Goal: Task Accomplishment & Management: Use online tool/utility

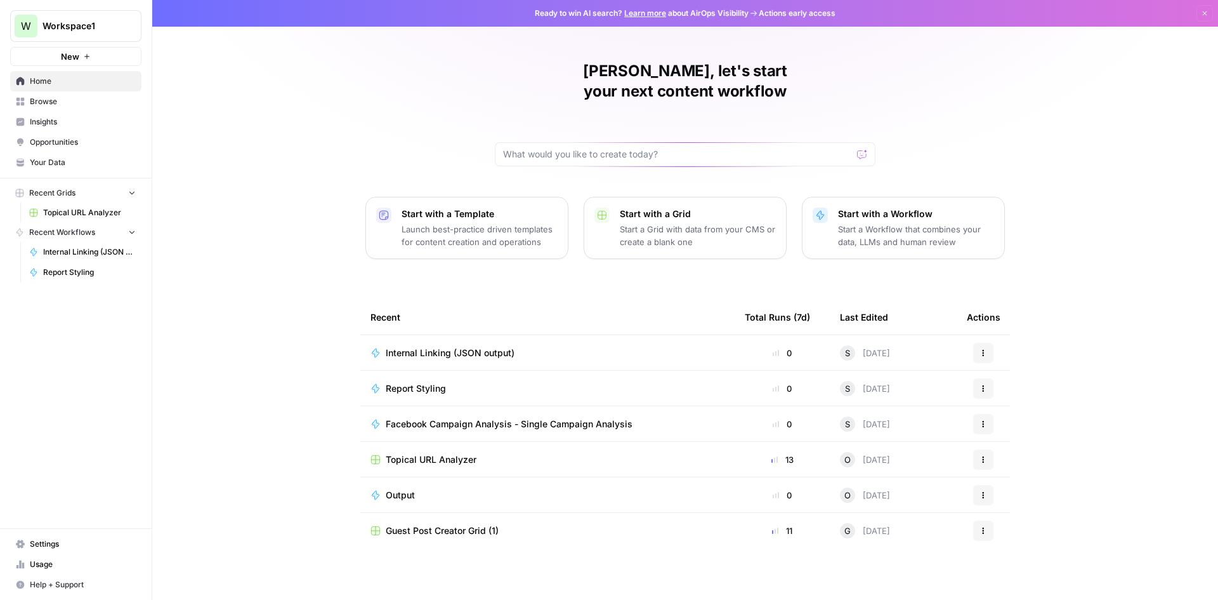
click at [448, 346] on span "Internal Linking (JSON output)" at bounding box center [450, 352] width 129 height 13
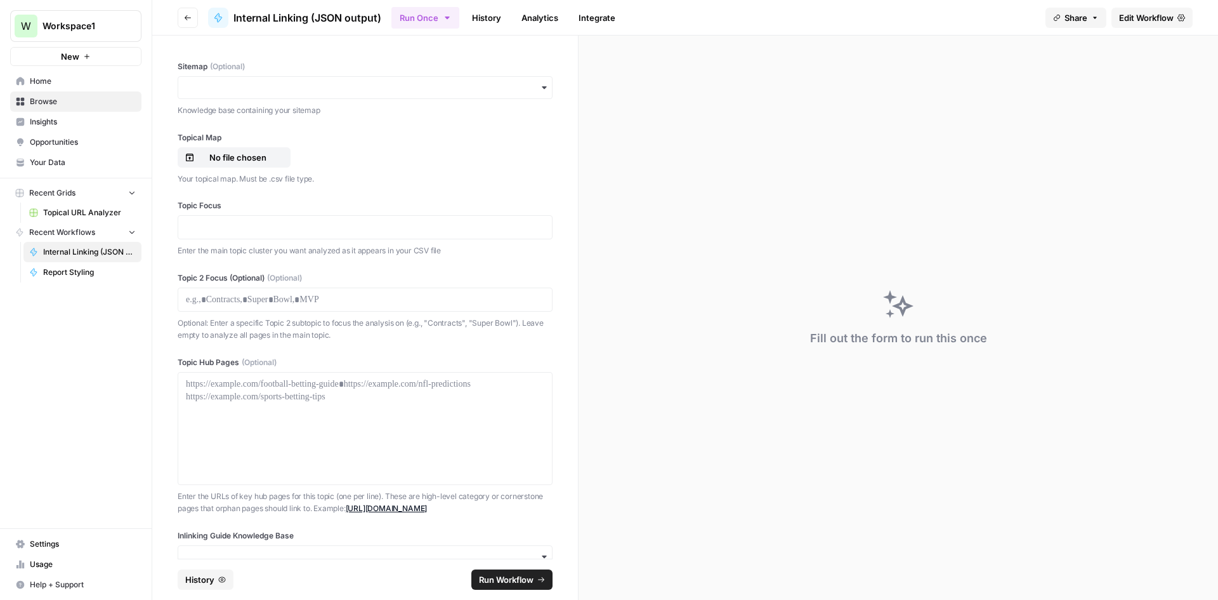
click at [1128, 21] on span "Edit Workflow" at bounding box center [1146, 17] width 55 height 13
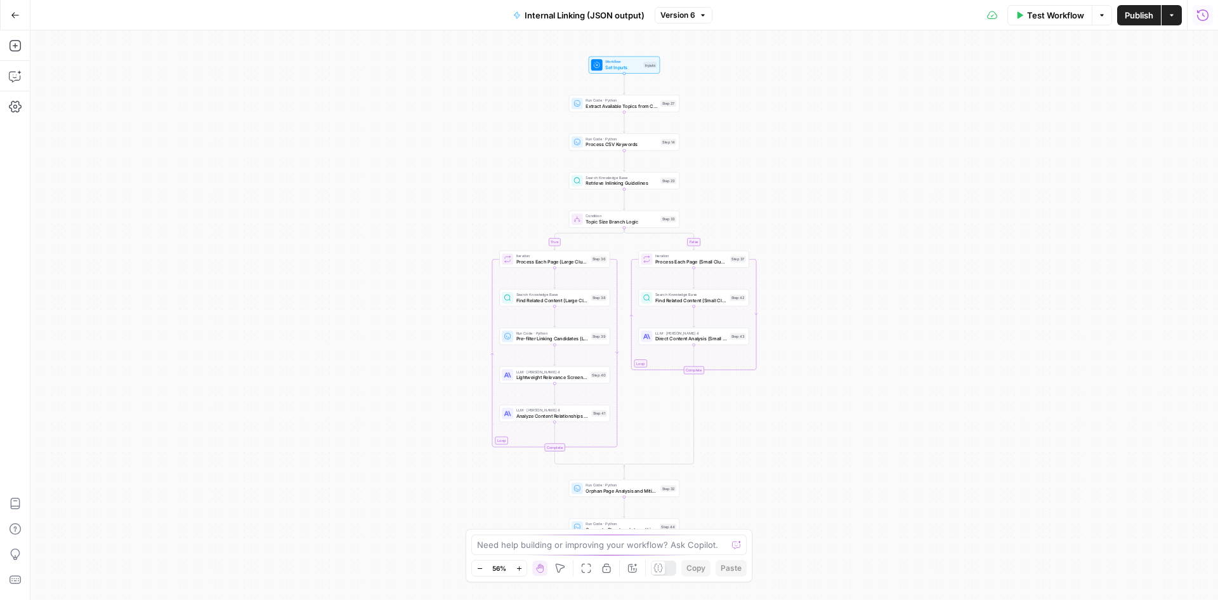
click at [1200, 8] on button "Run History" at bounding box center [1203, 15] width 20 height 20
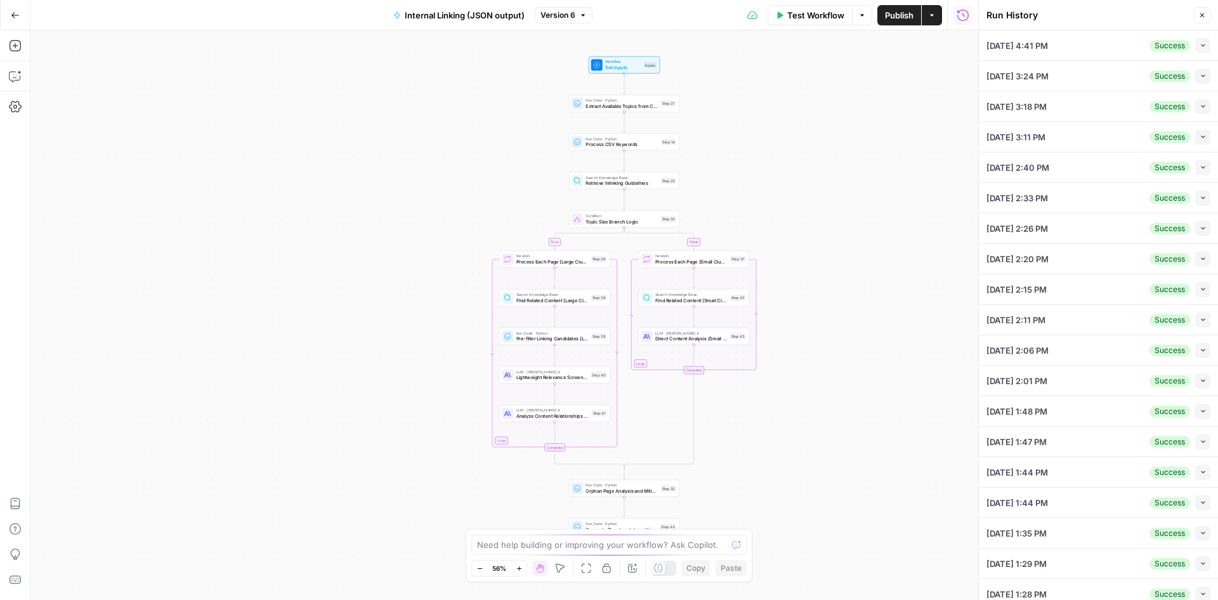
click at [1203, 44] on li "09/10/25 at 4:41 PM Success Collapse View Logs" at bounding box center [1098, 45] width 239 height 30
click at [1196, 44] on button "Collapse" at bounding box center [1203, 45] width 15 height 15
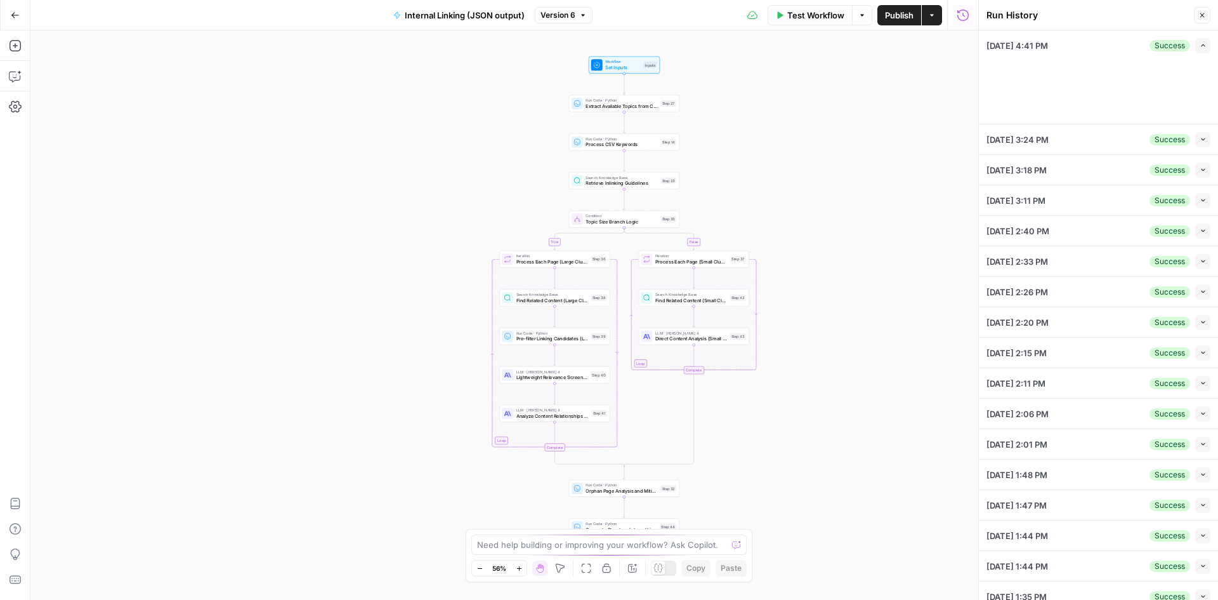
type textarea "https://www.thesportsgeek.com/sportsbooks/nfl/ https://www.thesportsgeek.com/sp…"
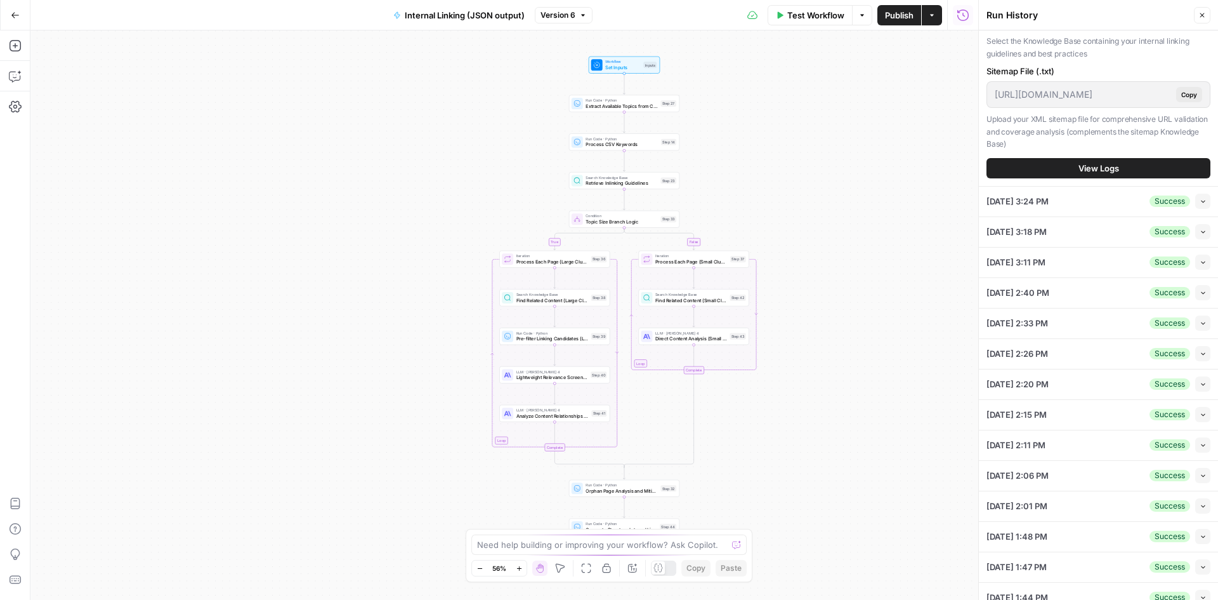
scroll to position [357, 0]
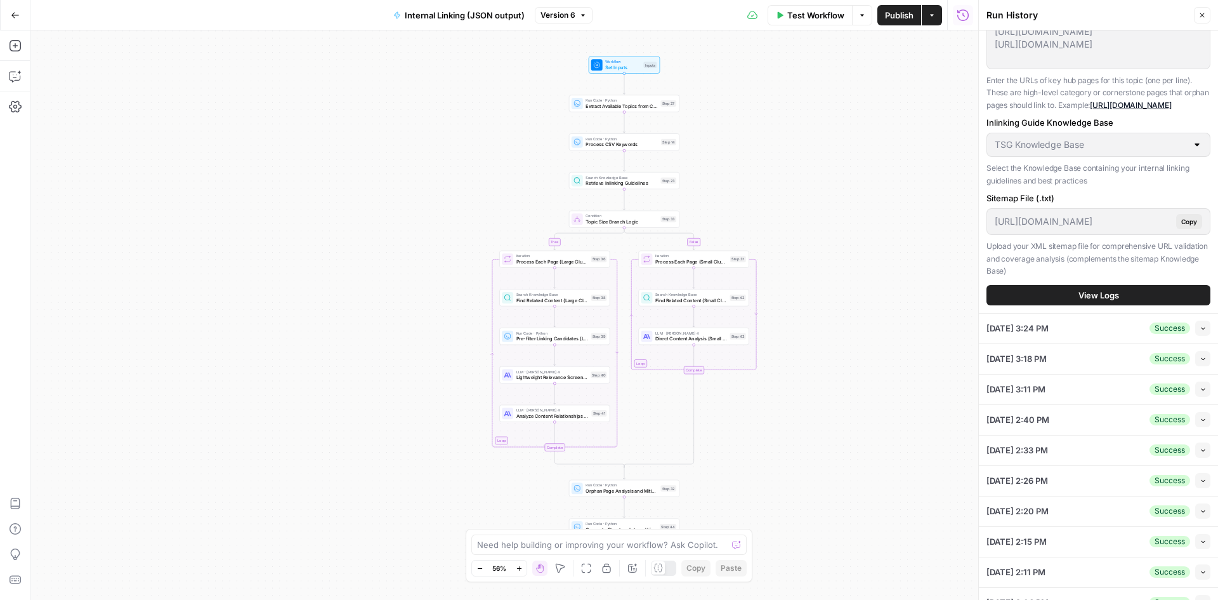
click at [1048, 305] on button "View Logs" at bounding box center [1099, 295] width 224 height 20
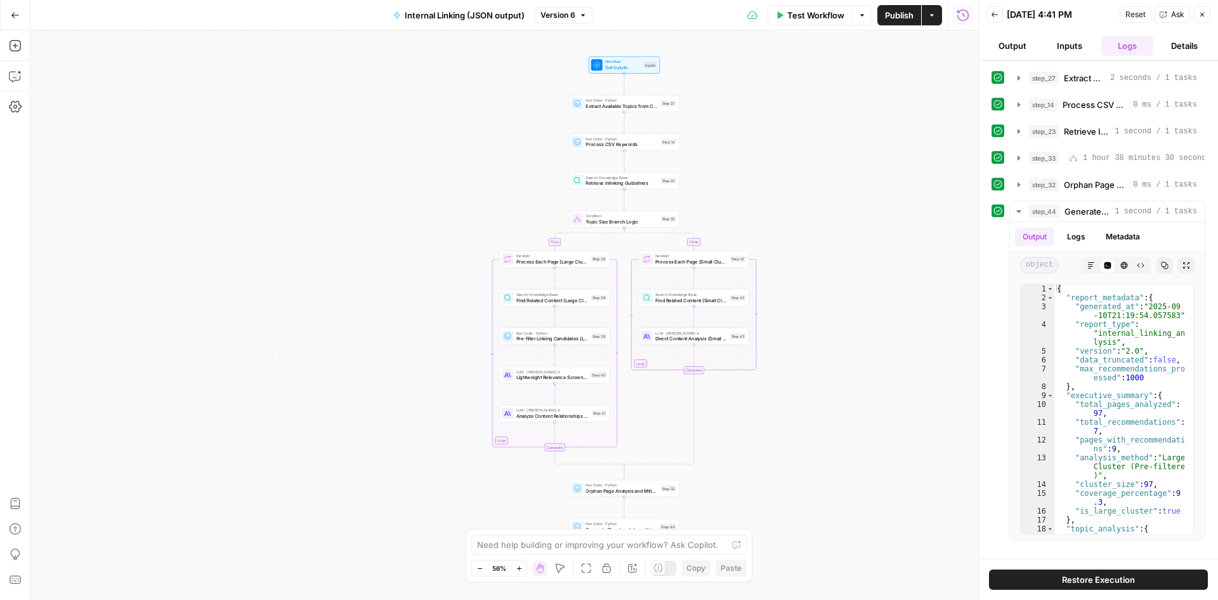
click at [1107, 326] on div "{ "report_metadata" : { "generated_at" : "2025-09 -10T21:19:54.057583" , "repor…" at bounding box center [1120, 422] width 130 height 276
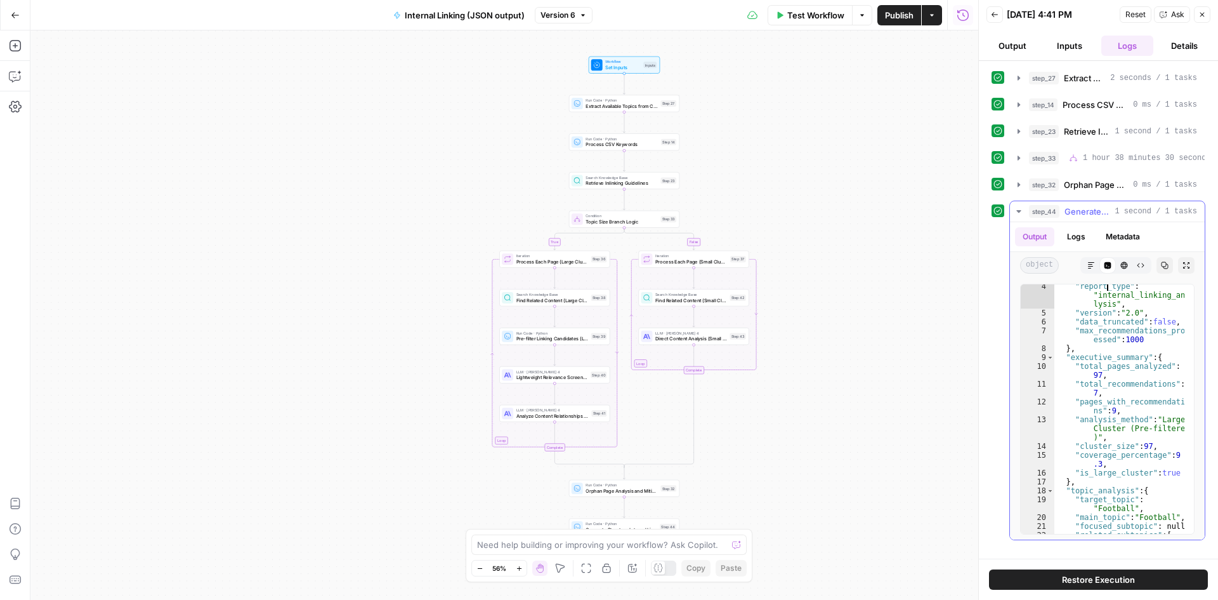
scroll to position [190, 0]
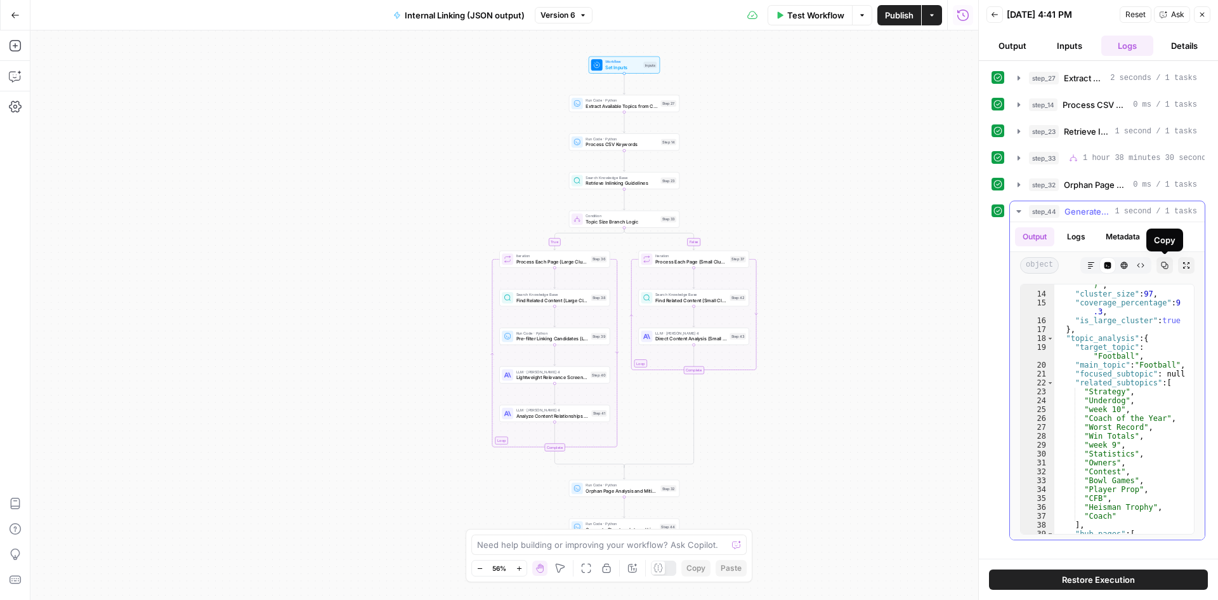
click at [1123, 369] on div ""analysis_method" : "Large Cluster (Pre-filtered )" , "cluster_size" : 97 , "co…" at bounding box center [1120, 414] width 130 height 303
type textarea "**********"
click at [1163, 272] on button "Copy" at bounding box center [1165, 265] width 16 height 16
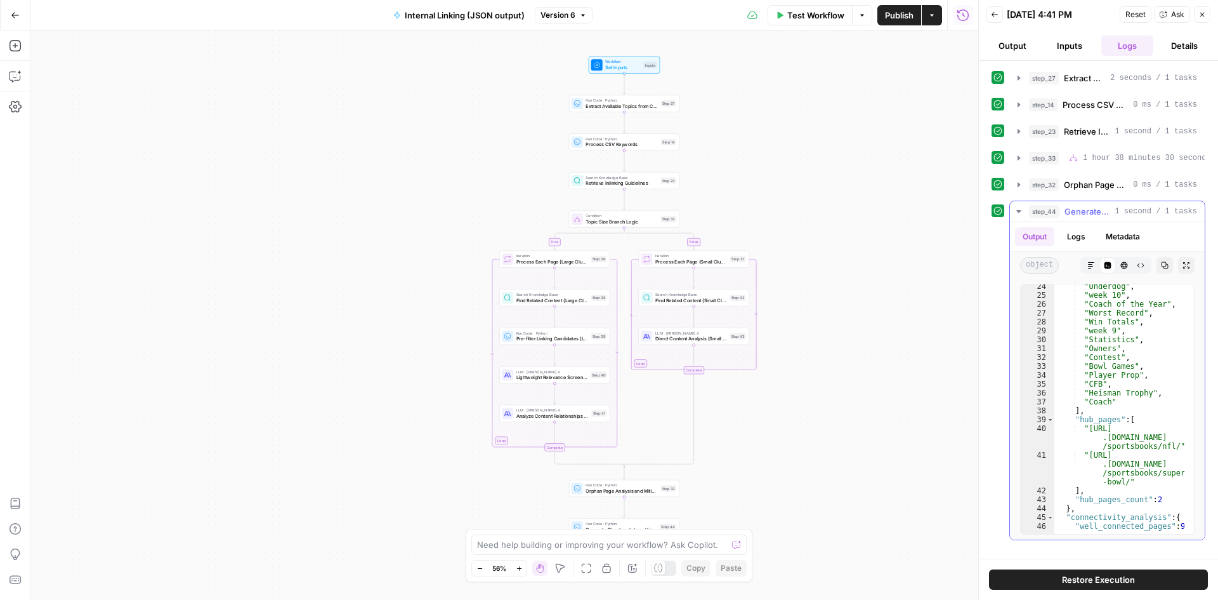
scroll to position [228, 0]
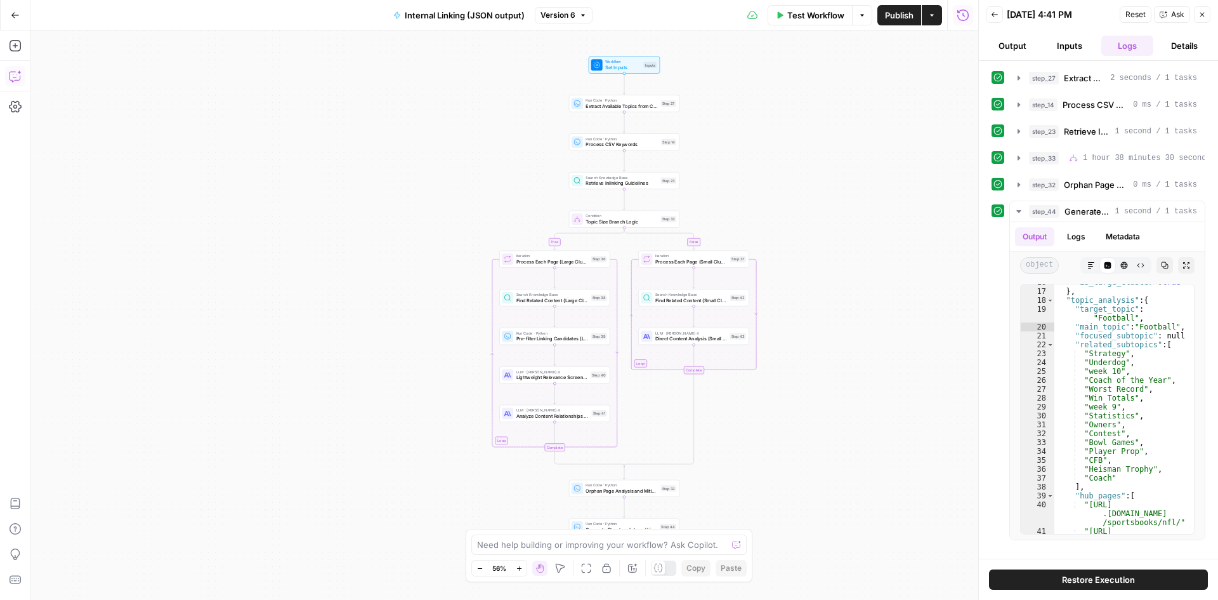
click at [14, 78] on icon "button" at bounding box center [14, 77] width 3 height 1
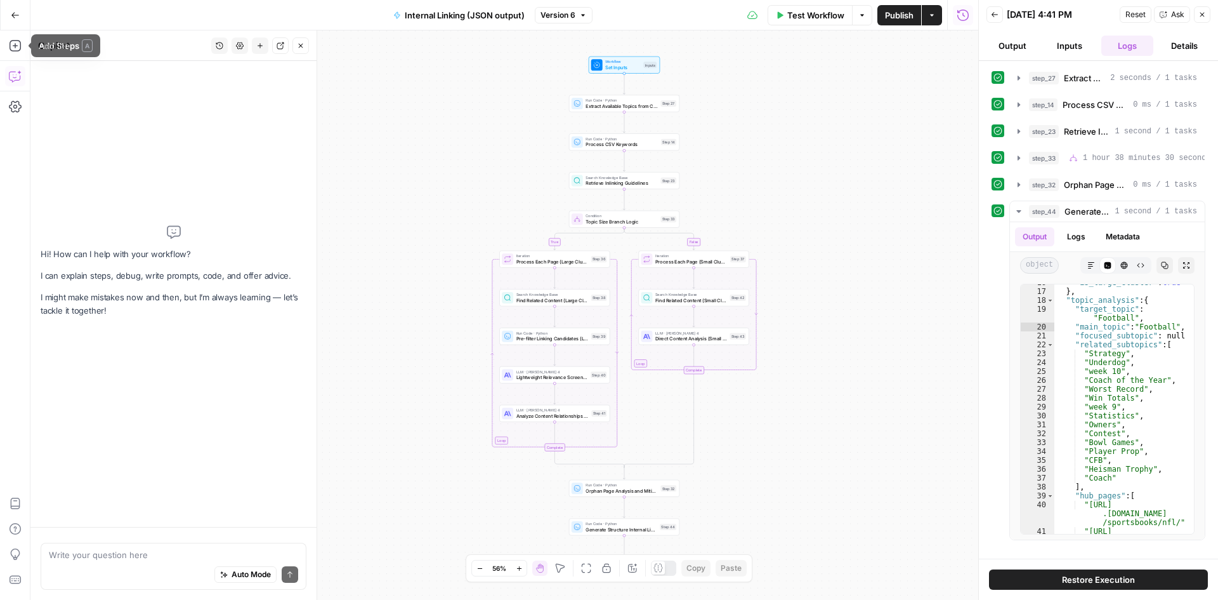
click at [15, 11] on icon "button" at bounding box center [15, 15] width 9 height 9
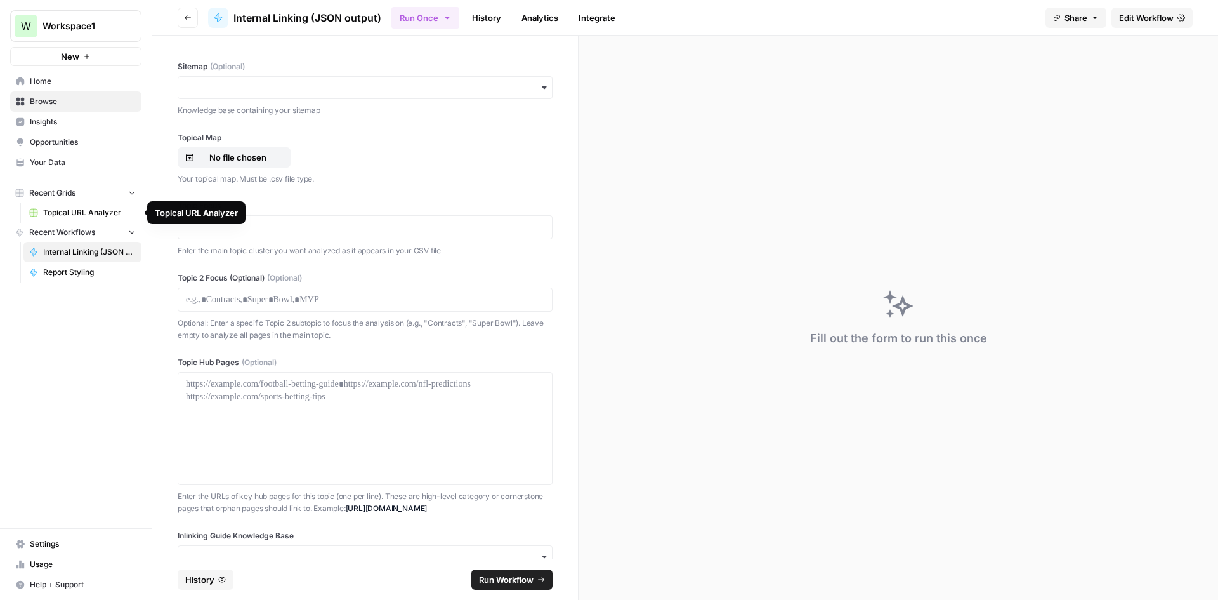
click at [61, 272] on span "Report Styling" at bounding box center [89, 272] width 93 height 11
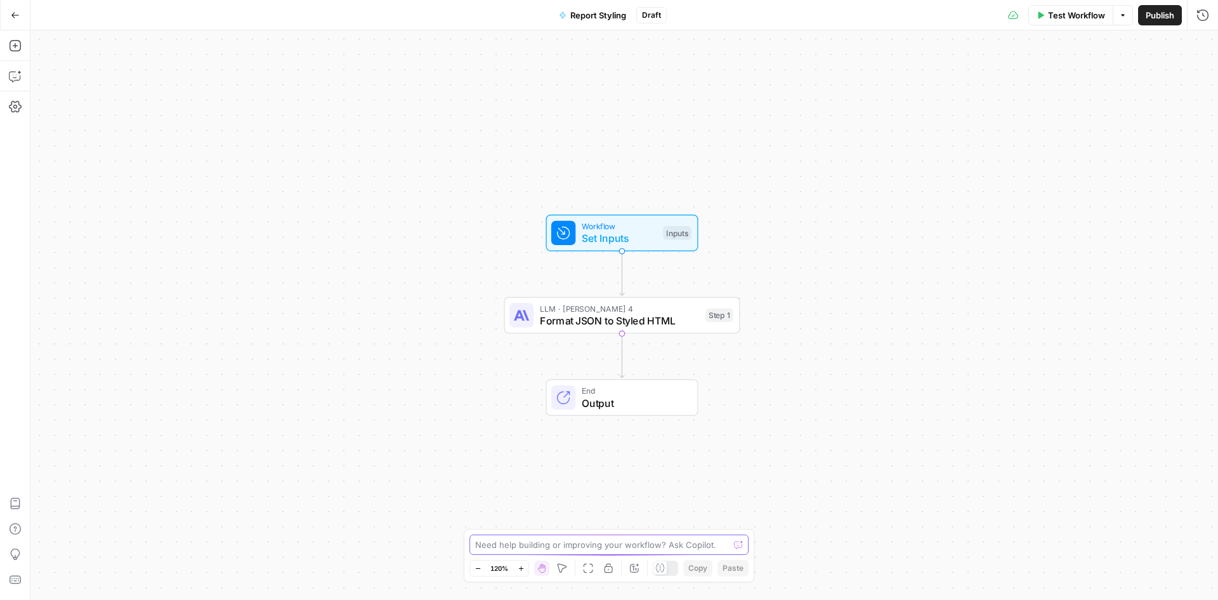
click at [645, 549] on textarea at bounding box center [602, 544] width 254 height 13
click at [542, 326] on span "Format JSON to Styled HTML" at bounding box center [620, 320] width 160 height 15
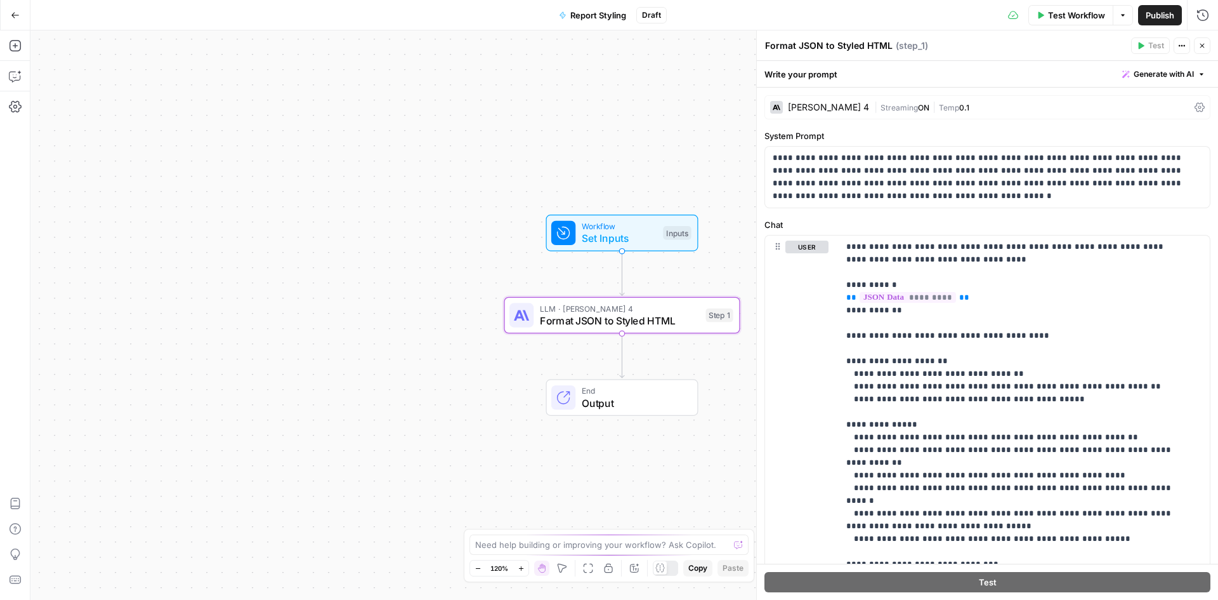
click at [573, 235] on div at bounding box center [563, 233] width 24 height 24
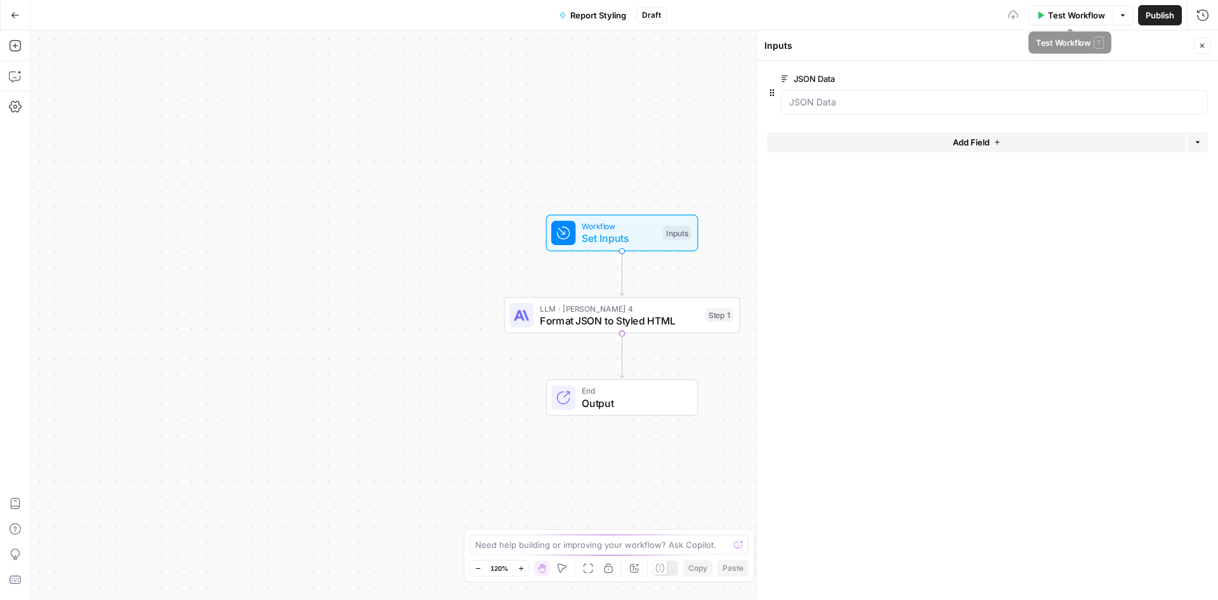
click at [1055, 20] on span "Test Workflow" at bounding box center [1076, 15] width 57 height 13
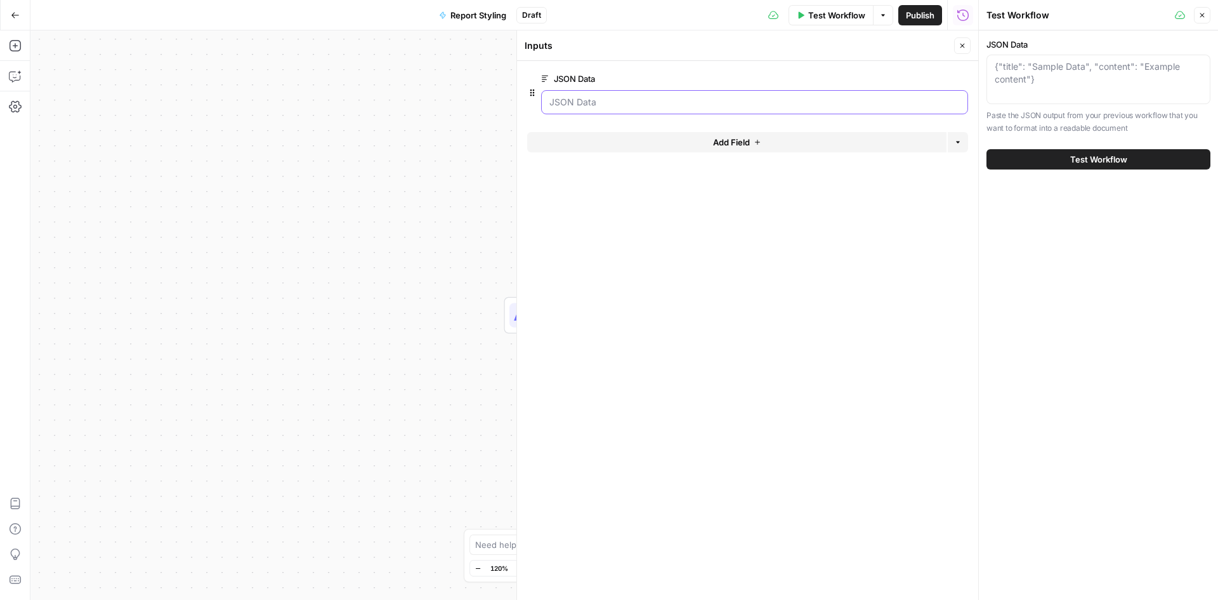
click at [638, 108] on Data "JSON Data" at bounding box center [755, 102] width 411 height 13
click at [1107, 81] on textarea "JSON Data" at bounding box center [1099, 72] width 208 height 25
paste textarea "{ "report_metadata": { "generated_at": "2025-09-10T21:19:54.057583", "report_ty…"
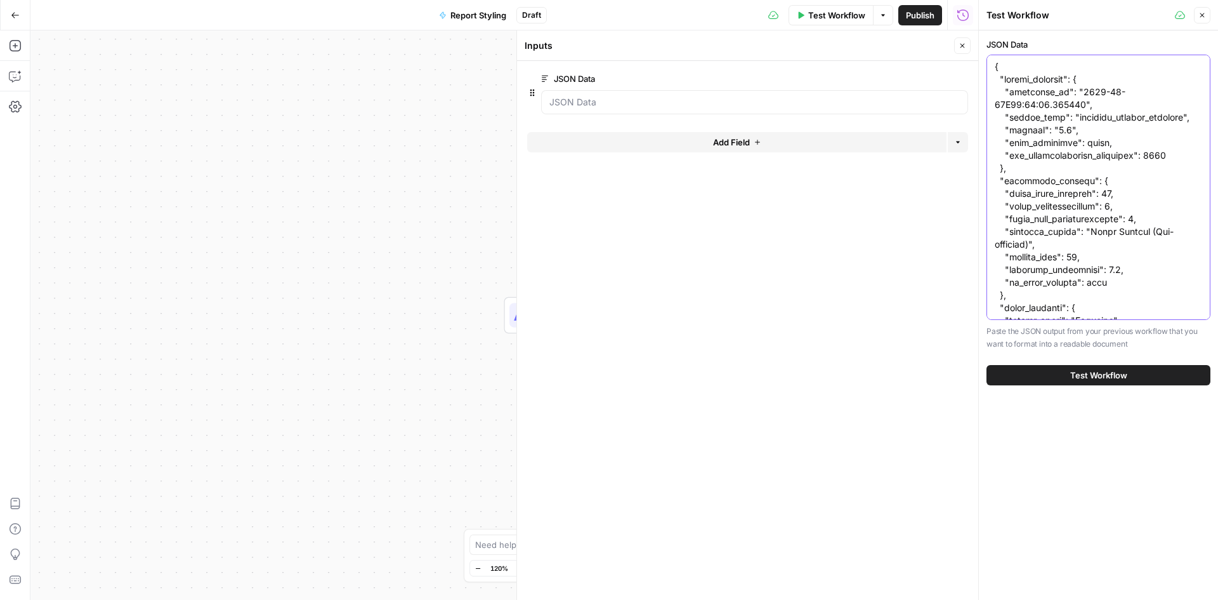
scroll to position [7875, 0]
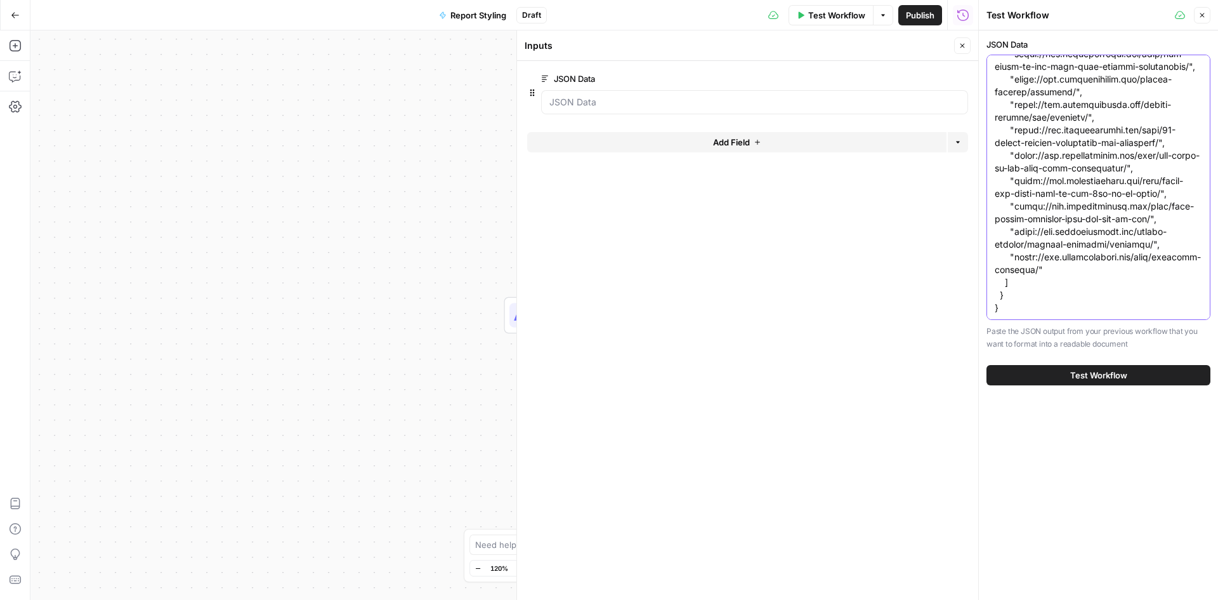
type textarea "{ "report_metadata": { "generated_at": "2025-09-10T21:19:54.057583", "report_ty…"
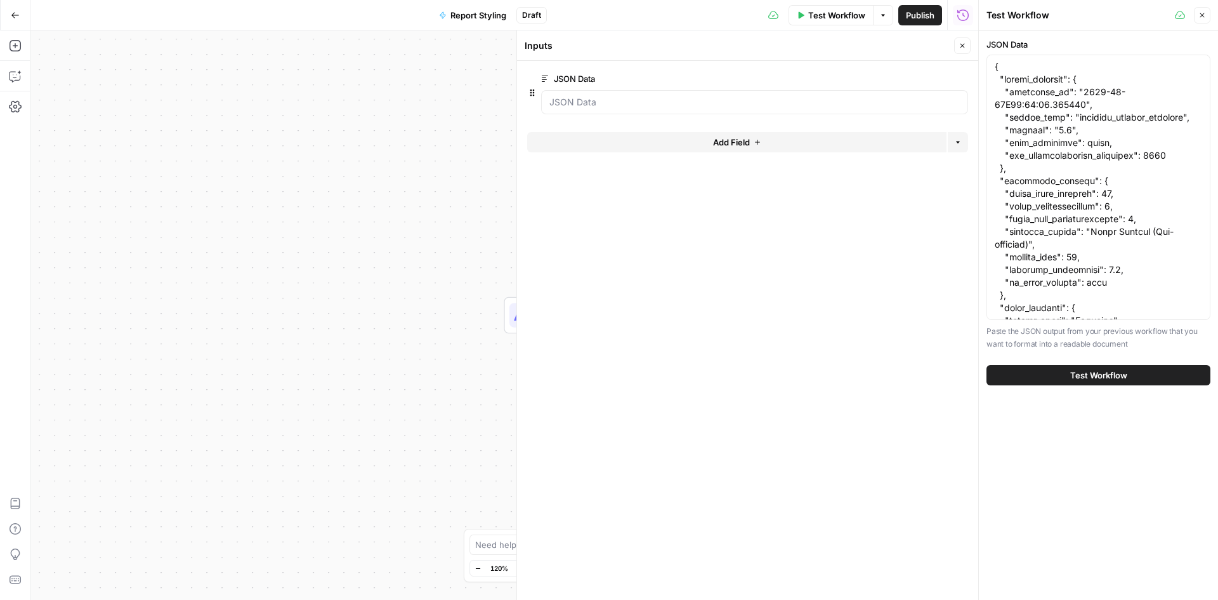
click at [656, 95] on div at bounding box center [754, 102] width 427 height 24
click at [1058, 360] on div "Test Workflow" at bounding box center [1099, 375] width 224 height 36
click at [1068, 383] on button "Test Workflow" at bounding box center [1099, 375] width 224 height 20
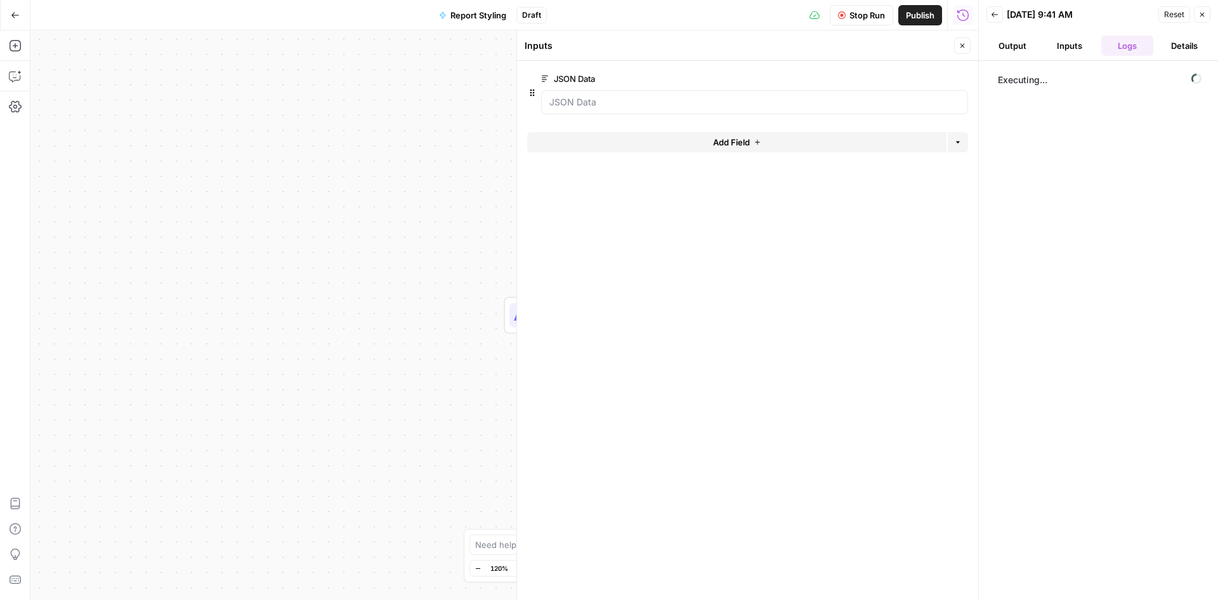
click at [959, 47] on icon "button" at bounding box center [963, 46] width 8 height 8
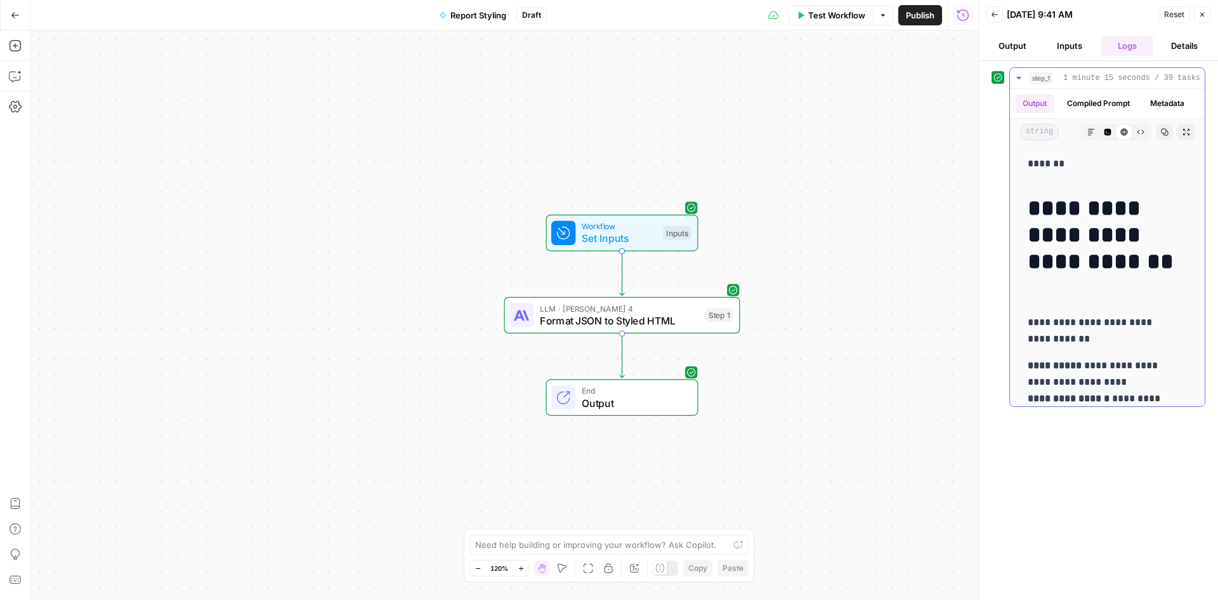
click at [1100, 140] on button "Code Editor" at bounding box center [1108, 132] width 16 height 16
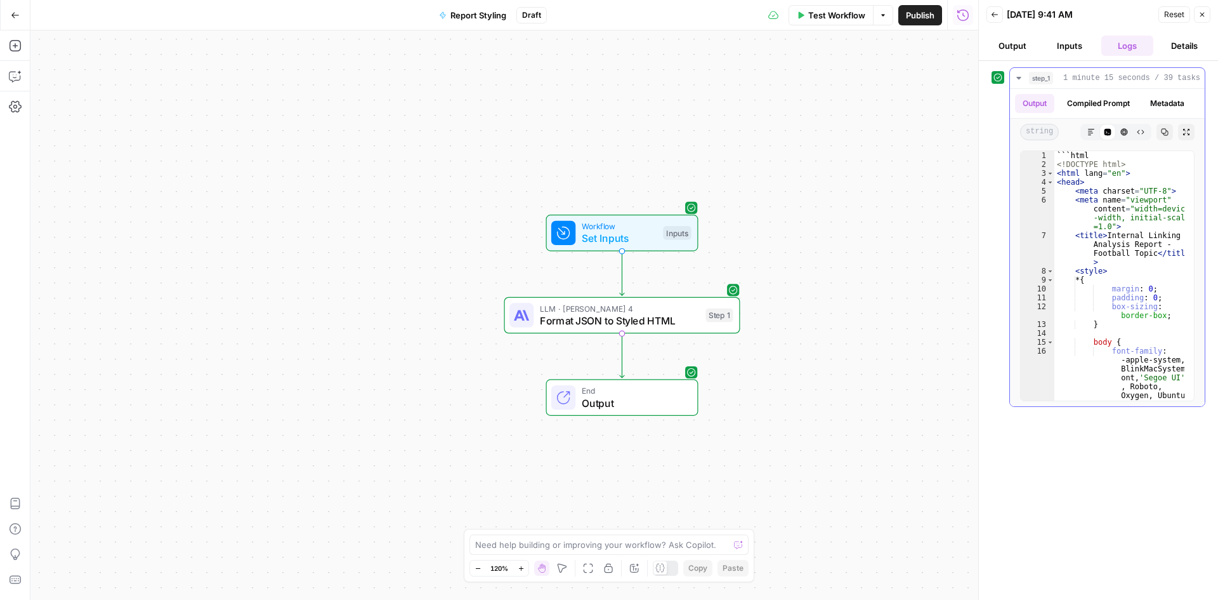
click at [1088, 191] on div "```html <! DOCTYPE html > < html lang = "en" > < head > < meta charset = "UTF-8…" at bounding box center [1120, 315] width 130 height 329
type textarea "******* ***"
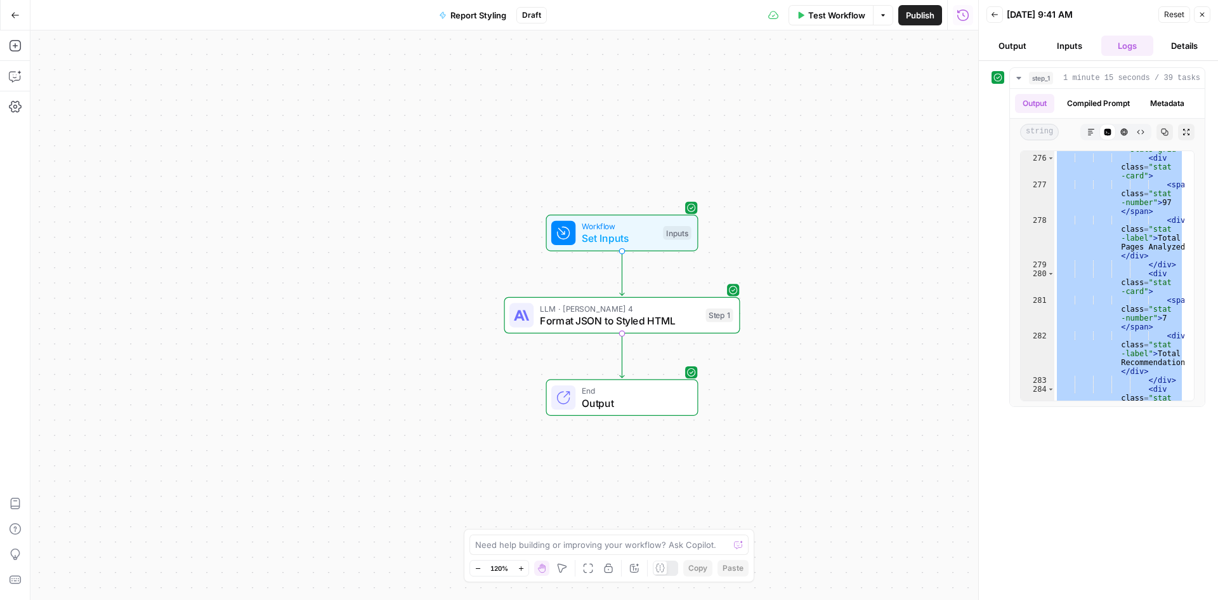
scroll to position [3769, 0]
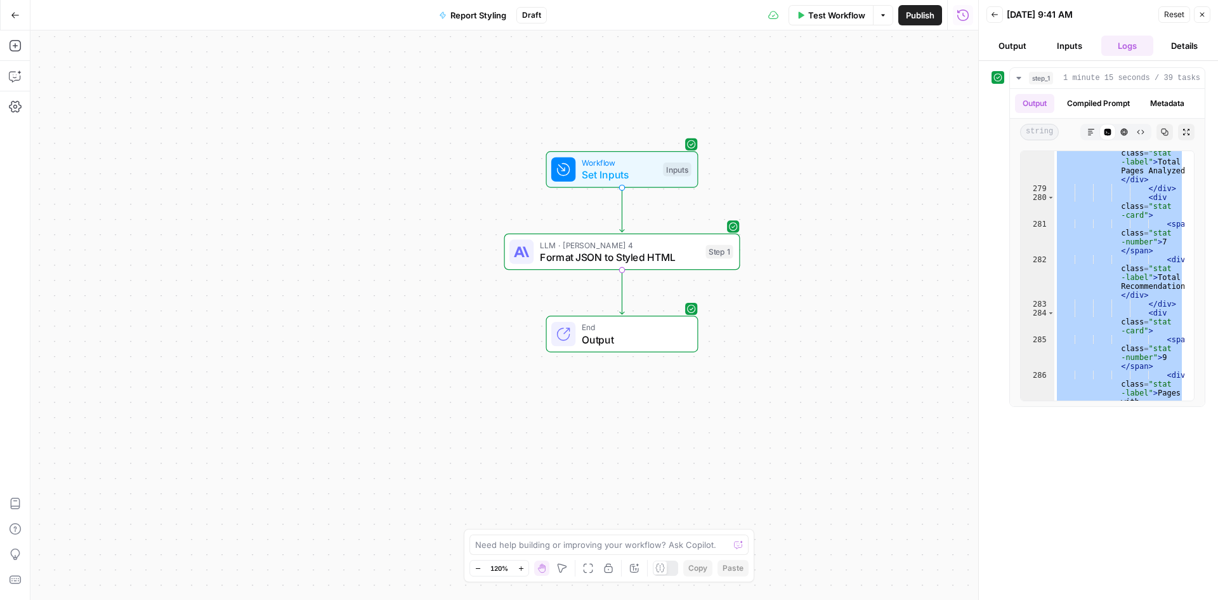
click at [626, 536] on div "Need help building or improving your workflow? Ask Copilot." at bounding box center [609, 544] width 279 height 20
type textarea "are you sure you styled the whole report?"
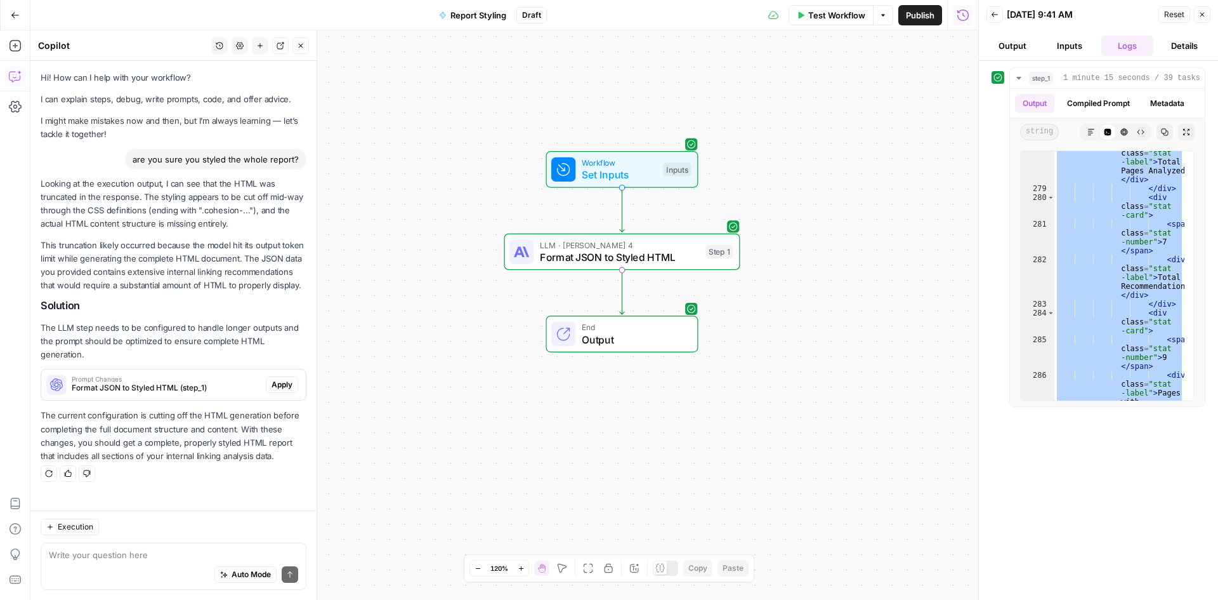
click at [69, 199] on p "Looking at the execution output, I can see that the HTML was truncated in the r…" at bounding box center [174, 204] width 266 height 54
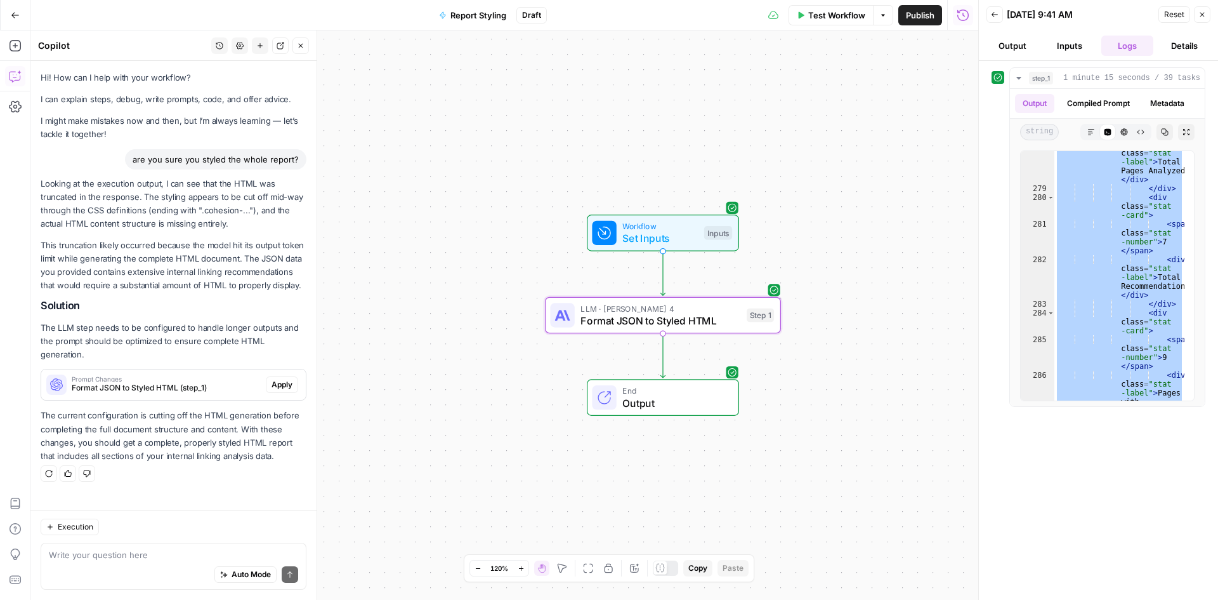
click at [272, 379] on span "Apply" at bounding box center [282, 384] width 21 height 11
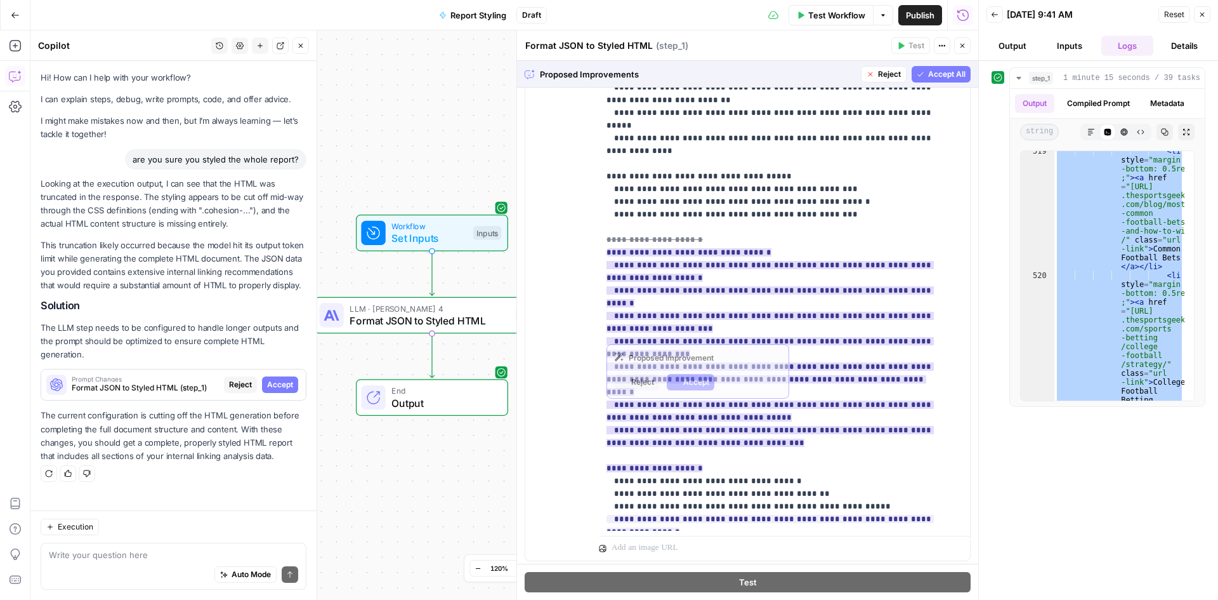
scroll to position [538, 0]
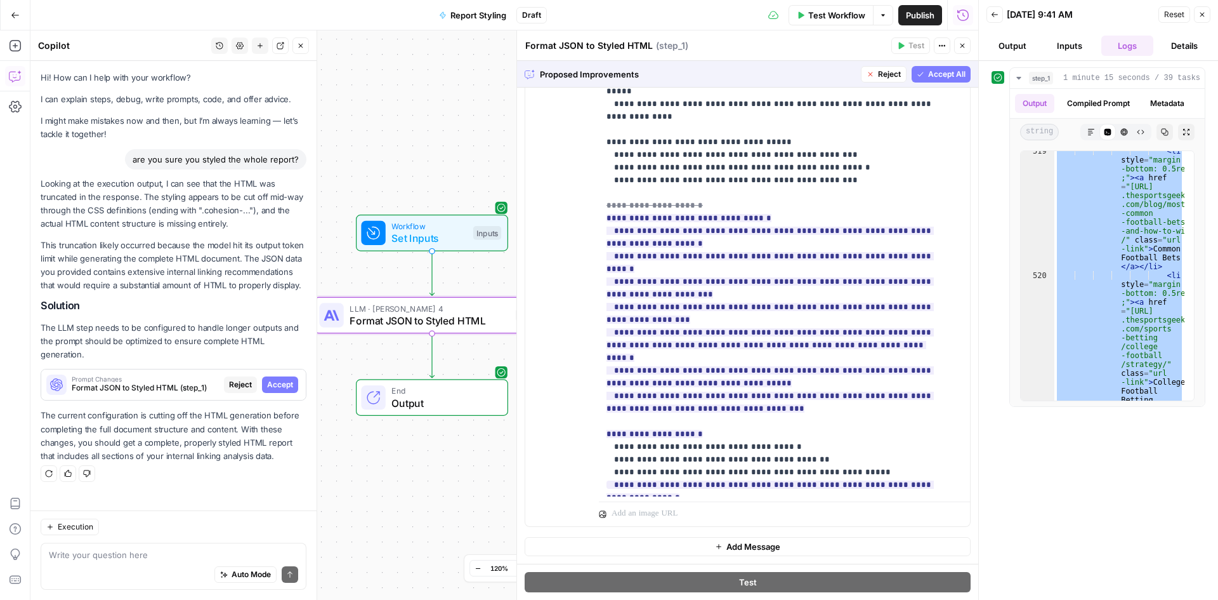
click at [284, 379] on span "Accept" at bounding box center [280, 384] width 26 height 11
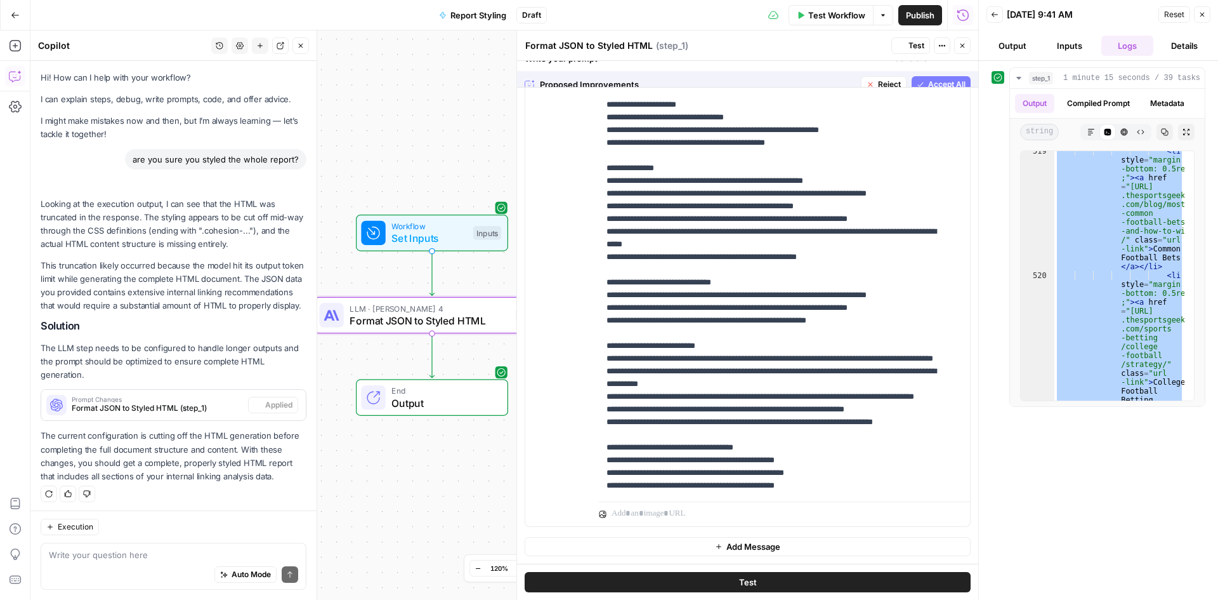
scroll to position [0, 0]
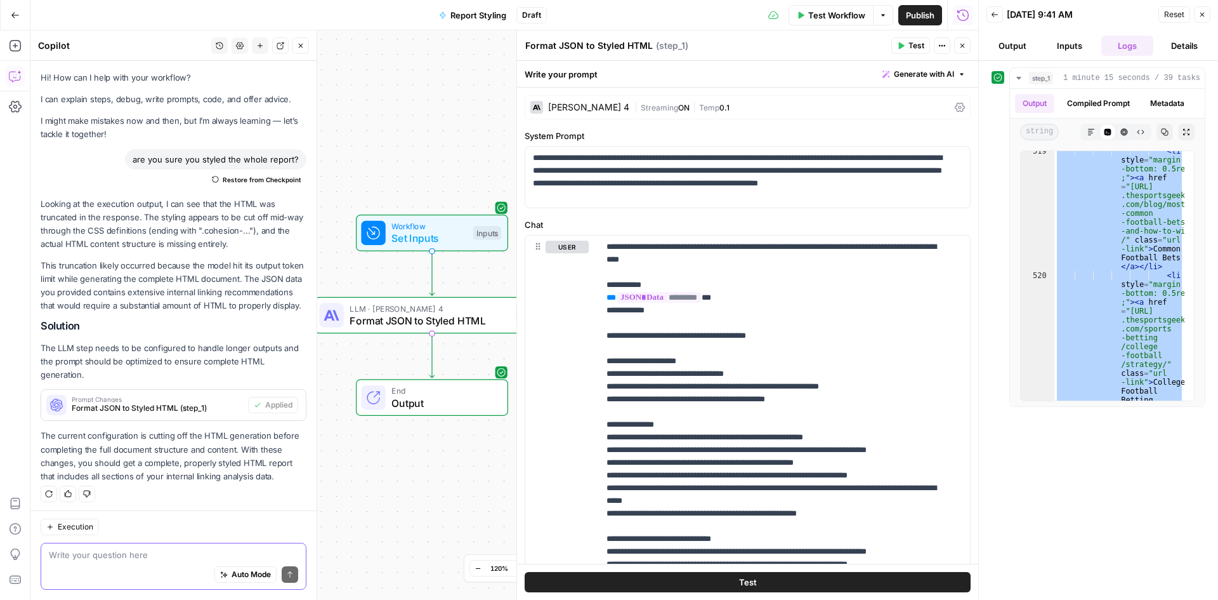
click at [122, 551] on textarea at bounding box center [173, 554] width 249 height 13
type textarea "i'll run a test"
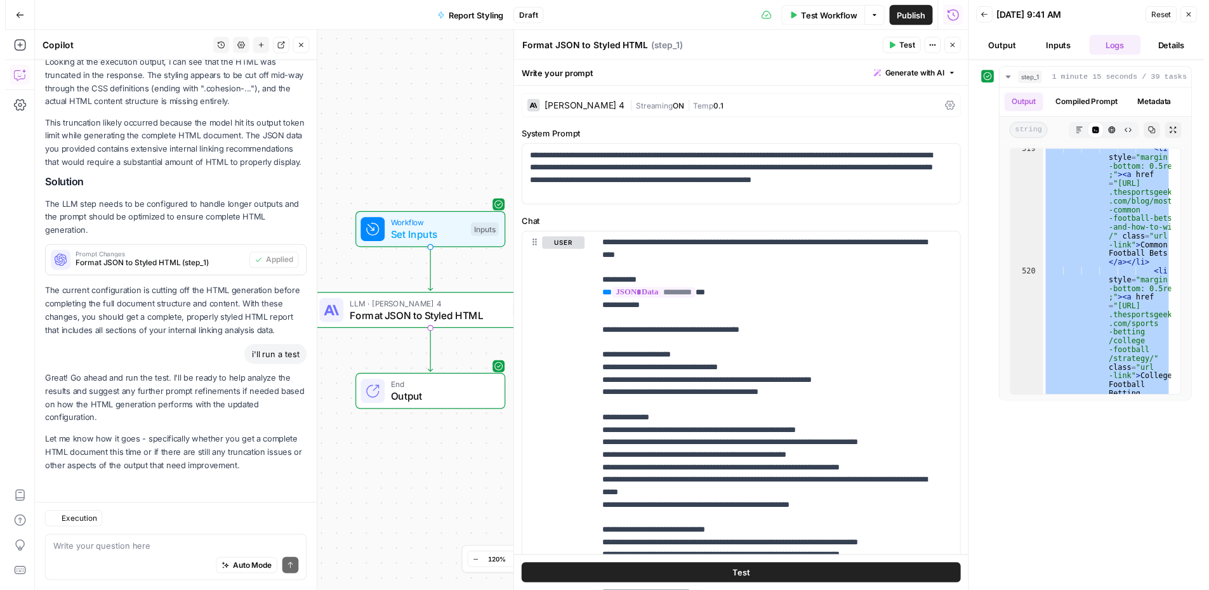
scroll to position [154, 0]
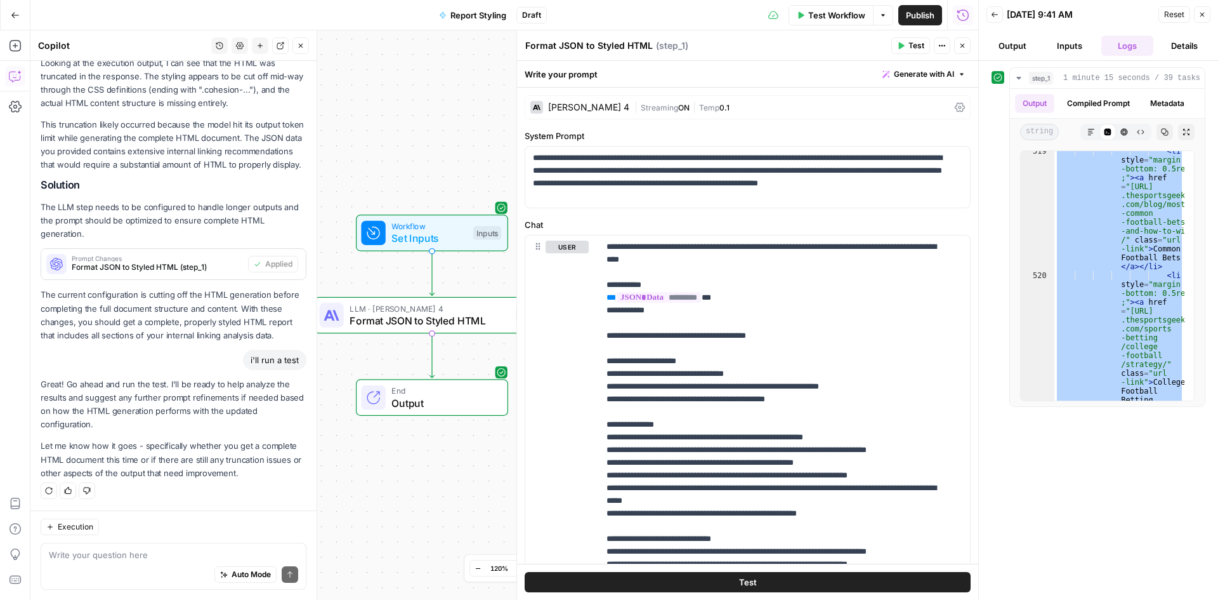
click at [810, 10] on span "Test Workflow" at bounding box center [836, 15] width 57 height 13
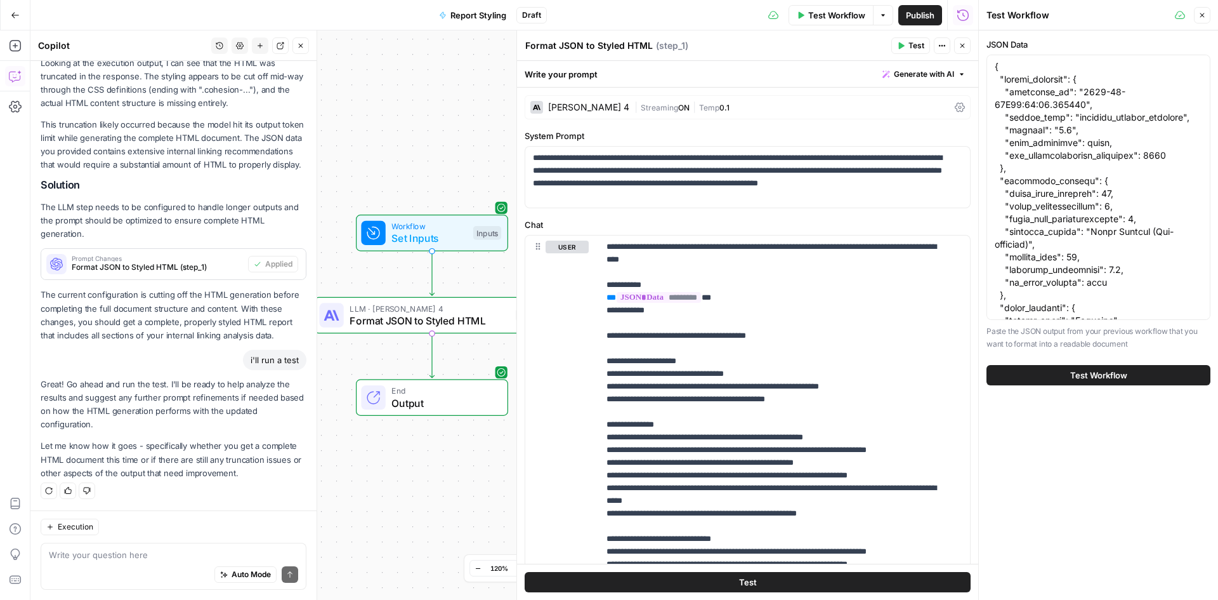
click at [815, 9] on span "Test Workflow" at bounding box center [836, 15] width 57 height 13
click at [1206, 8] on button "Close" at bounding box center [1202, 15] width 16 height 16
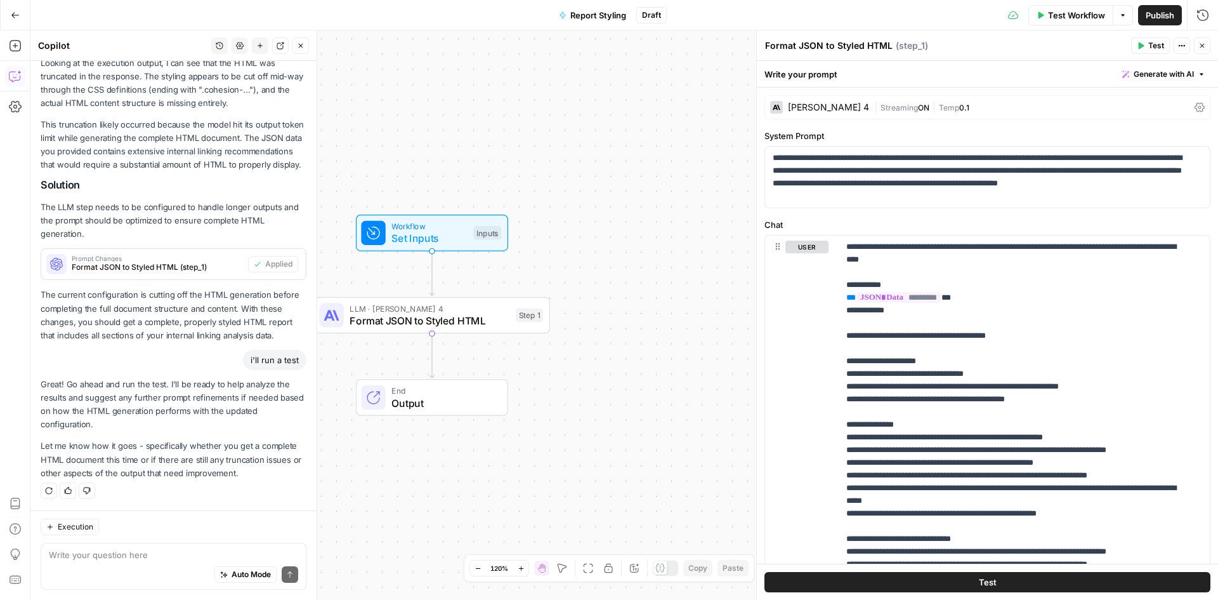
click at [1077, 11] on span "Test Workflow" at bounding box center [1076, 15] width 57 height 13
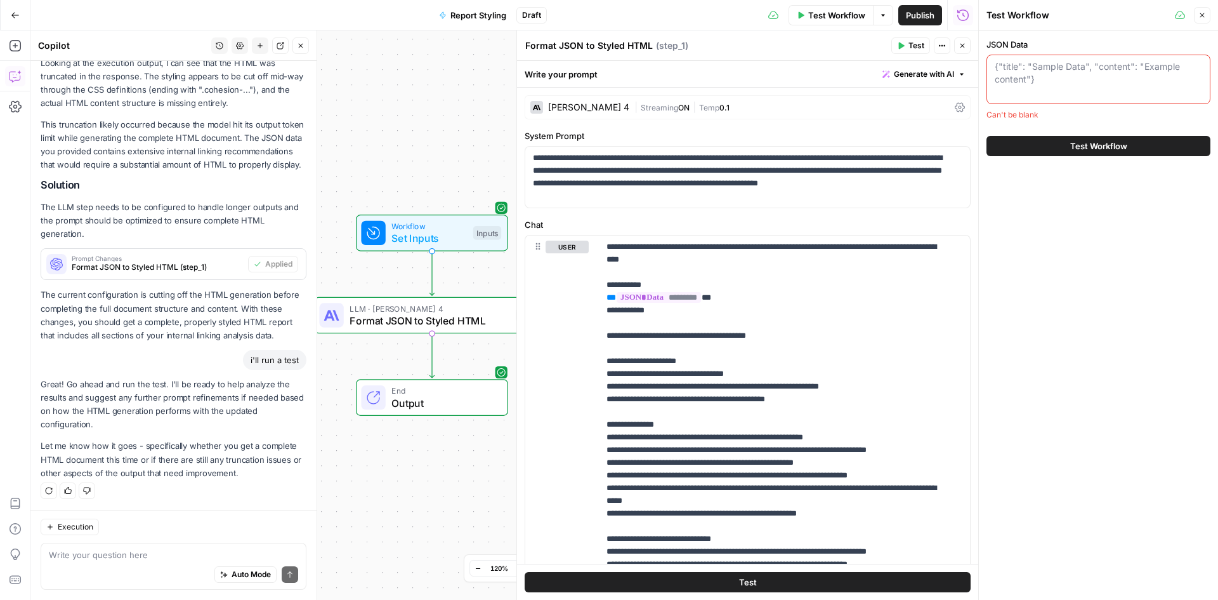
paste textarea "{ "report_metadata": { "generated_at": "2025-09-11T13:43:46.546340", "report_ty…"
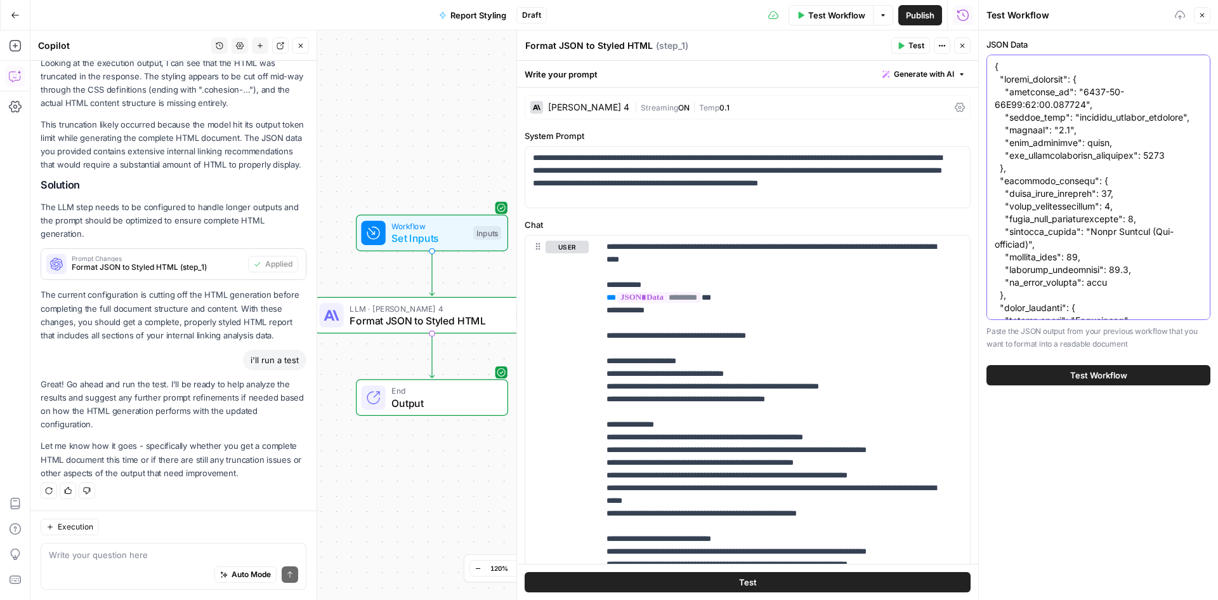
scroll to position [6365, 0]
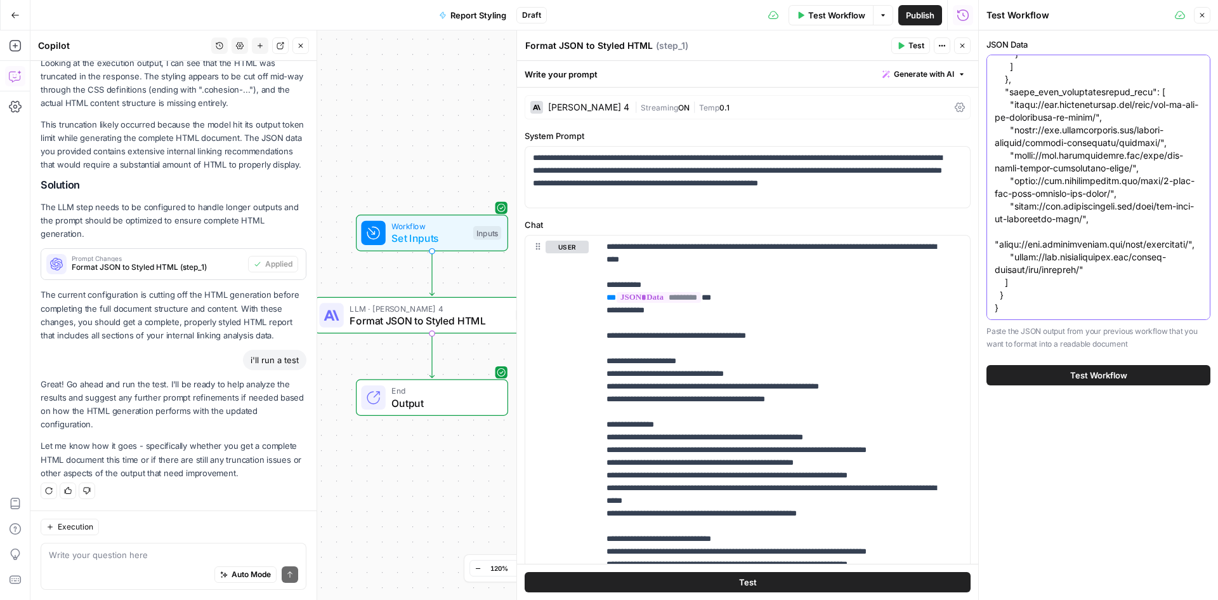
type textarea "{ "report_metadata": { "generated_at": "2025-09-11T13:43:46.546340", "report_ty…"
click at [1079, 368] on button "Test Workflow" at bounding box center [1099, 375] width 224 height 20
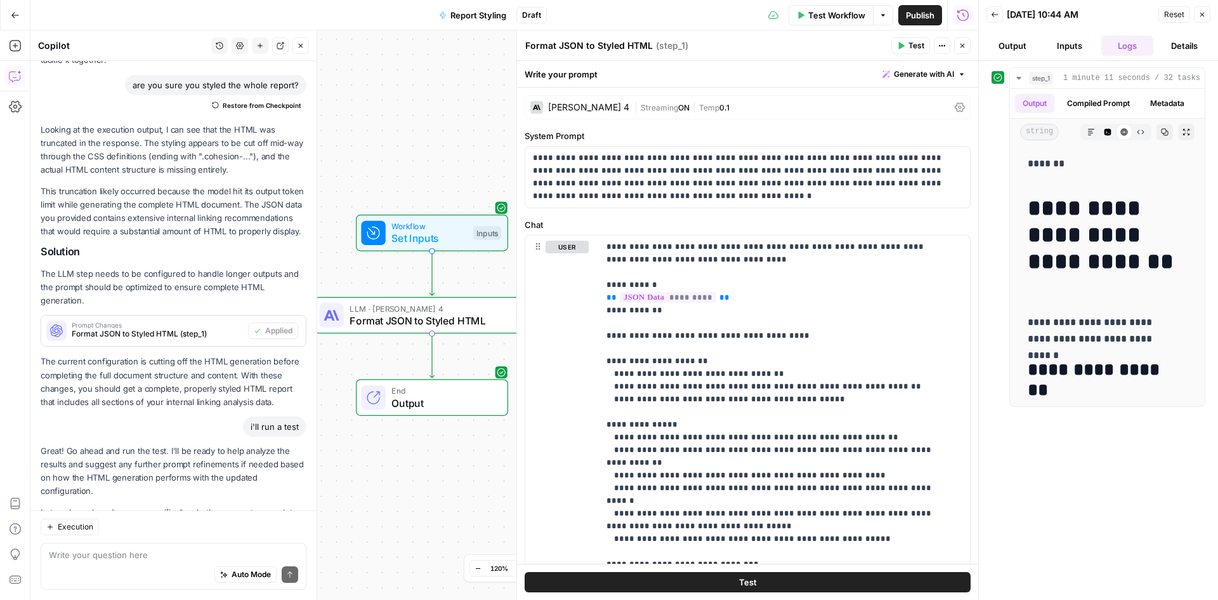
scroll to position [27, 0]
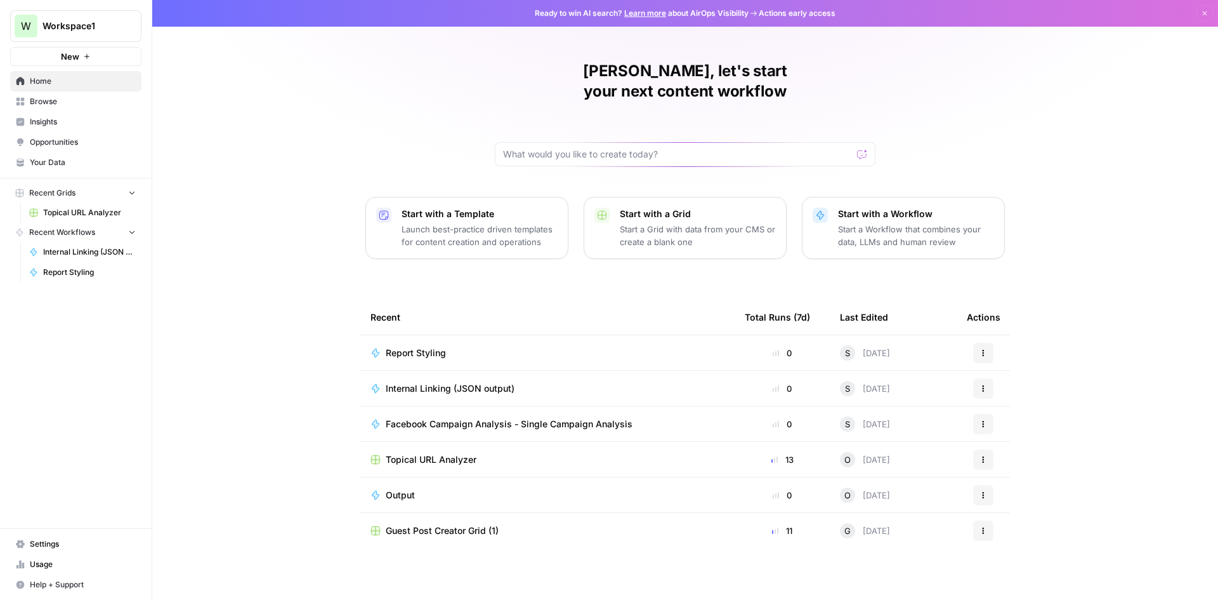
click at [421, 382] on span "Internal Linking (JSON output)" at bounding box center [450, 388] width 129 height 13
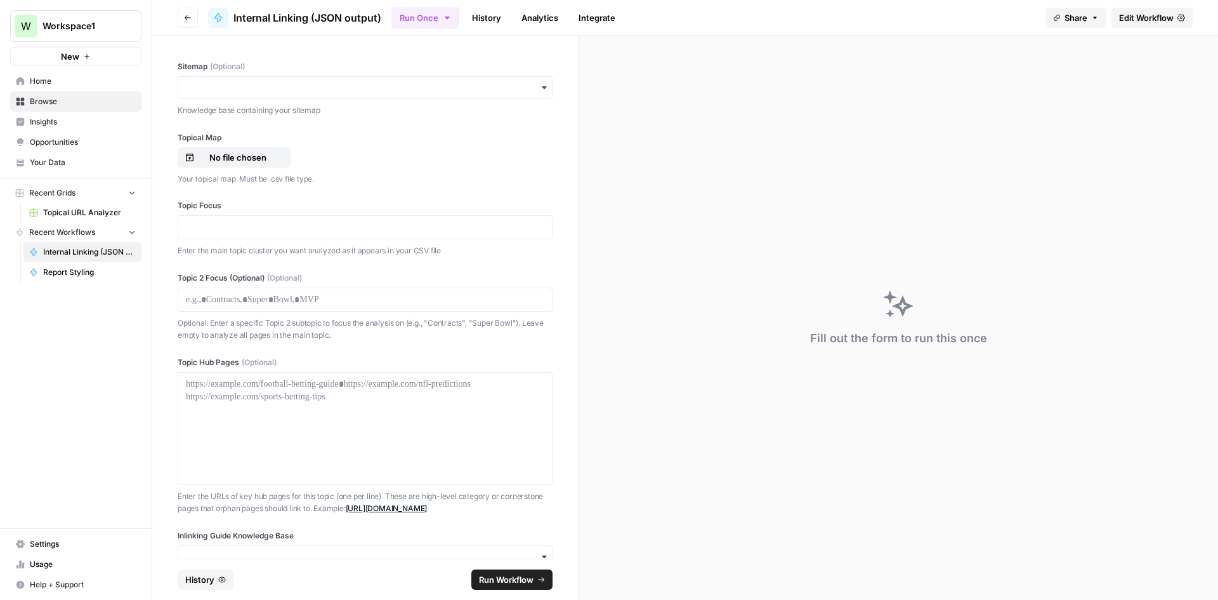
click at [50, 248] on span "Internal Linking (JSON output)" at bounding box center [89, 251] width 93 height 11
click at [1154, 11] on span "Edit Workflow" at bounding box center [1146, 17] width 55 height 13
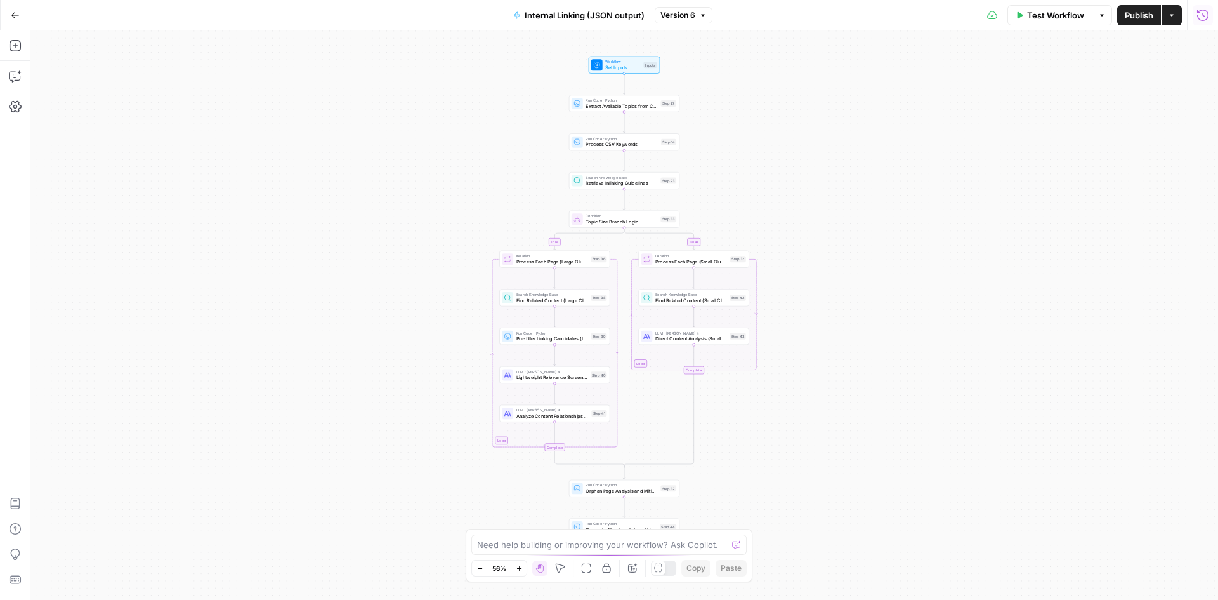
click at [1205, 23] on button "Run History" at bounding box center [1203, 15] width 20 height 20
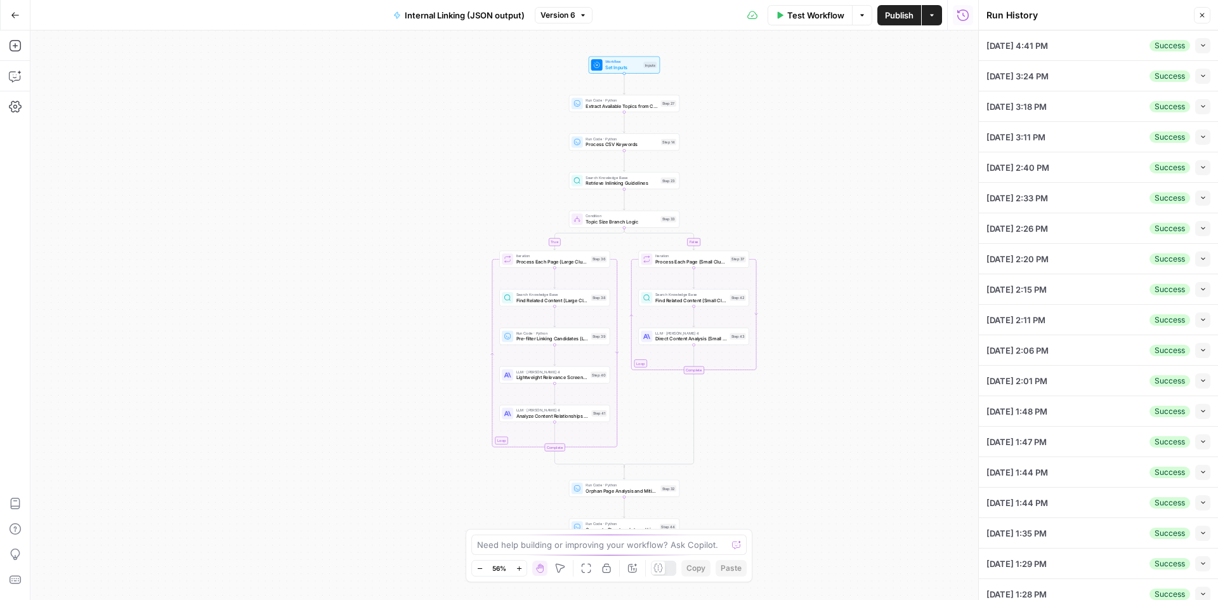
click at [1200, 46] on icon "button" at bounding box center [1203, 45] width 7 height 7
type input "TSG Knowledge Base"
type input "Football"
type input "TSG Knowledge Base"
type textarea "https://www.thesportsgeek.com/sportsbooks/nfl/ https://www.thesportsgeek.com/sp…"
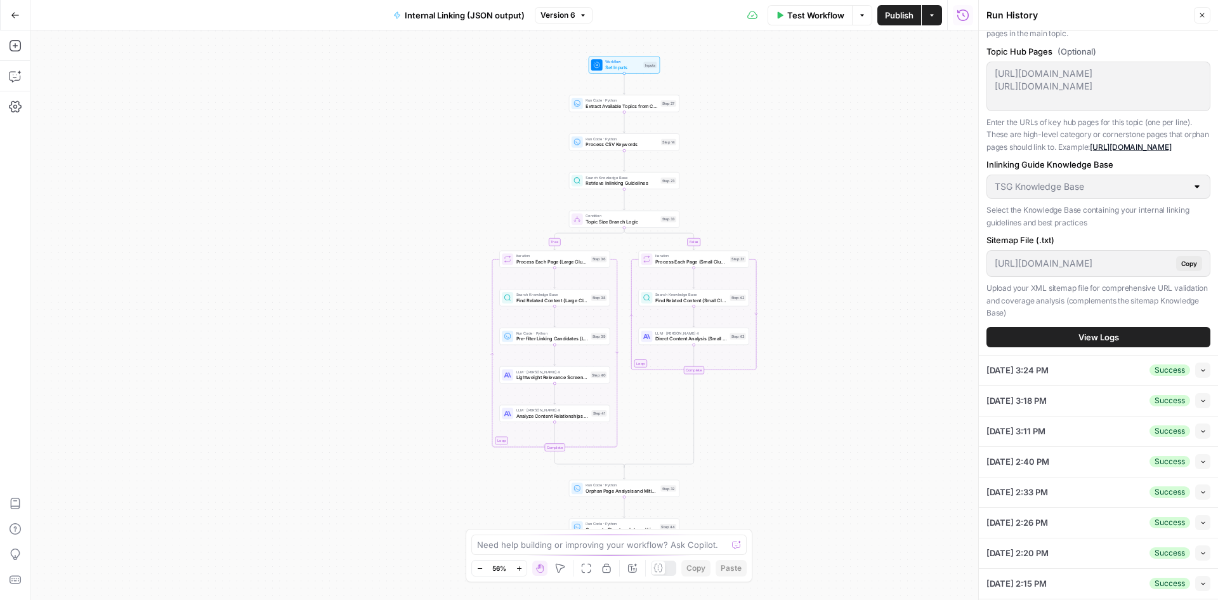
scroll to position [444, 0]
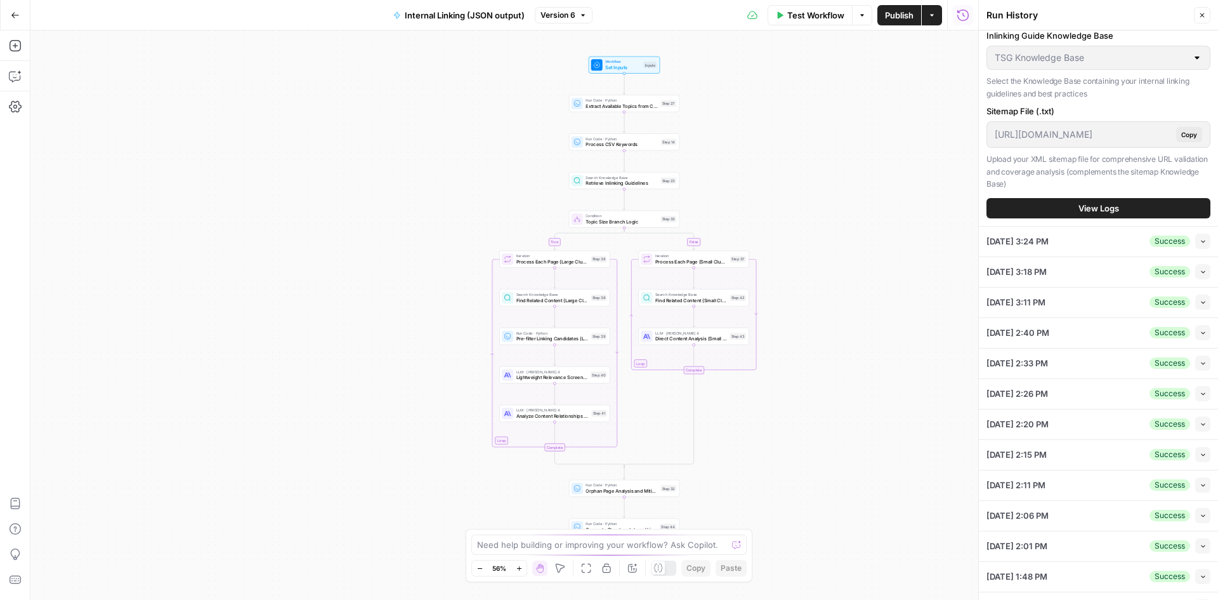
click at [1045, 218] on button "View Logs" at bounding box center [1099, 208] width 224 height 20
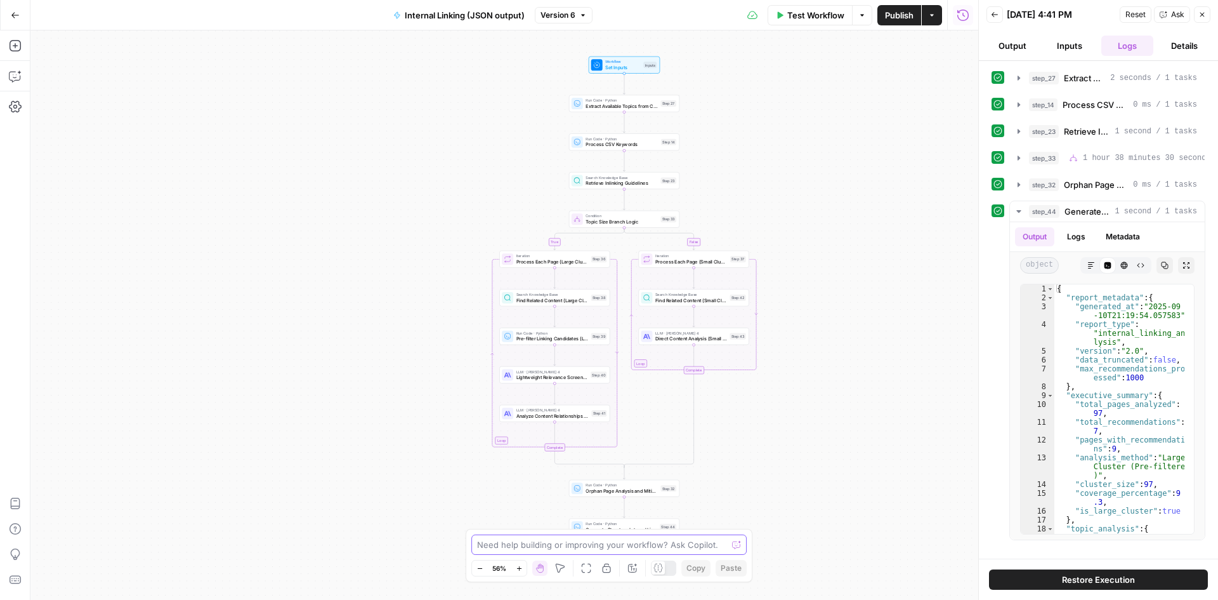
click at [482, 550] on textarea at bounding box center [602, 544] width 250 height 13
type textarea "Something happend in the last run -- we went from 308 recommendations for links…"
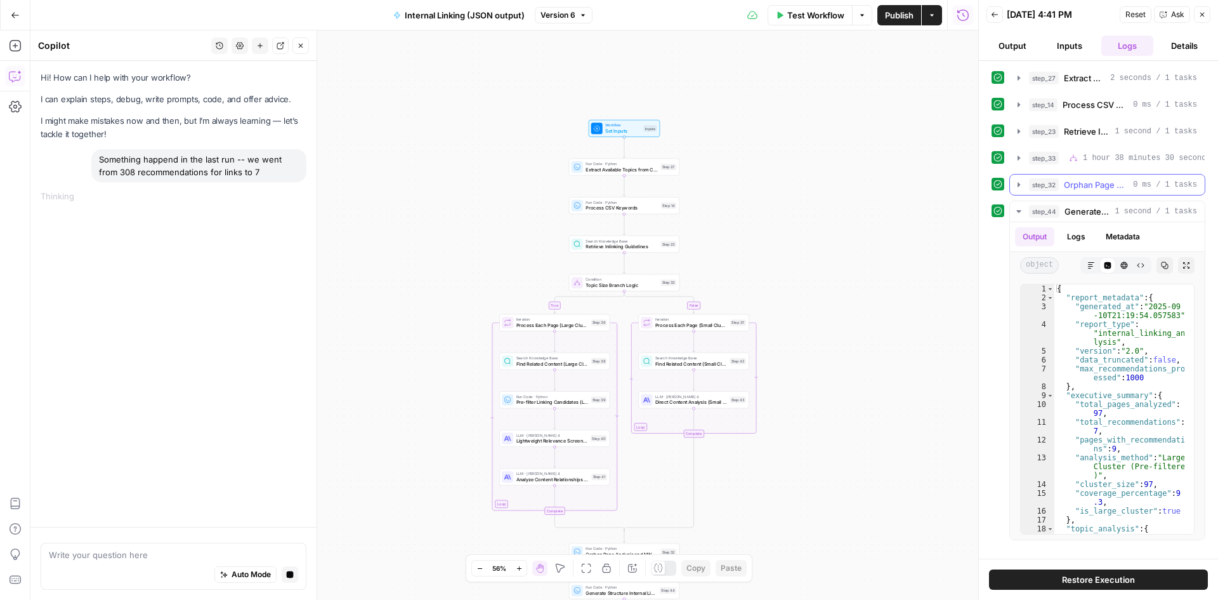
click at [1020, 188] on icon "button" at bounding box center [1019, 185] width 10 height 10
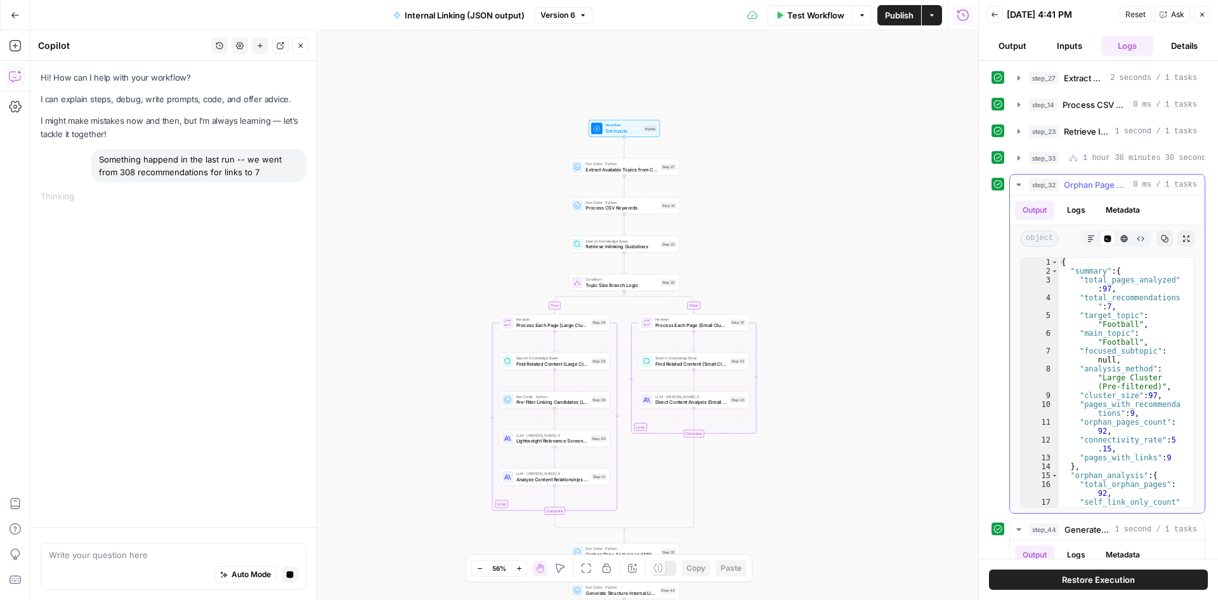
click at [1020, 188] on icon "button" at bounding box center [1019, 185] width 10 height 10
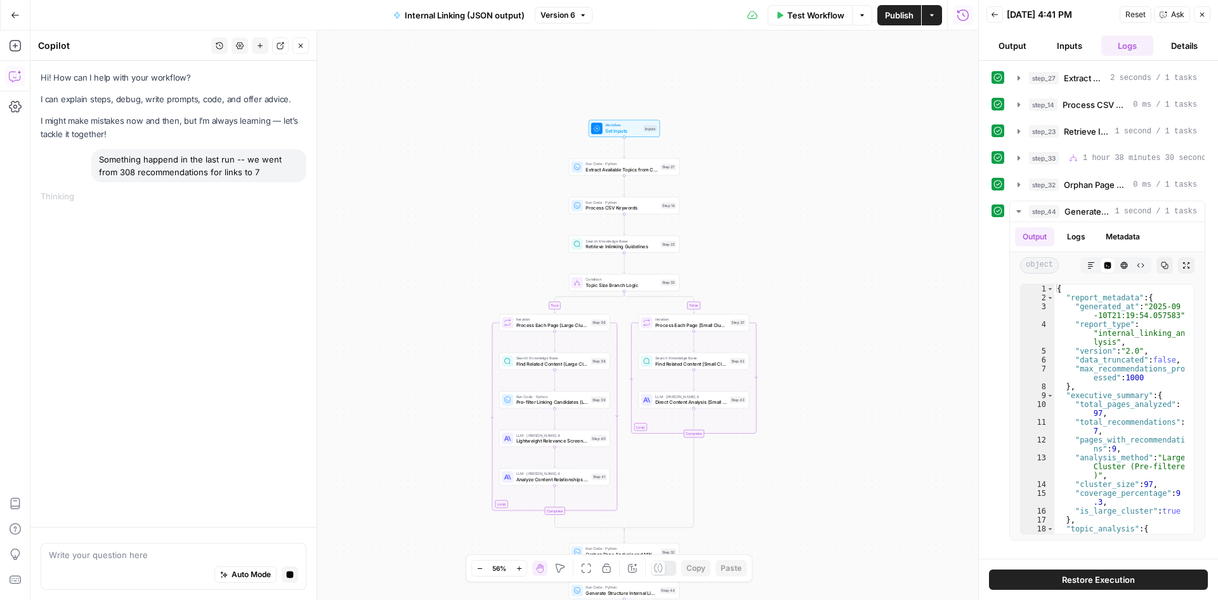
click at [578, 14] on button "Version 6" at bounding box center [564, 15] width 58 height 16
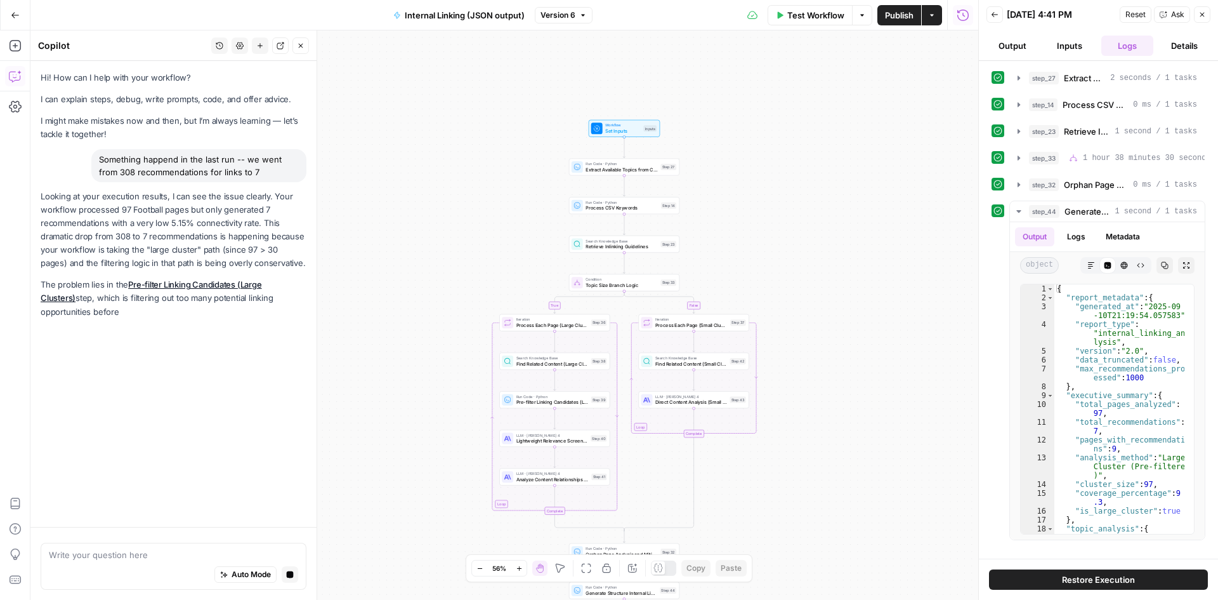
click at [578, 14] on button "Version 6" at bounding box center [564, 15] width 58 height 16
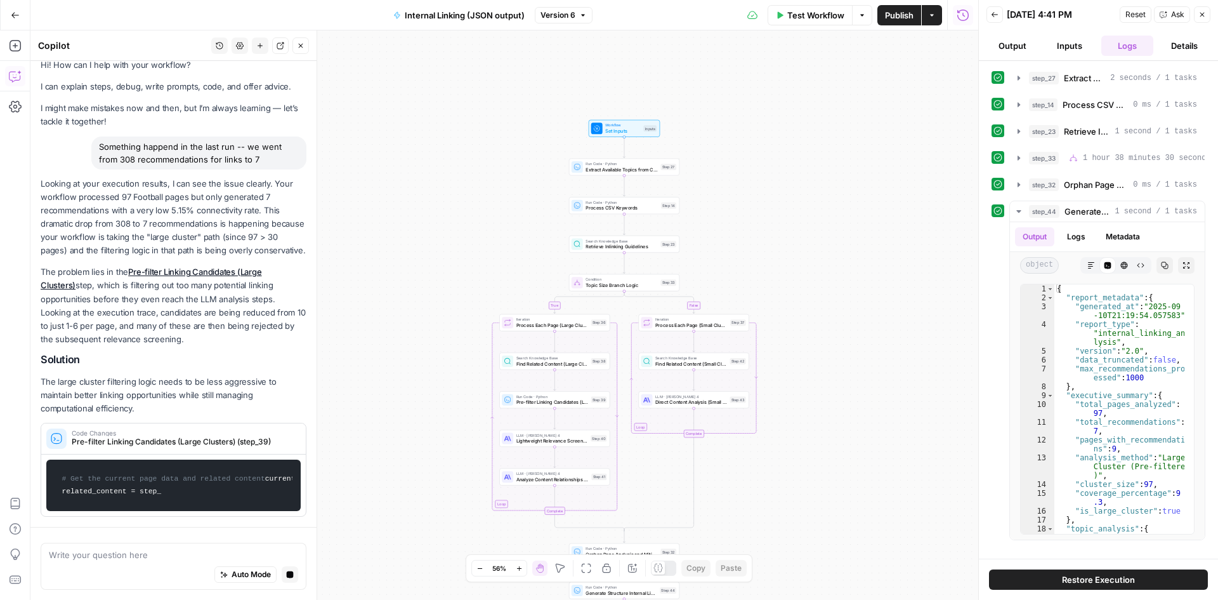
drag, startPoint x: 95, startPoint y: 260, endPoint x: 106, endPoint y: 213, distance: 48.8
click at [106, 213] on p "Looking at your execution results, I can see the issue clearly. Your workflow p…" at bounding box center [174, 217] width 266 height 81
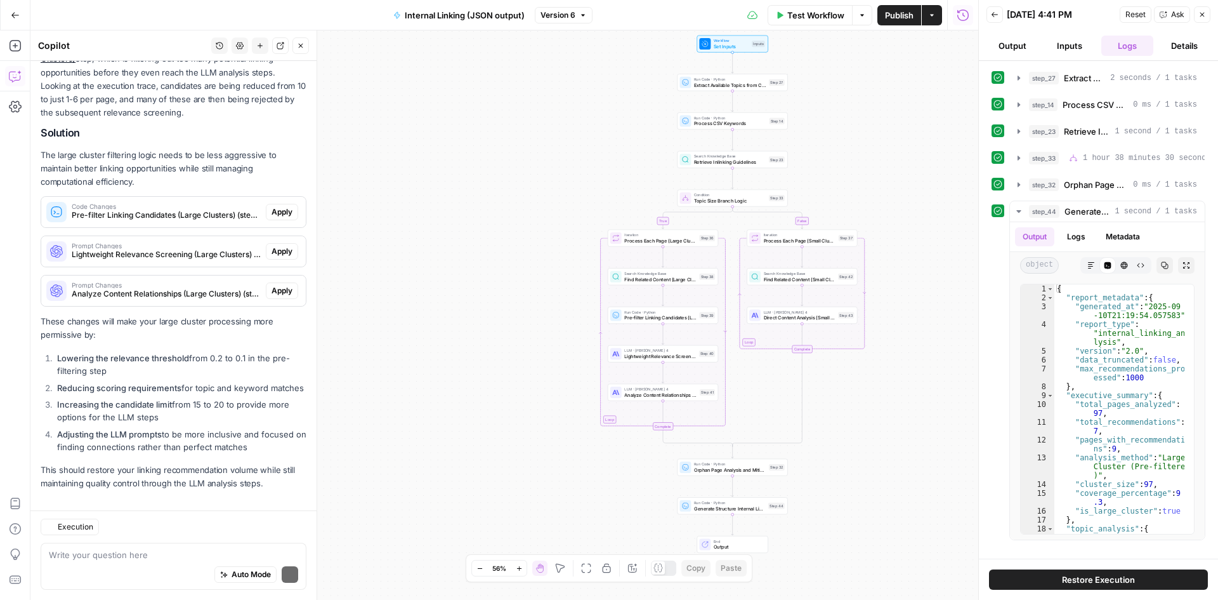
scroll to position [276, 0]
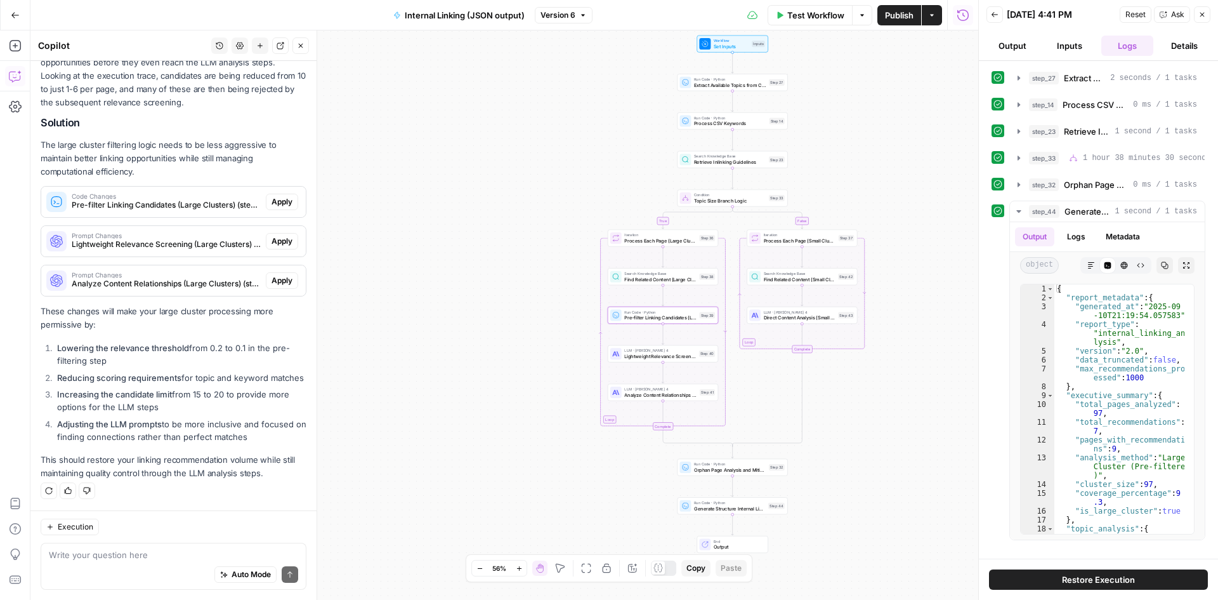
click at [277, 194] on button "Apply" at bounding box center [282, 202] width 32 height 16
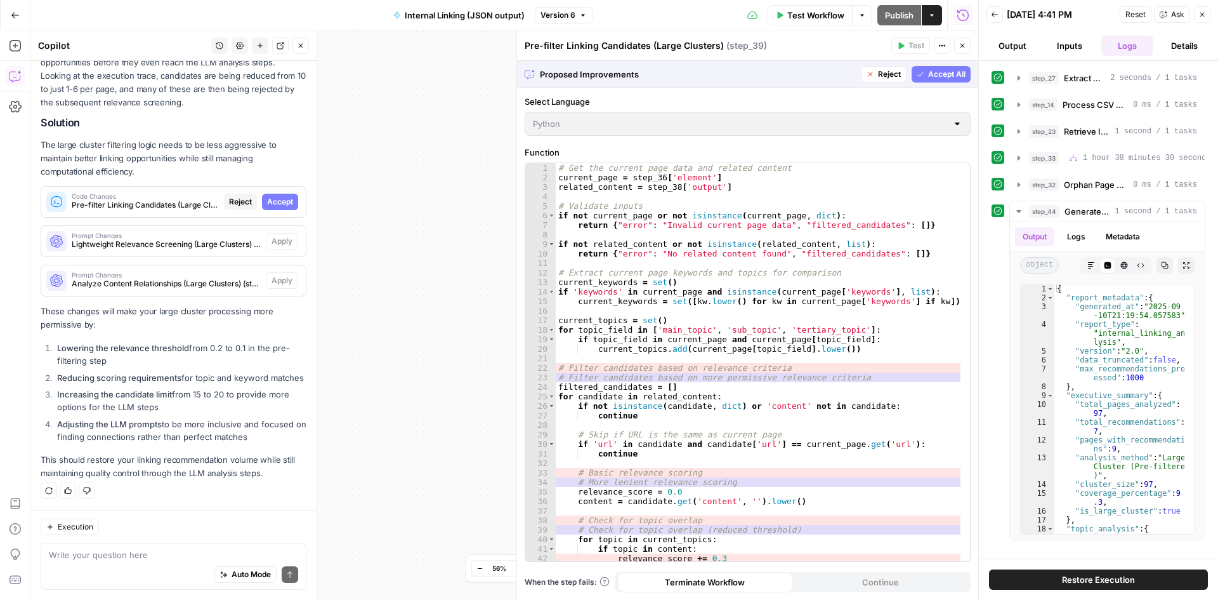
click at [942, 72] on span "Accept All" at bounding box center [946, 74] width 37 height 11
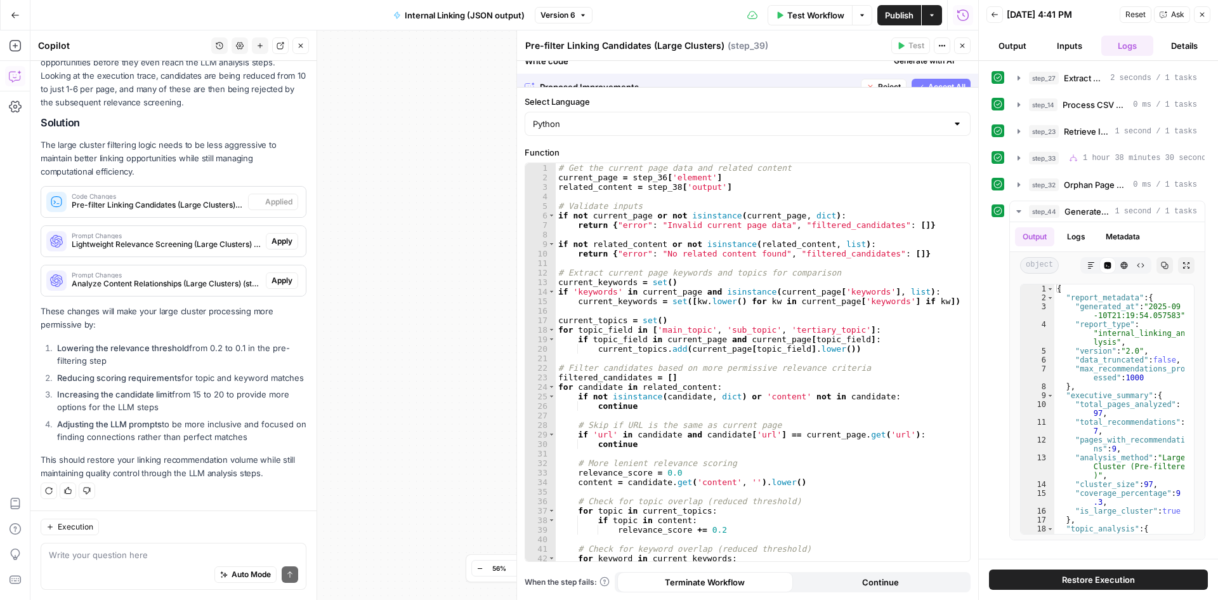
scroll to position [296, 0]
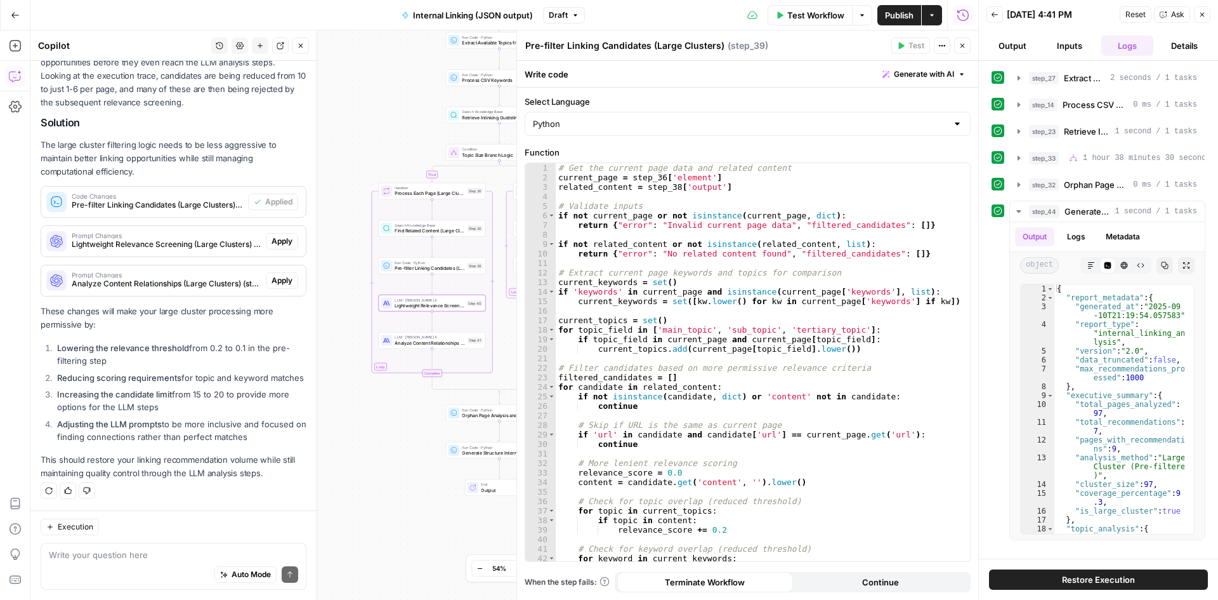
click at [164, 232] on span "Prompt Changes" at bounding box center [166, 235] width 189 height 6
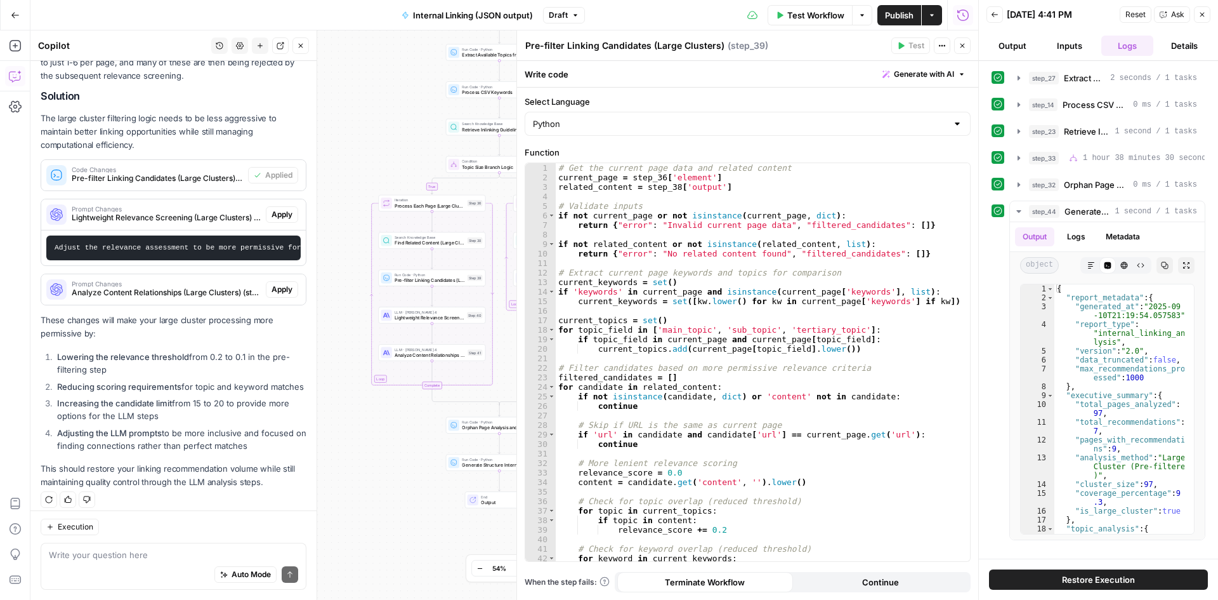
scroll to position [341, 0]
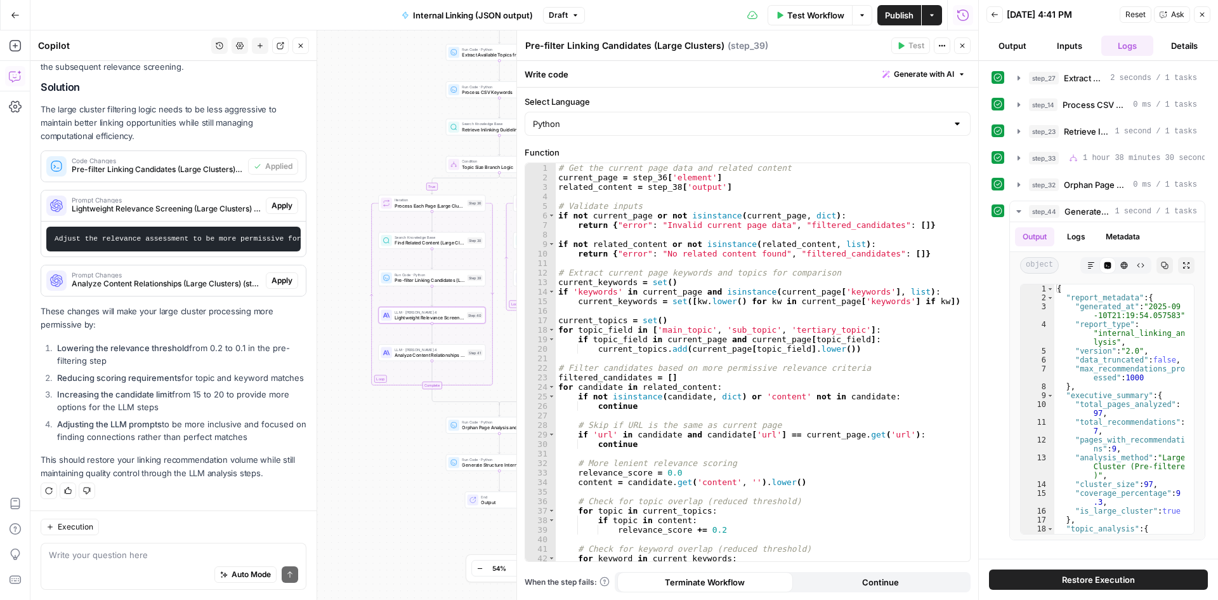
click at [272, 200] on span "Apply" at bounding box center [282, 205] width 21 height 11
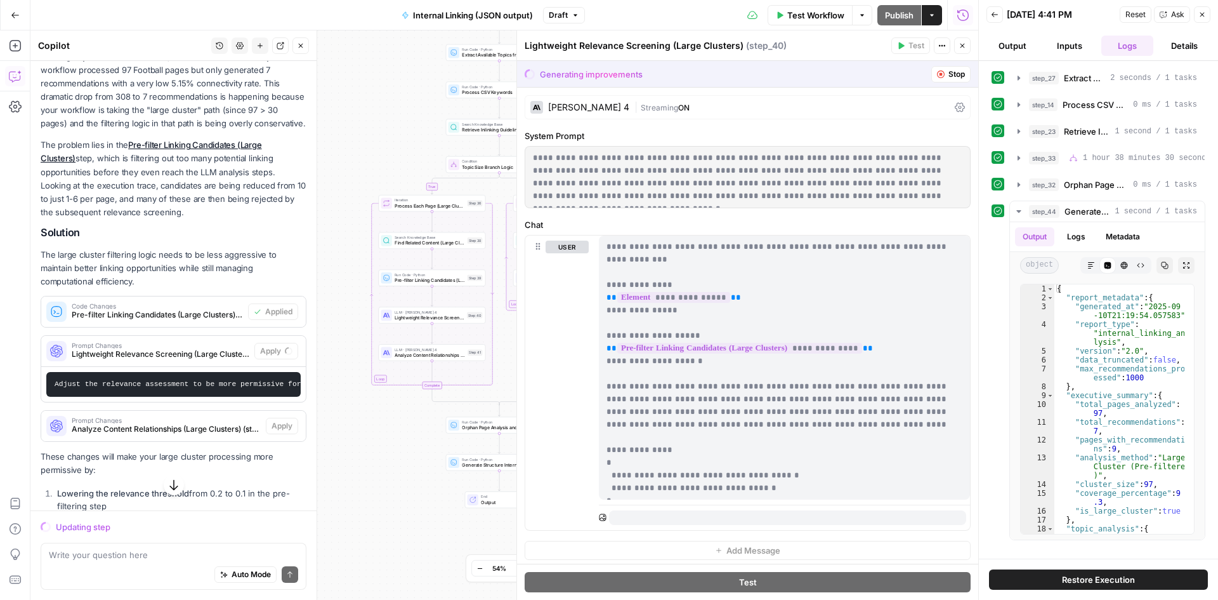
scroll to position [67, 0]
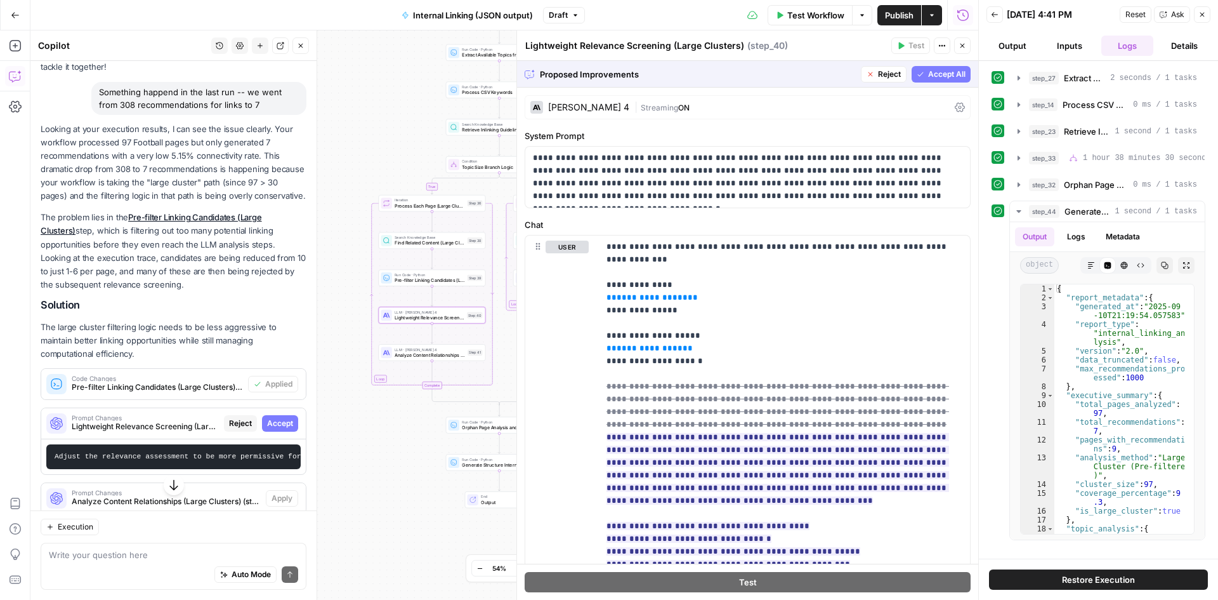
click at [276, 429] on span "Accept" at bounding box center [280, 423] width 26 height 11
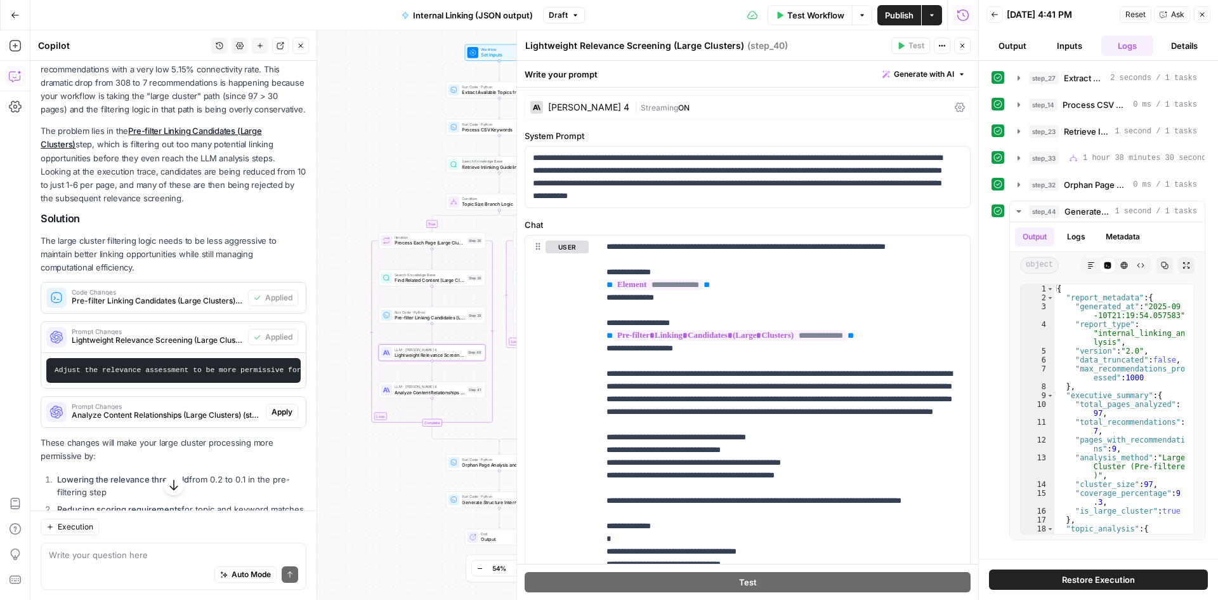
scroll to position [194, 0]
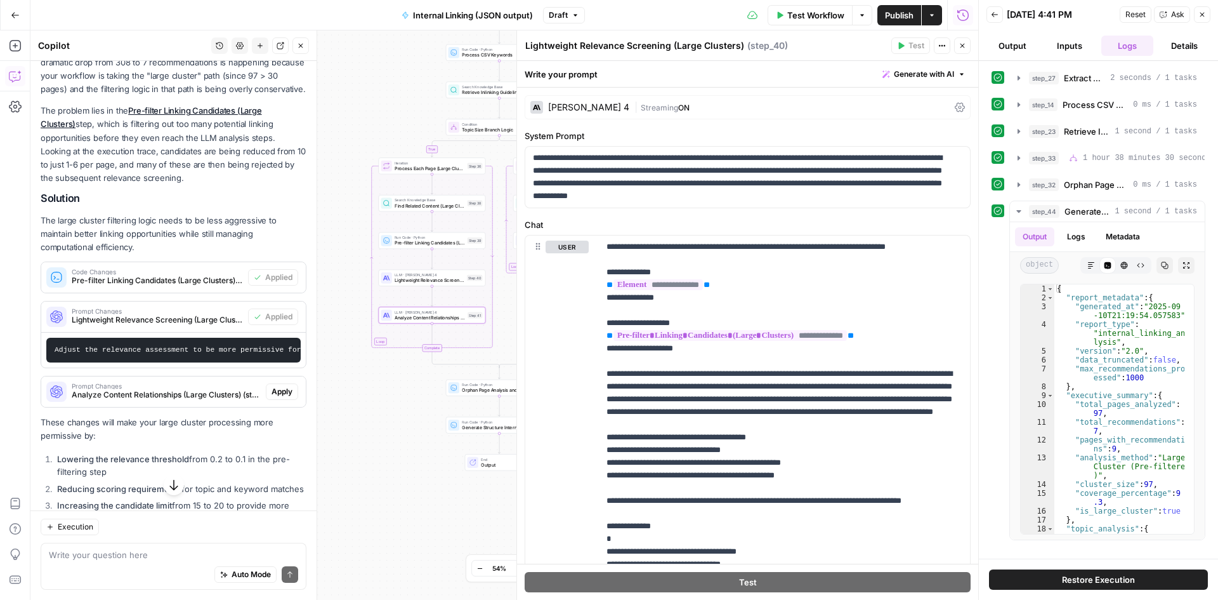
click at [272, 397] on span "Apply" at bounding box center [282, 391] width 21 height 11
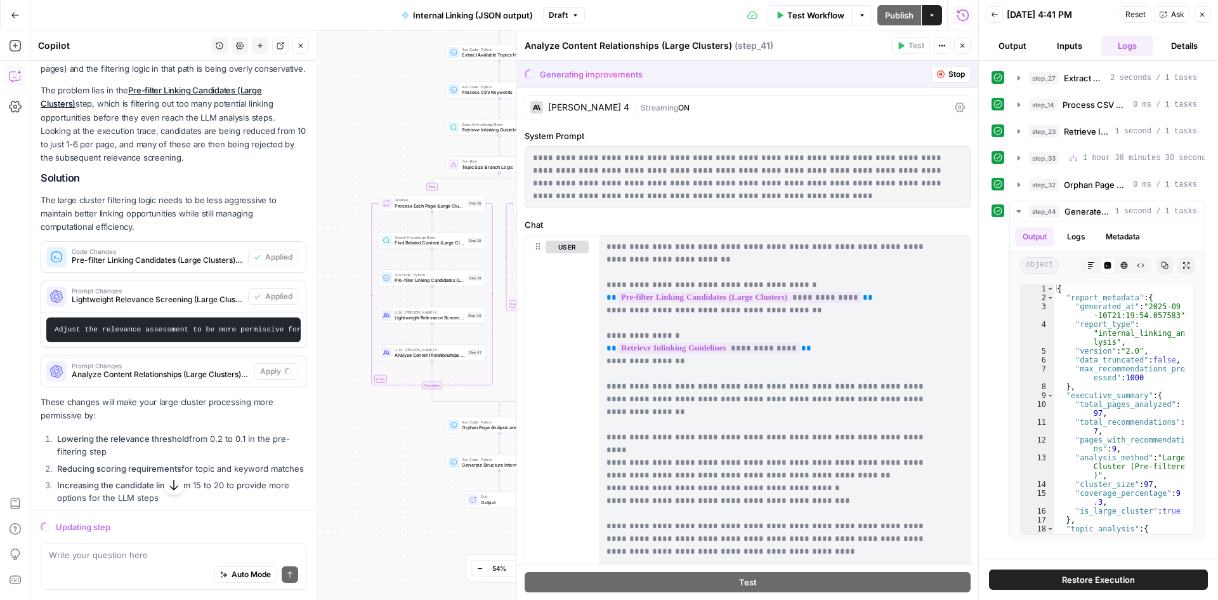
scroll to position [174, 0]
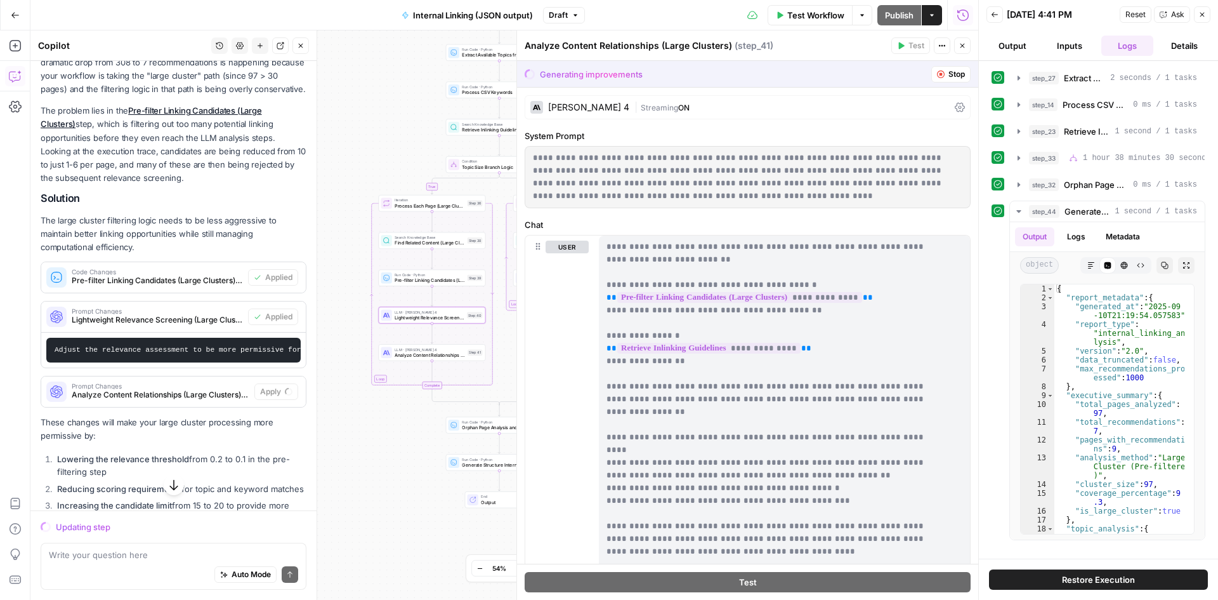
click at [126, 314] on span "Prompt Changes" at bounding box center [157, 311] width 171 height 6
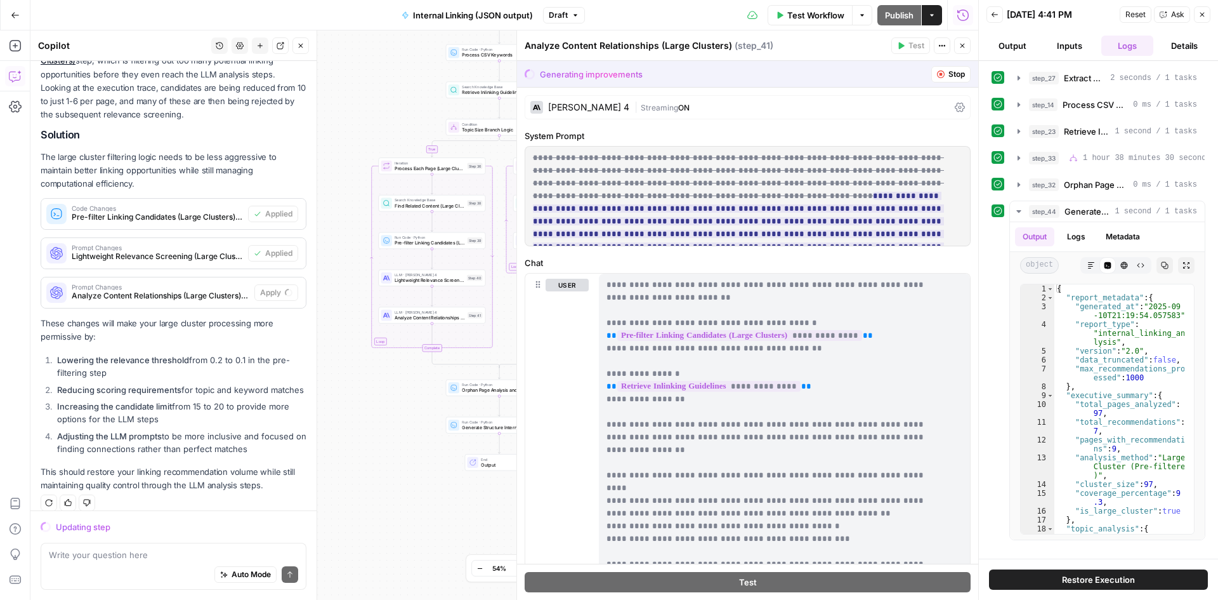
scroll to position [276, 0]
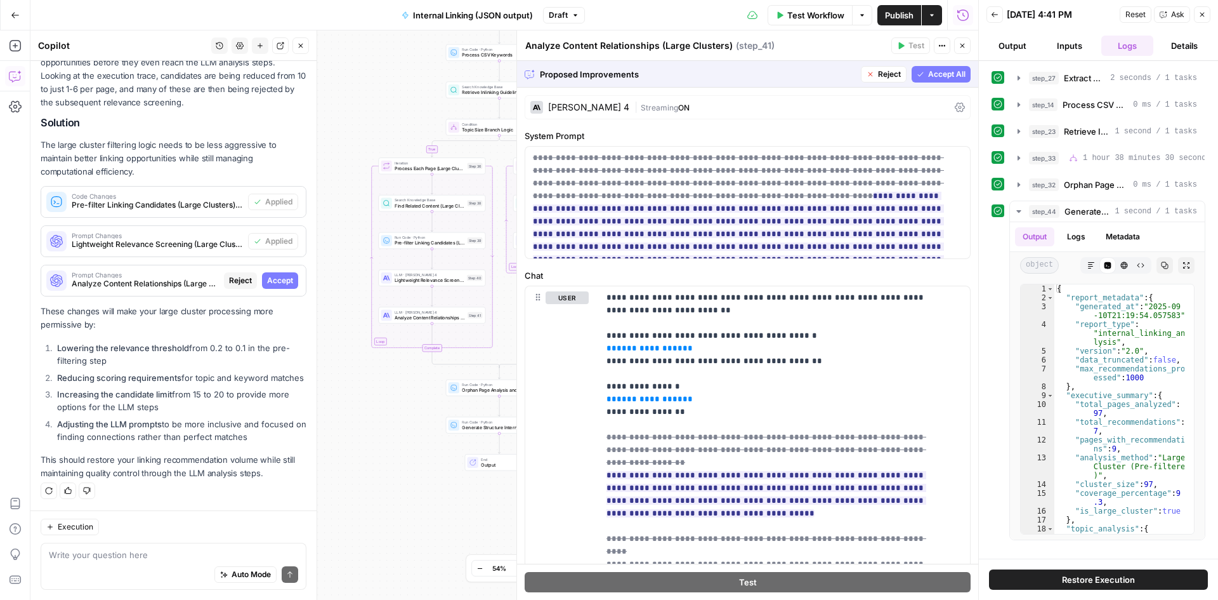
click at [276, 275] on span "Accept" at bounding box center [280, 280] width 26 height 11
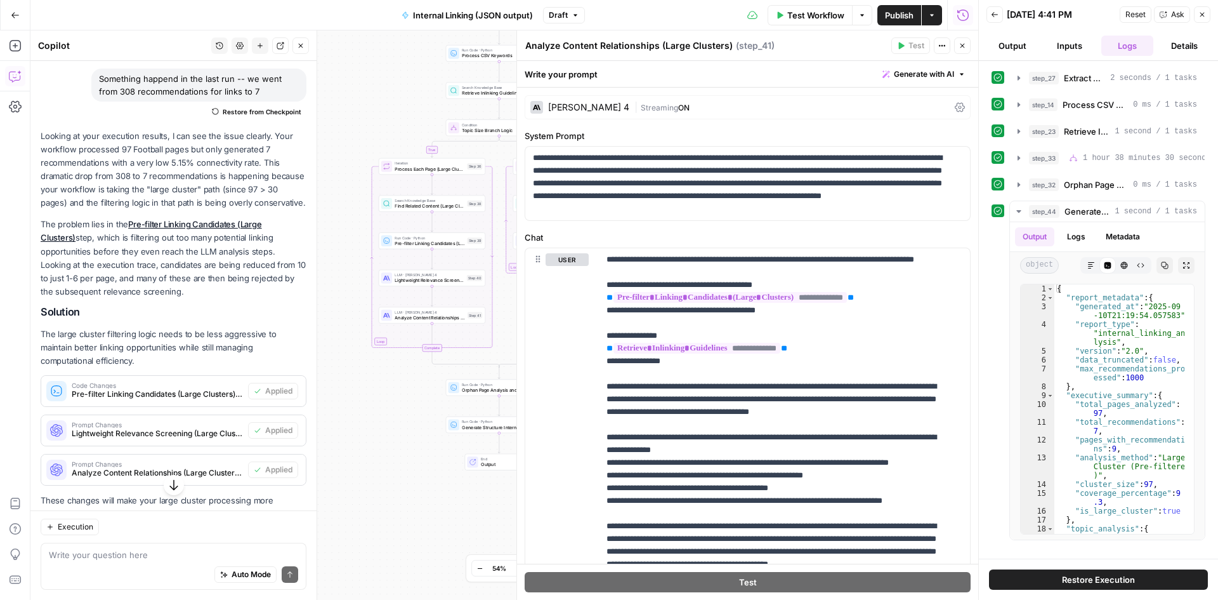
scroll to position [254, 0]
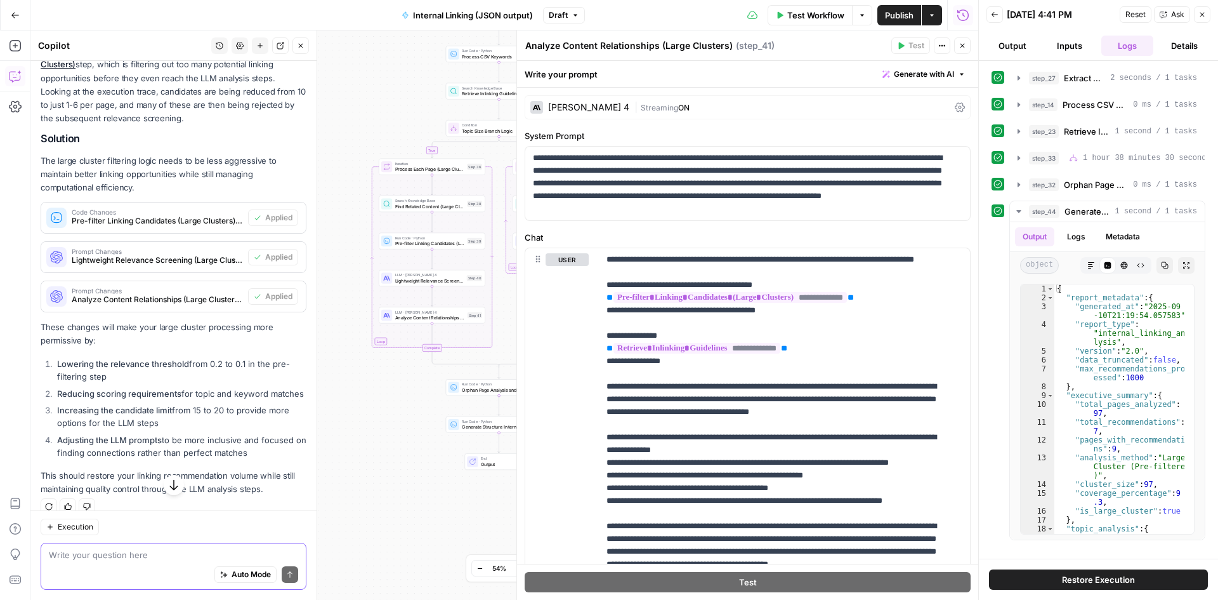
click at [184, 548] on textarea at bounding box center [173, 554] width 249 height 13
click at [168, 485] on icon "button" at bounding box center [174, 484] width 13 height 13
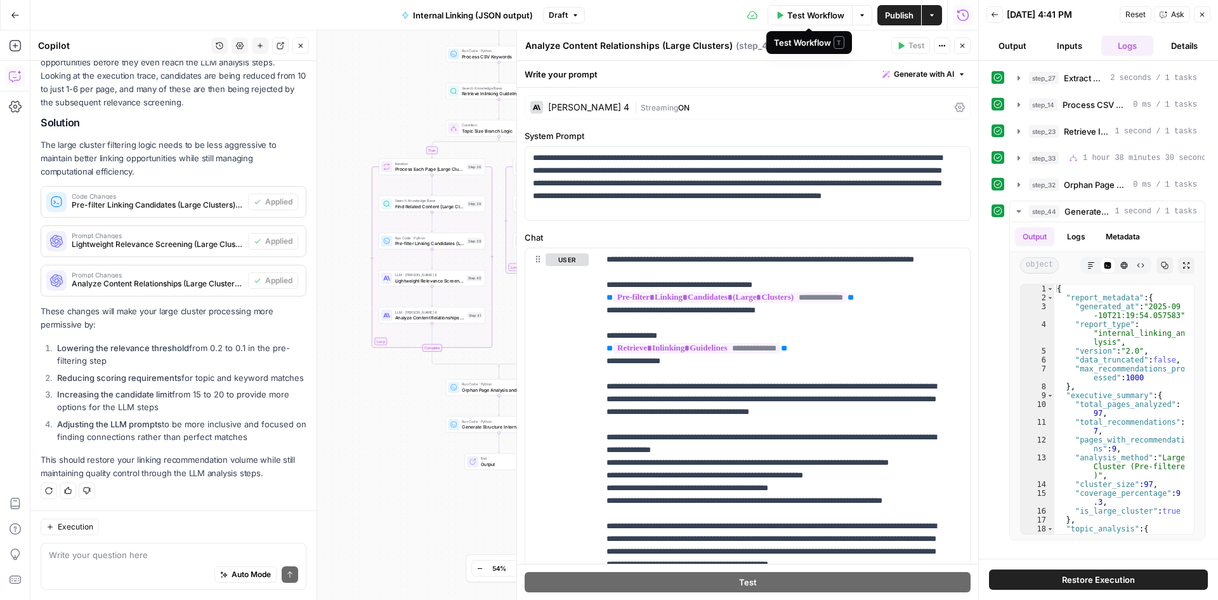
click at [810, 17] on span "Test Workflow" at bounding box center [816, 15] width 57 height 13
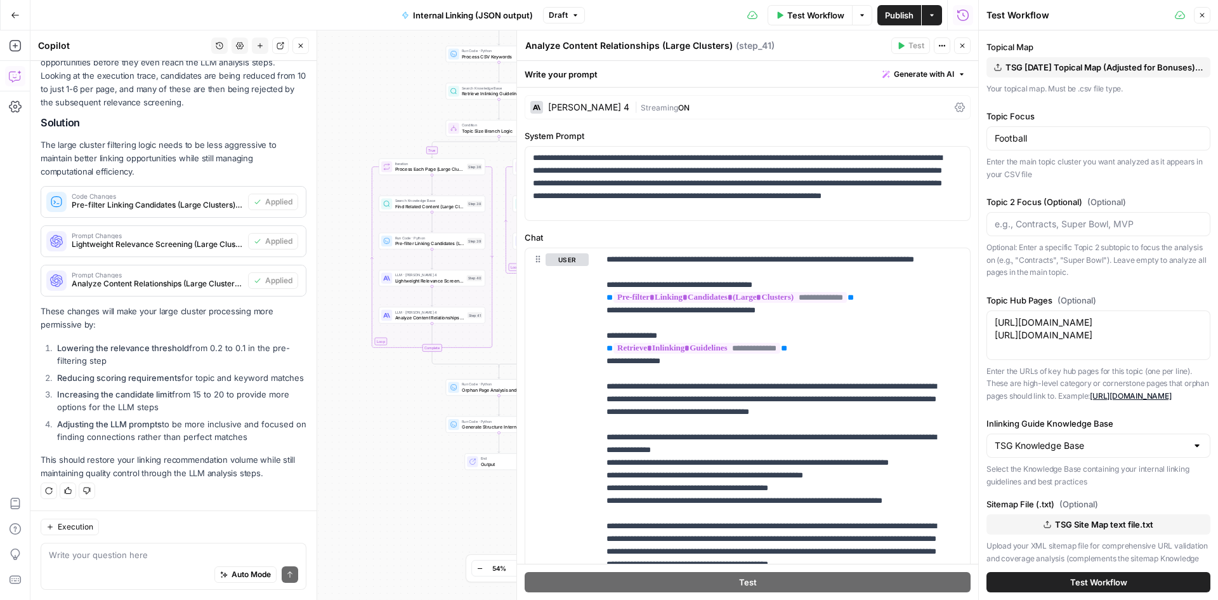
scroll to position [116, 0]
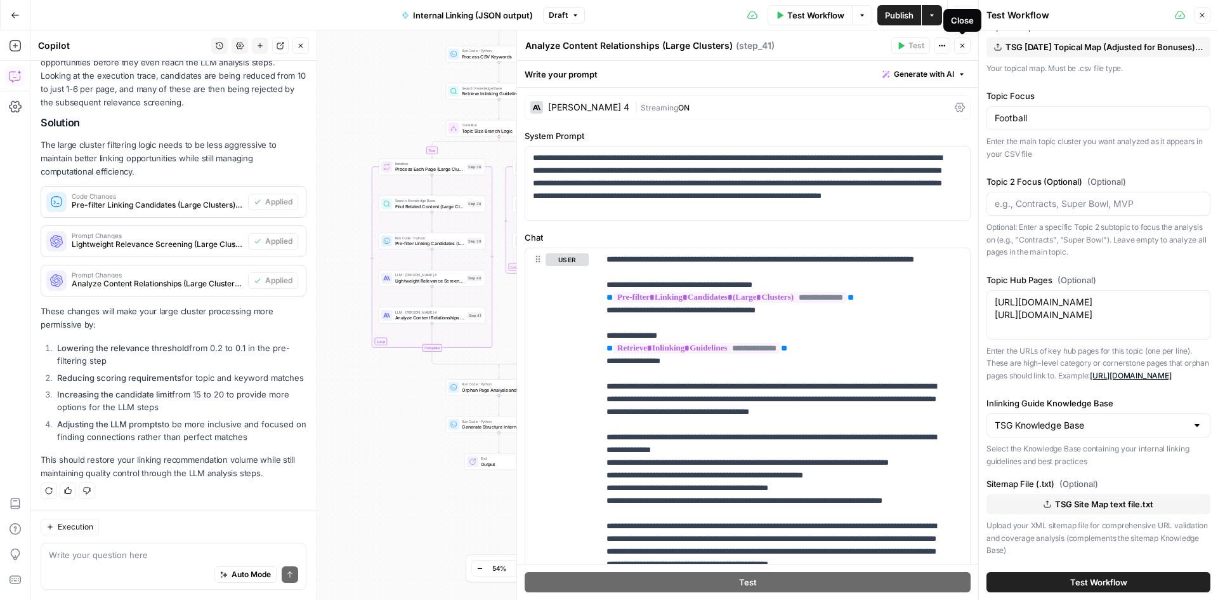
click at [954, 40] on button "Close" at bounding box center [962, 45] width 16 height 16
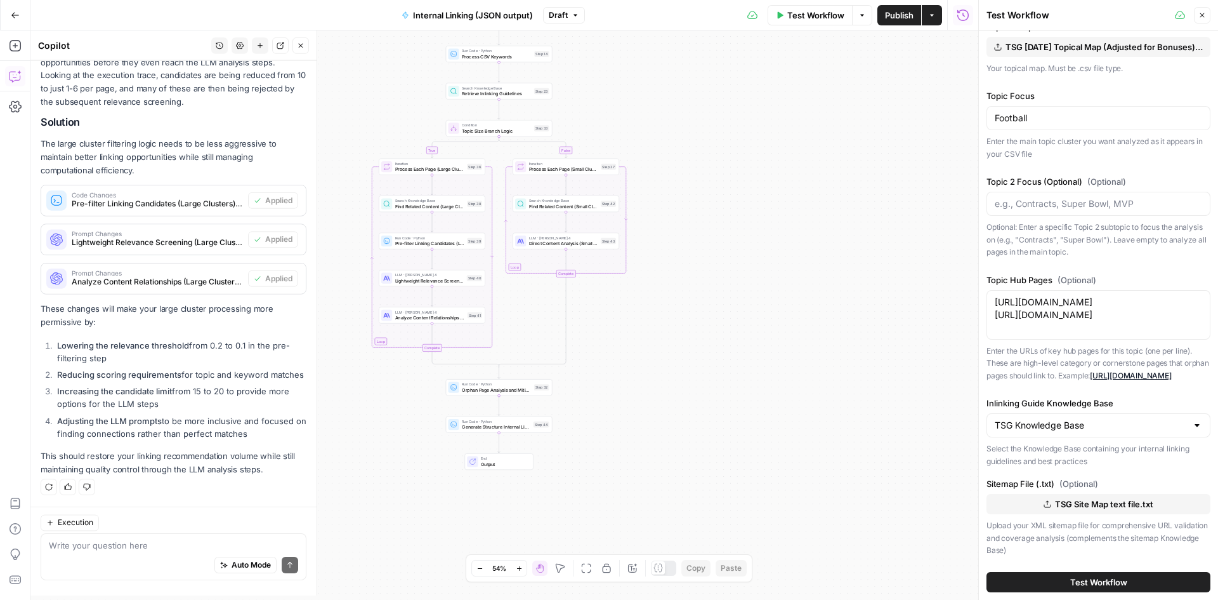
scroll to position [296, 0]
click at [1075, 577] on span "Test Workflow" at bounding box center [1099, 582] width 57 height 13
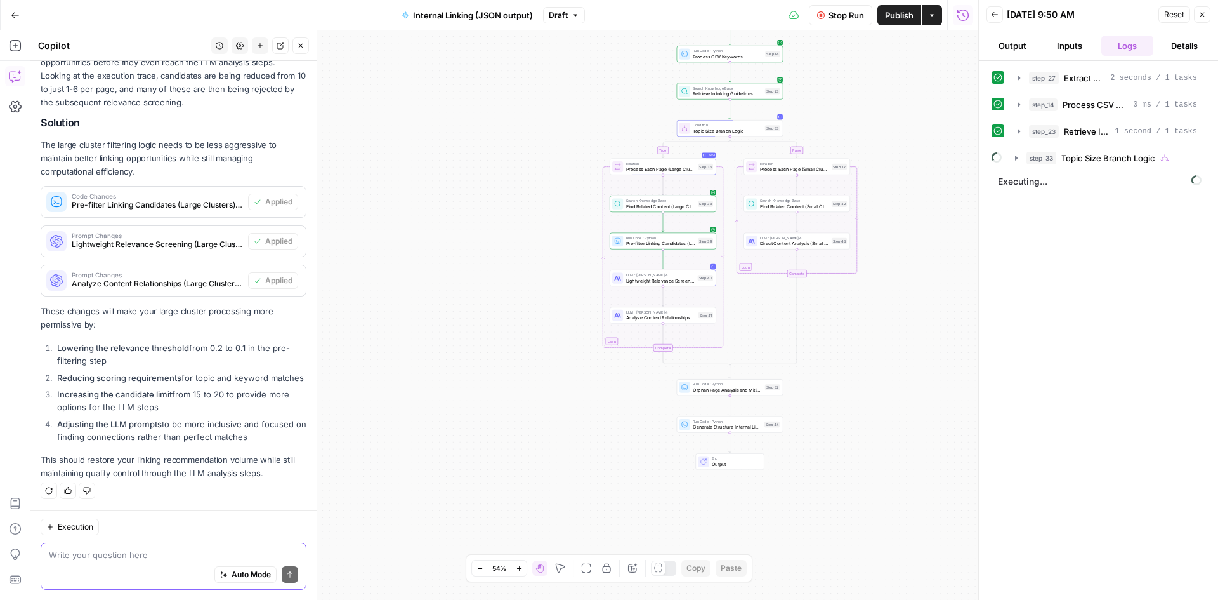
click at [167, 555] on textarea at bounding box center [173, 554] width 249 height 13
type textarea "n"
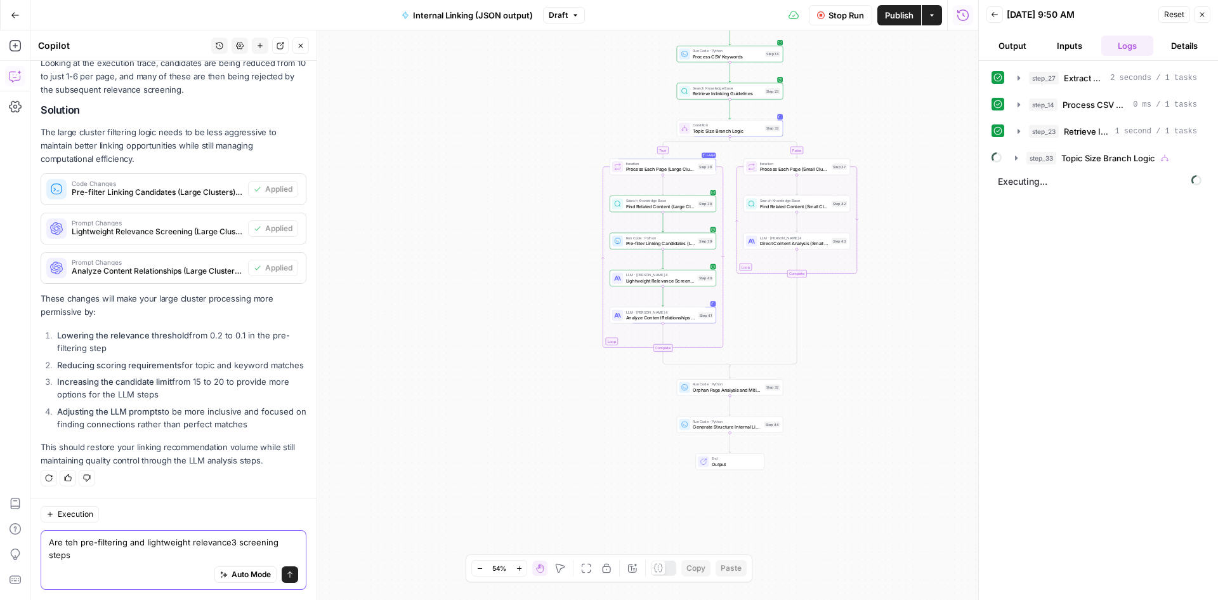
scroll to position [309, 0]
type textarea "Are teh pre-filtering and lightweight relevance3 screening steps redundant"
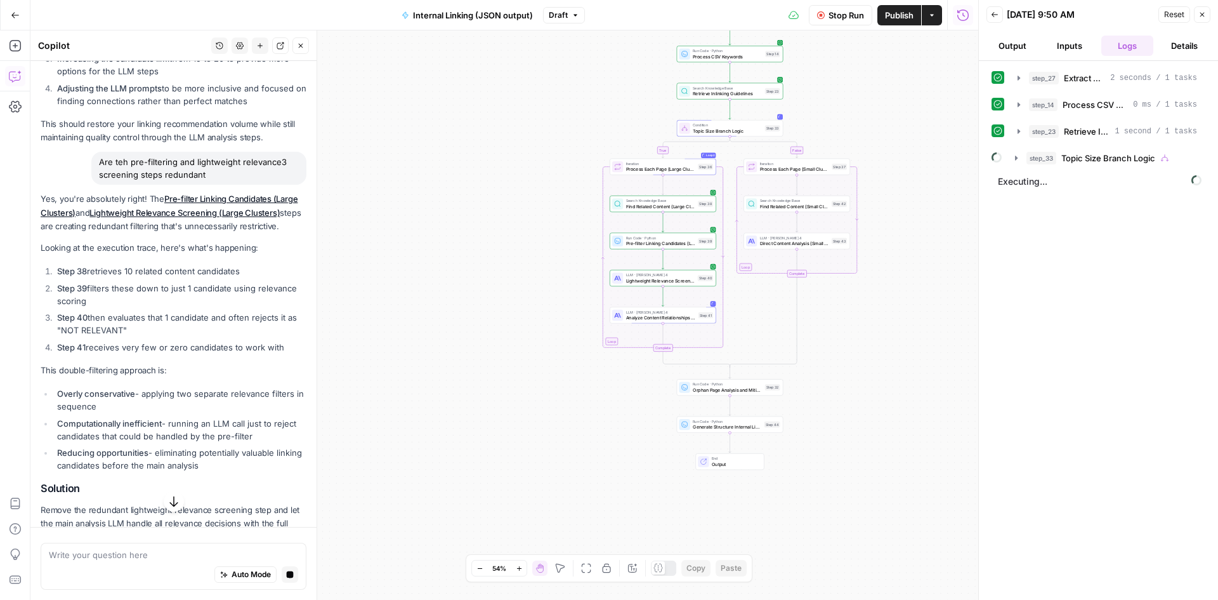
scroll to position [775, 0]
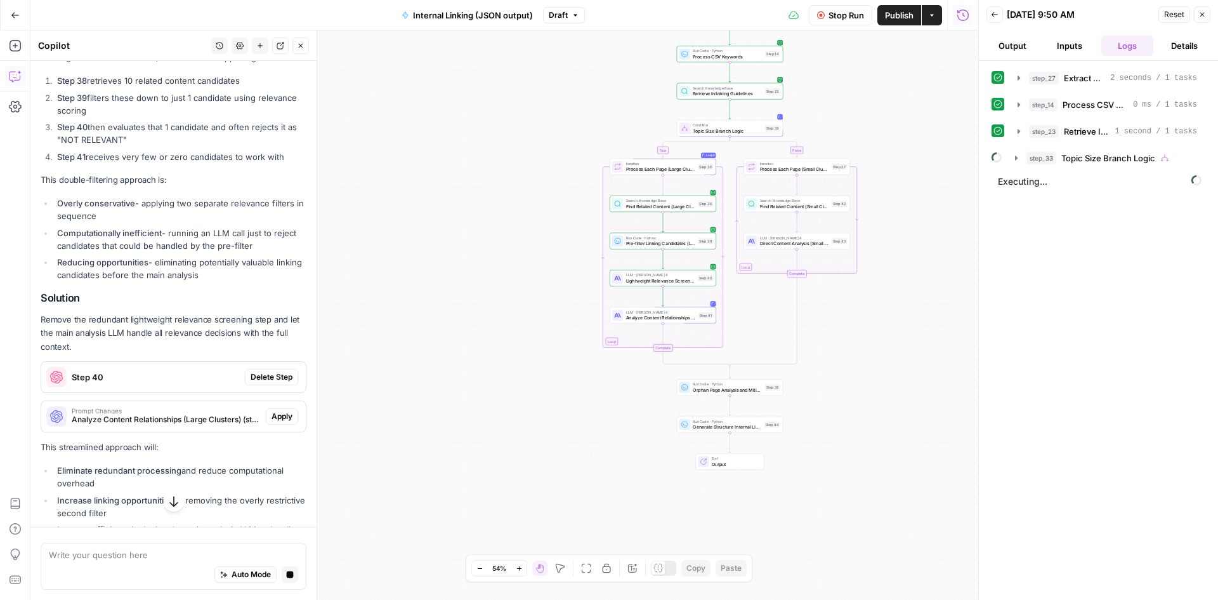
click at [835, 25] on button "Stop Run" at bounding box center [840, 15] width 63 height 20
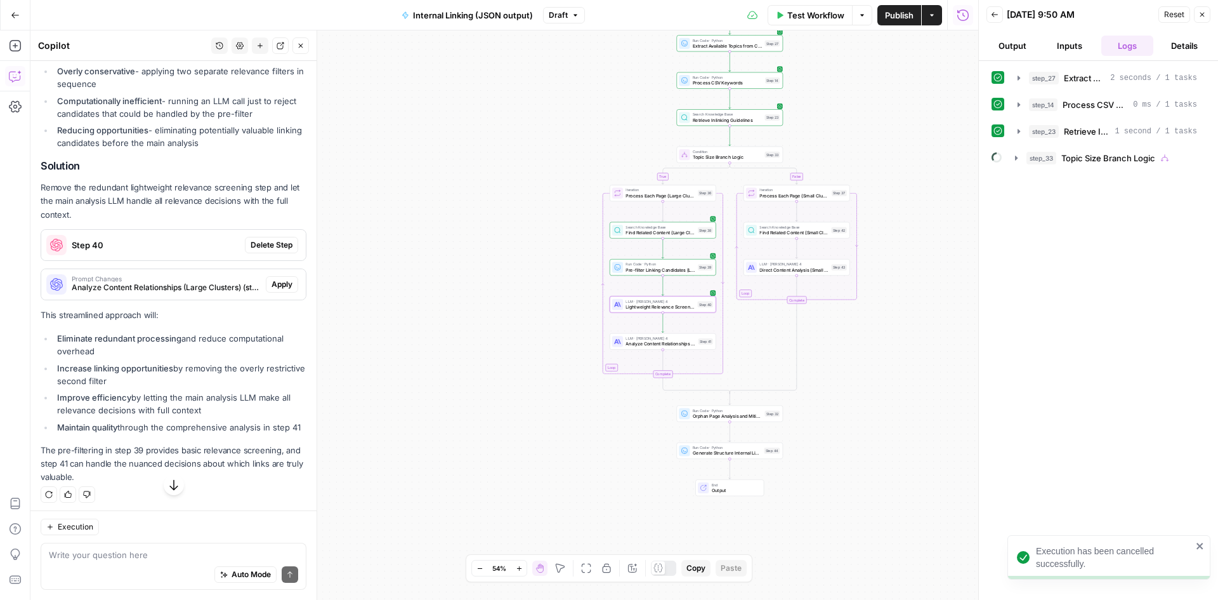
scroll to position [984, 0]
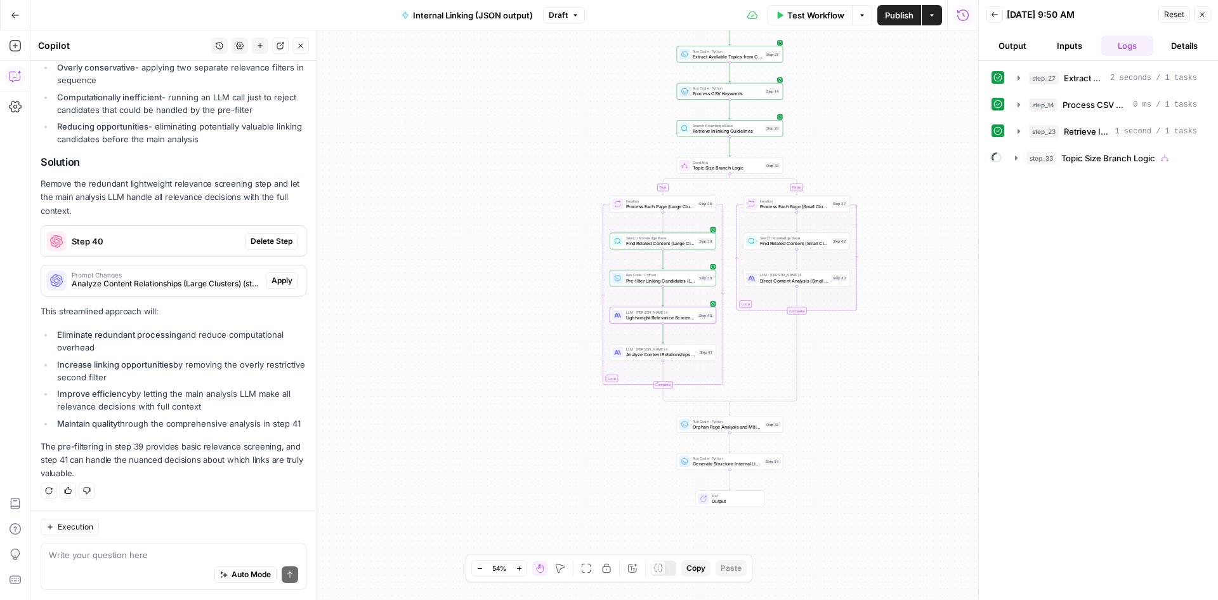
click at [254, 235] on span "Delete Step" at bounding box center [272, 240] width 42 height 11
click at [268, 274] on button "Apply" at bounding box center [282, 280] width 32 height 16
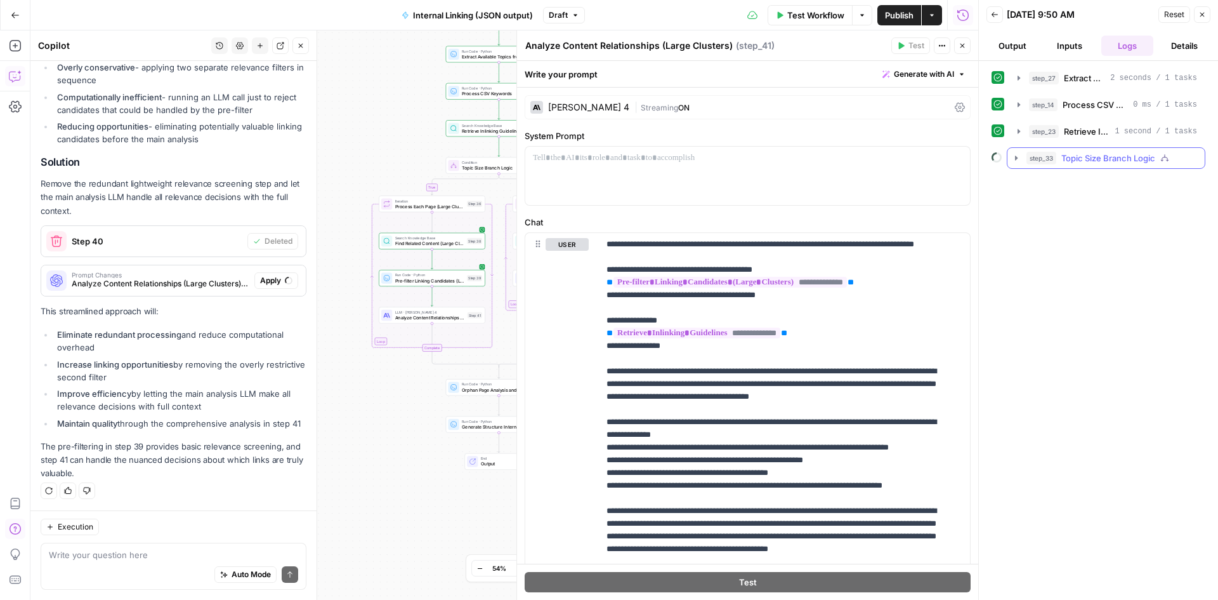
click at [1059, 151] on button "step_33 Topic Size Branch Logic" at bounding box center [1106, 158] width 197 height 20
click at [1045, 184] on icon "button" at bounding box center [1043, 185] width 10 height 10
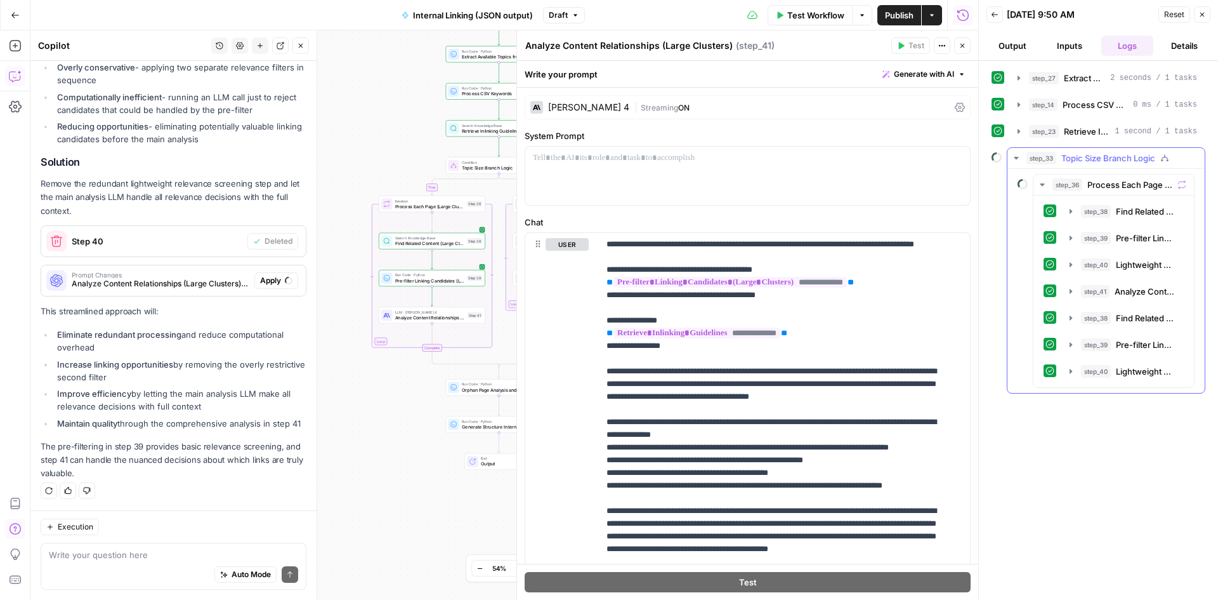
click at [1012, 153] on icon "button" at bounding box center [1017, 158] width 10 height 10
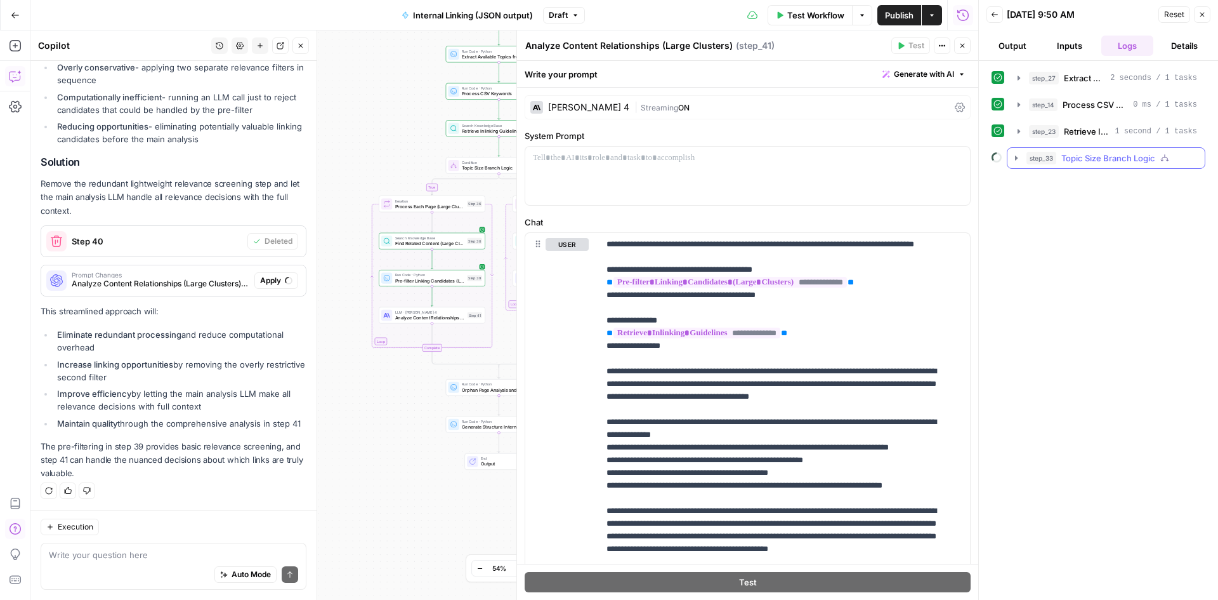
click at [1012, 153] on icon "button" at bounding box center [1017, 158] width 10 height 10
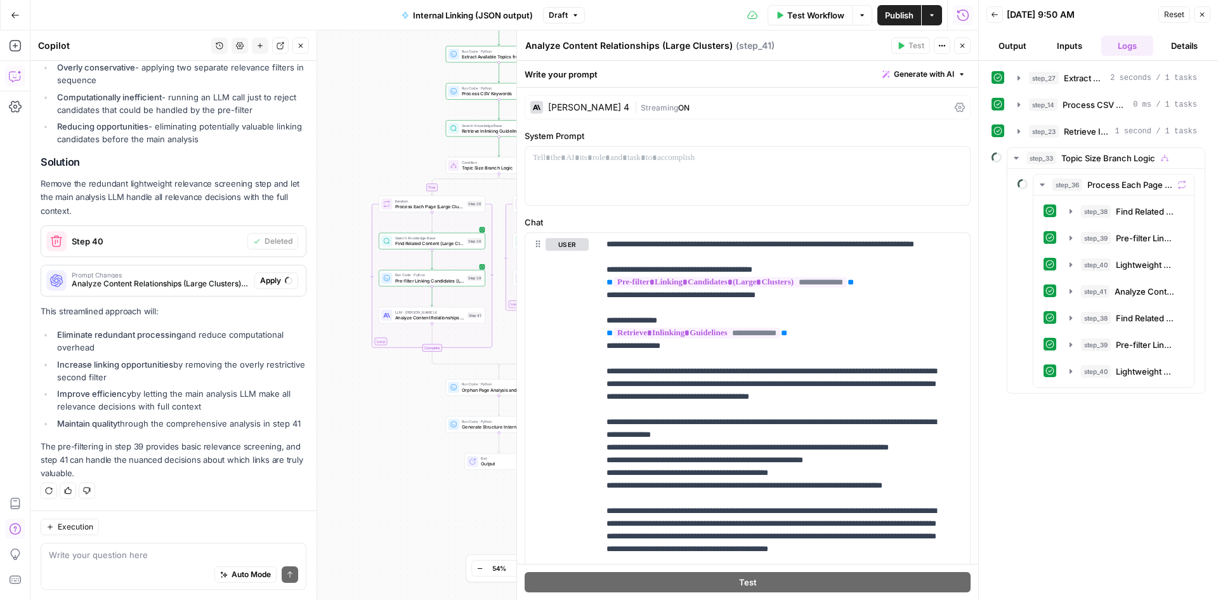
drag, startPoint x: 1106, startPoint y: 166, endPoint x: 1206, endPoint y: 4, distance: 189.5
click at [1206, 4] on header "Back 09/11/25 at 9:50 AM Reset Close Output Inputs Logs Details" at bounding box center [1098, 30] width 239 height 61
click at [1201, 10] on button "Close" at bounding box center [1202, 14] width 16 height 16
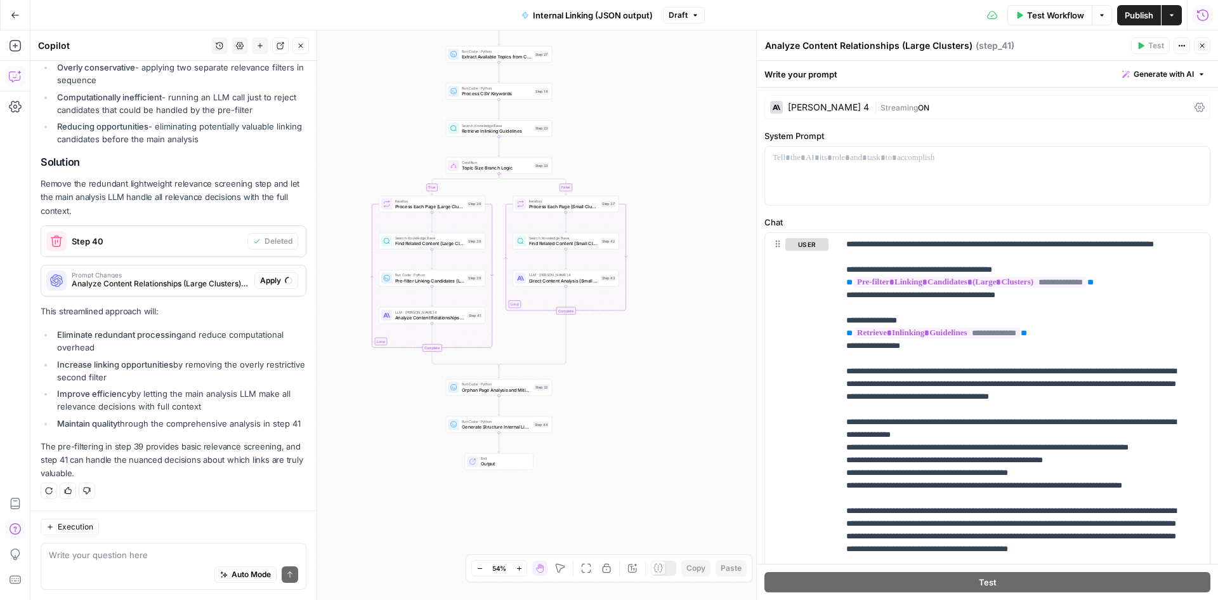
click at [1201, 10] on icon "button" at bounding box center [1202, 14] width 11 height 11
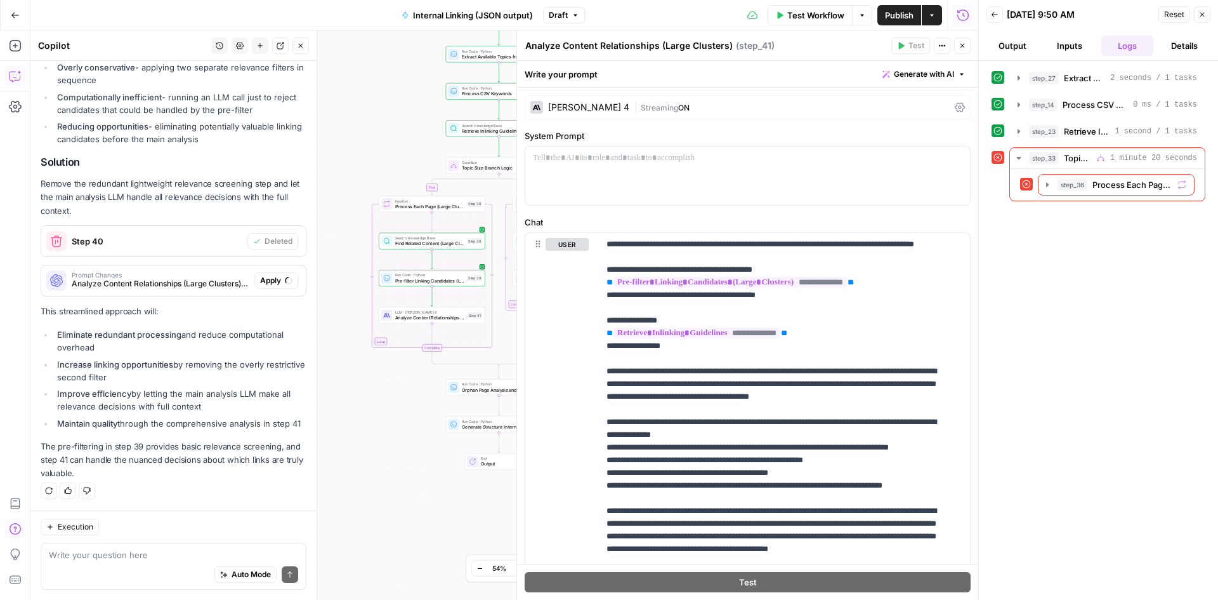
click at [956, 44] on button "Close" at bounding box center [962, 45] width 16 height 16
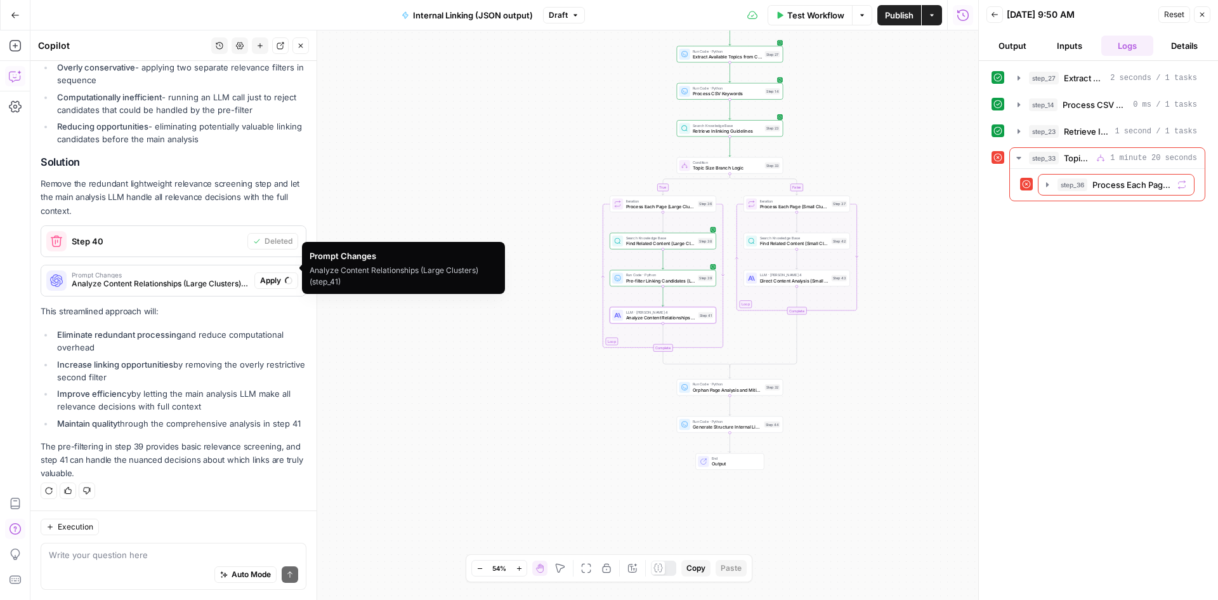
click at [160, 265] on div "Prompt Changes Analyze Content Relationships (Large Clusters) (step_41)" at bounding box center [147, 280] width 213 height 30
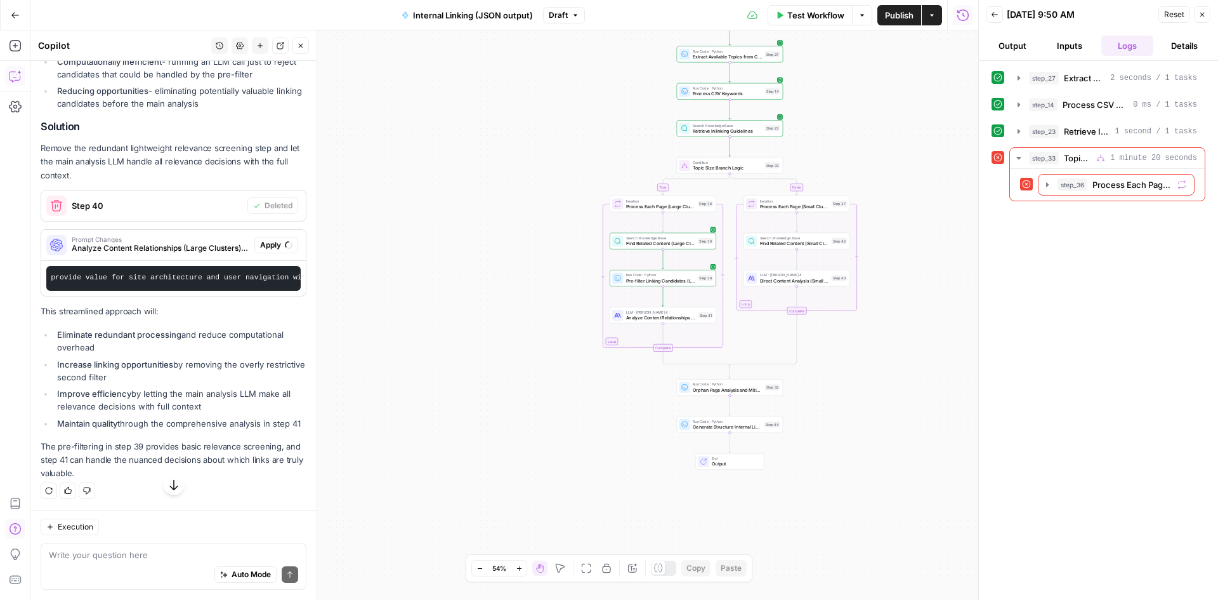
scroll to position [1041, 0]
drag, startPoint x: 257, startPoint y: 268, endPoint x: 134, endPoint y: 270, distance: 123.1
click at [133, 270] on pre "Analyze the pre-filtered linking candidates directly and provide comprehensive …" at bounding box center [173, 278] width 254 height 25
click at [272, 266] on pre "Analyze the pre-filtered linking candidates directly and provide comprehensive …" at bounding box center [173, 278] width 254 height 25
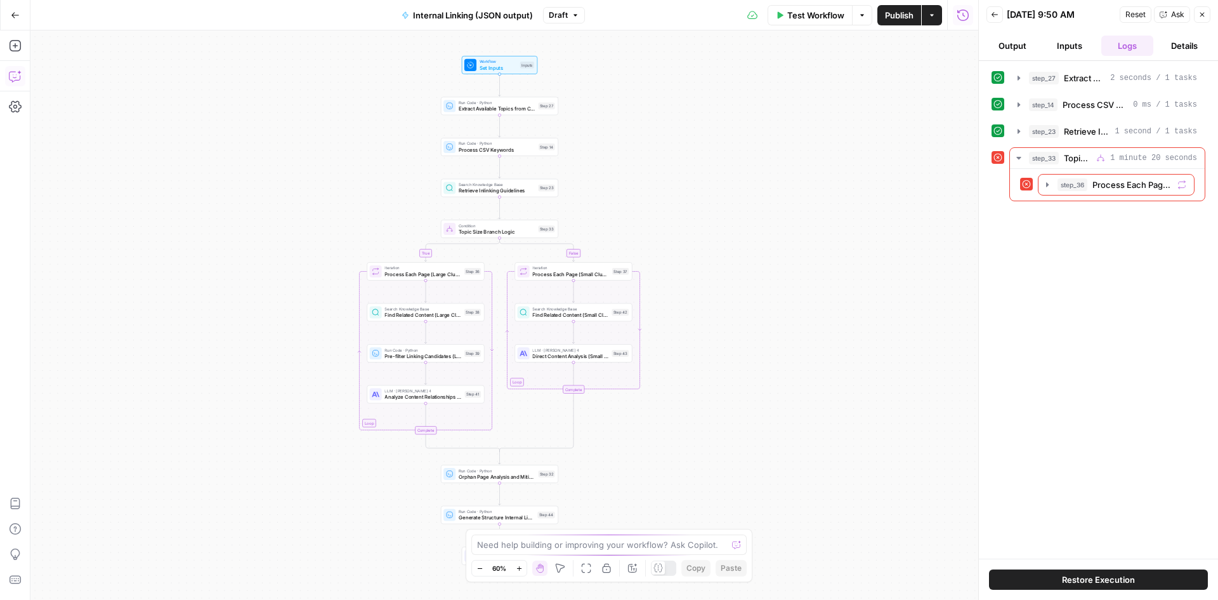
click at [15, 67] on button "Copilot" at bounding box center [15, 76] width 20 height 20
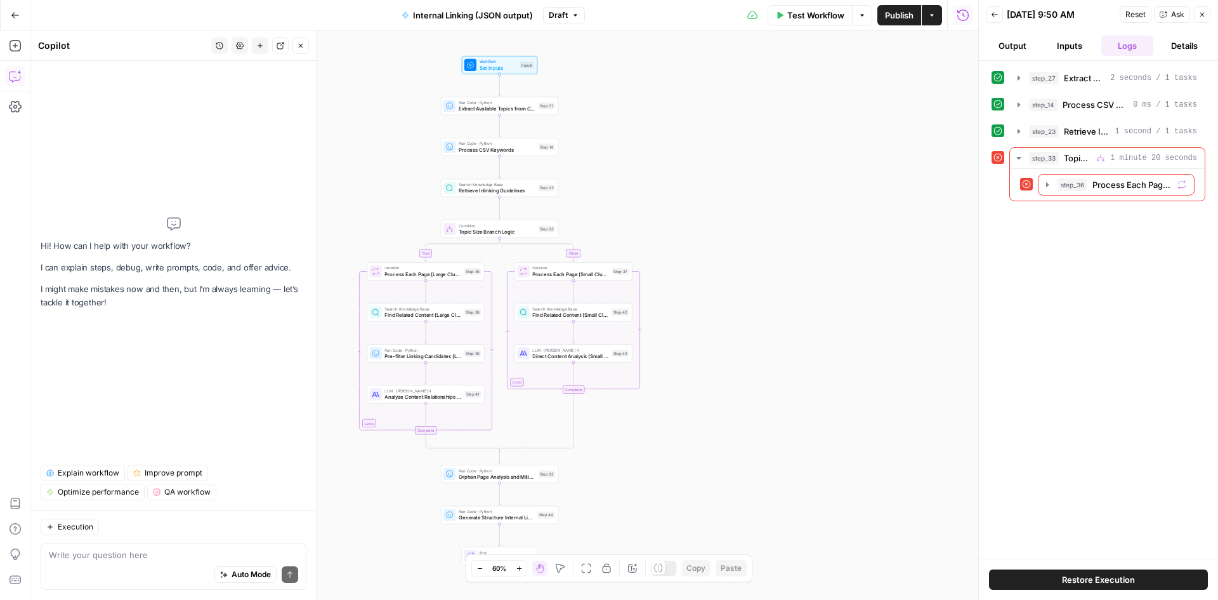
click at [139, 566] on div "Auto Mode Send" at bounding box center [173, 575] width 249 height 28
type textarea "W"
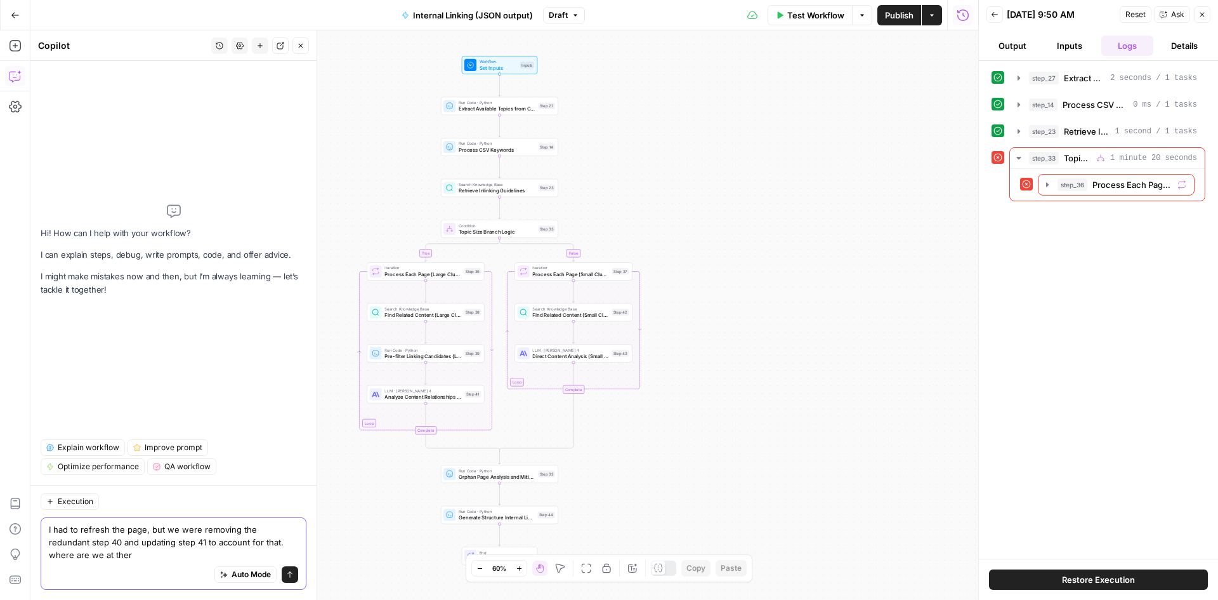
type textarea "I had to refresh the page, but we were removing the redundant step 40 and updat…"
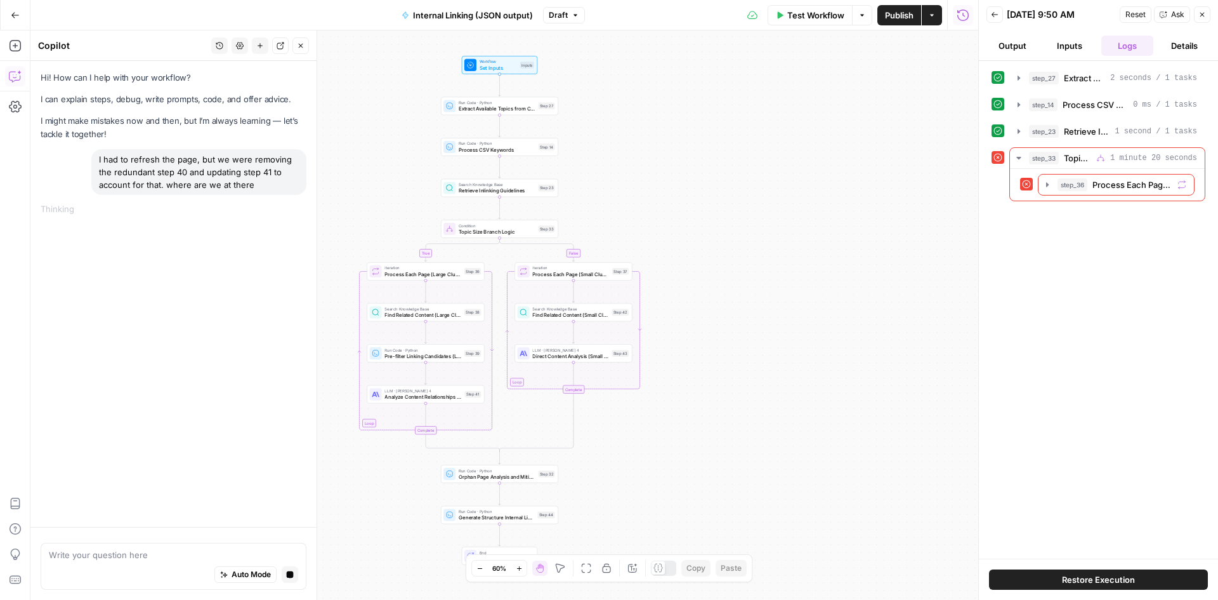
click at [1197, 7] on button "Close" at bounding box center [1202, 14] width 16 height 16
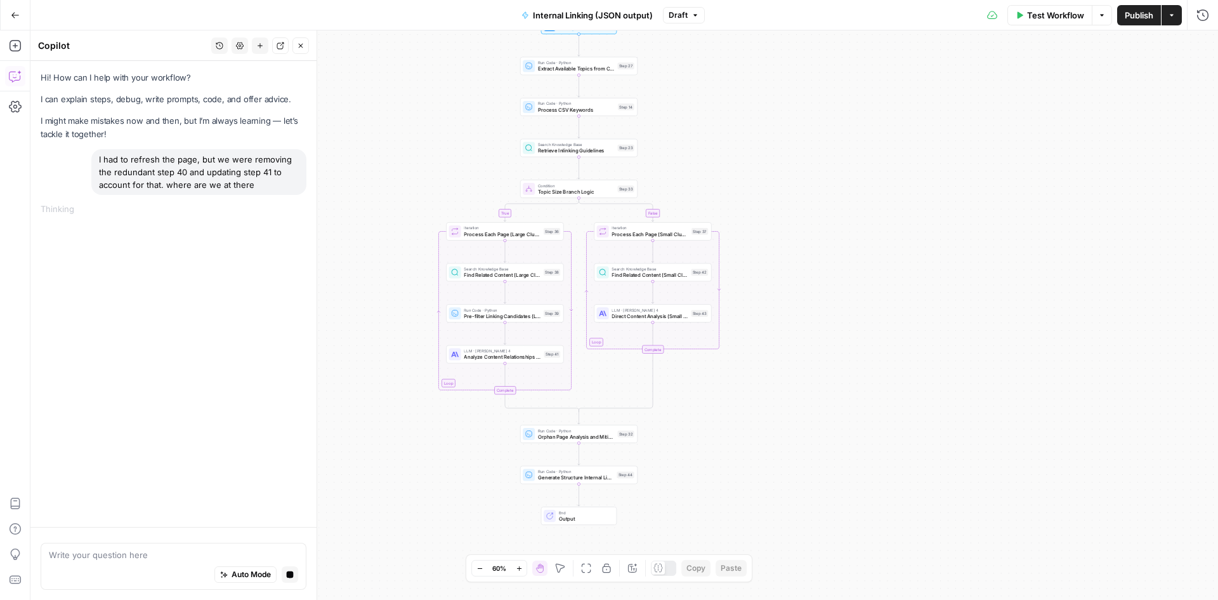
drag, startPoint x: 1074, startPoint y: 362, endPoint x: 1154, endPoint y: 322, distance: 88.8
click at [1154, 322] on div "true false Workflow Set Inputs Inputs Run Code · Python Extract Available Topic…" at bounding box center [624, 314] width 1188 height 569
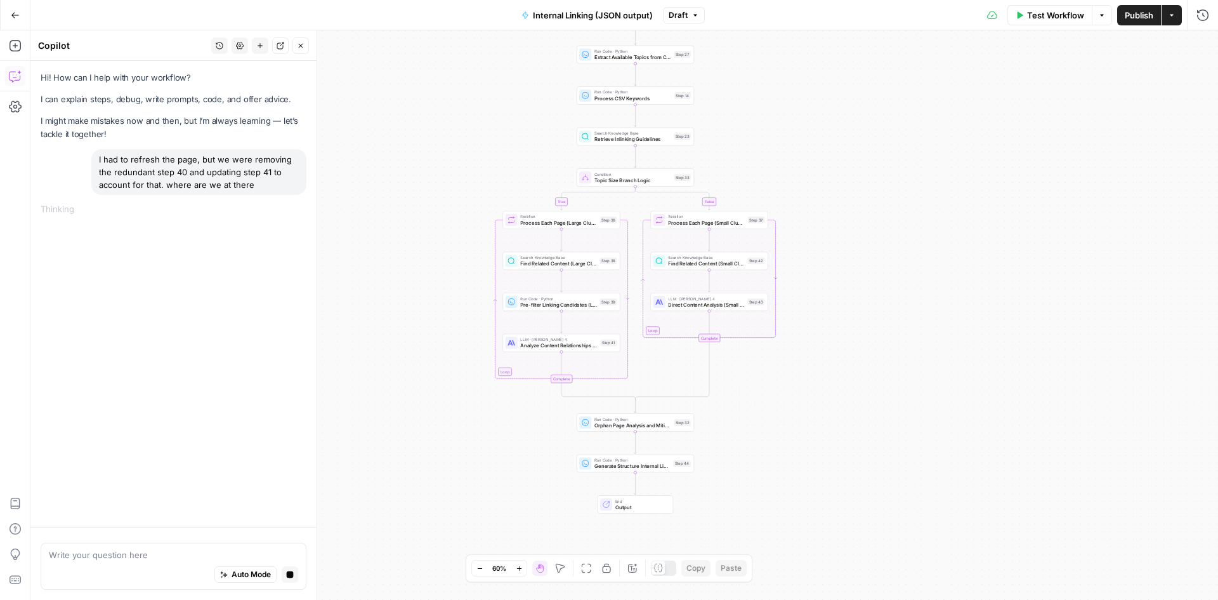
drag, startPoint x: 980, startPoint y: 181, endPoint x: 1032, endPoint y: 155, distance: 57.9
click at [1032, 155] on div "true false Workflow Set Inputs Inputs Run Code · Python Extract Available Topic…" at bounding box center [624, 314] width 1188 height 569
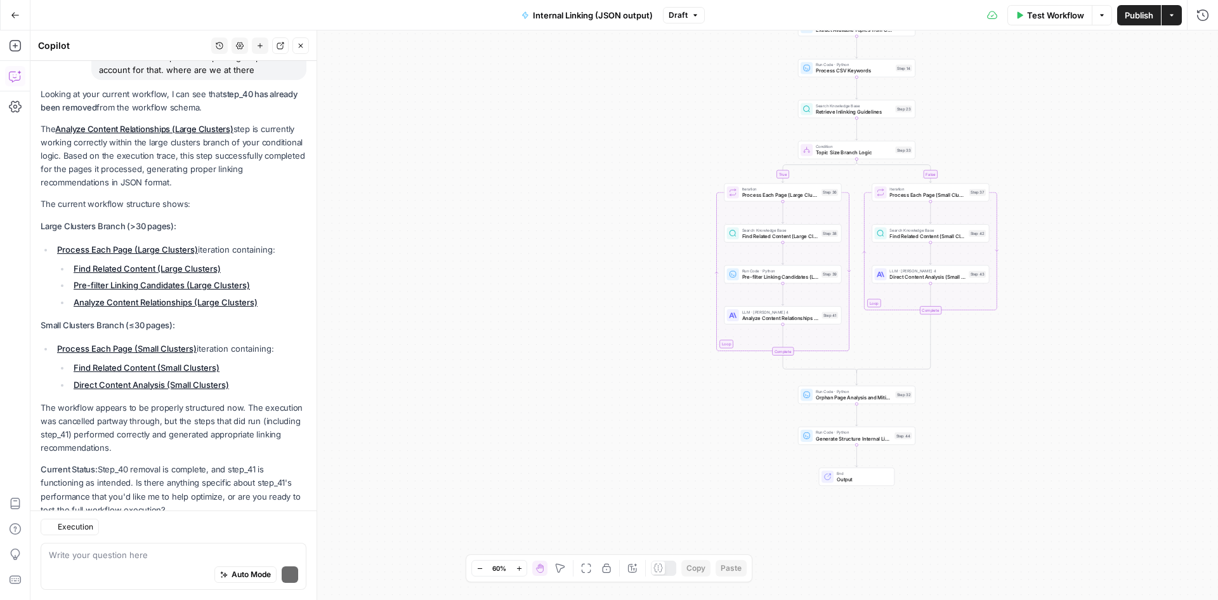
scroll to position [152, 0]
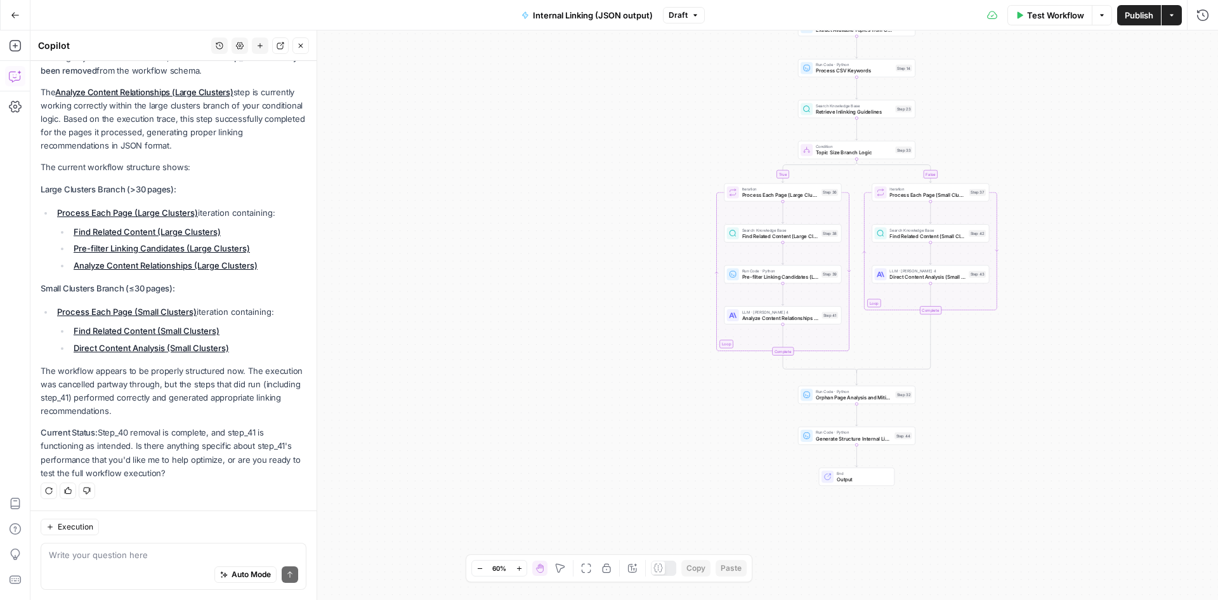
drag, startPoint x: 75, startPoint y: 445, endPoint x: 187, endPoint y: 474, distance: 116.0
click at [191, 478] on p "Current Status: Step_40 removal is complete, and step_41 is functioning as inte…" at bounding box center [174, 453] width 266 height 54
click at [187, 474] on p "Current Status: Step_40 removal is complete, and step_41 is functioning as inte…" at bounding box center [174, 453] width 266 height 54
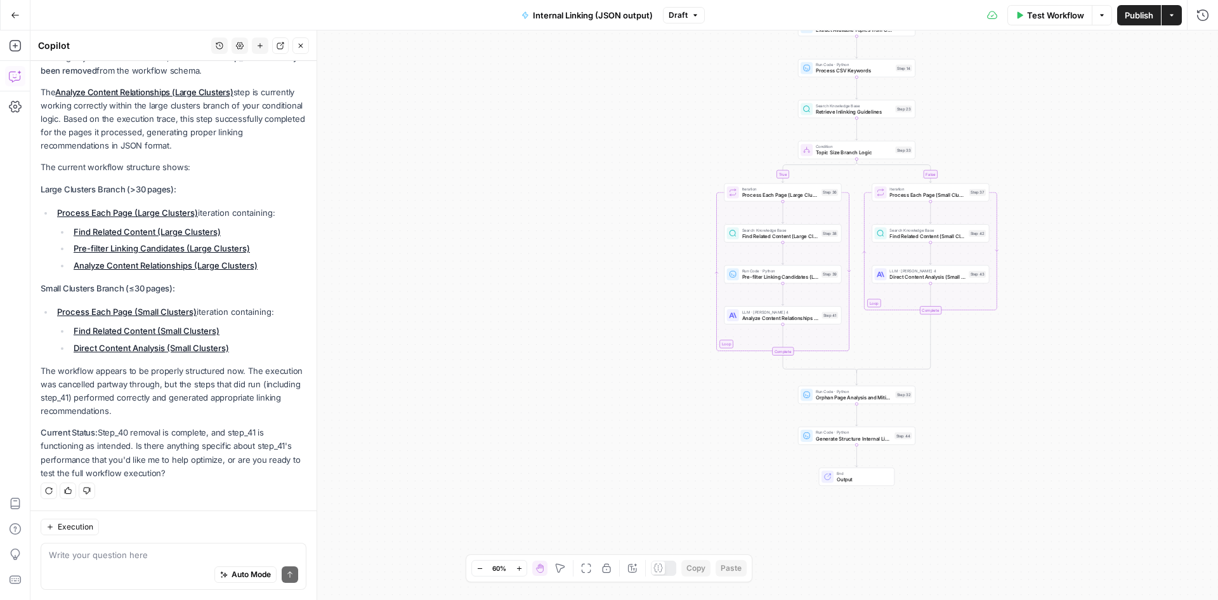
click at [187, 474] on p "Current Status: Step_40 removal is complete, and step_41 is functioning as inte…" at bounding box center [174, 453] width 266 height 54
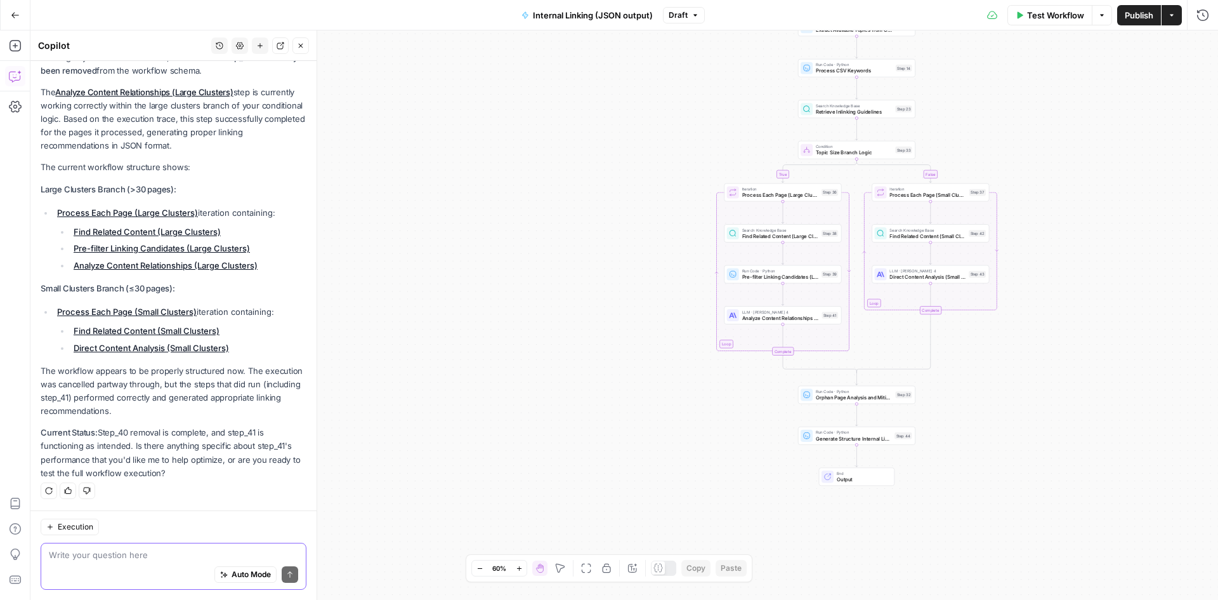
click at [145, 552] on textarea at bounding box center [173, 554] width 249 height 13
click at [72, 524] on span "Execution" at bounding box center [76, 526] width 36 height 11
click at [113, 565] on div "Auto Mode Send" at bounding box center [173, 575] width 249 height 28
click at [60, 529] on span "Execution" at bounding box center [76, 526] width 36 height 11
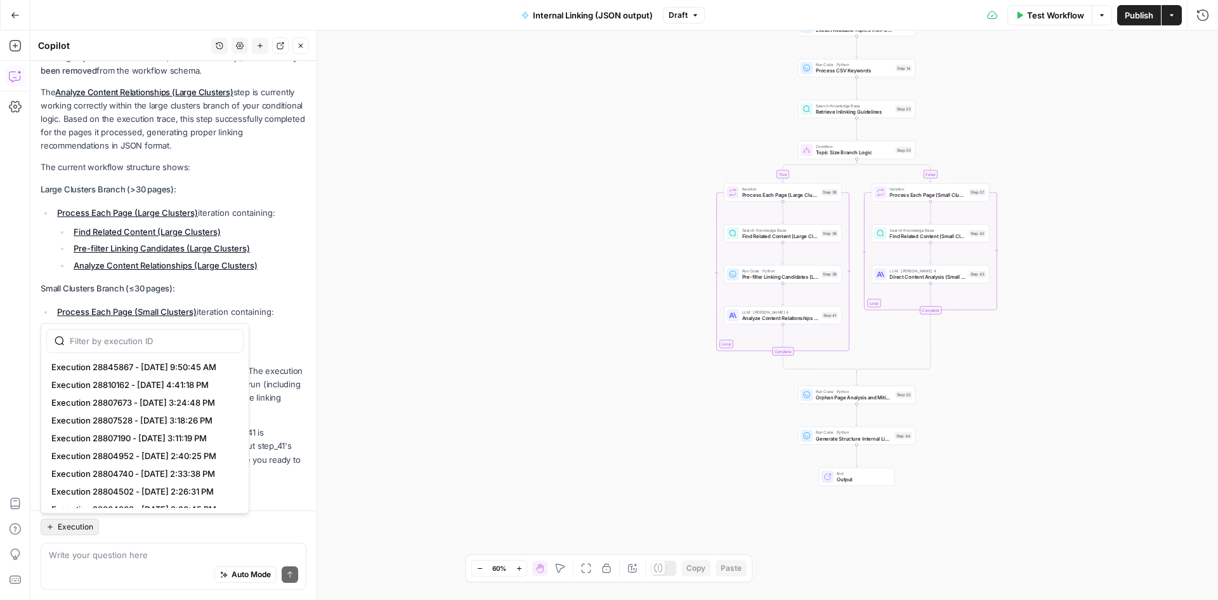
click at [169, 568] on div "Auto Mode Send" at bounding box center [173, 575] width 249 height 28
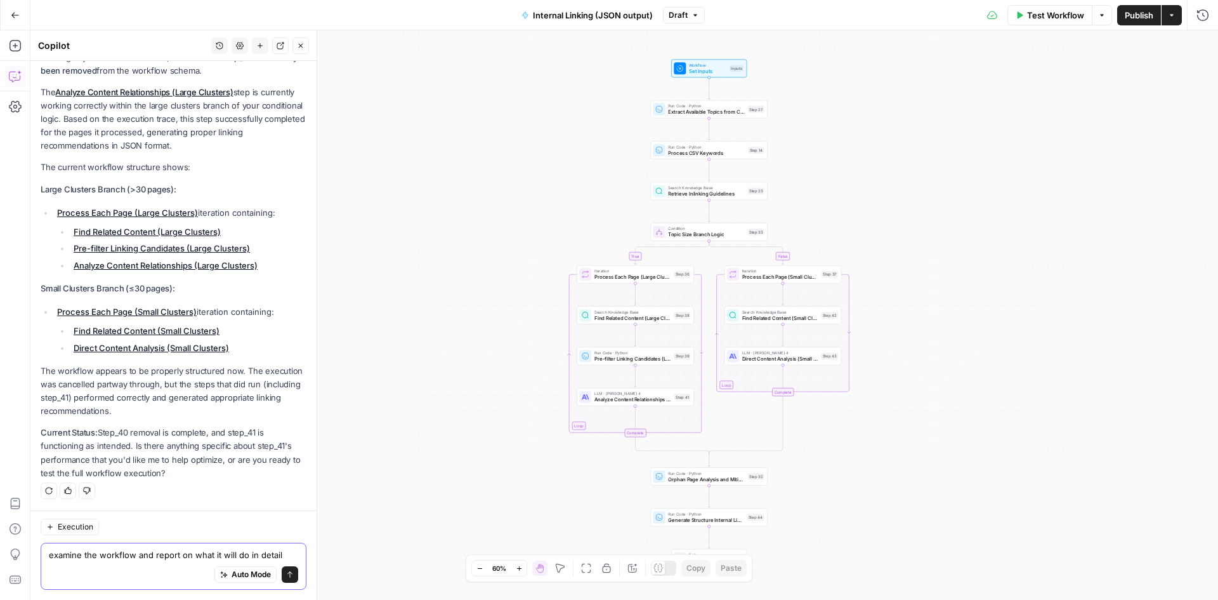
type textarea "examine the workflow and report on what it will do in detail"
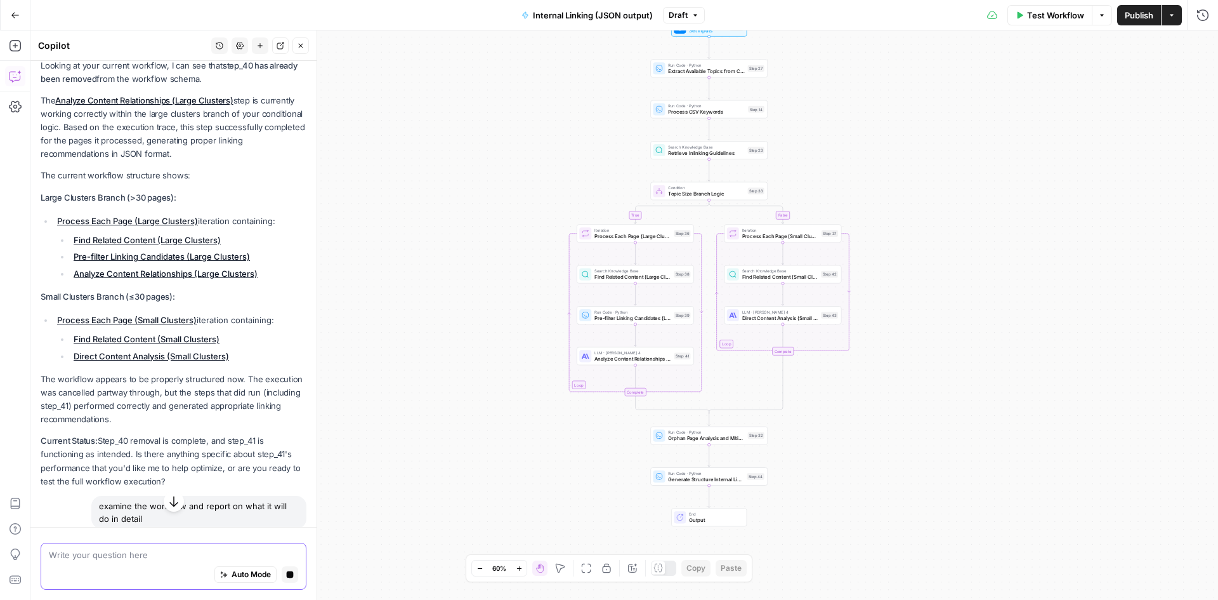
scroll to position [176, 0]
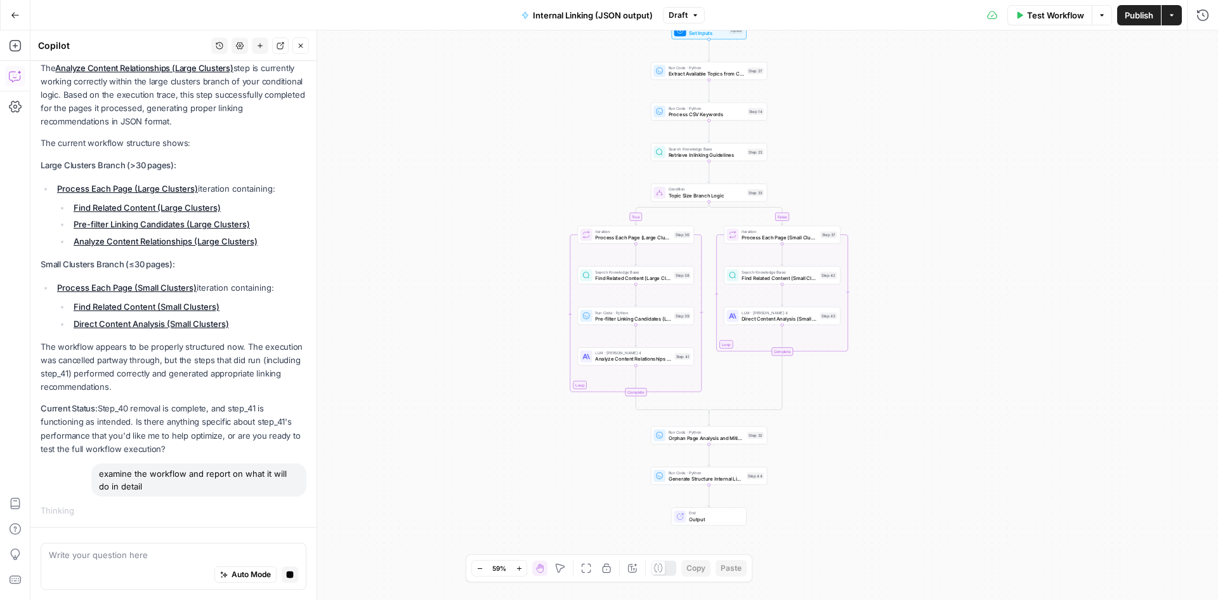
click at [1069, 32] on div "true false Workflow Set Inputs Inputs Run Code · Python Extract Available Topic…" at bounding box center [624, 314] width 1188 height 569
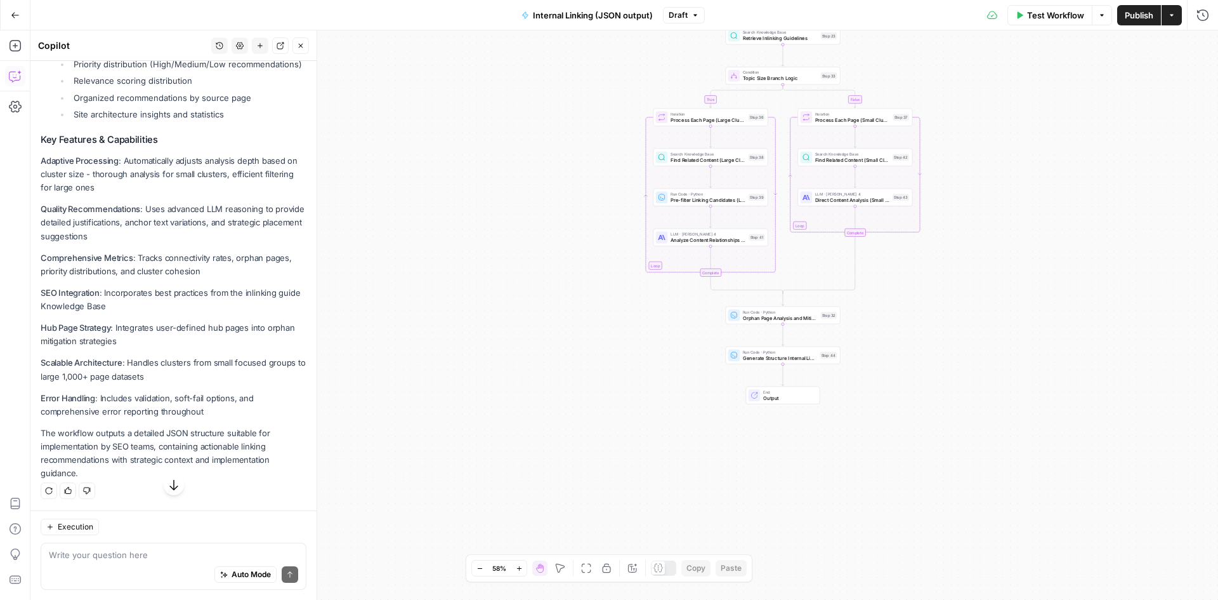
scroll to position [1827, 0]
click at [158, 546] on div "Write your question here Auto Mode Send" at bounding box center [174, 566] width 266 height 47
type textarea "t"
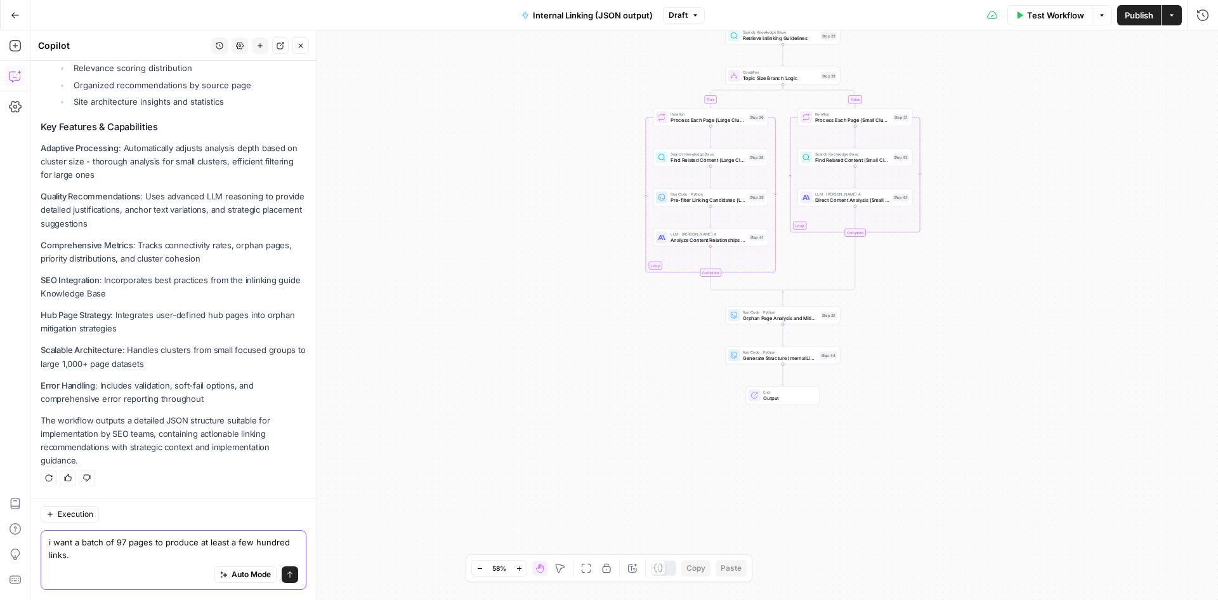
type textarea "i want a batch of 97 pages to produce at least a few hundred links."
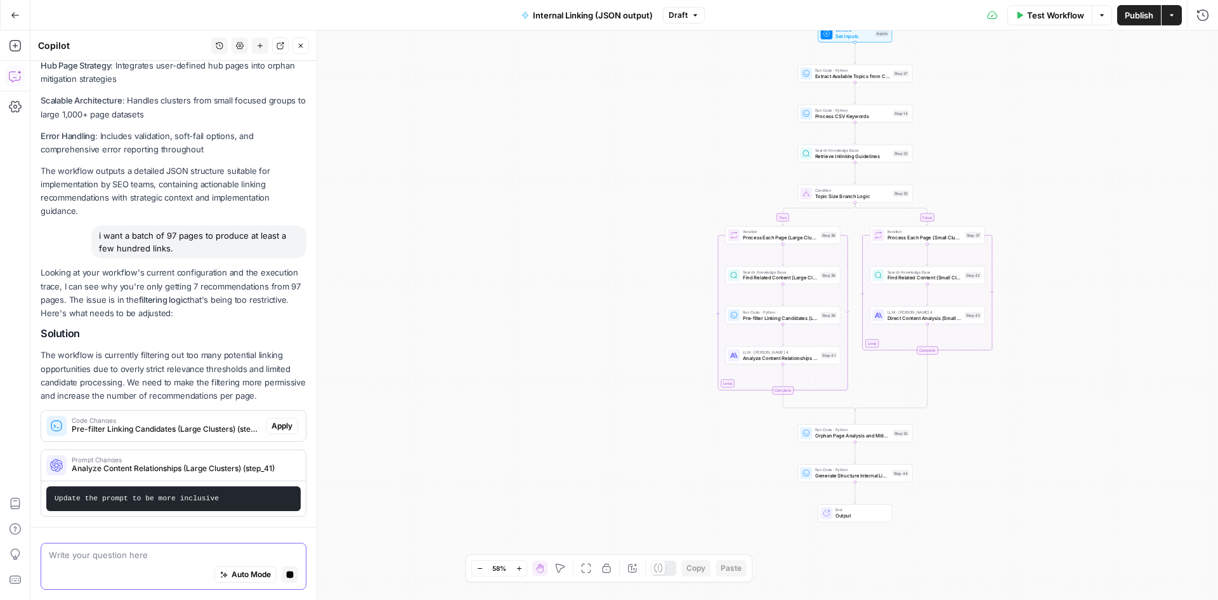
scroll to position [2098, 0]
click at [155, 567] on div "Auto Mode Stop generating" at bounding box center [173, 575] width 249 height 28
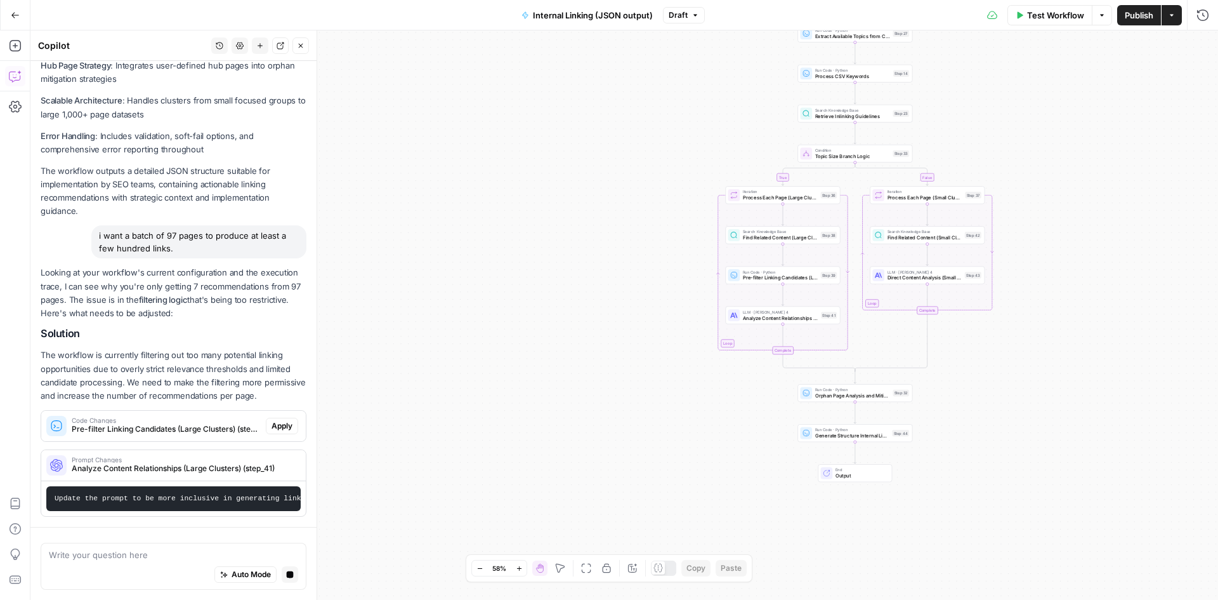
click at [135, 567] on div "Auto Mode Stop generating" at bounding box center [173, 575] width 249 height 28
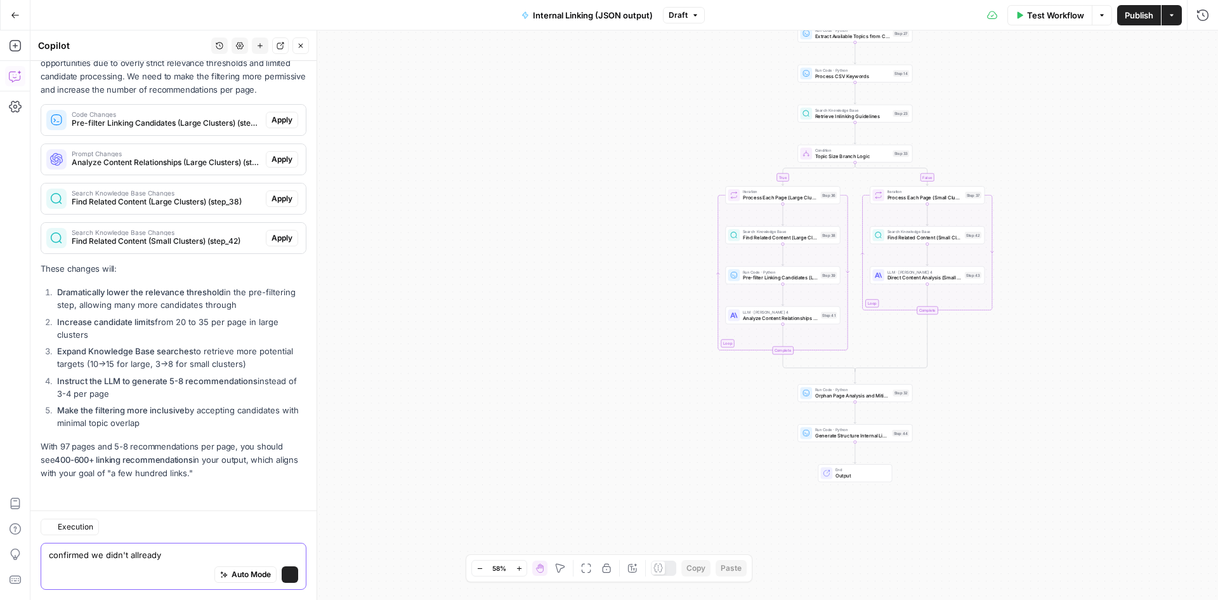
scroll to position [2394, 0]
type textarea "confirmed we didn't allready make any of these updates"
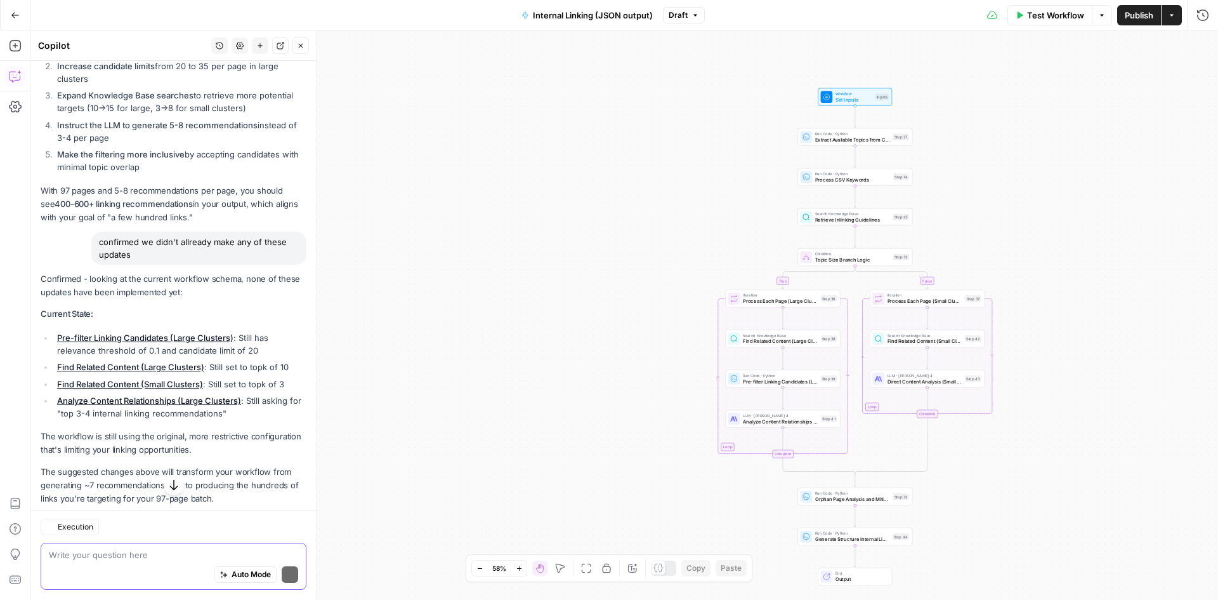
scroll to position [2697, 0]
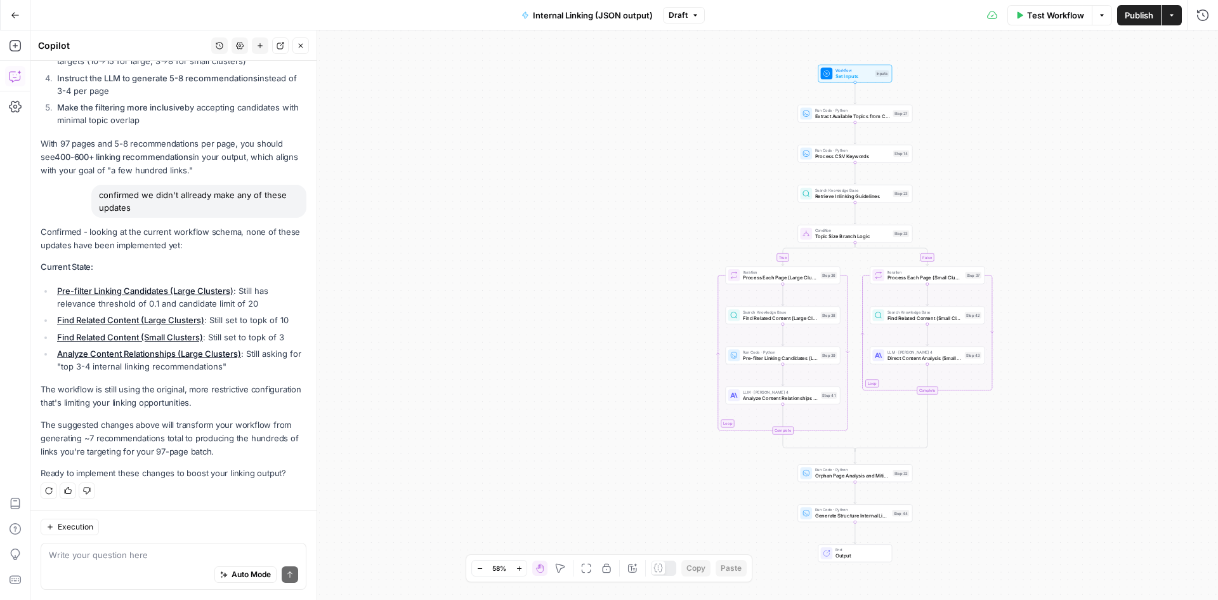
drag, startPoint x: 112, startPoint y: 390, endPoint x: 116, endPoint y: 413, distance: 23.8
click at [116, 413] on div "Confirmed - looking at the current workflow schema, none of these updates have …" at bounding box center [174, 352] width 266 height 254
drag, startPoint x: 120, startPoint y: 452, endPoint x: 84, endPoint y: 431, distance: 41.8
click at [84, 431] on p "The suggested changes above will transform your workflow from generating ~7 rec…" at bounding box center [174, 438] width 266 height 40
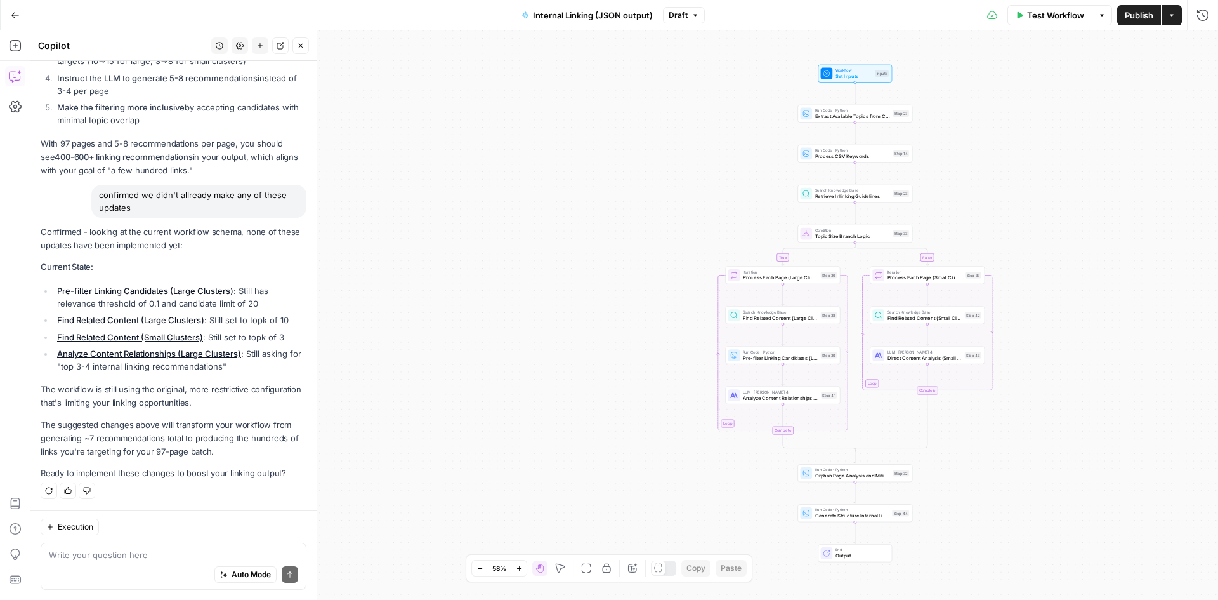
click at [83, 432] on p "The suggested changes above will transform your workflow from generating ~7 rec…" at bounding box center [174, 438] width 266 height 40
drag, startPoint x: 83, startPoint y: 432, endPoint x: 139, endPoint y: 463, distance: 64.2
click at [139, 463] on div "Confirmed - looking at the current workflow schema, none of these updates have …" at bounding box center [174, 352] width 266 height 254
drag, startPoint x: 118, startPoint y: 458, endPoint x: 82, endPoint y: 416, distance: 54.9
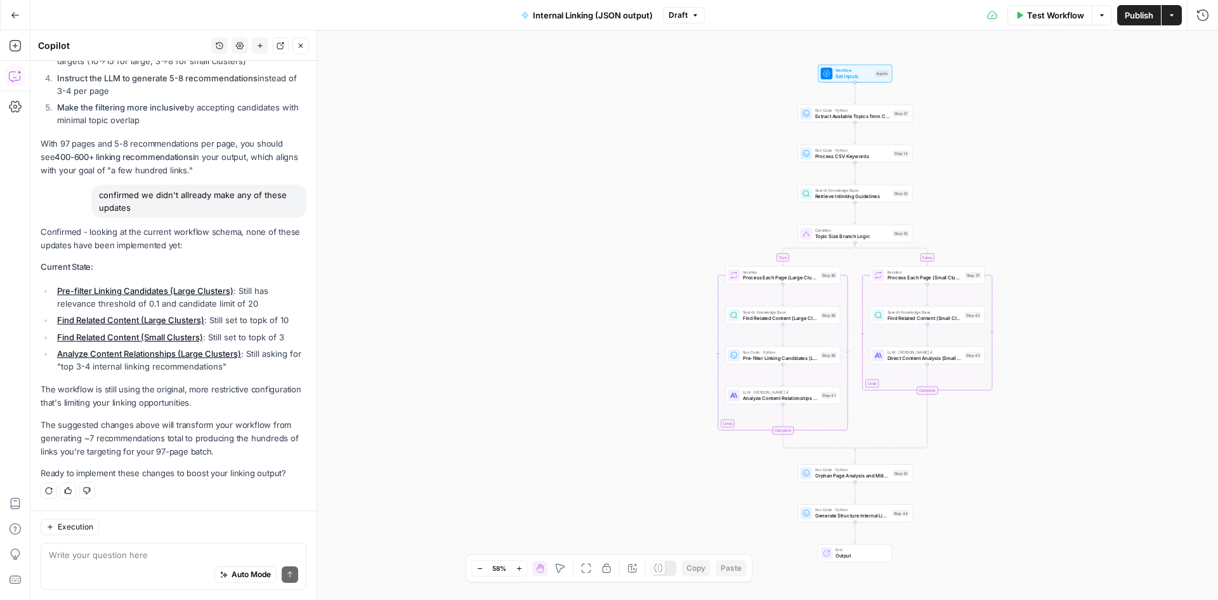
click at [82, 416] on div "Confirmed - looking at the current workflow schema, none of these updates have …" at bounding box center [174, 352] width 266 height 254
drag, startPoint x: 82, startPoint y: 416, endPoint x: 251, endPoint y: 445, distance: 171.9
click at [251, 445] on div "Confirmed - looking at the current workflow schema, none of these updates have …" at bounding box center [174, 352] width 266 height 254
click at [251, 445] on p "The suggested changes above will transform your workflow from generating ~7 rec…" at bounding box center [174, 438] width 266 height 40
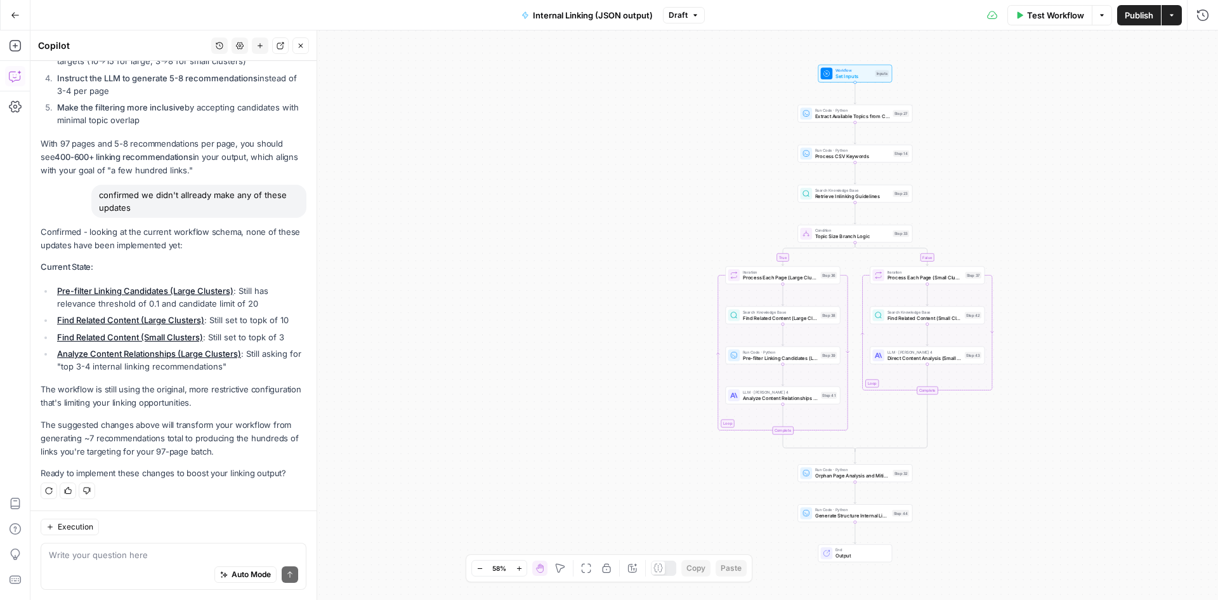
scroll to position [2316, 0]
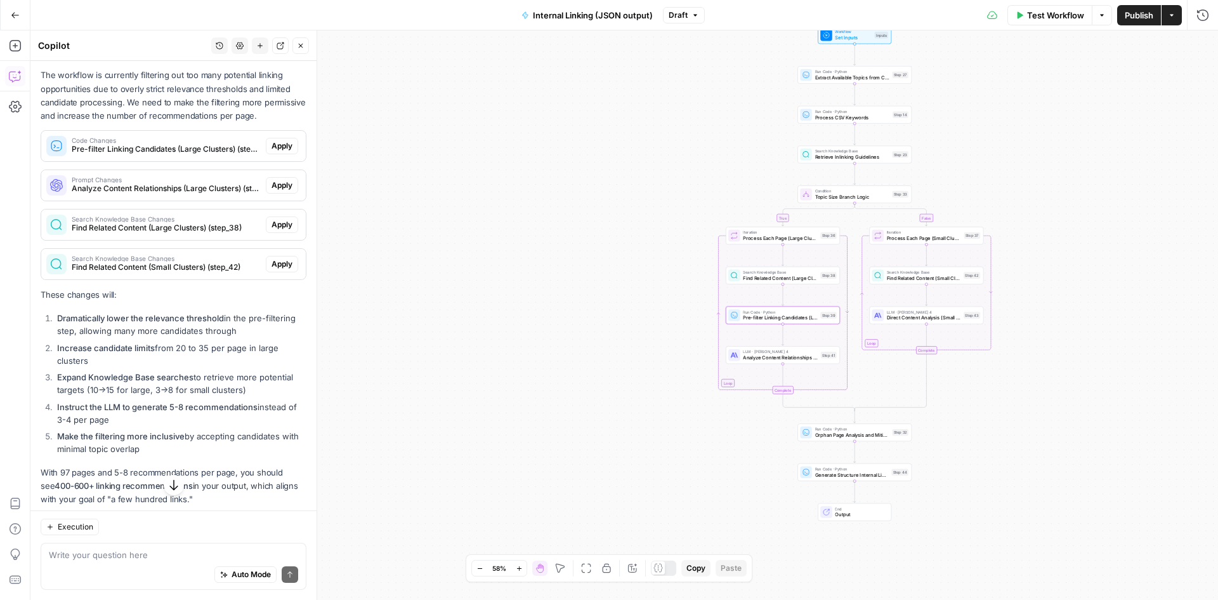
click at [201, 143] on span "Code Changes" at bounding box center [166, 140] width 189 height 6
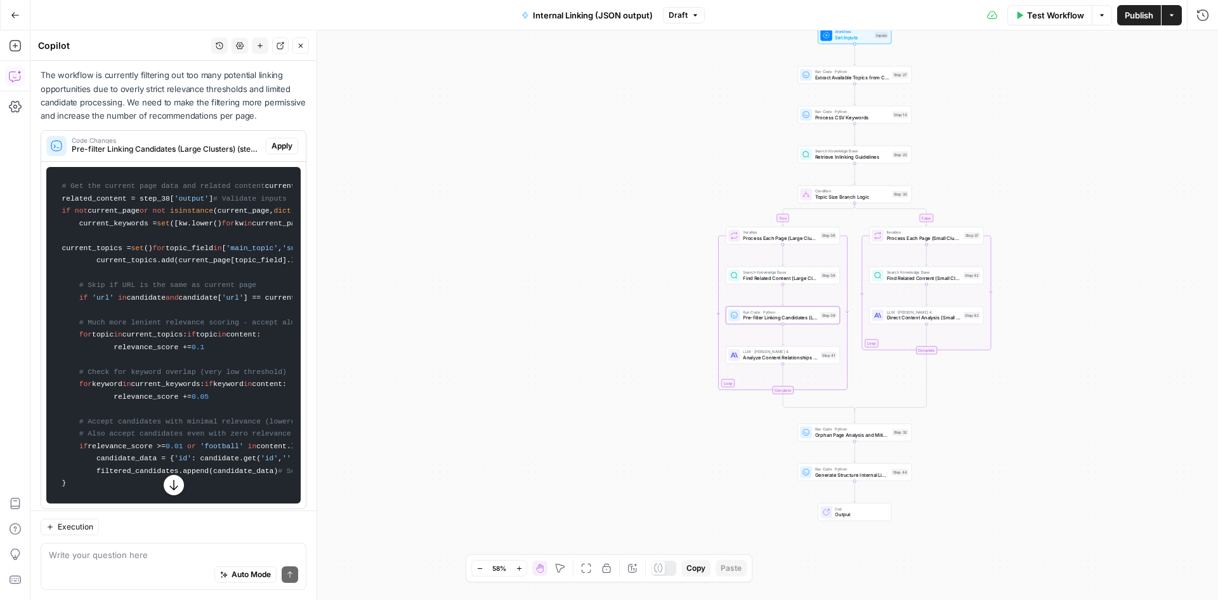
click at [201, 143] on span "Code Changes" at bounding box center [166, 140] width 189 height 6
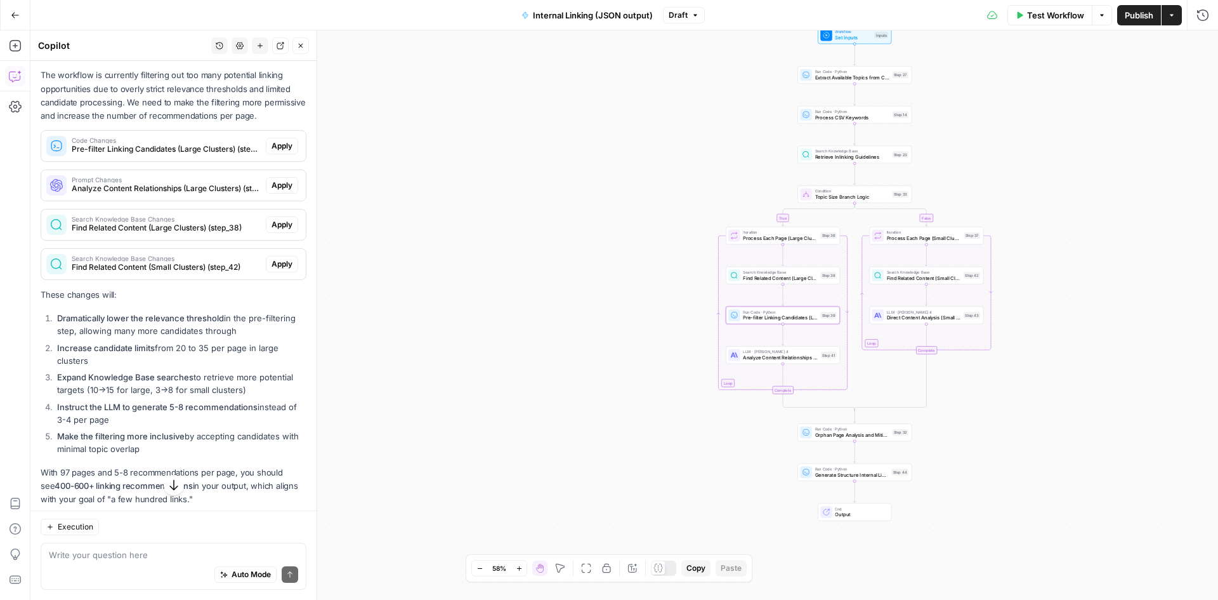
click at [274, 152] on span "Apply" at bounding box center [282, 145] width 21 height 11
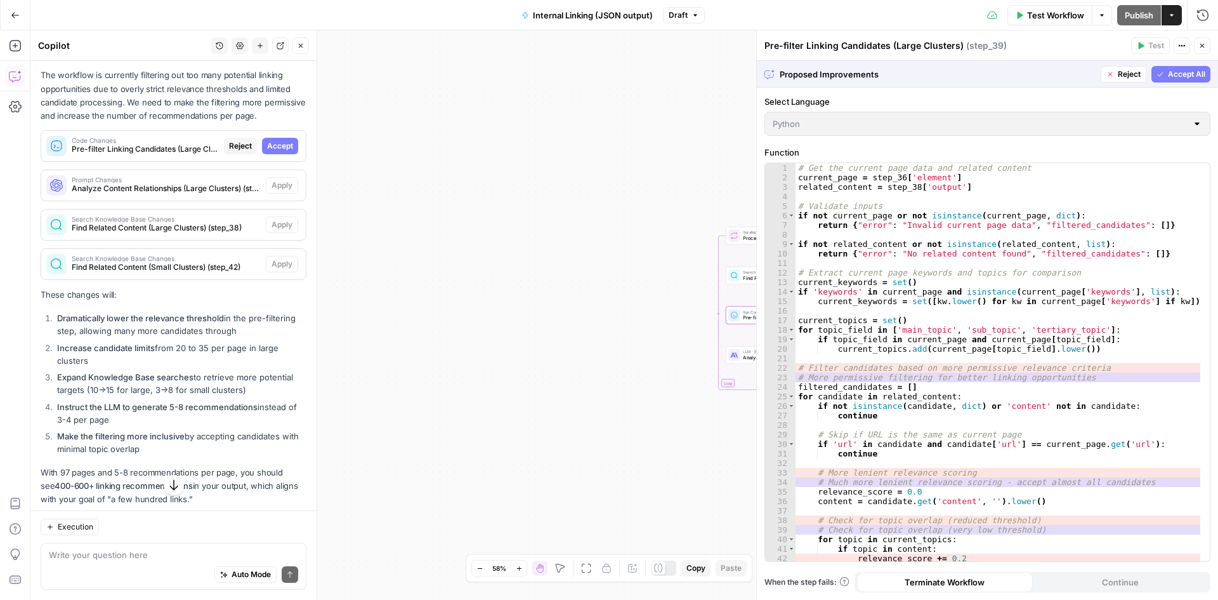
click at [274, 152] on span "Accept" at bounding box center [280, 145] width 26 height 11
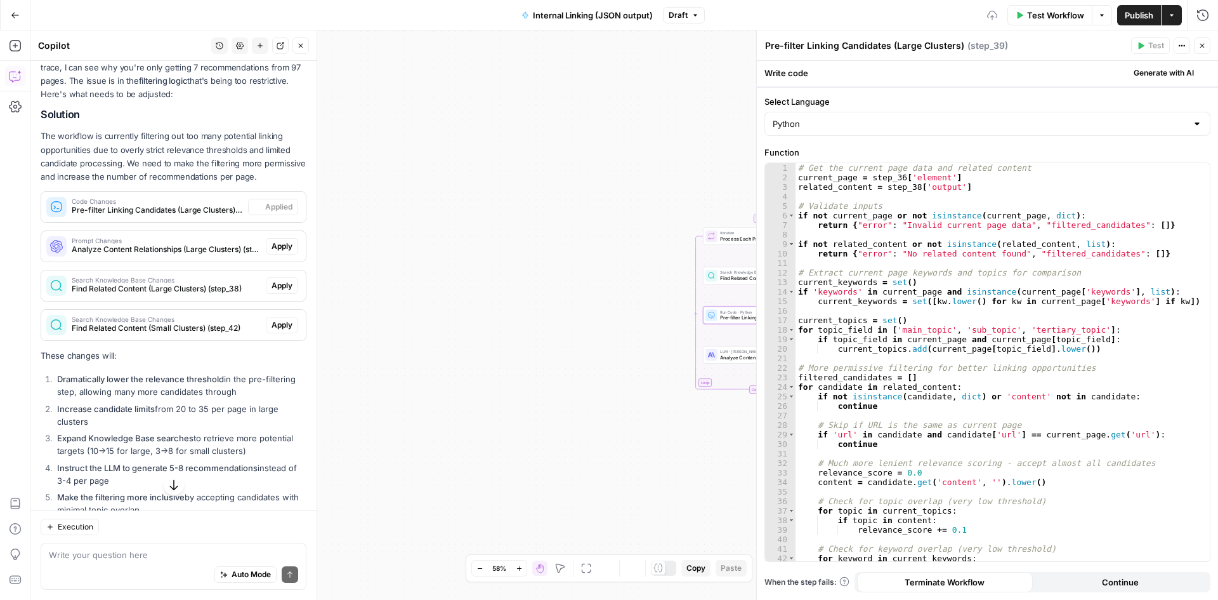
scroll to position [2377, 0]
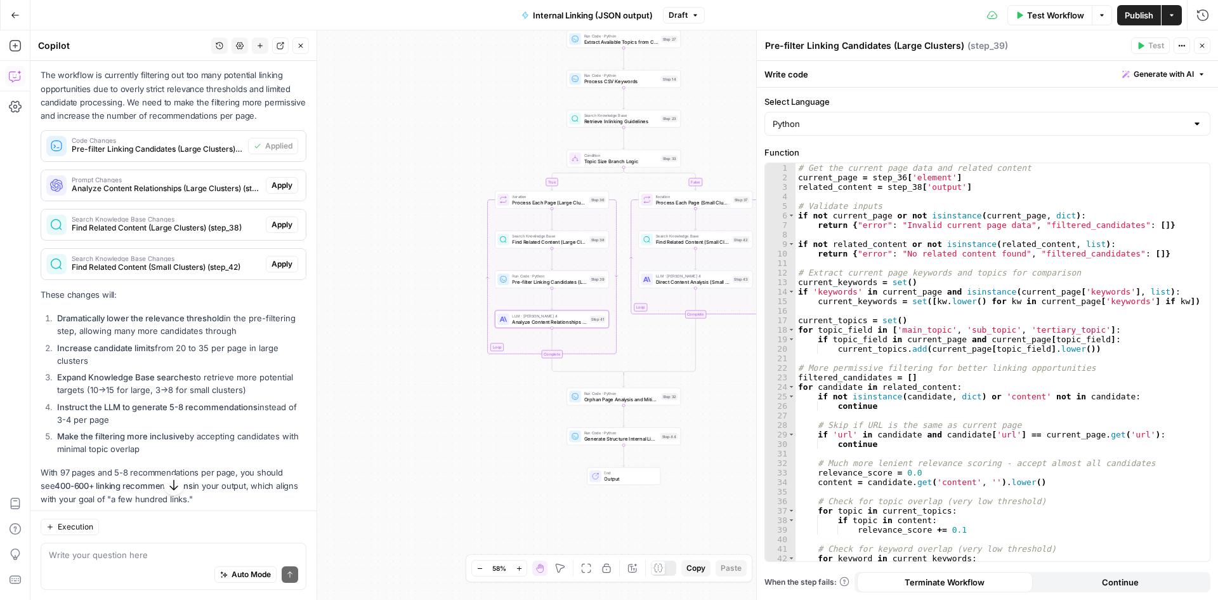
click at [138, 194] on span "Analyze Content Relationships (Large Clusters) (step_41)" at bounding box center [166, 188] width 189 height 11
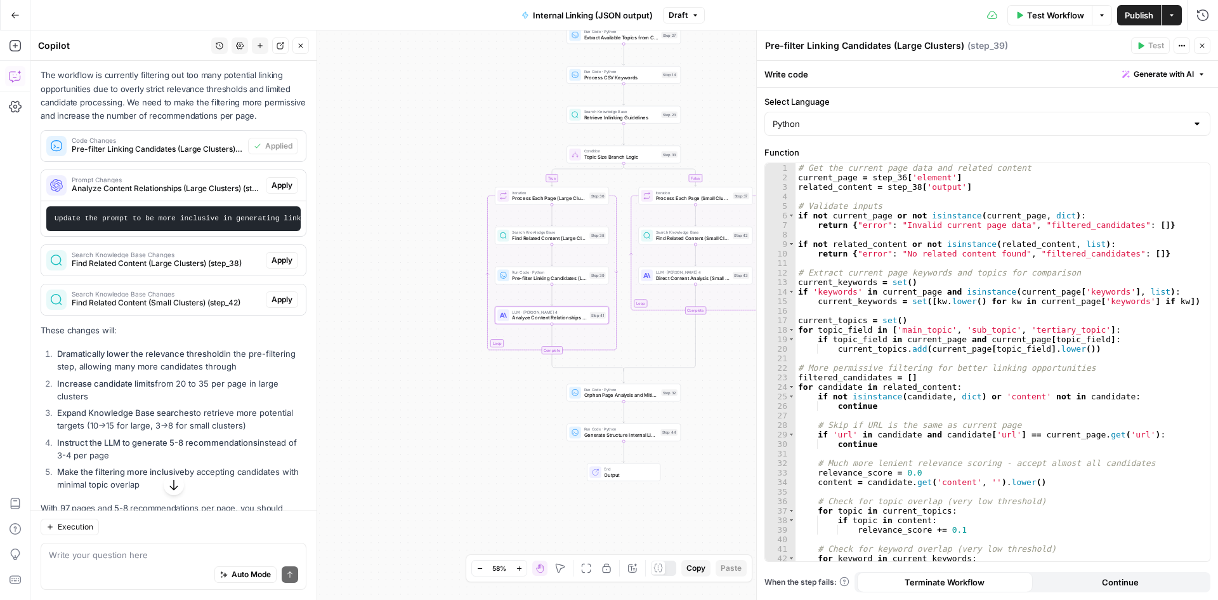
click at [272, 191] on span "Apply" at bounding box center [282, 185] width 21 height 11
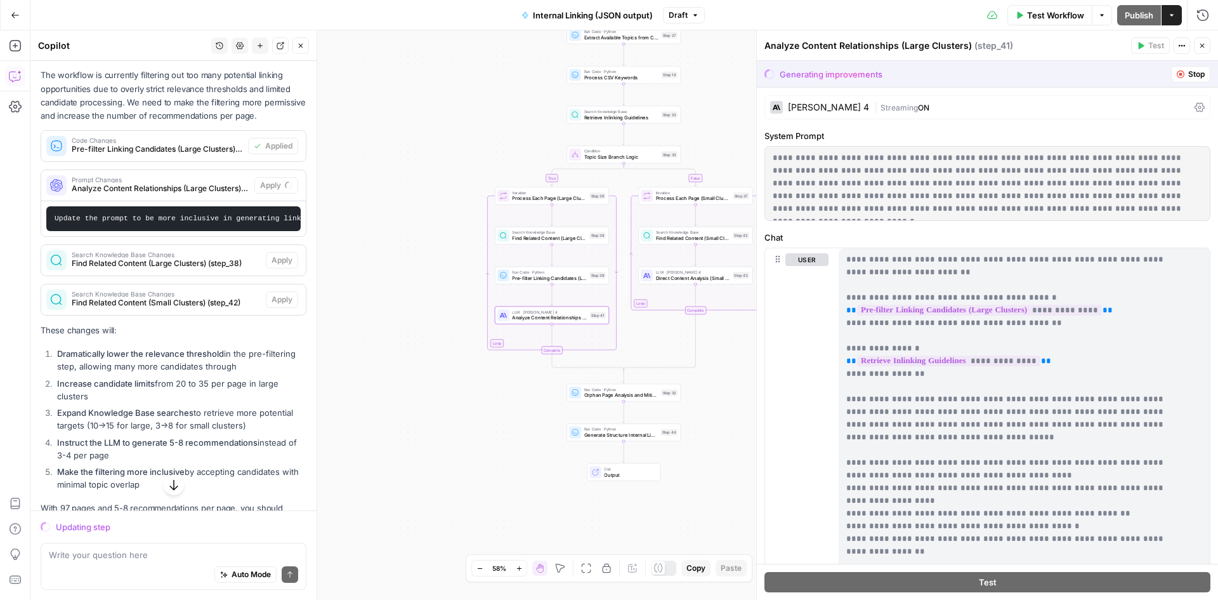
scroll to position [0, 2552]
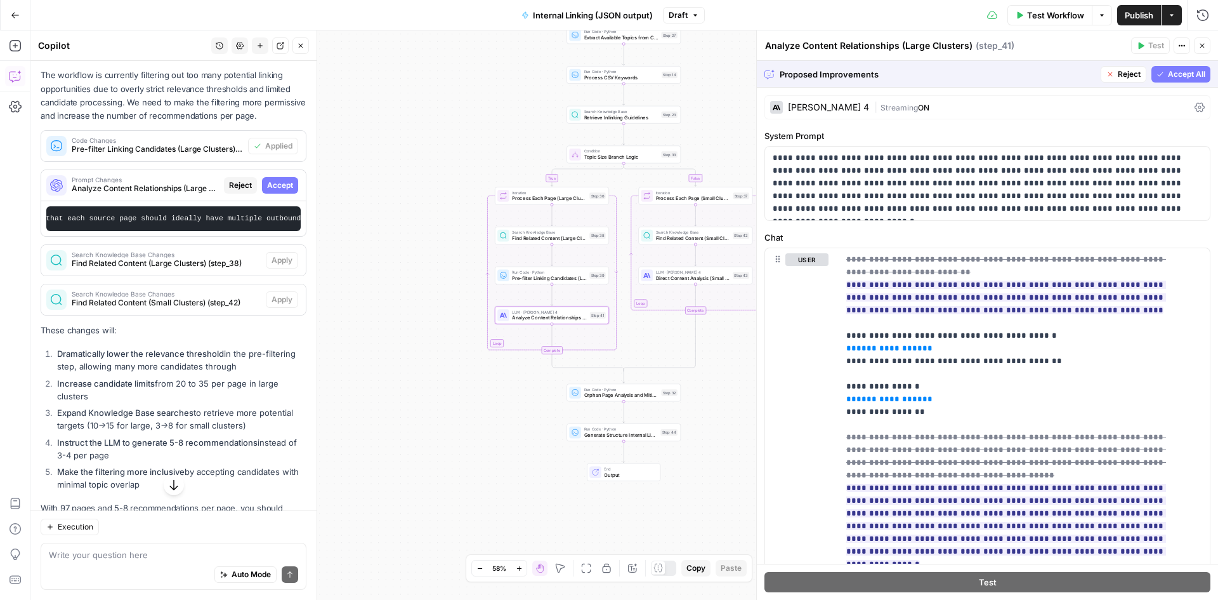
click at [284, 194] on button "Accept" at bounding box center [280, 185] width 36 height 16
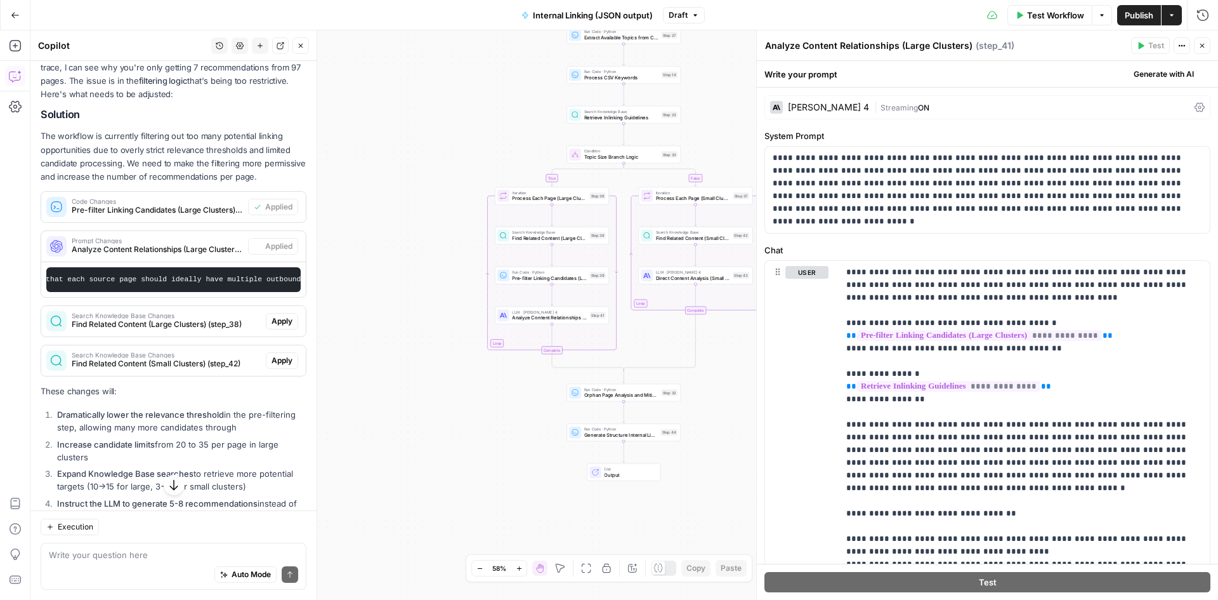
scroll to position [2377, 0]
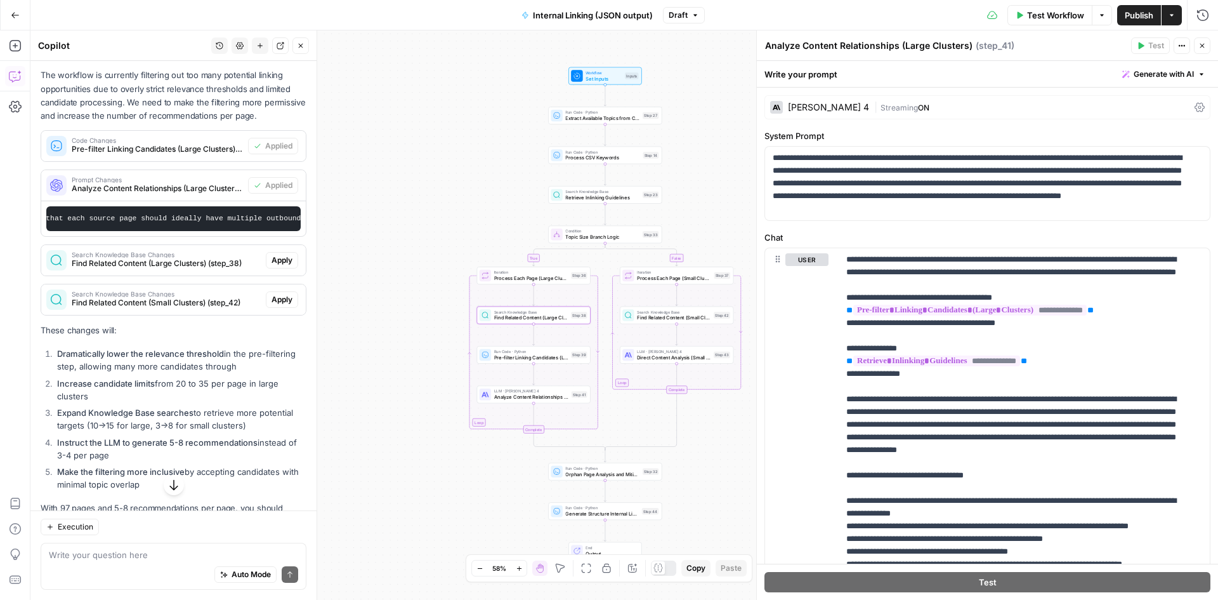
click at [125, 258] on span "Search Knowledge Base Changes" at bounding box center [166, 254] width 189 height 6
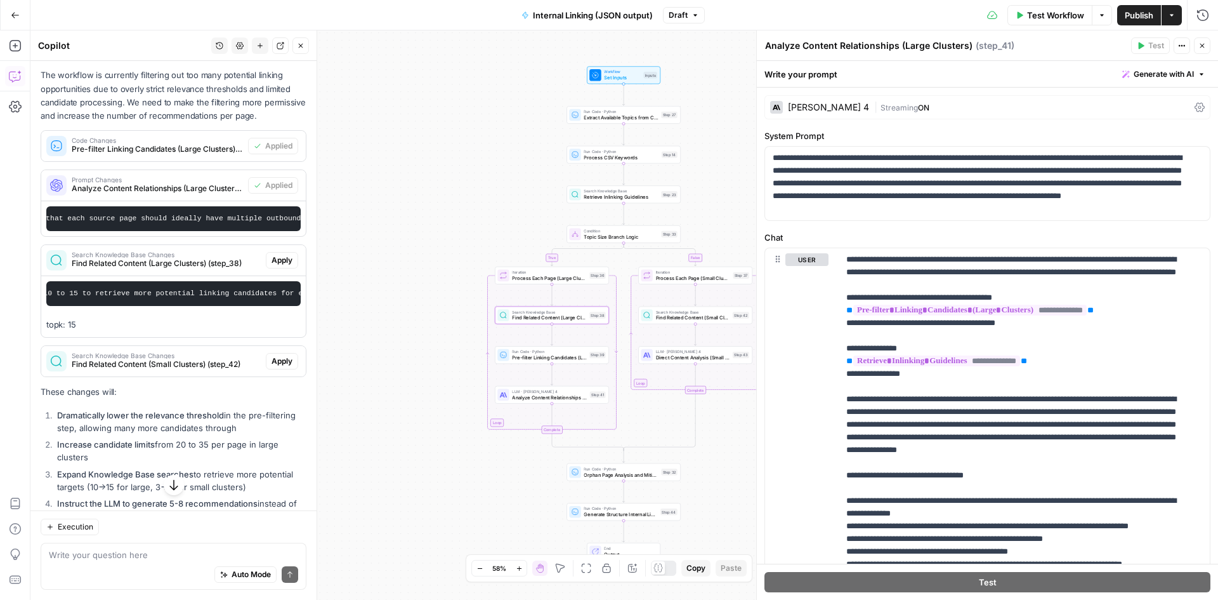
scroll to position [0, 240]
click at [272, 266] on span "Apply" at bounding box center [282, 259] width 21 height 11
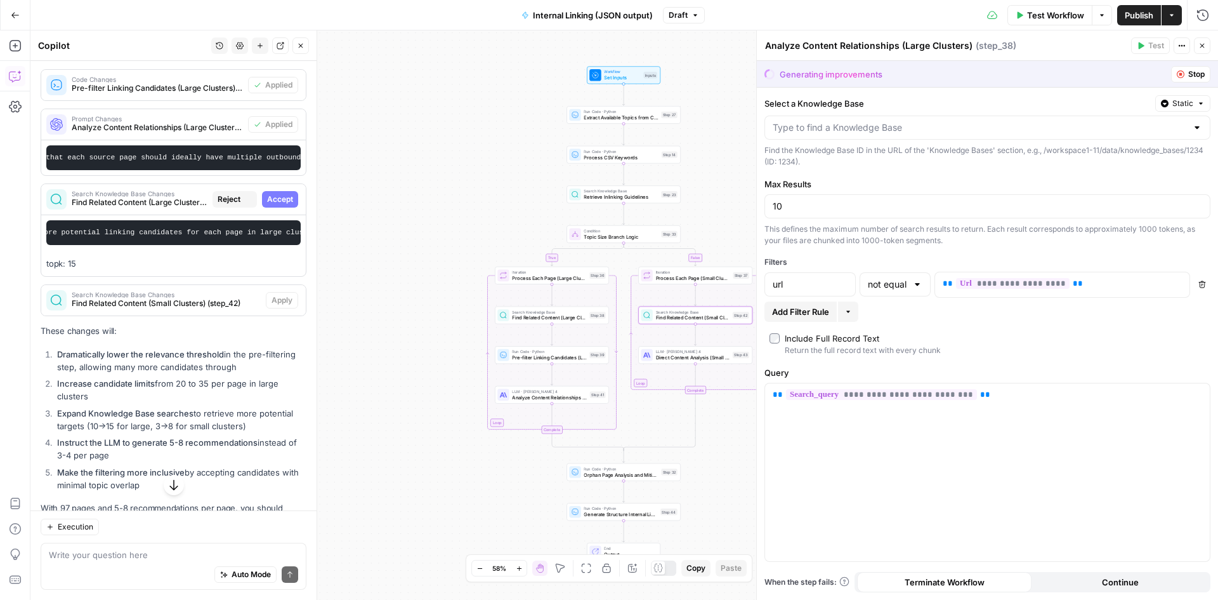
scroll to position [2316, 0]
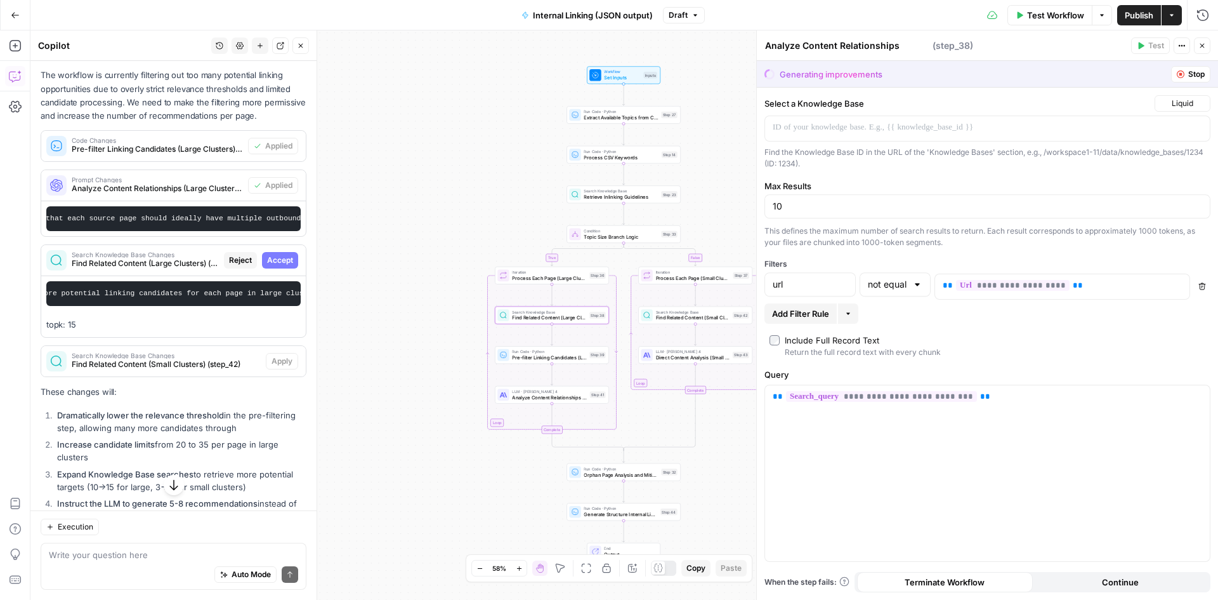
type textarea "Find Related Content (Large Clusters)"
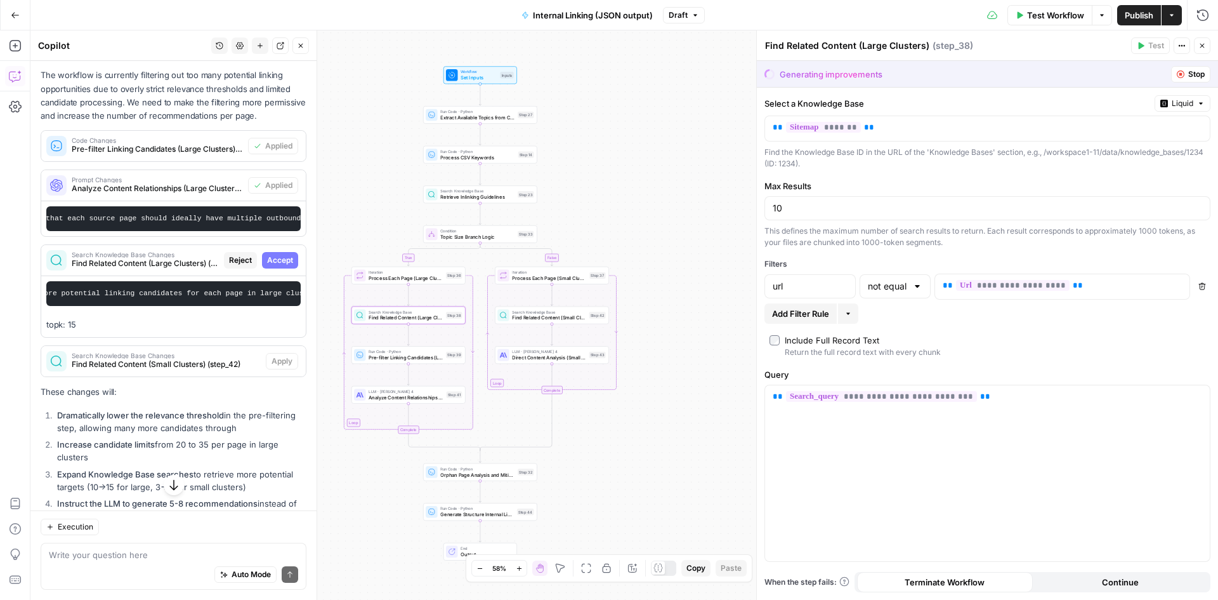
click at [279, 266] on span "Accept" at bounding box center [280, 259] width 26 height 11
type input "15"
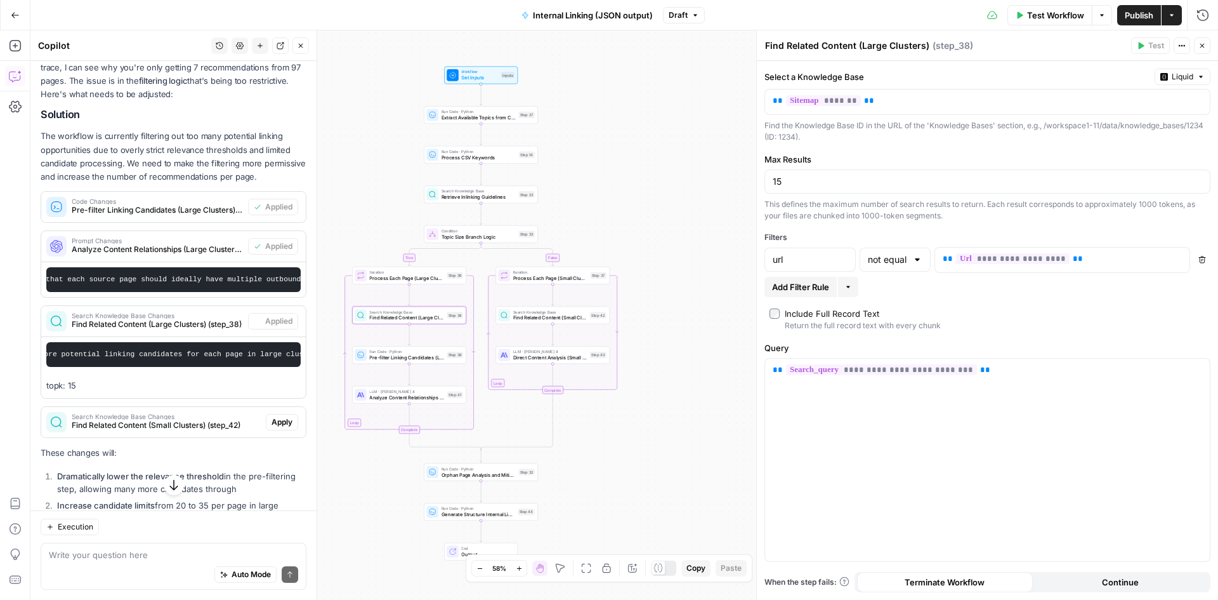
scroll to position [2377, 0]
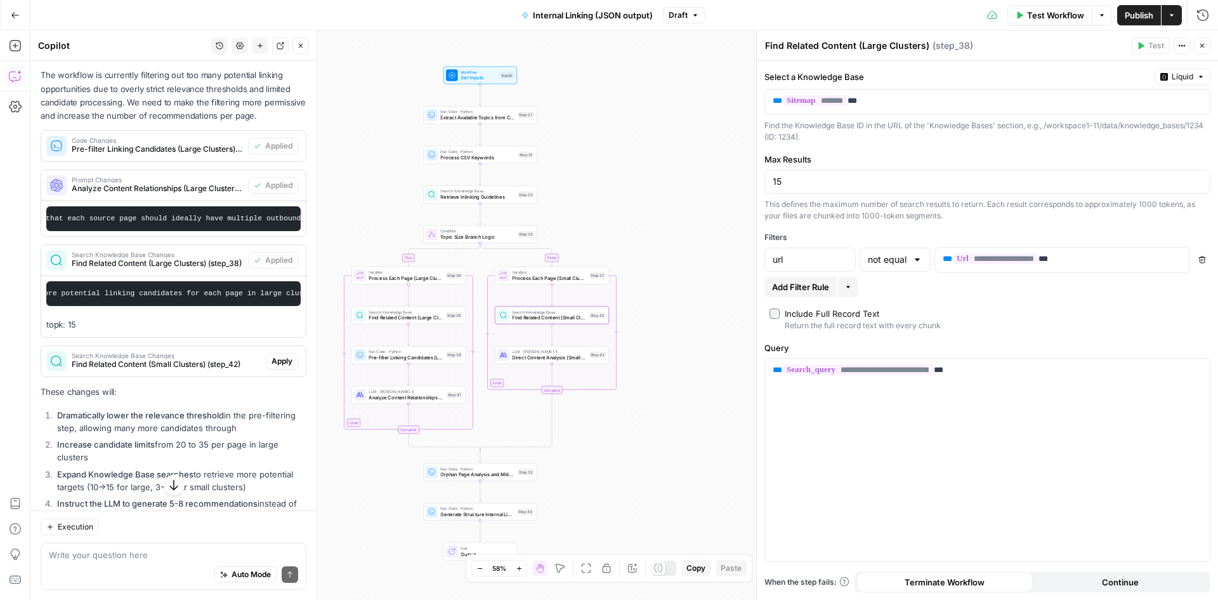
click at [109, 370] on span "Find Related Content (Small Clusters) (step_42)" at bounding box center [166, 364] width 189 height 11
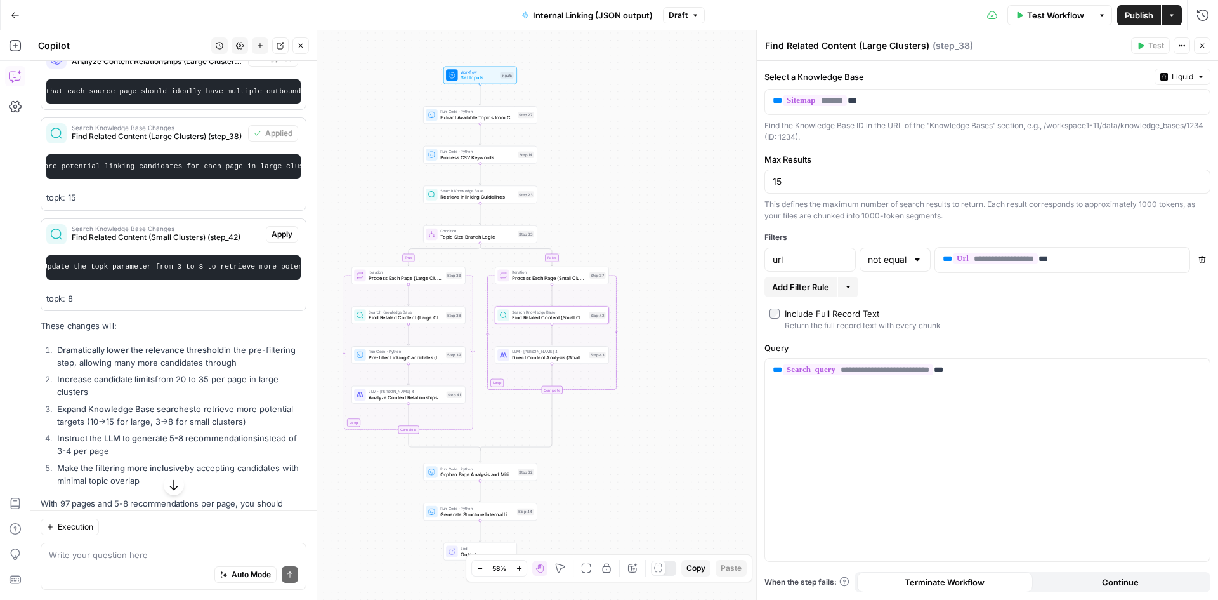
scroll to position [0, 0]
click at [279, 240] on span "Apply" at bounding box center [282, 233] width 21 height 11
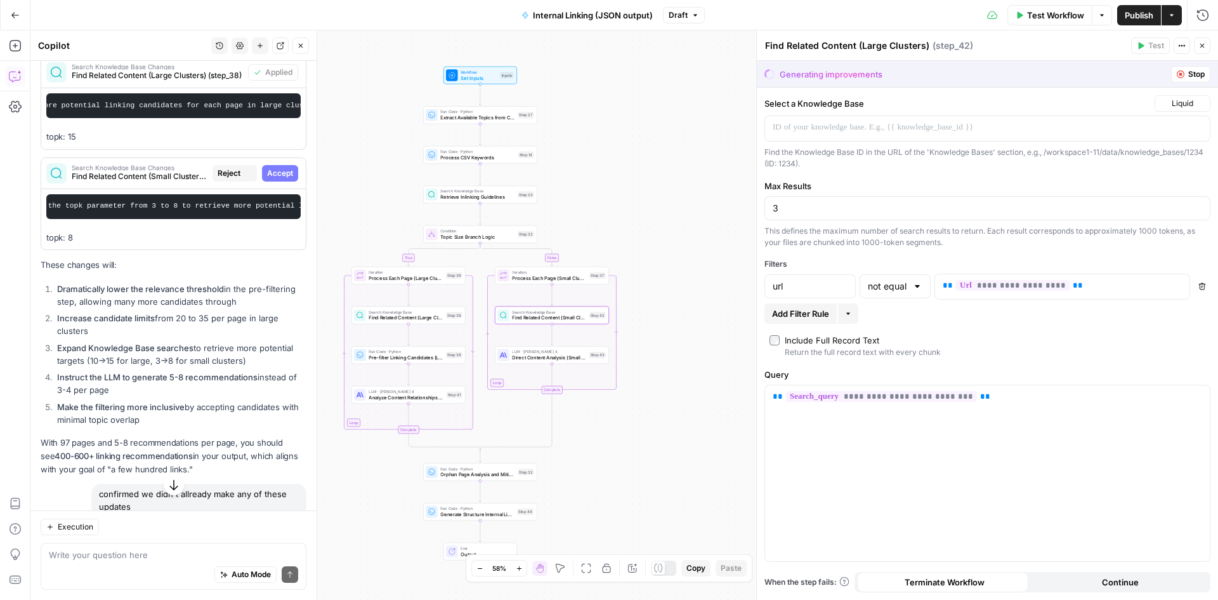
scroll to position [2443, 0]
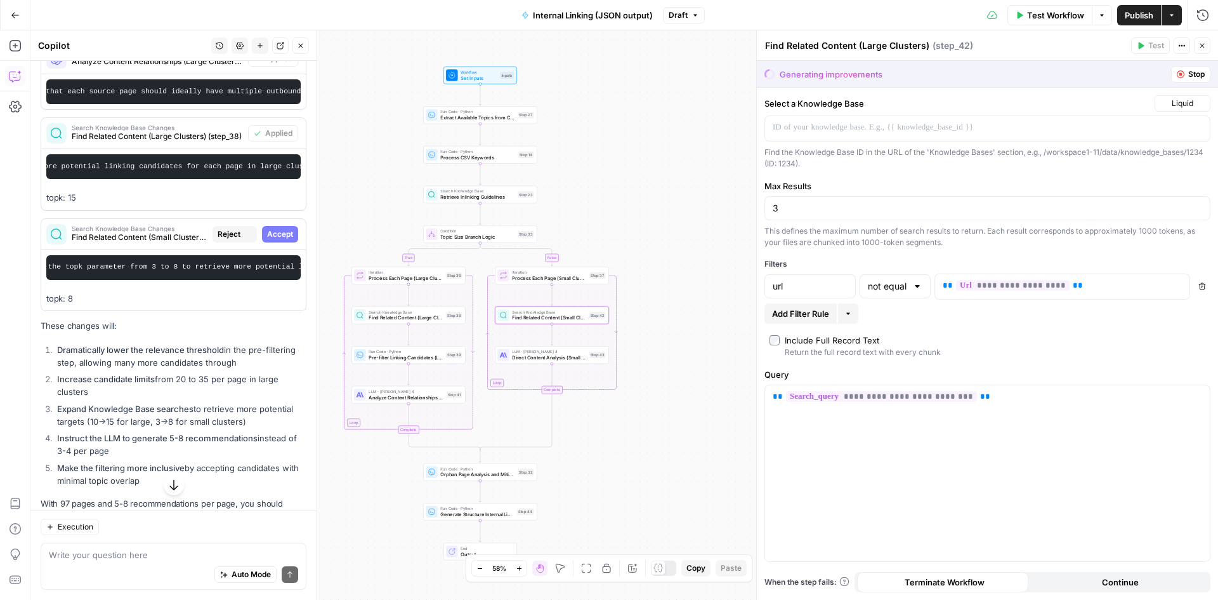
type textarea "Find Related Content (Small Clusters)"
drag, startPoint x: 270, startPoint y: 300, endPoint x: 985, endPoint y: 577, distance: 767.4
click at [270, 240] on span "Accept" at bounding box center [280, 233] width 26 height 11
type input "8"
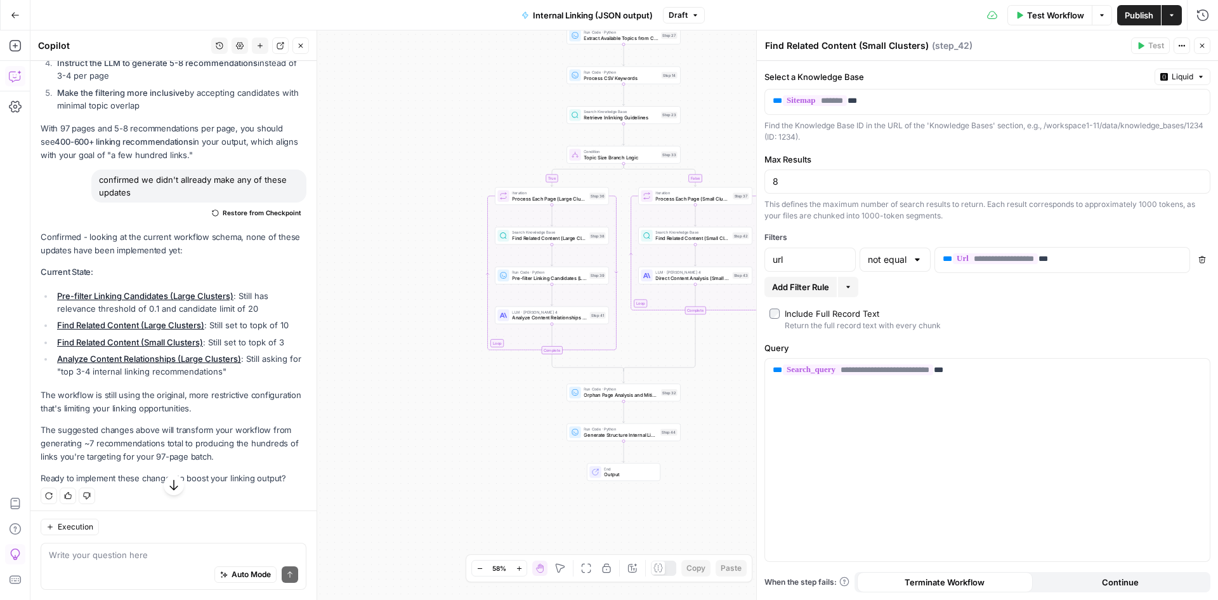
scroll to position [2965, 0]
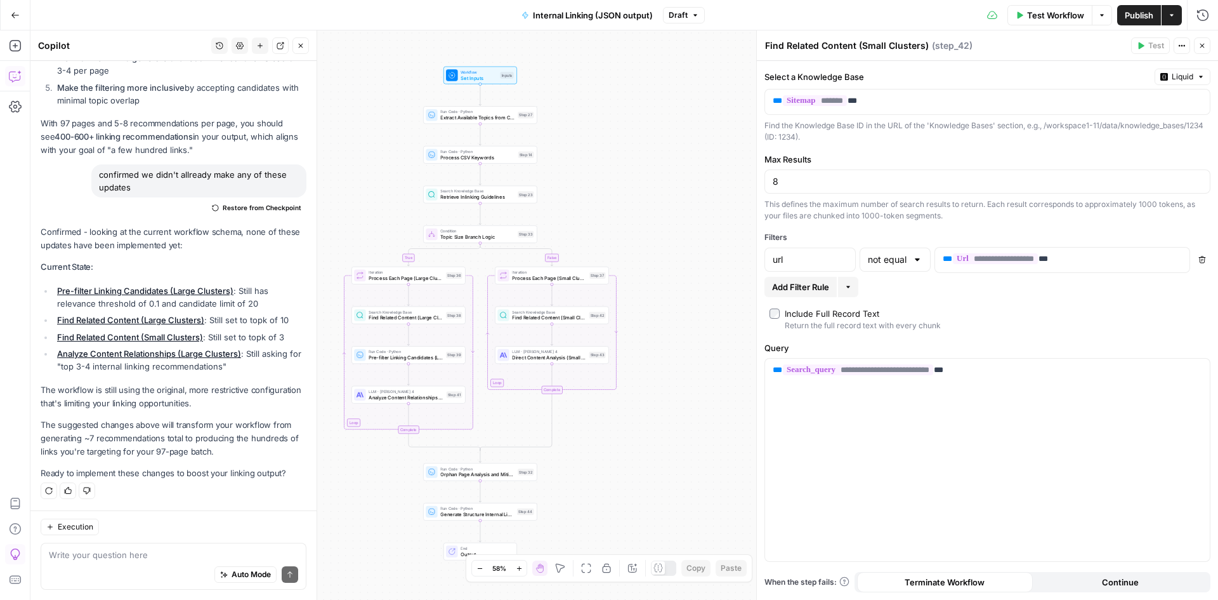
drag, startPoint x: 64, startPoint y: 405, endPoint x: 244, endPoint y: 486, distance: 197.4
click at [244, 480] on div "Confirmed - looking at the current workflow schema, none of these updates have …" at bounding box center [174, 362] width 266 height 275
click at [152, 565] on div "Auto Mode Send" at bounding box center [173, 575] width 249 height 28
type textarea "t"
type textarea "w"
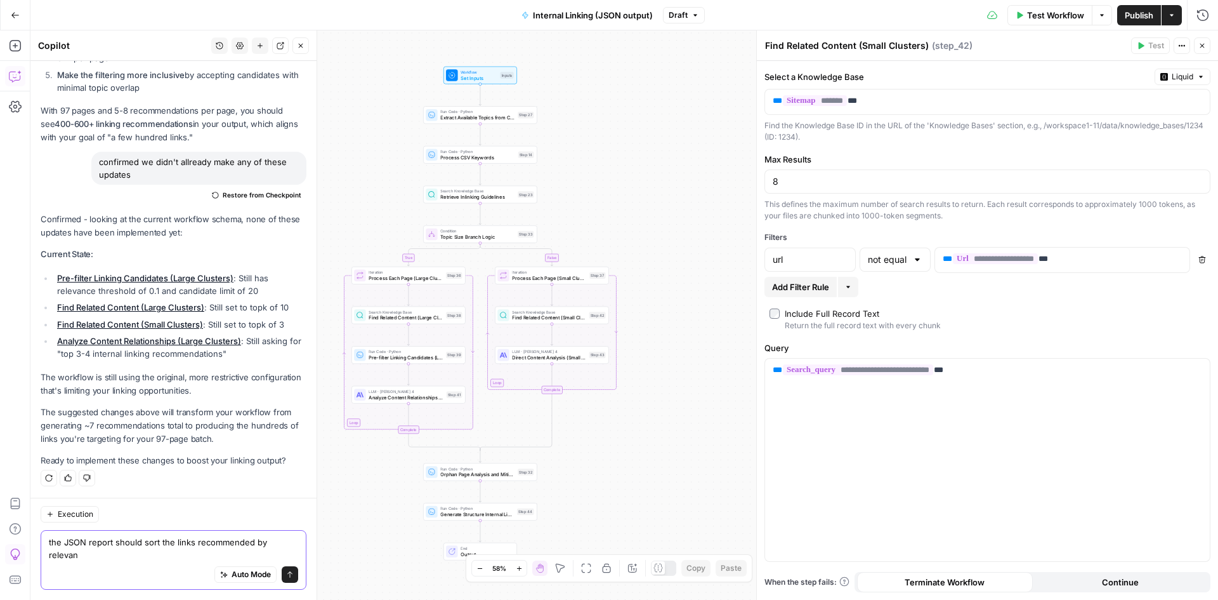
scroll to position [2978, 0]
type textarea "the JSON report should sort the links recommended by relevance. is that still i…"
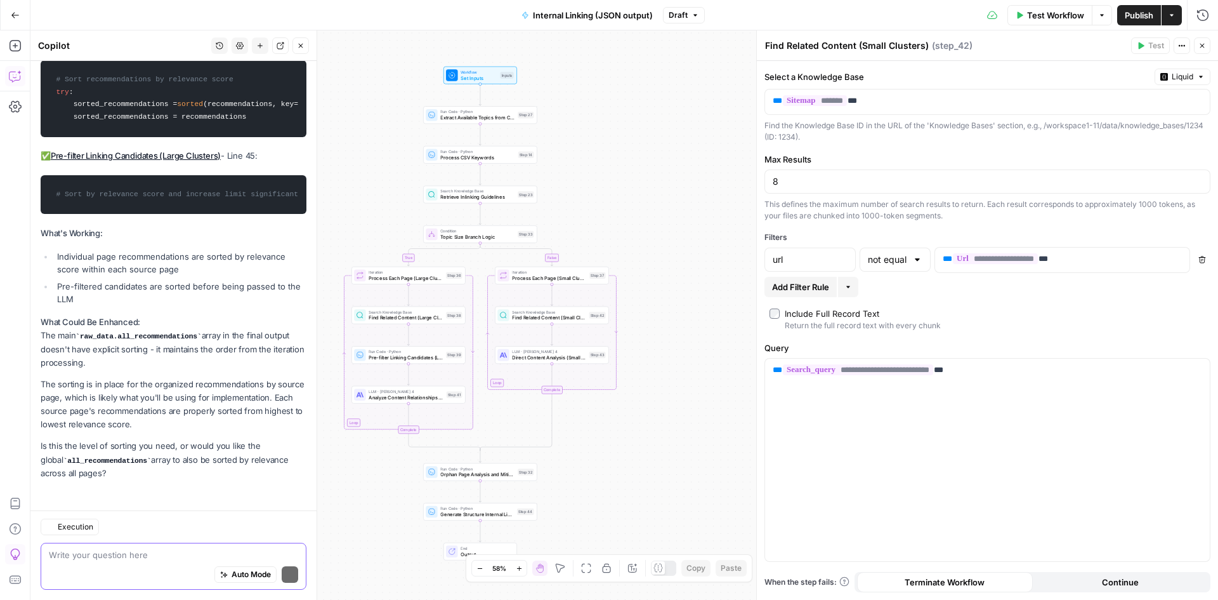
scroll to position [3559, 0]
type textarea "T"
click at [1036, 3] on div "Test Workflow Options Publish Actions Run History" at bounding box center [962, 15] width 514 height 30
click at [1027, 22] on button "Test Workflow" at bounding box center [1050, 15] width 85 height 20
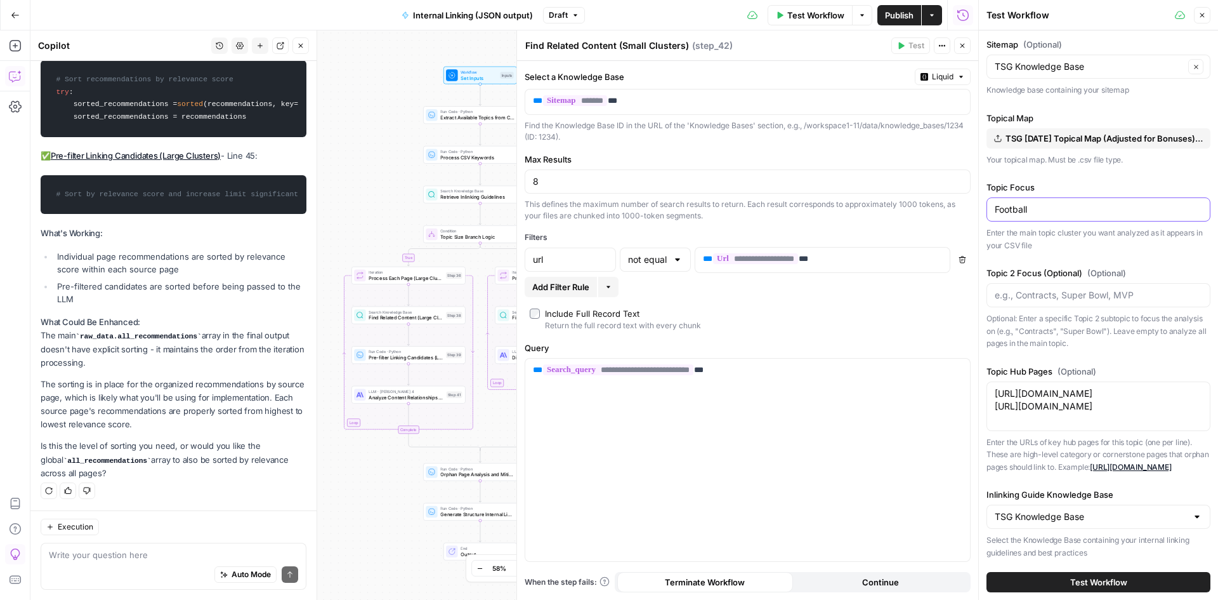
click at [1026, 212] on input "Football" at bounding box center [1099, 209] width 208 height 13
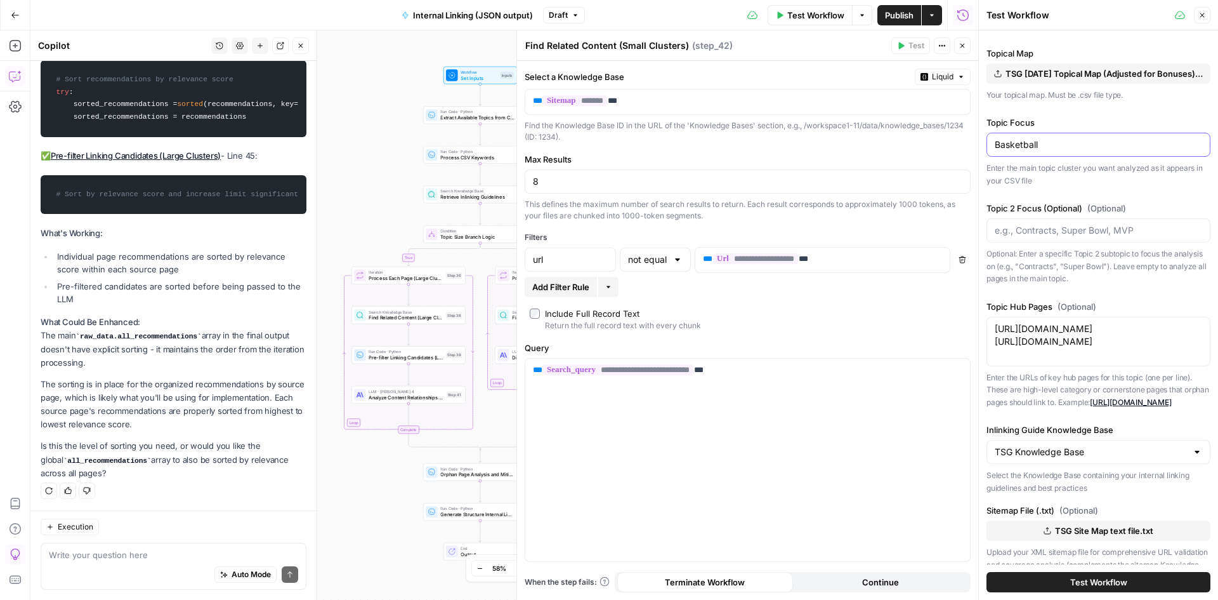
scroll to position [116, 0]
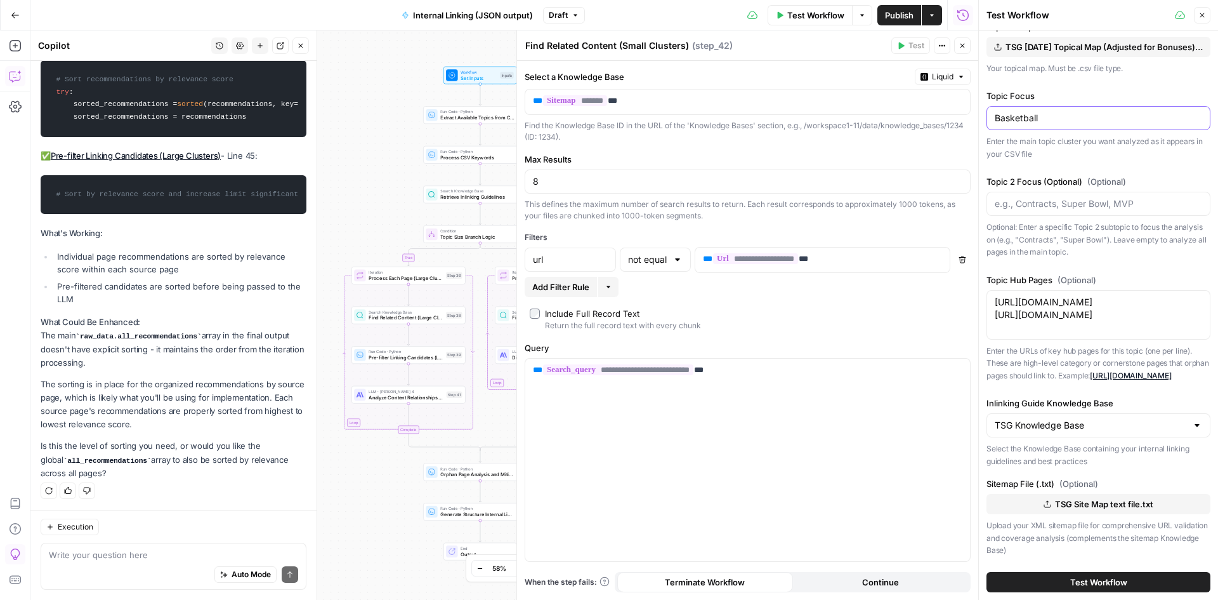
type input "Basketball"
drag, startPoint x: 1086, startPoint y: 312, endPoint x: 838, endPoint y: 245, distance: 257.1
click at [914, 279] on body "W Workspace1 New Home Browse Insights Opportunities Your Data Recent Grids Topi…" at bounding box center [609, 300] width 1218 height 600
click at [1055, 296] on textarea "Topic Hub Pages (Optional)" at bounding box center [1099, 302] width 208 height 13
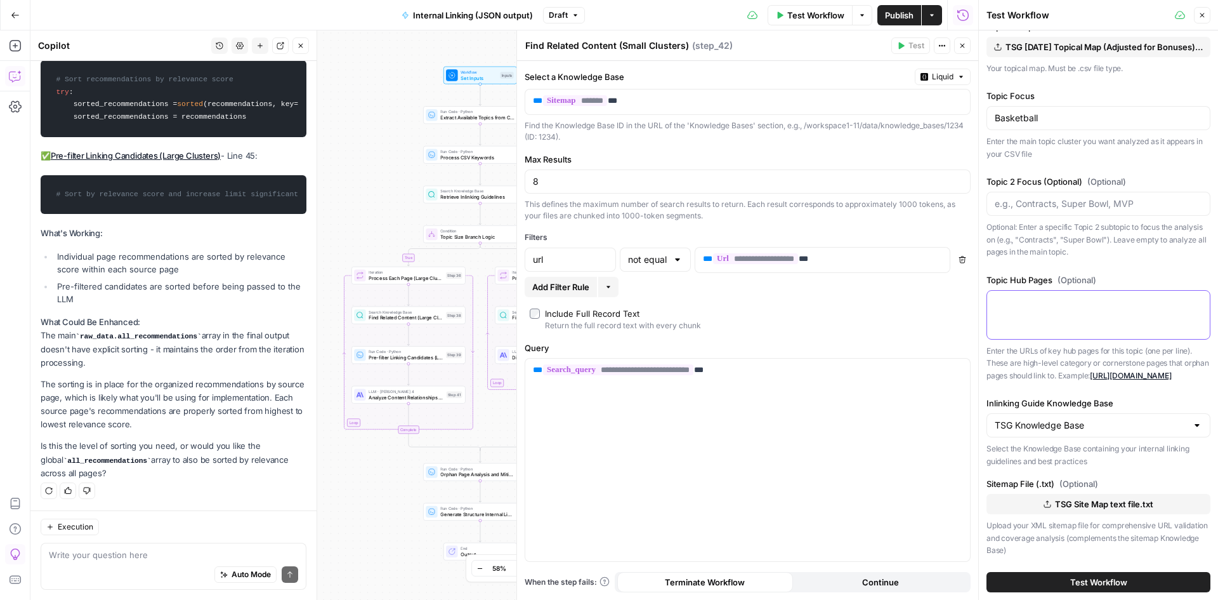
paste textarea "[URL][DOMAIN_NAME] [URL][DOMAIN_NAME]"
type textarea "[URL][DOMAIN_NAME] [URL][DOMAIN_NAME]"
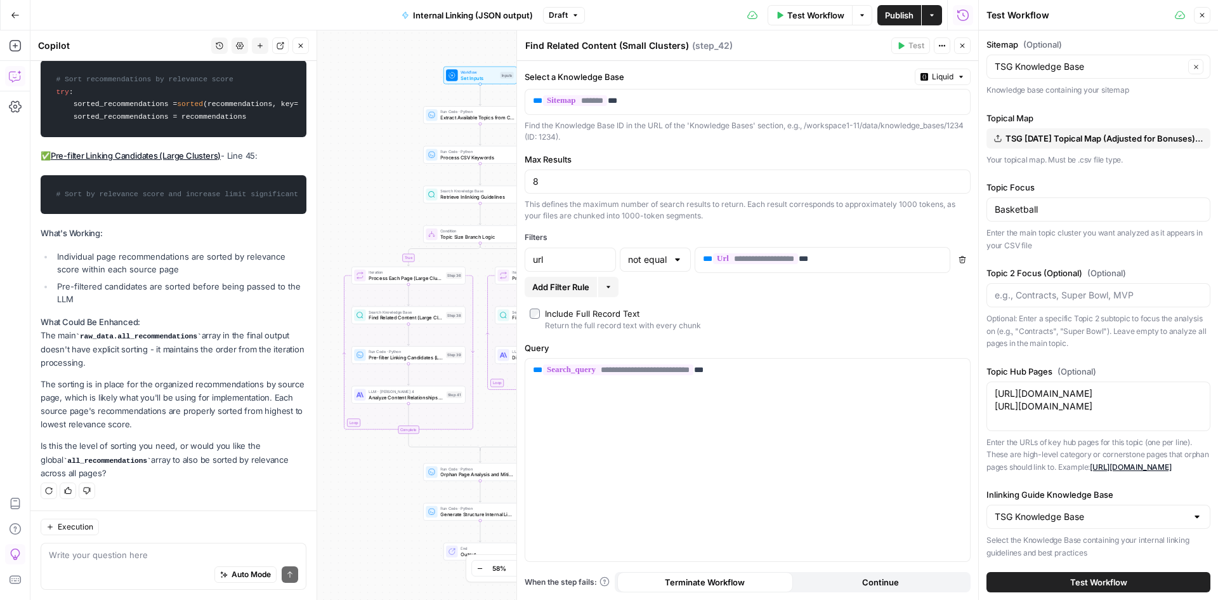
click at [1037, 586] on button "Test Workflow" at bounding box center [1099, 582] width 224 height 20
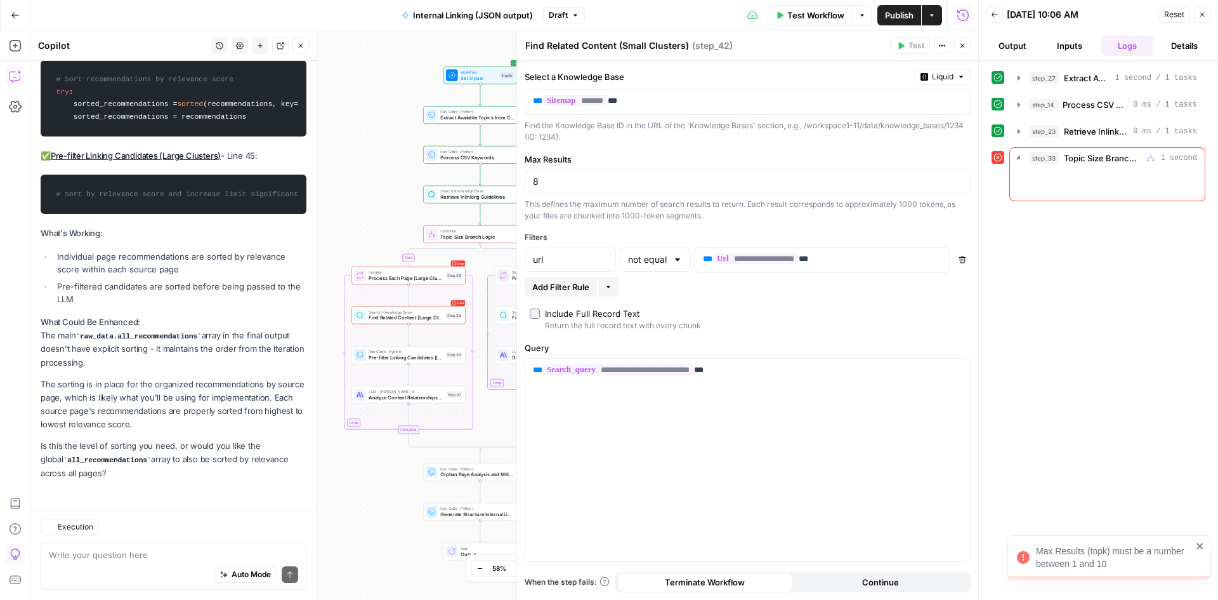
scroll to position [3372, 0]
click at [1089, 567] on div "Max Results (topk) must be a number between 1 and 10" at bounding box center [1114, 556] width 156 height 25
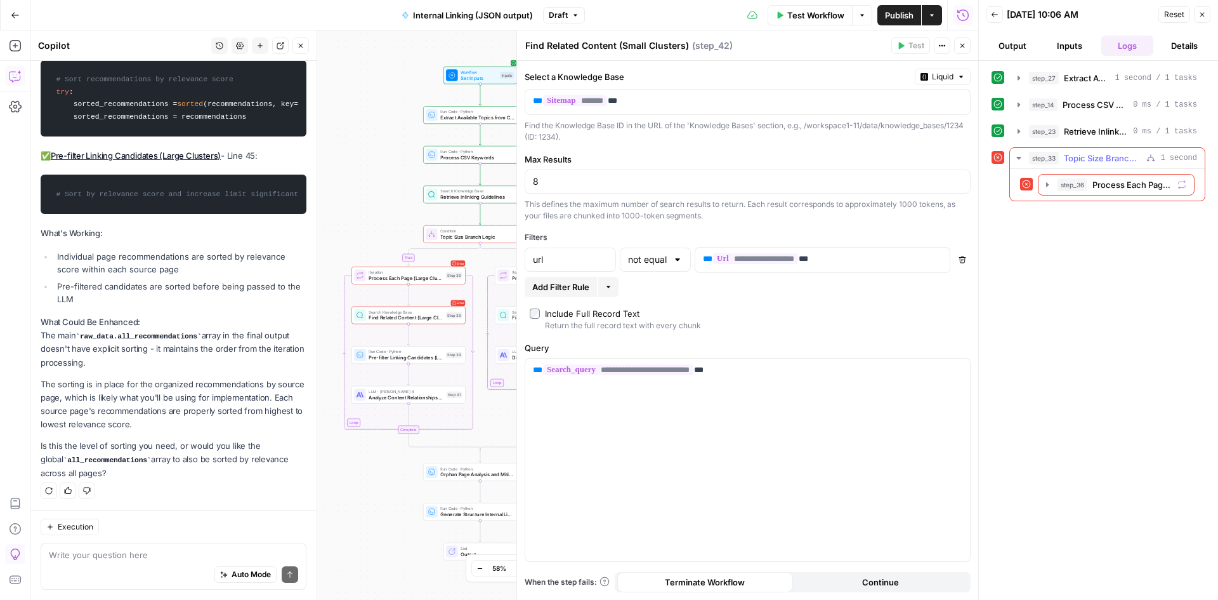
click at [1152, 169] on div "step_36 Process Each Page (Large Clusters) 1 second" at bounding box center [1107, 185] width 195 height 32
click at [1107, 128] on span "Retrieve Inlinking Guidelines" at bounding box center [1096, 131] width 64 height 13
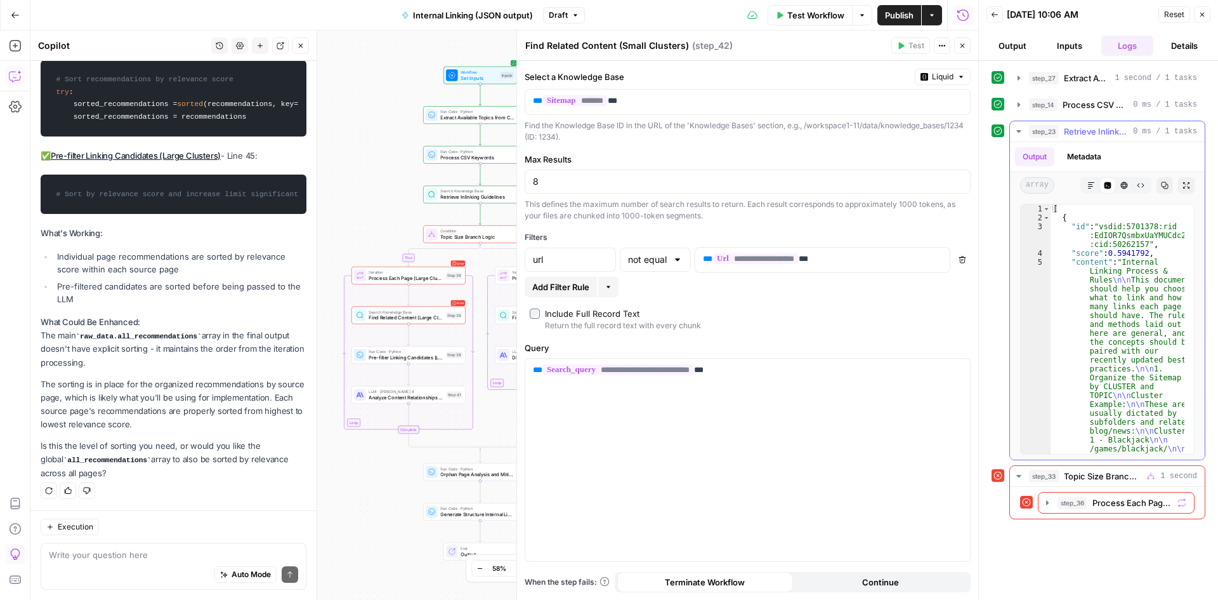
click at [1012, 131] on button "step_23 Retrieve Inlinking Guidelines 0 ms / 1 tasks" at bounding box center [1107, 131] width 195 height 20
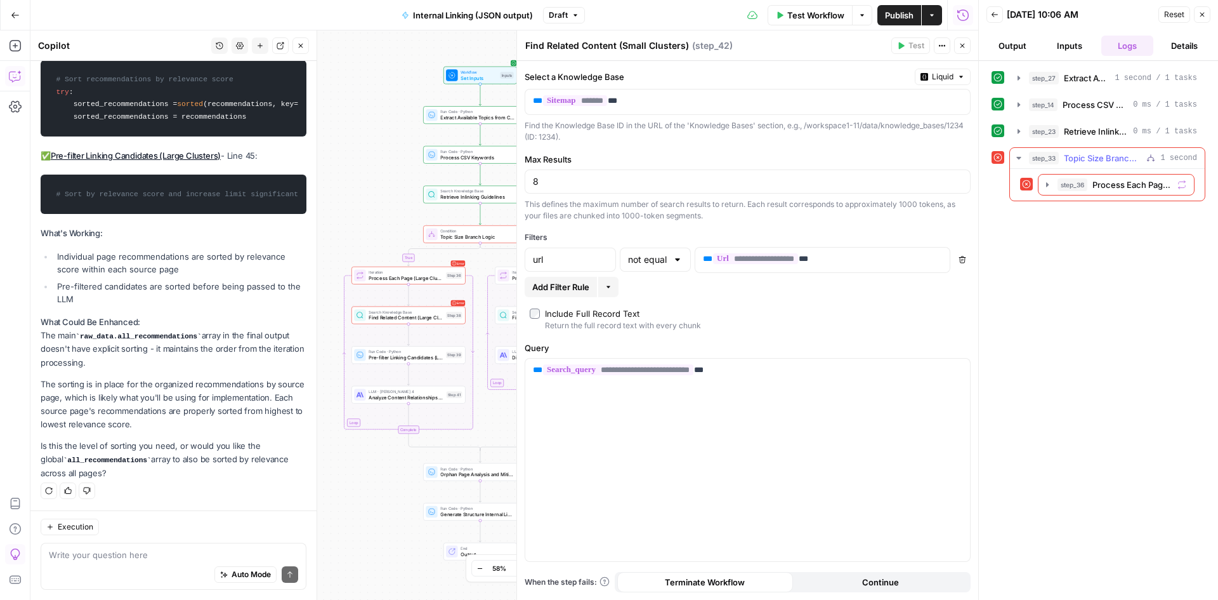
click at [1023, 156] on icon "button" at bounding box center [1019, 158] width 10 height 10
click at [1023, 156] on icon "button" at bounding box center [1019, 158] width 11 height 11
click at [1045, 188] on icon "button" at bounding box center [1048, 185] width 10 height 10
click at [1194, 48] on div "Close" at bounding box center [1194, 40] width 36 height 22
click at [995, 12] on icon "button" at bounding box center [995, 15] width 8 height 8
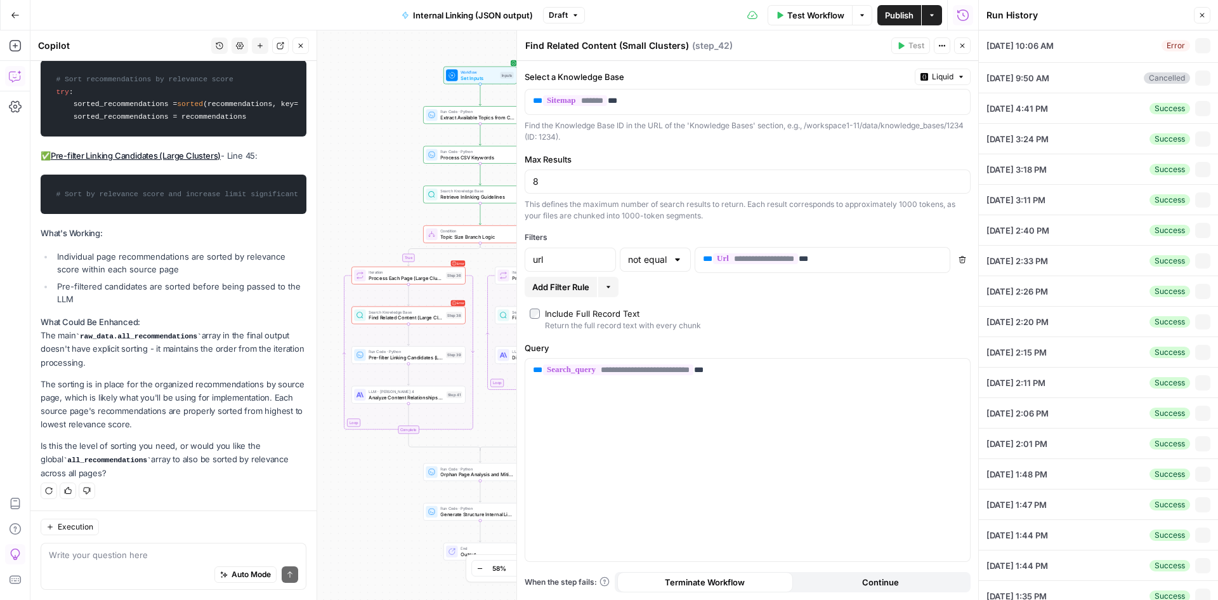
type input "TSG Knowledge Base"
type input "Basketball"
type input "TSG Knowledge Base"
type textarea "https://www.thesportsgeek.com/sportsbooks/nba/ https://www.thesportsgeek.com/sp…"
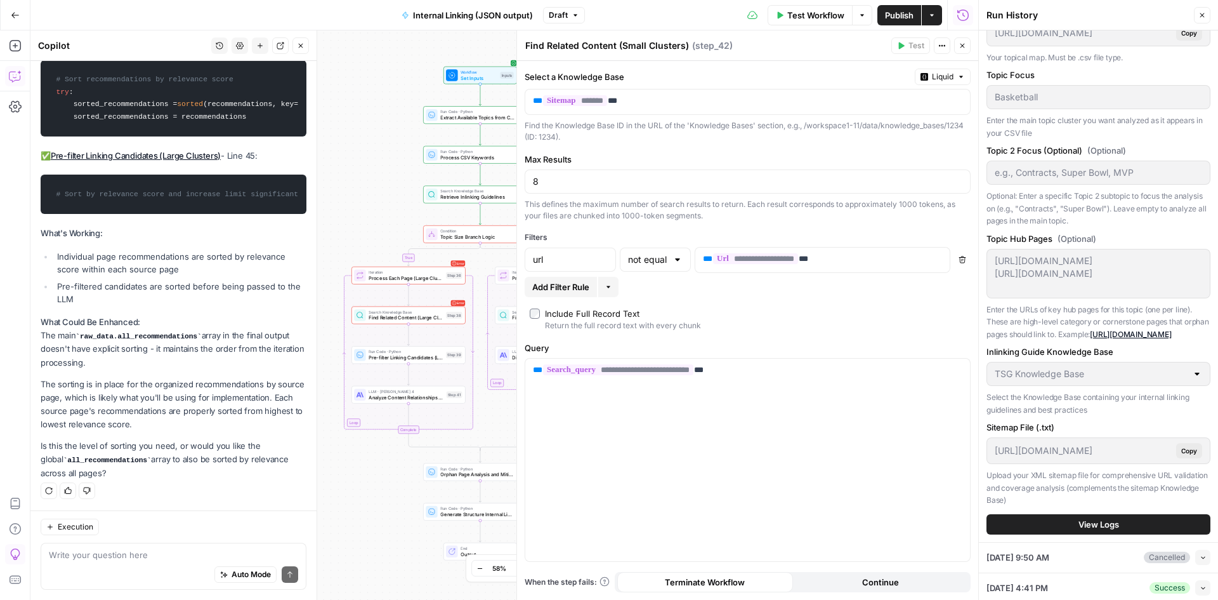
scroll to position [0, 0]
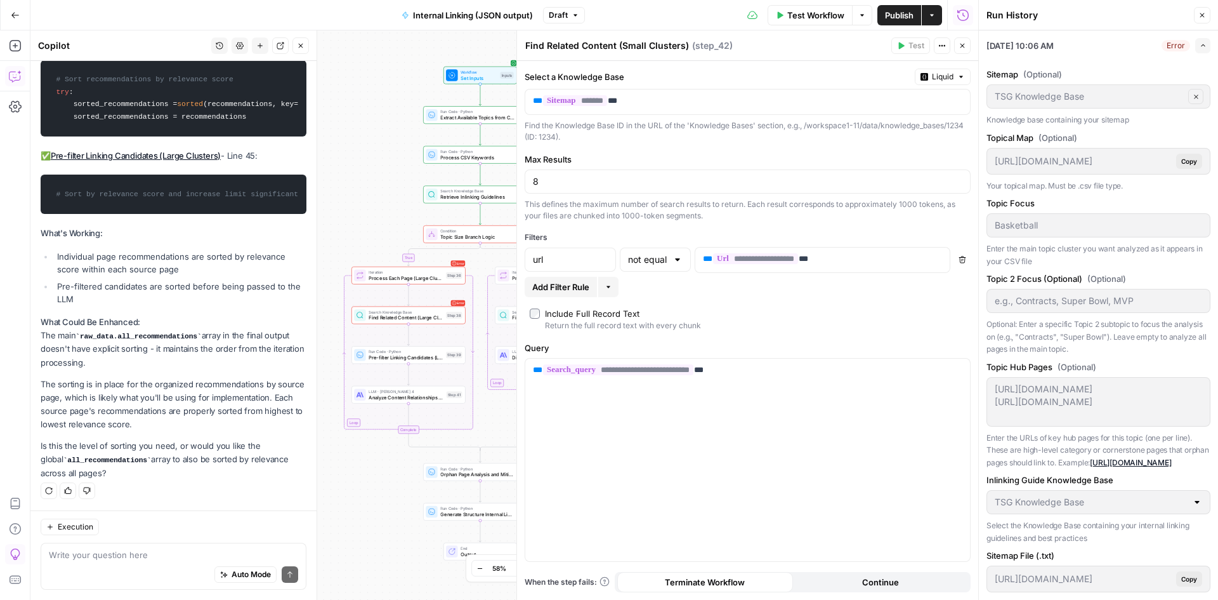
click at [803, 26] on div "Test Workflow Options Publish Actions Run History" at bounding box center [782, 15] width 394 height 30
click at [803, 19] on span "Test Workflow" at bounding box center [816, 15] width 57 height 13
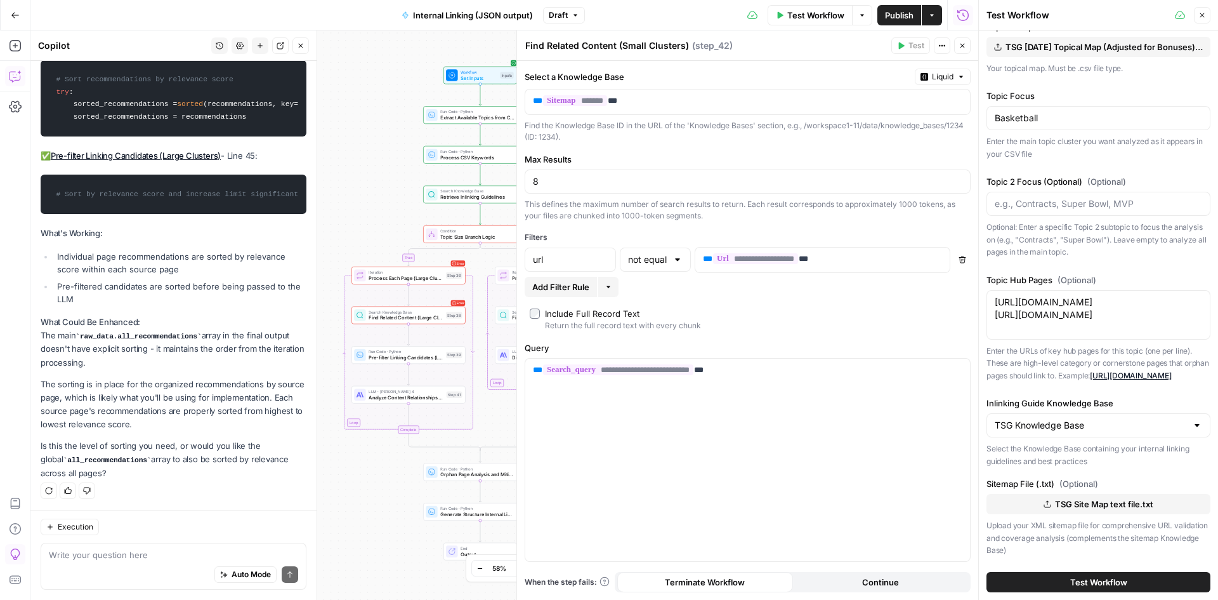
scroll to position [129, 0]
click at [1058, 576] on button "Test Workflow" at bounding box center [1099, 582] width 224 height 20
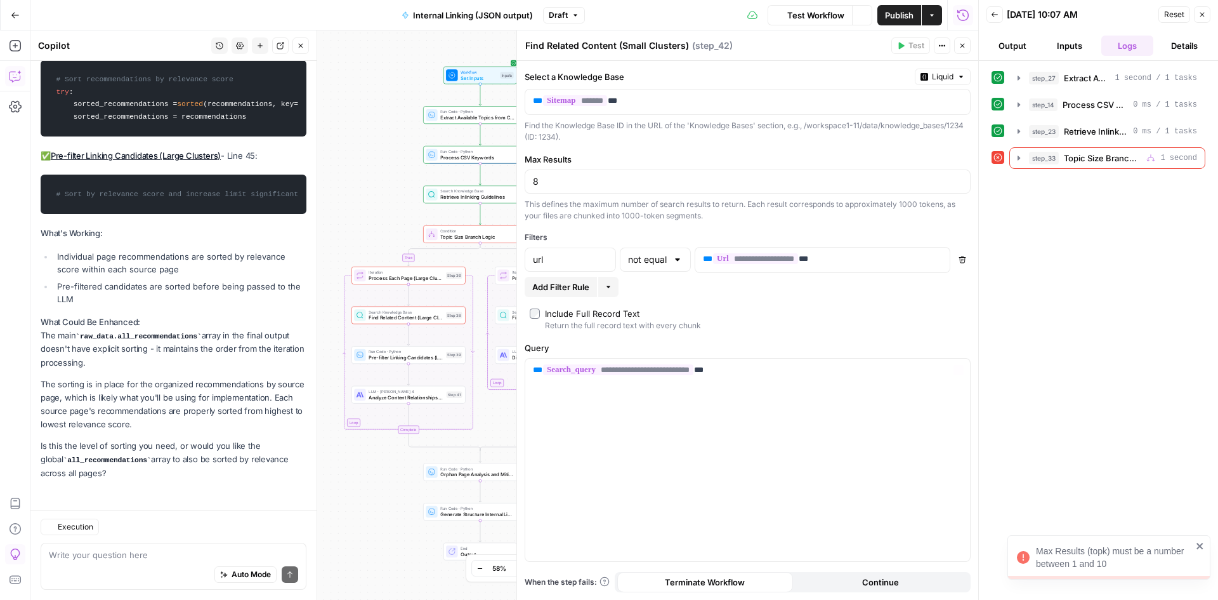
scroll to position [3372, 0]
click at [1114, 550] on div "Max Results (topk) must be a number between 1 and 10" at bounding box center [1114, 556] width 156 height 25
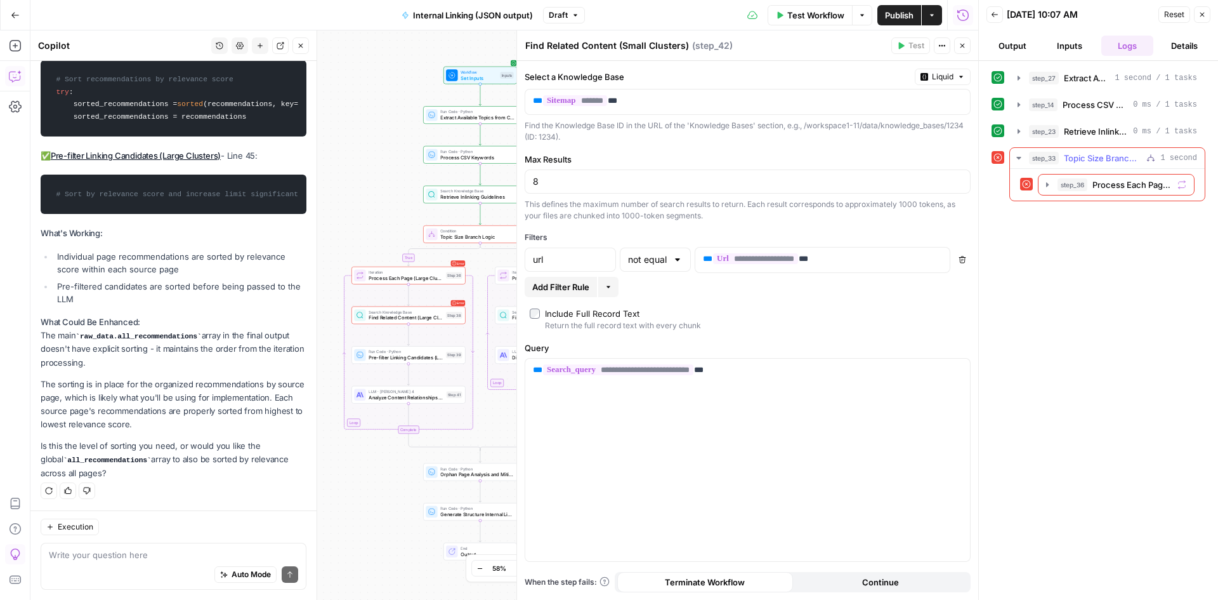
click at [1067, 162] on span "Topic Size Branch Logic" at bounding box center [1102, 158] width 77 height 13
click at [1010, 161] on button "step_33 Topic Size Branch Logic 1 second" at bounding box center [1107, 158] width 195 height 20
click at [1053, 181] on button "step_36 Process Each Page (Large Clusters) 1 second" at bounding box center [1116, 185] width 155 height 20
click at [1068, 213] on button "step_38 Find Related Content (Large Clusters) 0 ms" at bounding box center [1125, 211] width 116 height 20
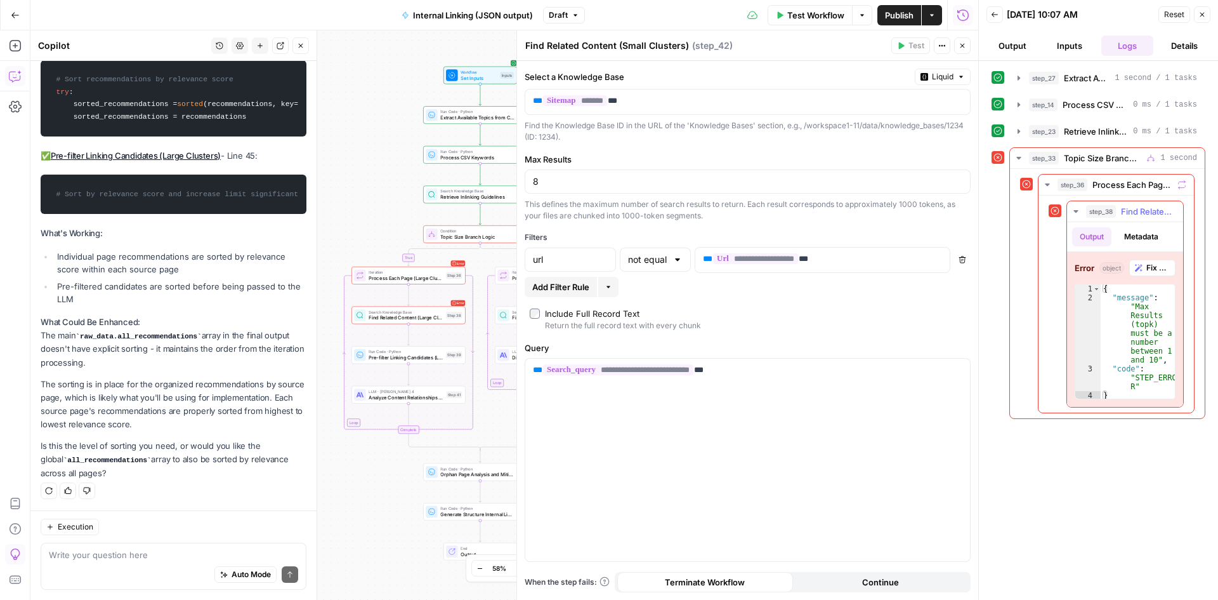
click at [1159, 261] on button "Fix with Copilot" at bounding box center [1153, 268] width 46 height 16
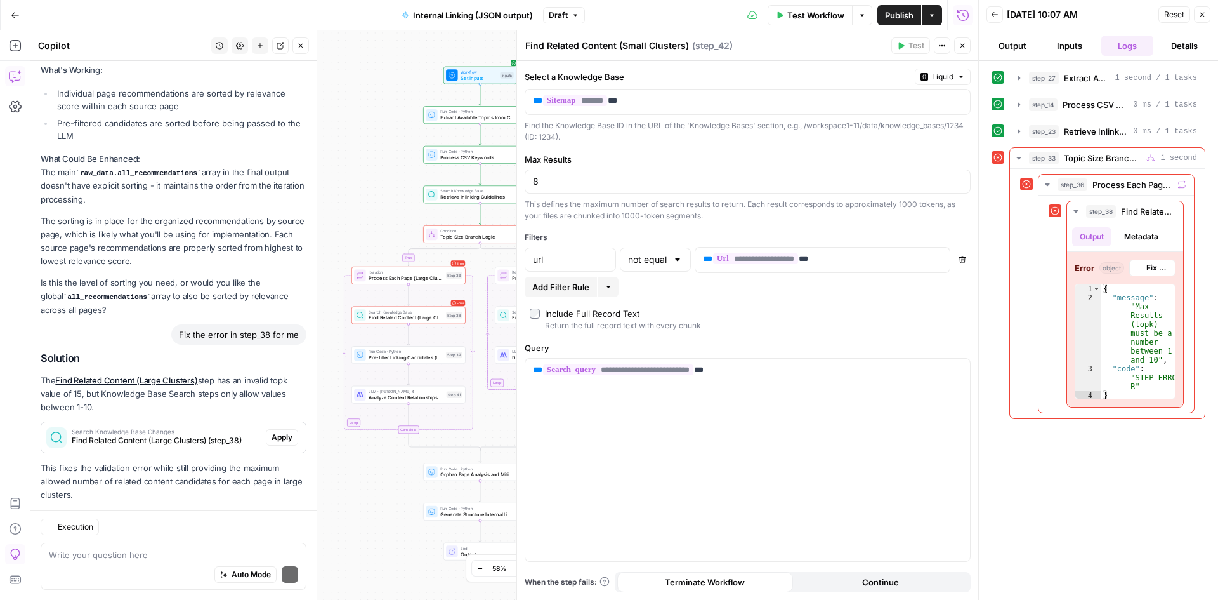
scroll to position [3557, 0]
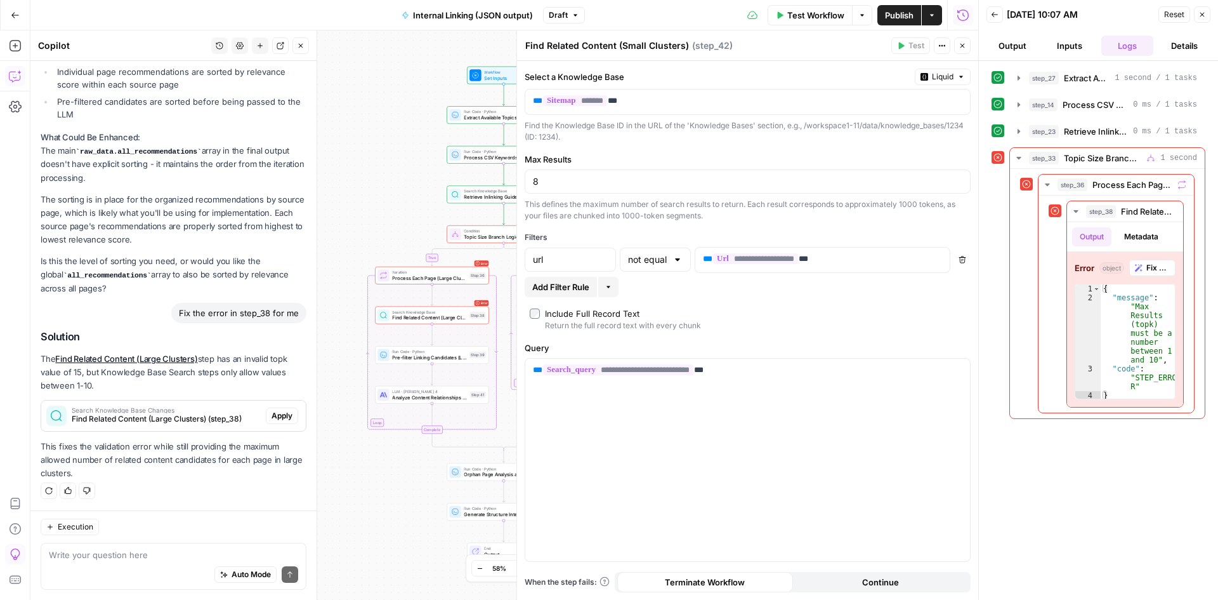
click at [150, 432] on div "Solution The Find Related Content (Large Clusters) step has an invalid topk val…" at bounding box center [174, 406] width 266 height 150
click at [138, 404] on div "Search Knowledge Base Changes Find Related Content (Large Clusters) (step_38)" at bounding box center [153, 415] width 225 height 30
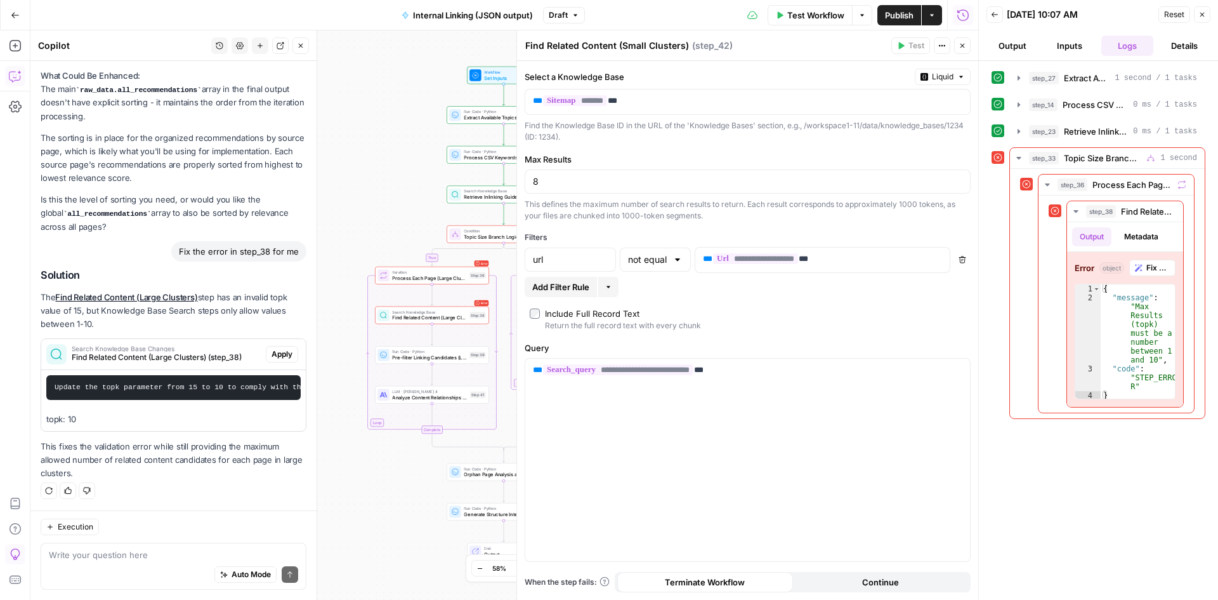
scroll to position [3628, 0]
click at [279, 346] on button "Apply" at bounding box center [282, 354] width 32 height 16
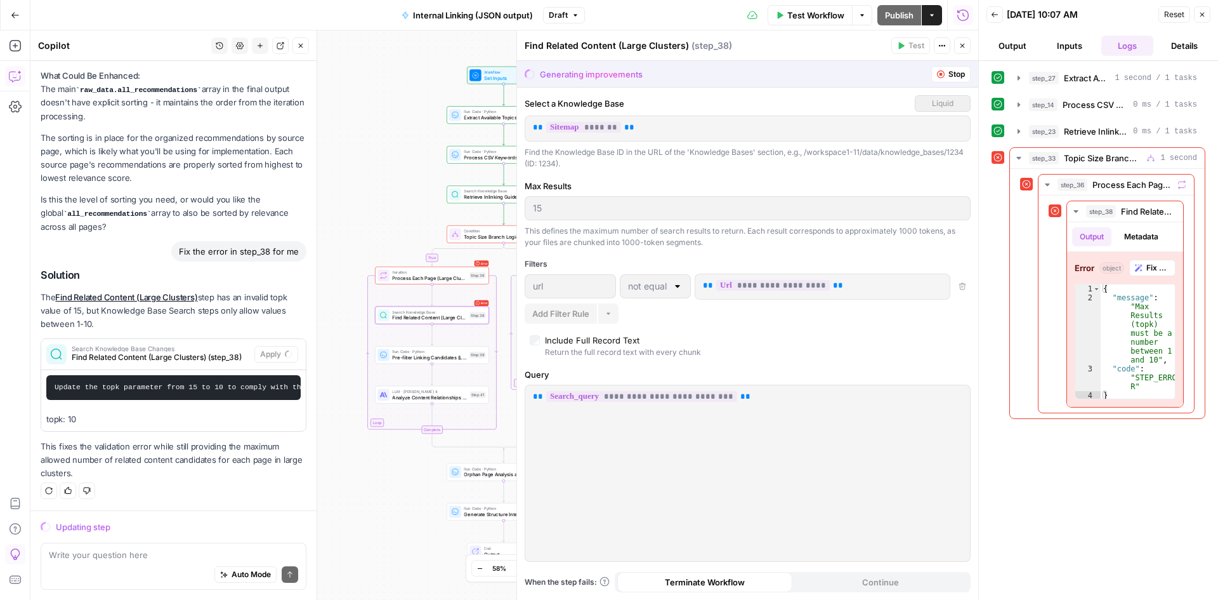
scroll to position [3547, 0]
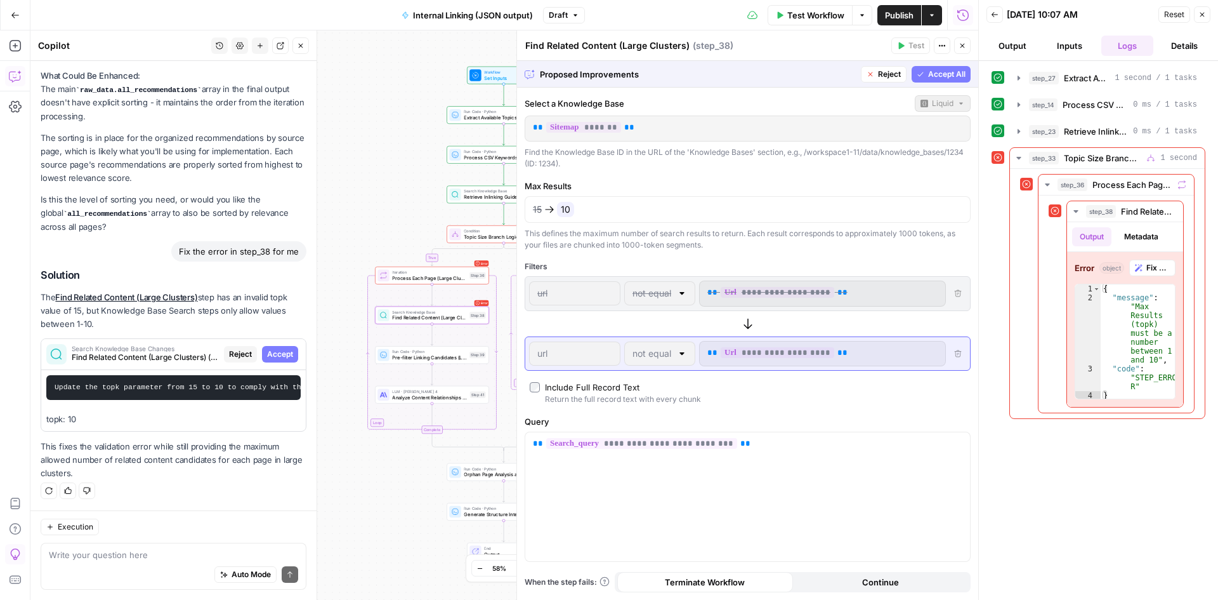
click at [274, 348] on span "Accept" at bounding box center [280, 353] width 26 height 11
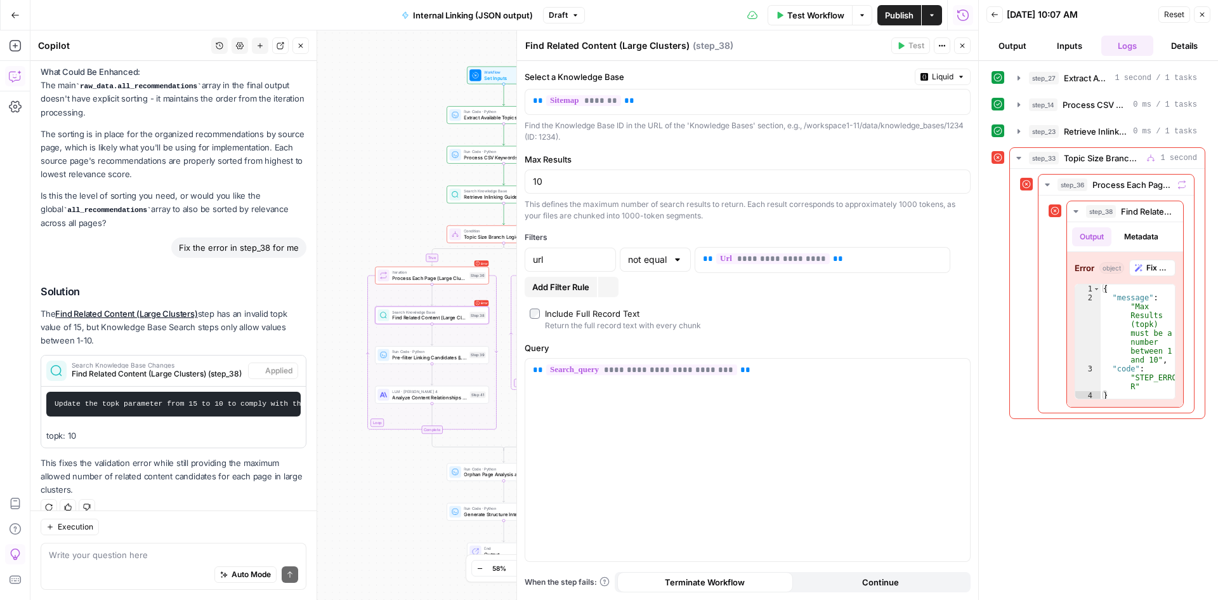
scroll to position [3668, 0]
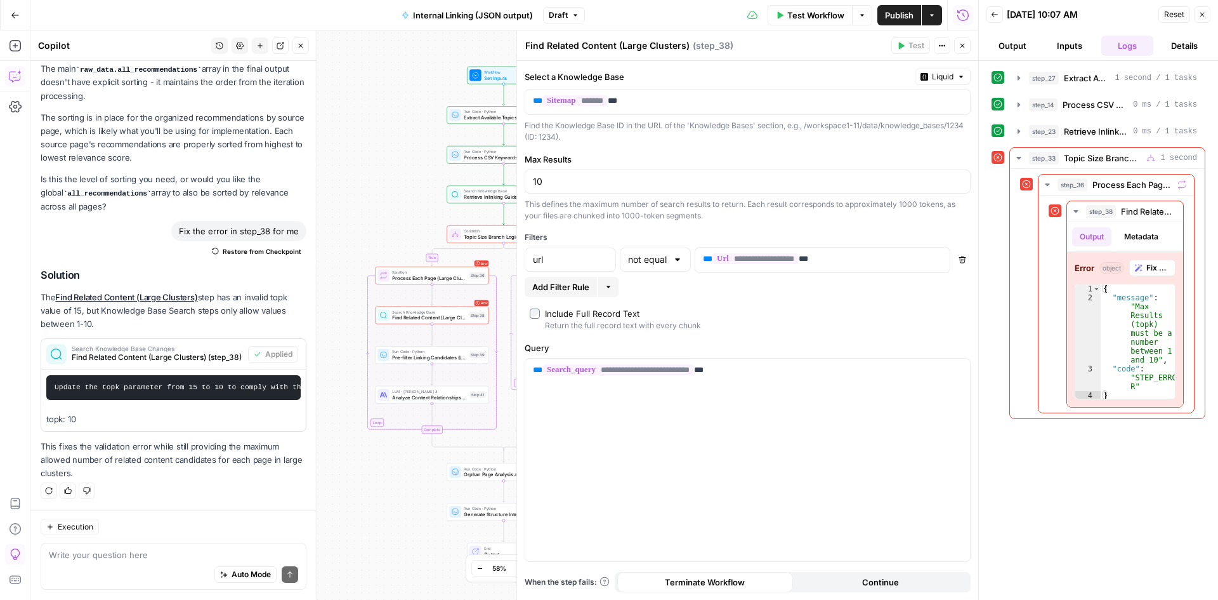
click at [814, 29] on div "Test Workflow Options Publish Actions Run History" at bounding box center [782, 15] width 394 height 30
click at [810, 18] on span "Test Workflow" at bounding box center [816, 15] width 57 height 13
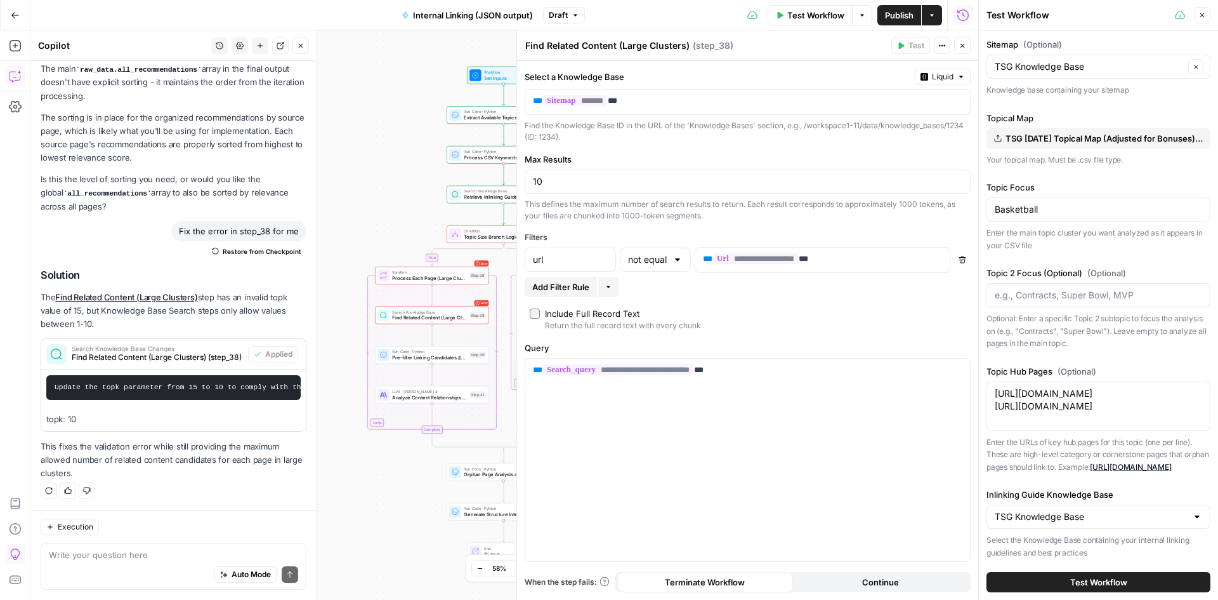
click at [1090, 581] on span "Test Workflow" at bounding box center [1099, 582] width 57 height 13
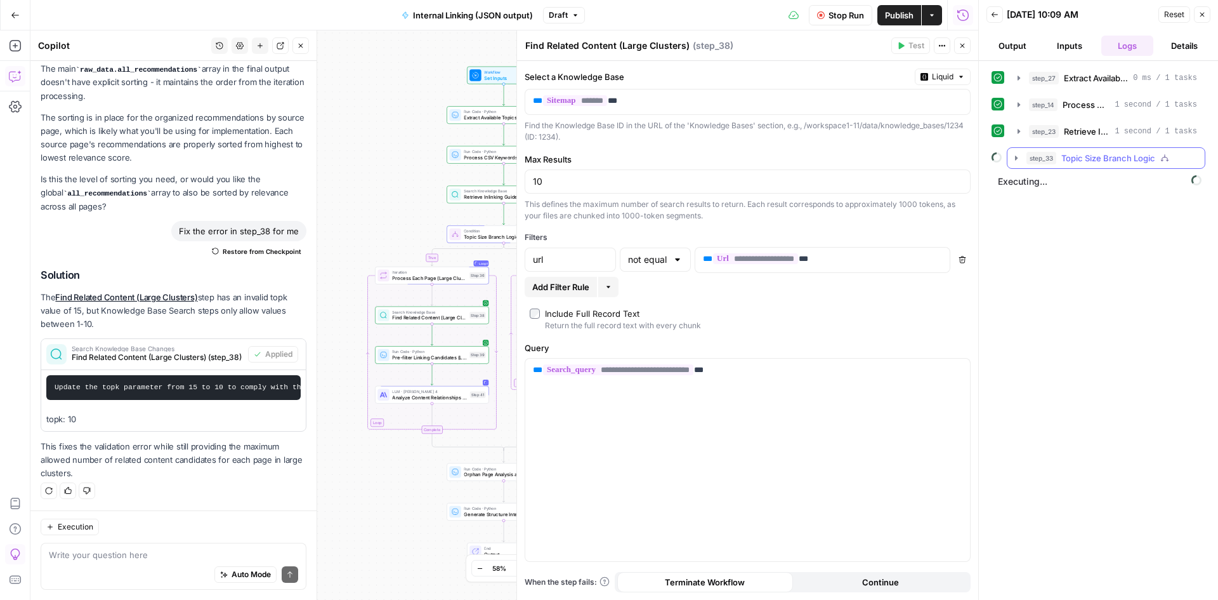
click at [1012, 154] on icon "button" at bounding box center [1017, 158] width 10 height 10
click at [1038, 185] on icon "button" at bounding box center [1043, 185] width 10 height 10
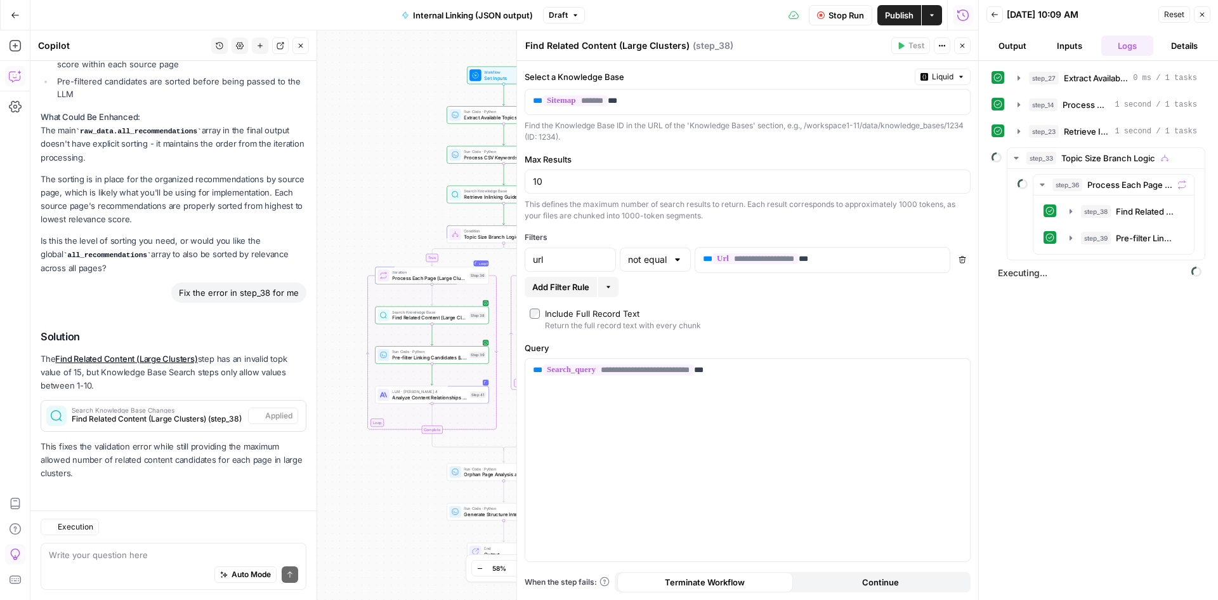
scroll to position [3598, 0]
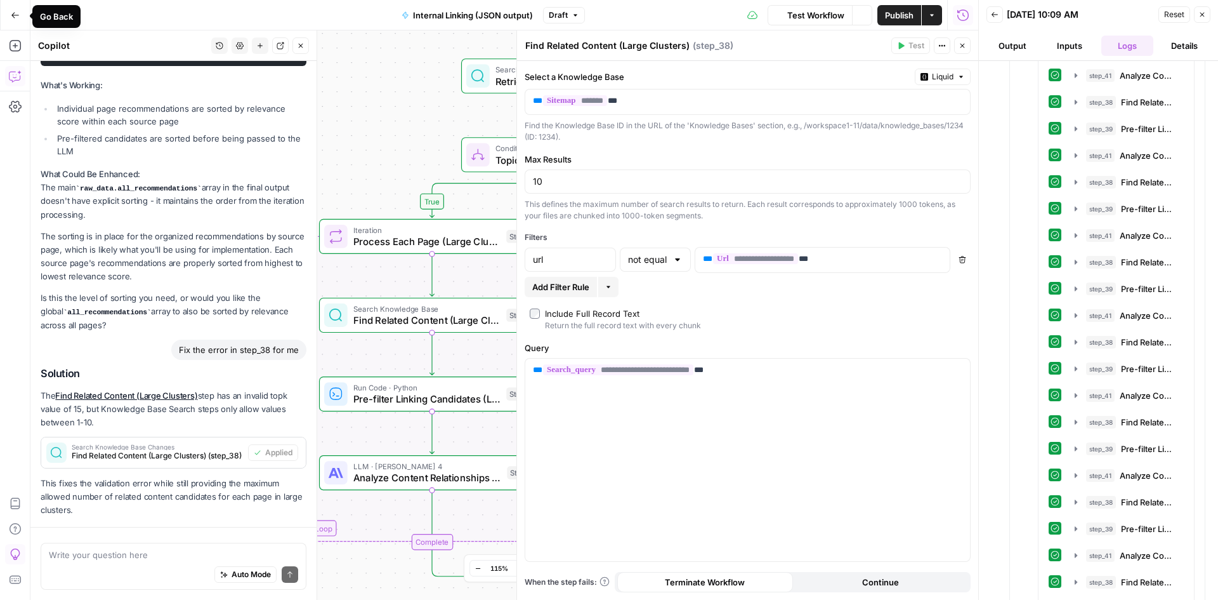
scroll to position [3439, 0]
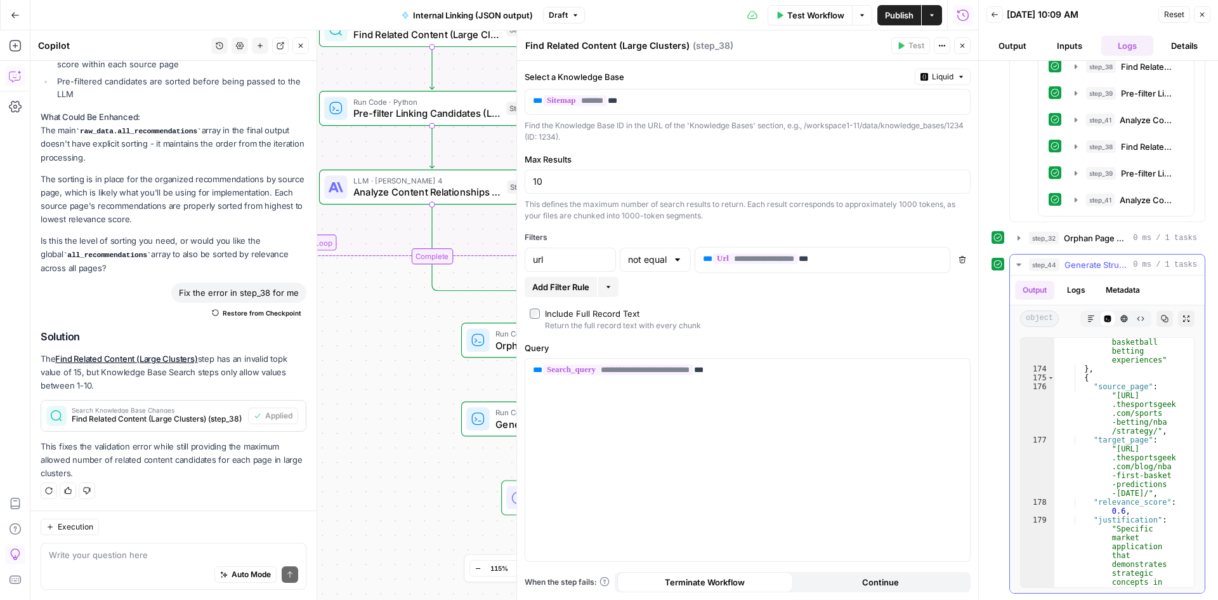
scroll to position [6473, 0]
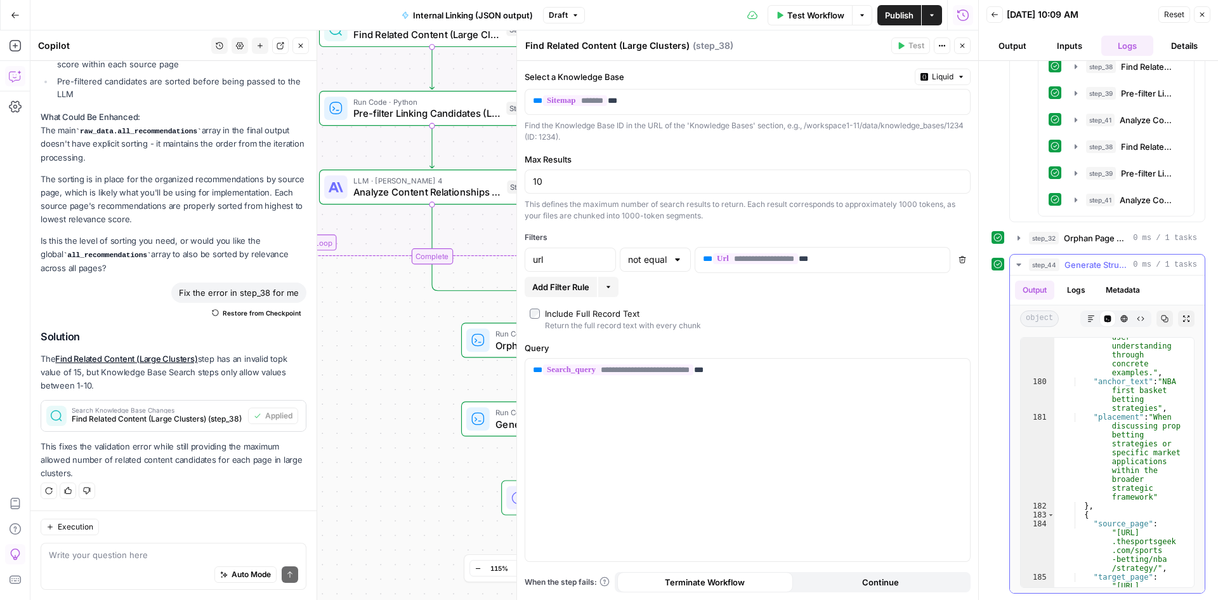
click at [1105, 430] on div ""justification" : "Specific market application that demonstrates strategic conc…" at bounding box center [1120, 431] width 130 height 516
click at [1143, 352] on div ""justification" : "Specific market application that demonstrates strategic conc…" at bounding box center [1120, 431] width 130 height 516
click at [1161, 312] on button "Copy" at bounding box center [1165, 318] width 16 height 16
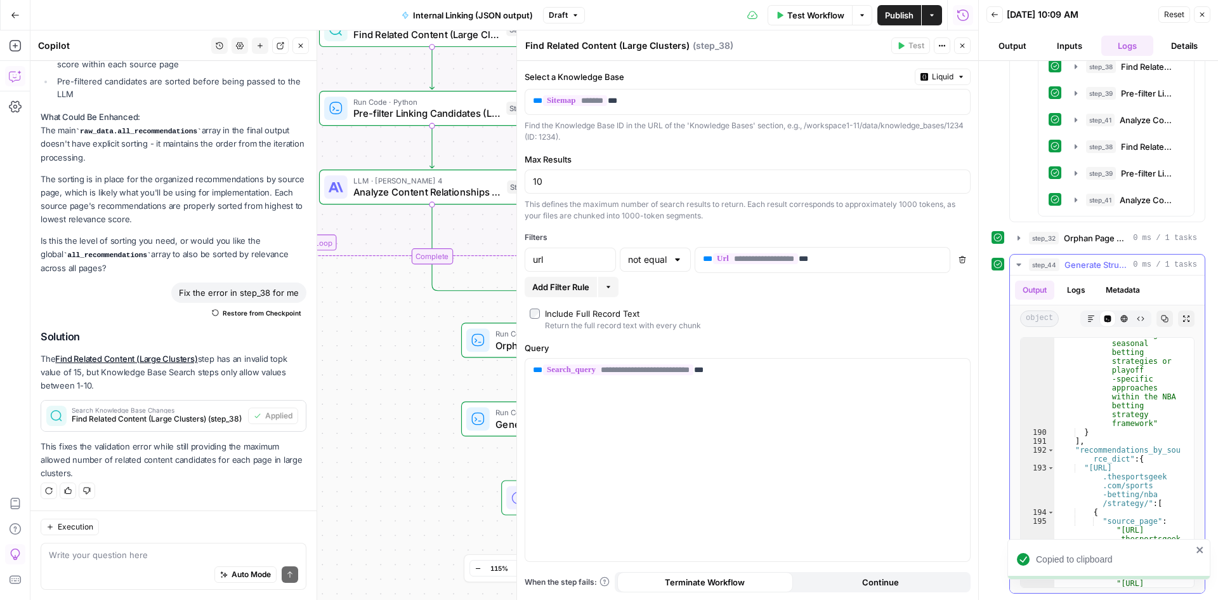
scroll to position [7158, 0]
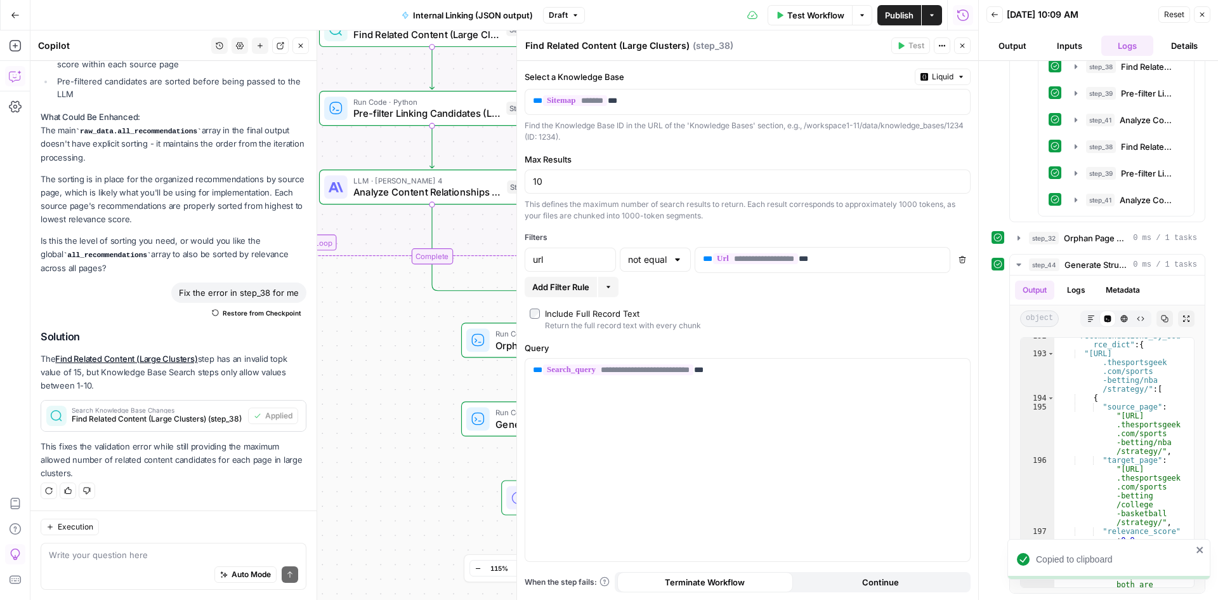
click at [1206, 557] on div "Copied to clipboard" at bounding box center [1109, 559] width 203 height 41
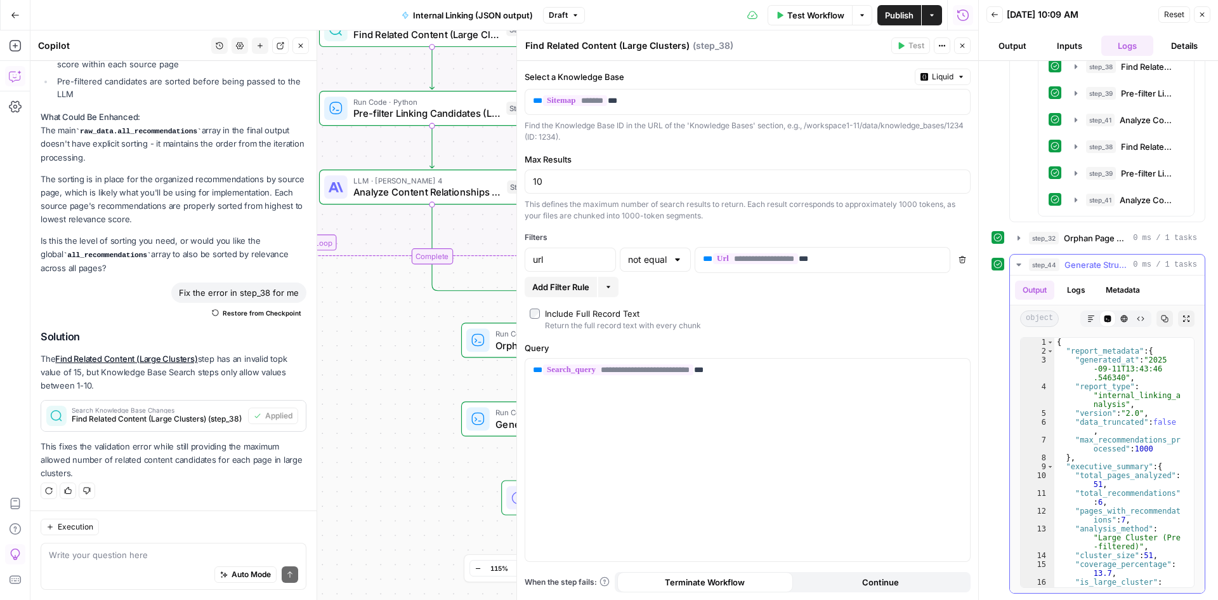
scroll to position [38, 0]
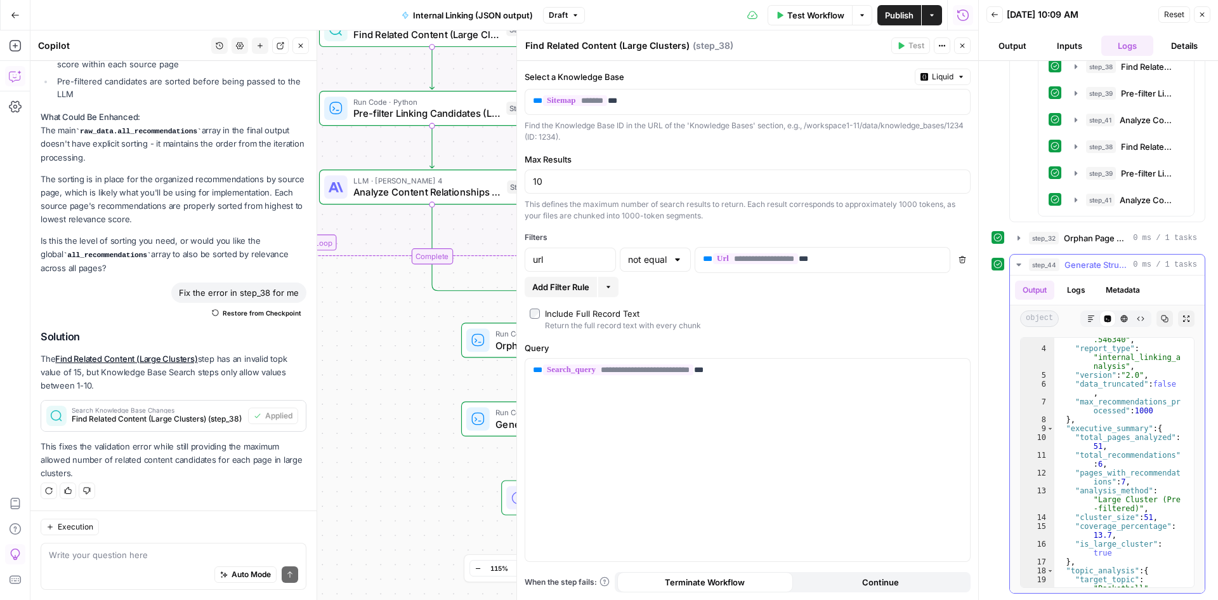
click at [1117, 470] on div ""generated_at" : "[DATE]T13:43:46 .546340" , "report_type" : "internal_linking_…" at bounding box center [1120, 464] width 130 height 294
click at [1116, 458] on div ""generated_at" : "2025 -09-11T13:43:46 .546340" , "report_type" : "internal_lin…" at bounding box center [1120, 464] width 130 height 294
type textarea "**********"
click at [139, 544] on div "Write your question here Auto Mode Send" at bounding box center [174, 566] width 266 height 47
click at [73, 527] on span "Execution" at bounding box center [76, 526] width 36 height 11
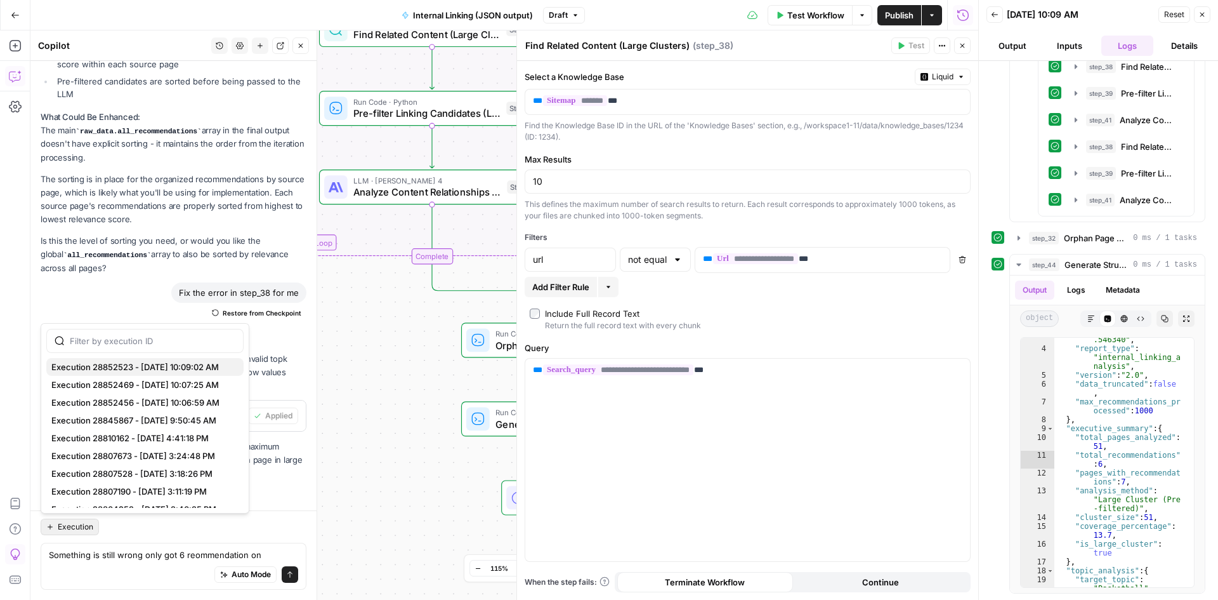
click at [103, 364] on span "Execution 28852523 - [DATE] 10:09:02 AM" at bounding box center [142, 366] width 182 height 13
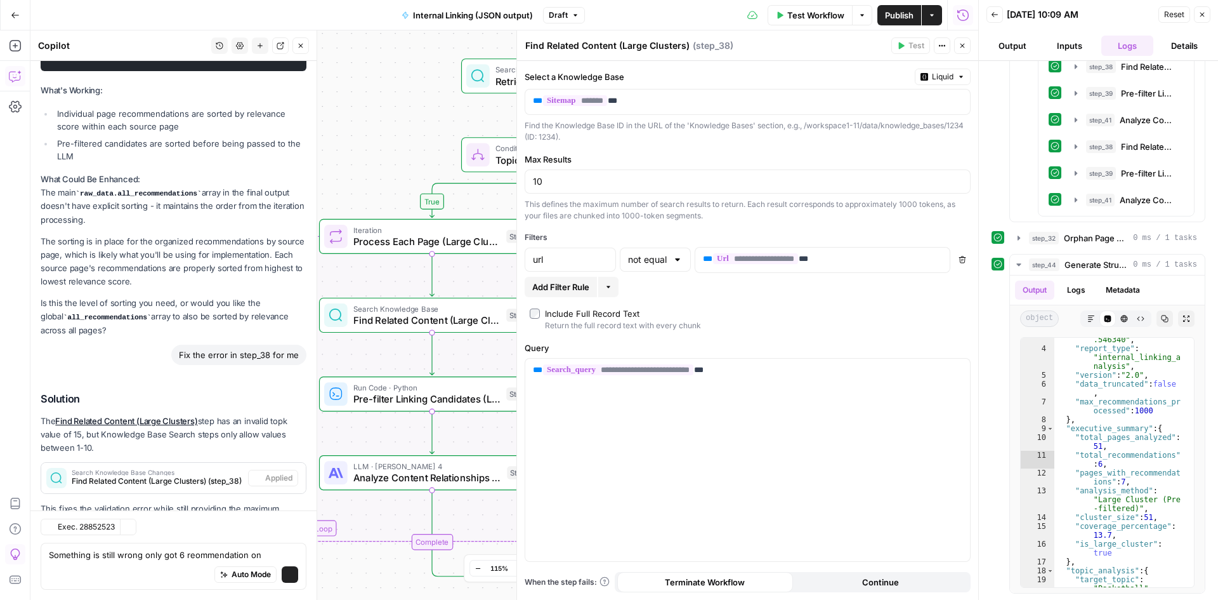
scroll to position [3598, 0]
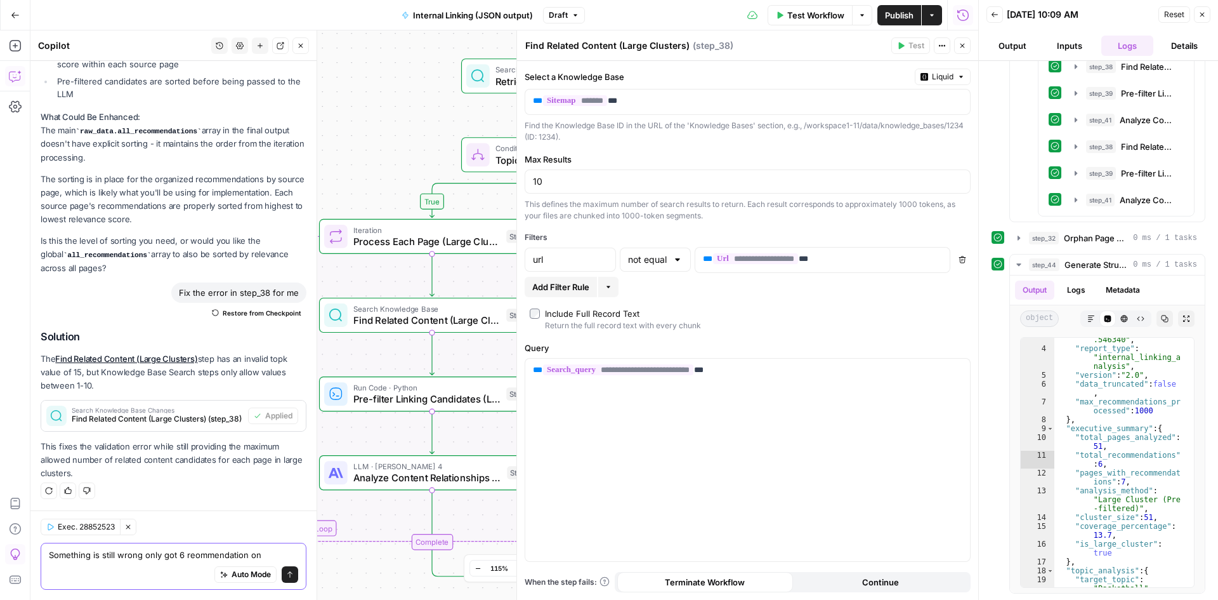
click at [263, 557] on textarea "Something is still wrong only got 6 reommendation on" at bounding box center [173, 554] width 249 height 13
click at [246, 548] on textarea "Something is still wrong only got 6 reommendation on last run" at bounding box center [173, 554] width 249 height 13
click at [97, 553] on textarea "Something is still wrong only got 6 reommendations on last run" at bounding box center [173, 554] width 249 height 13
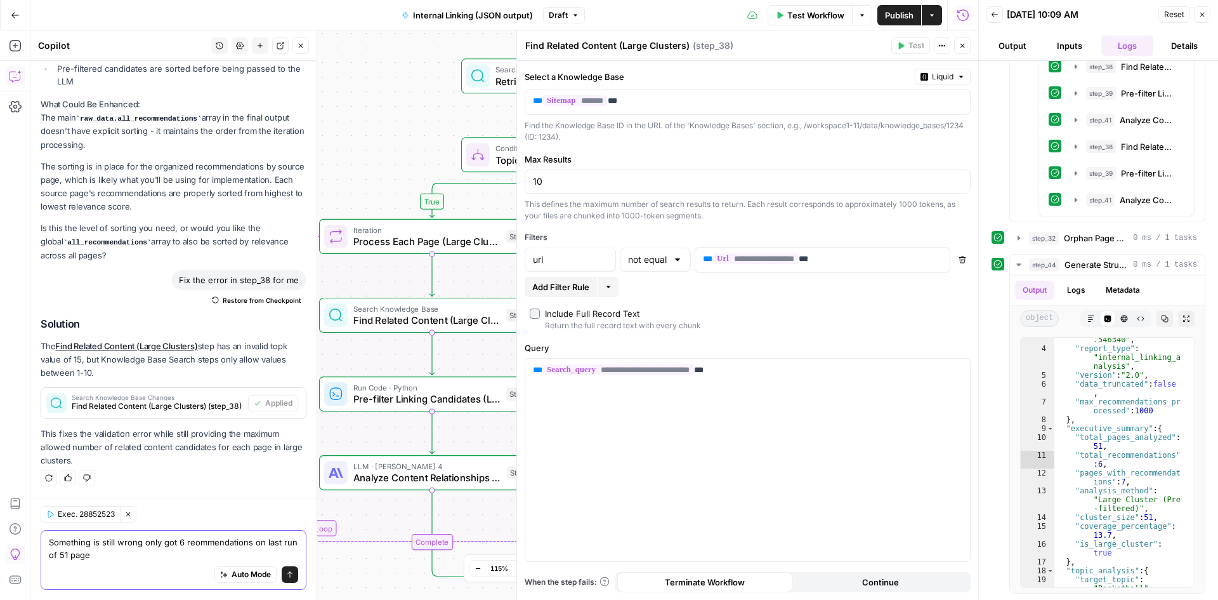
type textarea "Something is still wrong only got 6 reommendations on last run of 51 pages"
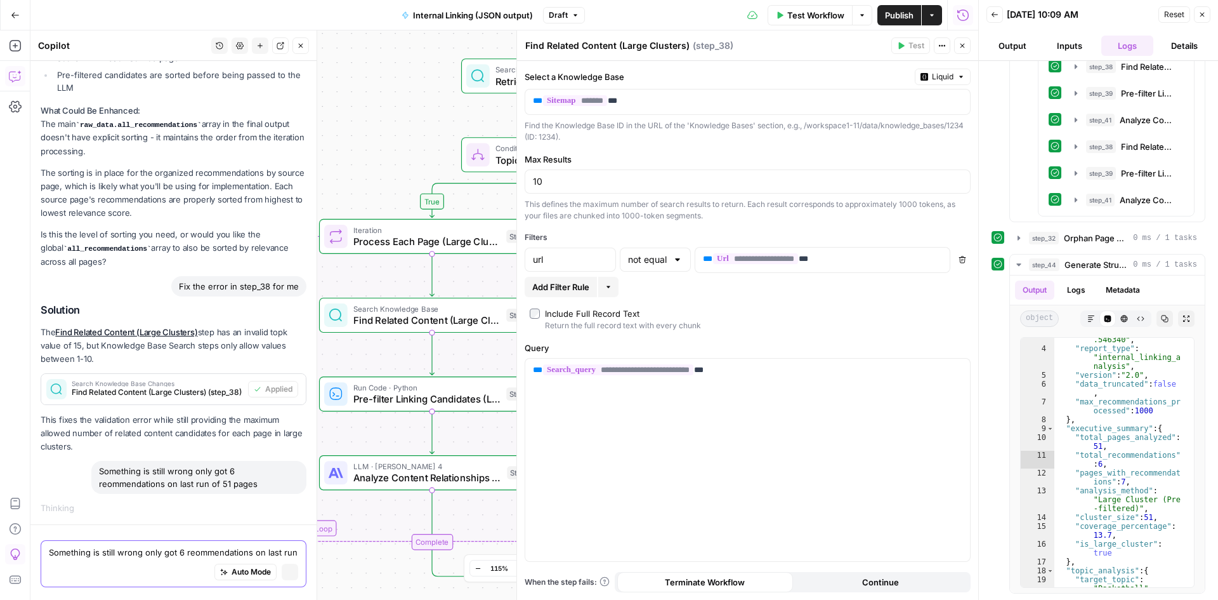
scroll to position [3500, 0]
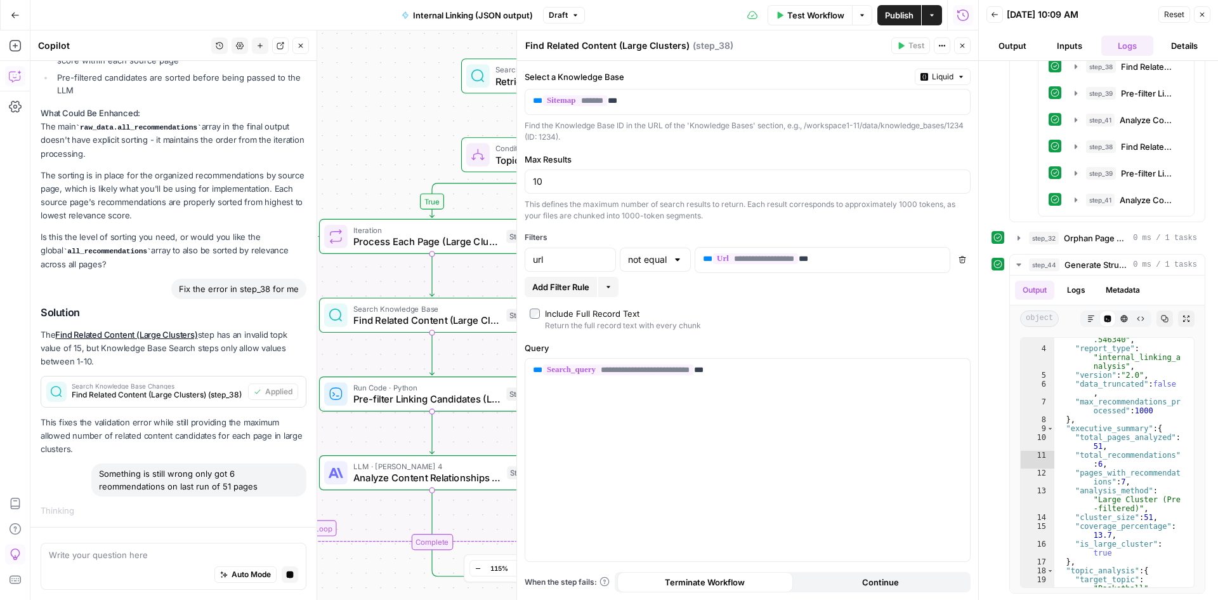
click at [956, 49] on button "Close" at bounding box center [962, 45] width 16 height 16
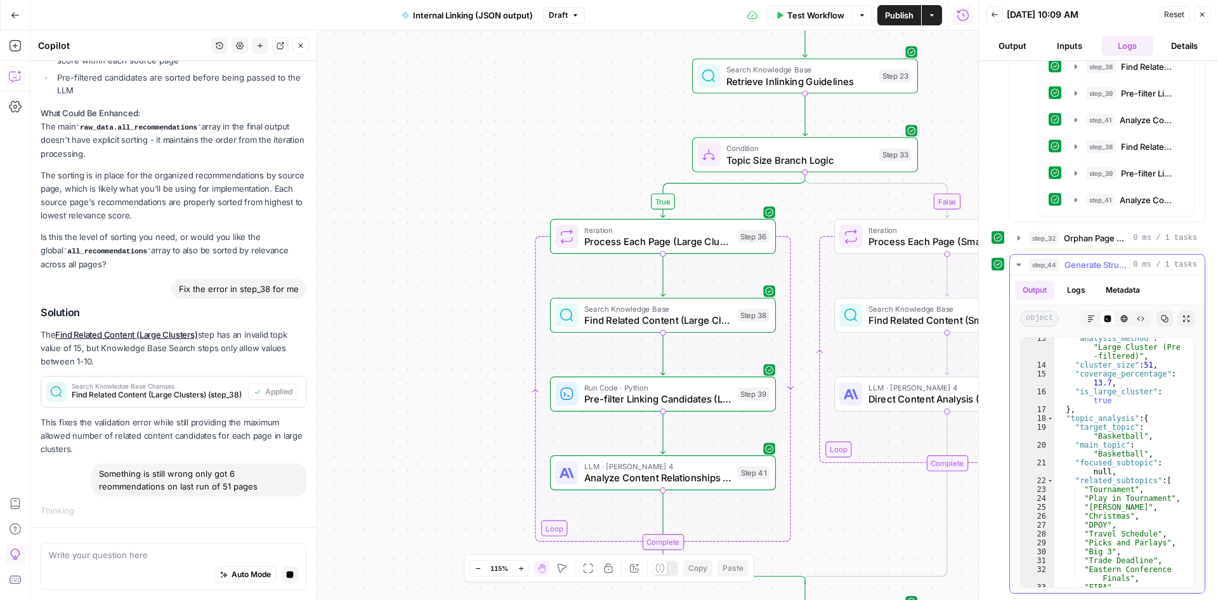
scroll to position [190, 0]
type textarea "**********"
click at [1129, 460] on div ""analysis_method" : "Large Cluster (Pre -filtered)" , "cluster_size" : 51 , "co…" at bounding box center [1120, 476] width 130 height 285
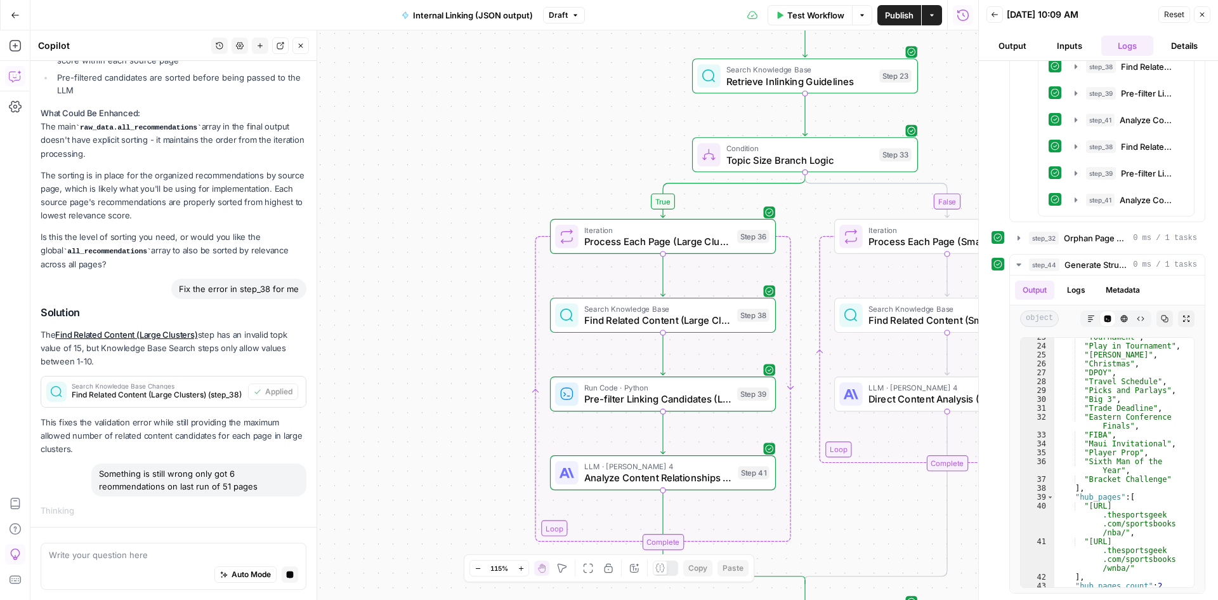
scroll to position [343, 0]
click at [71, 555] on textarea at bounding box center [173, 554] width 249 height 13
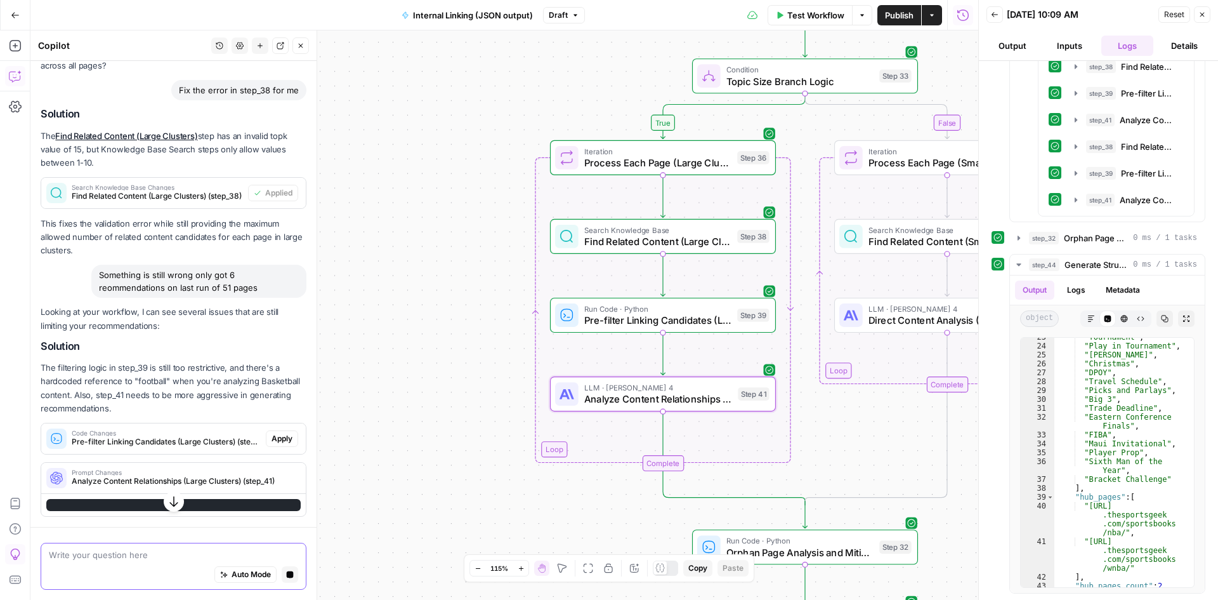
scroll to position [3720, 0]
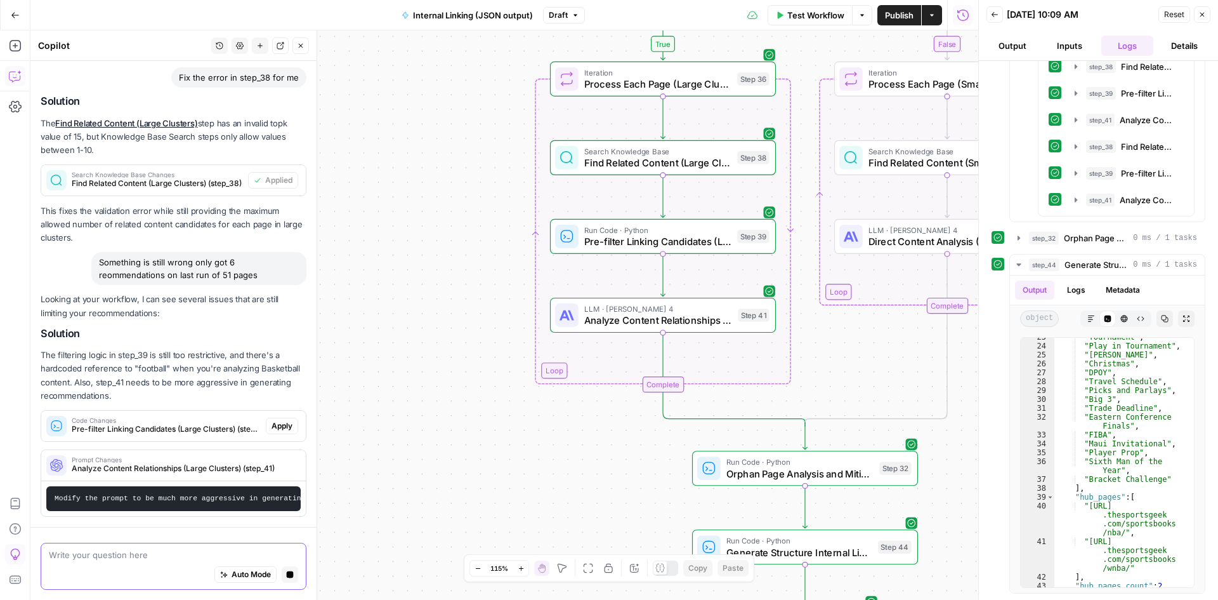
click at [143, 557] on textarea at bounding box center [173, 554] width 249 height 13
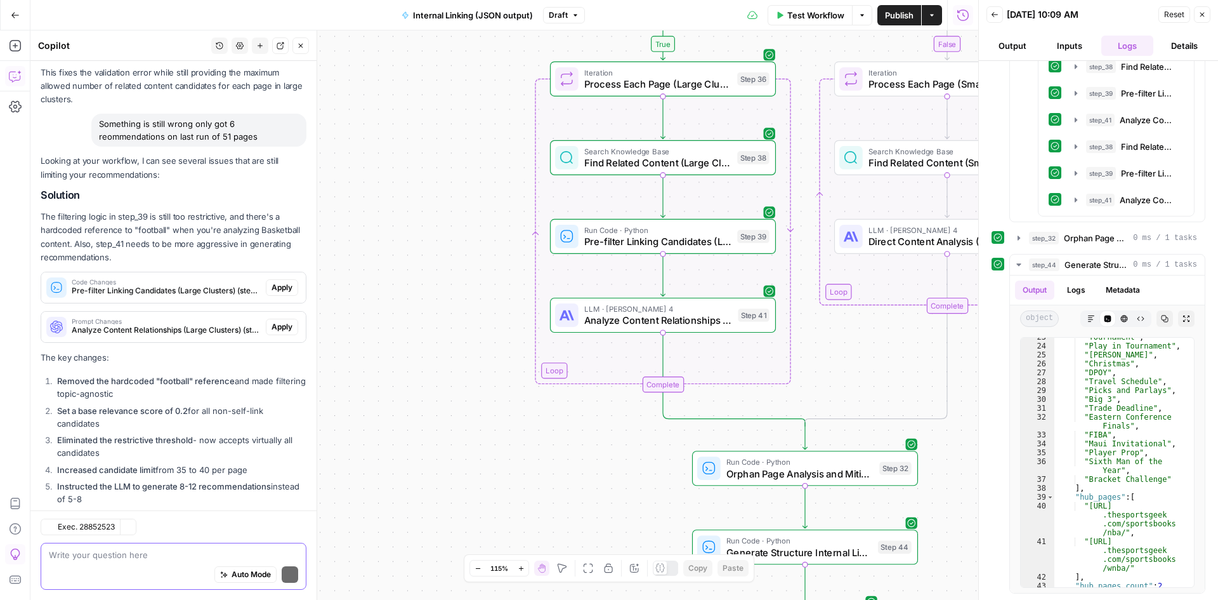
scroll to position [4034, 0]
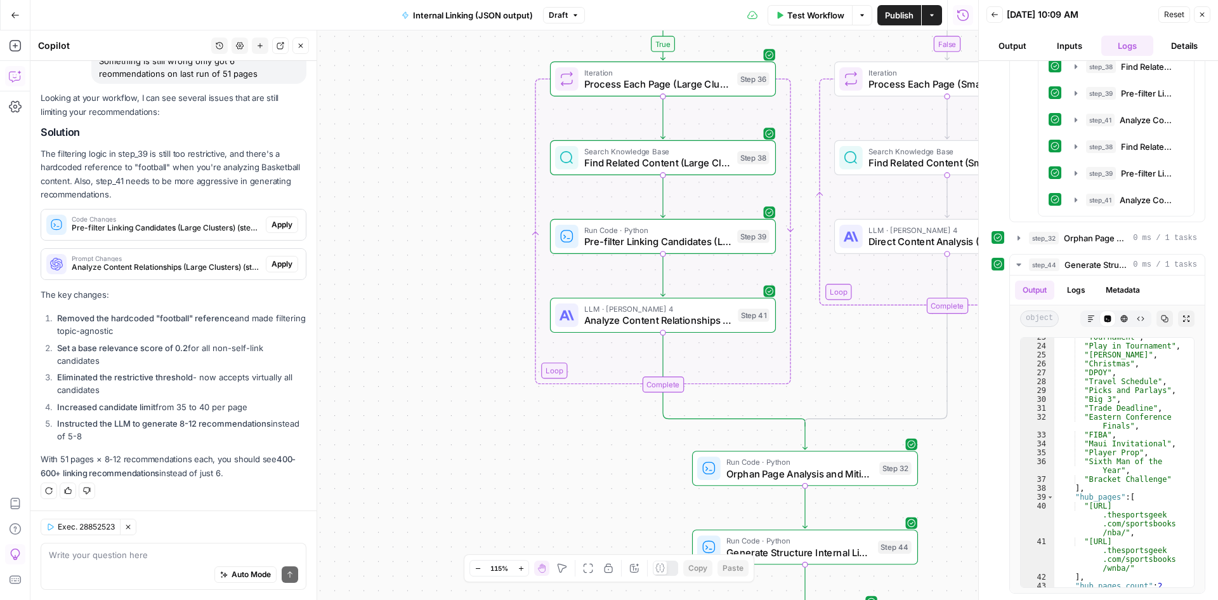
click at [145, 544] on div "Write your question here Auto Mode Send" at bounding box center [174, 566] width 266 height 47
click at [145, 560] on textarea at bounding box center [173, 554] width 249 height 13
type textarea "t"
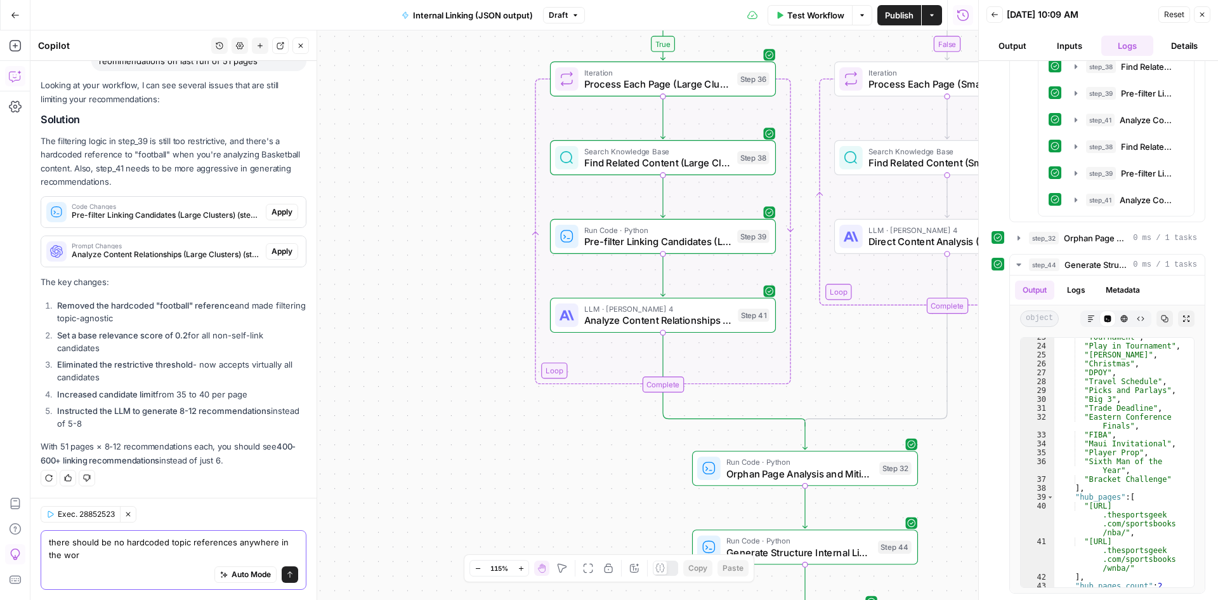
scroll to position [4047, 0]
type textarea "there should be no hardcoded topic references anywhere in the workflow"
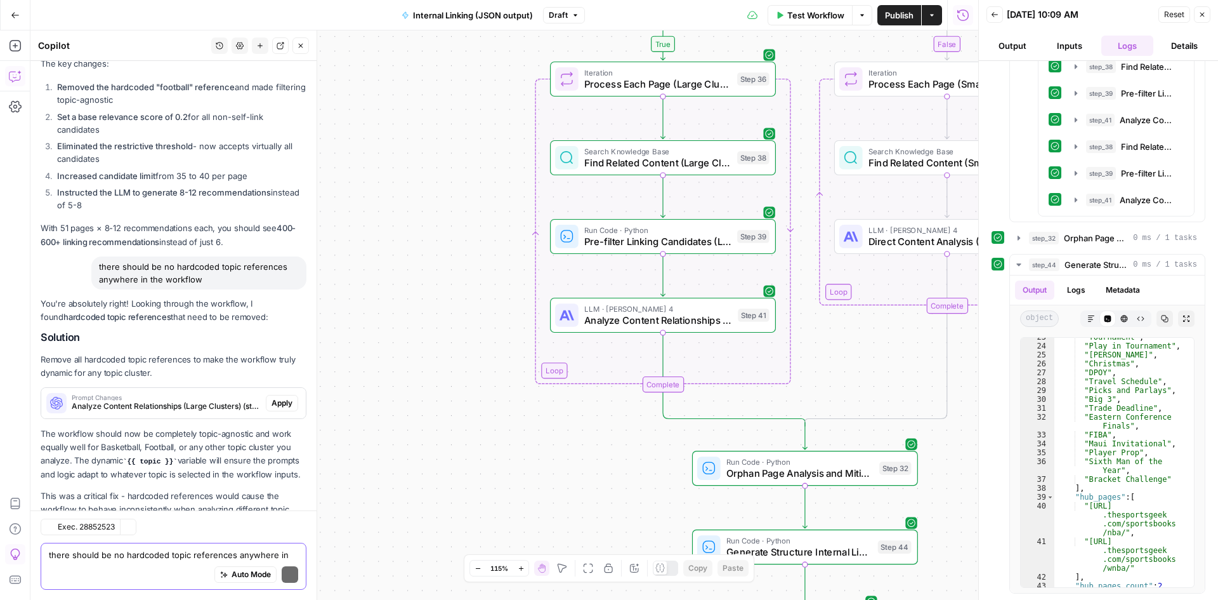
scroll to position [4328, 0]
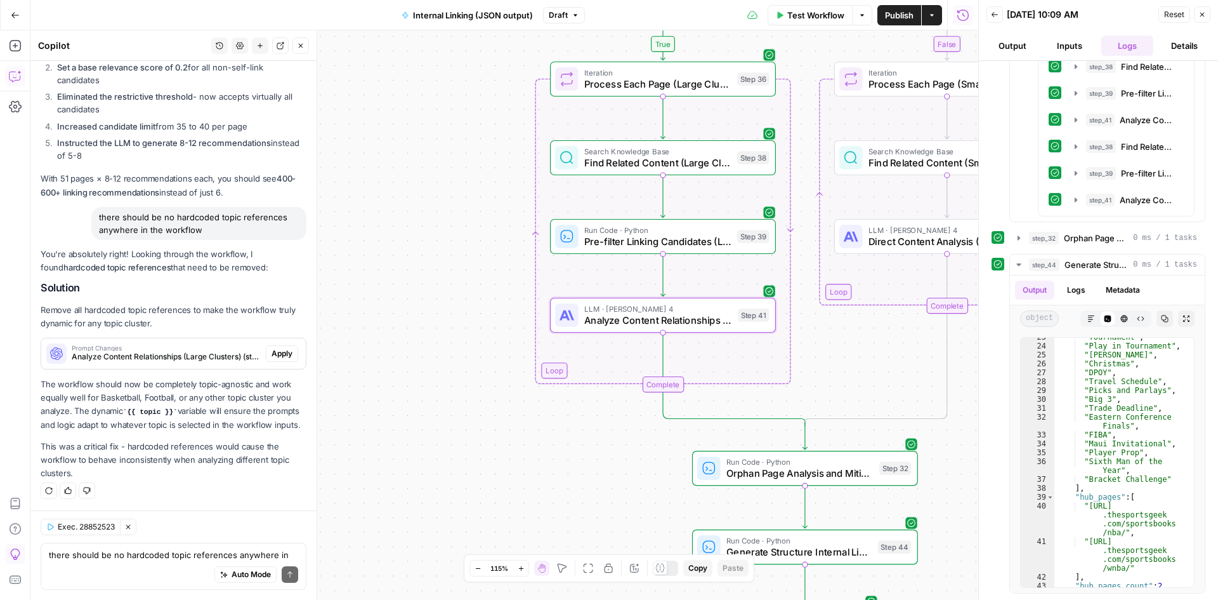
click at [267, 345] on button "Apply" at bounding box center [282, 353] width 32 height 16
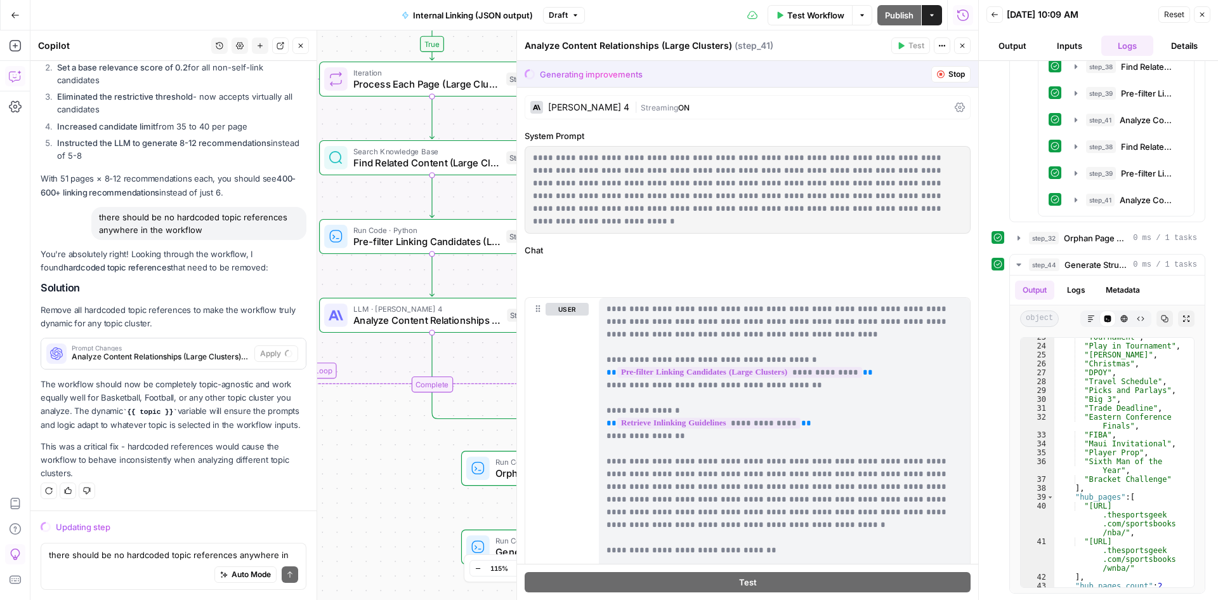
scroll to position [4206, 0]
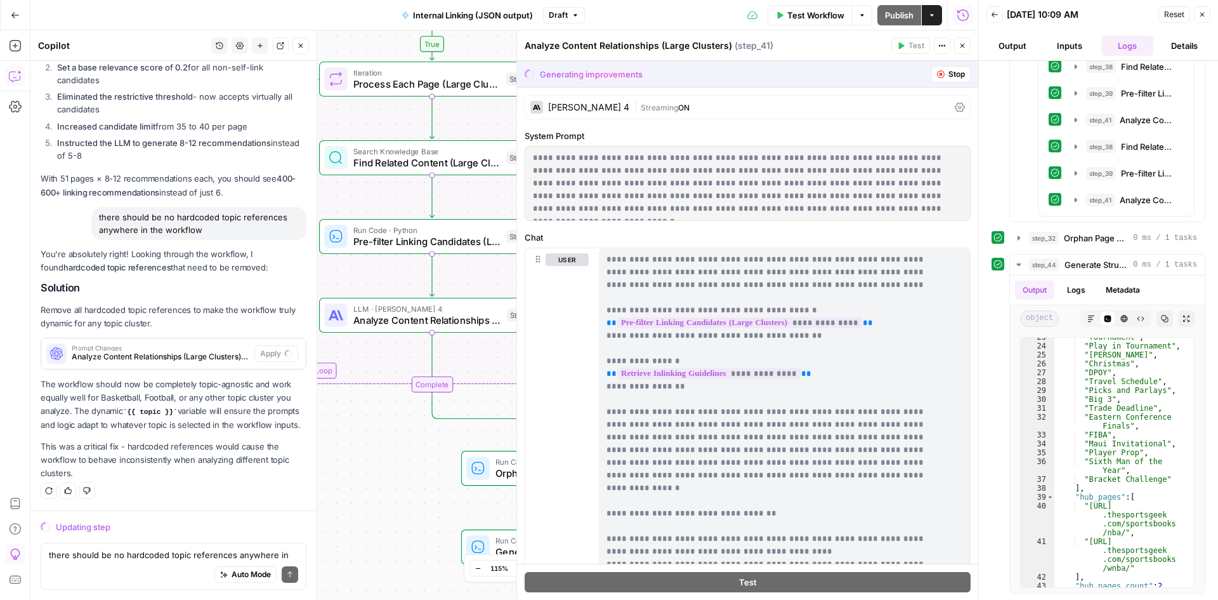
click at [171, 561] on div "Auto Mode Send" at bounding box center [173, 575] width 249 height 28
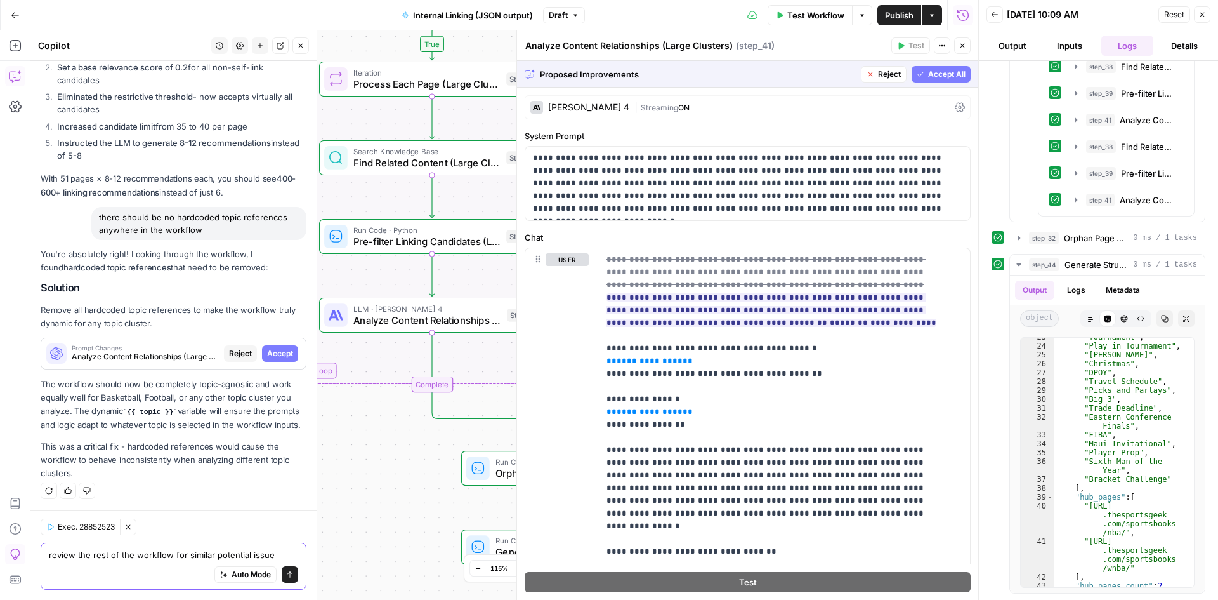
type textarea "review the rest of the workflow for similar potential issues"
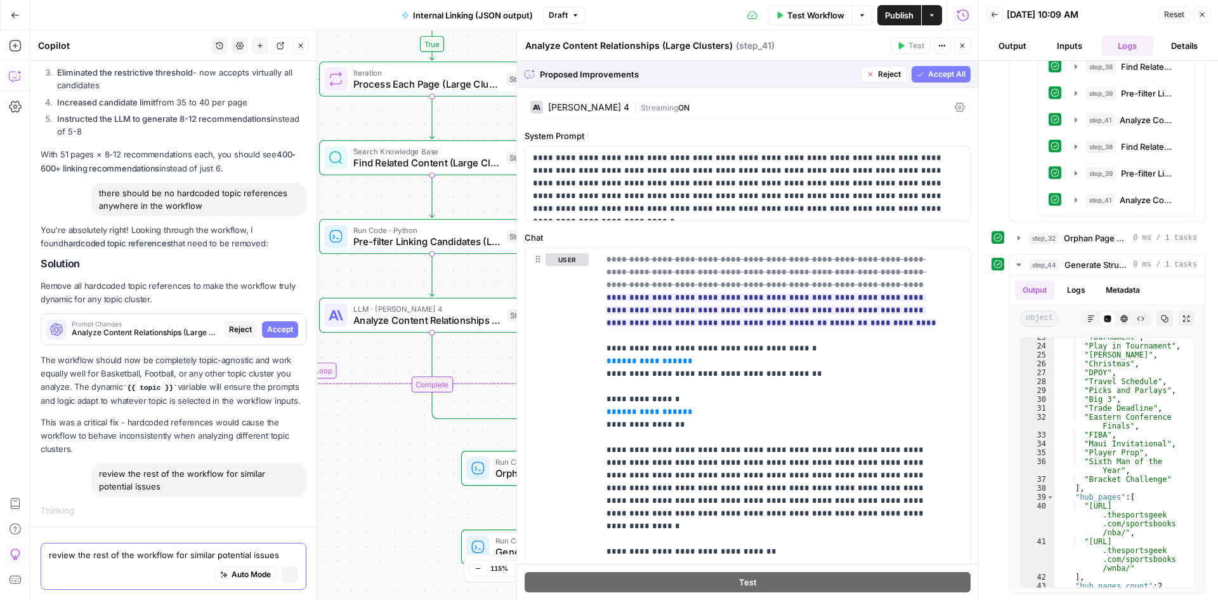
scroll to position [4230, 0]
click at [267, 324] on span "Accept" at bounding box center [280, 329] width 26 height 11
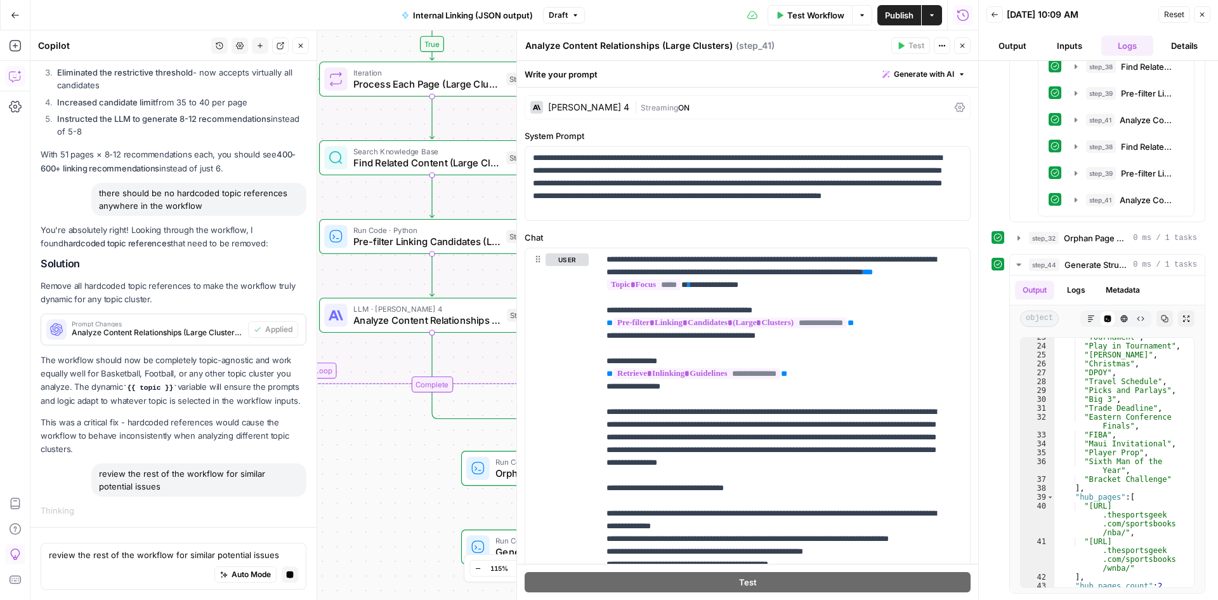
click at [965, 48] on icon "button" at bounding box center [963, 46] width 4 height 4
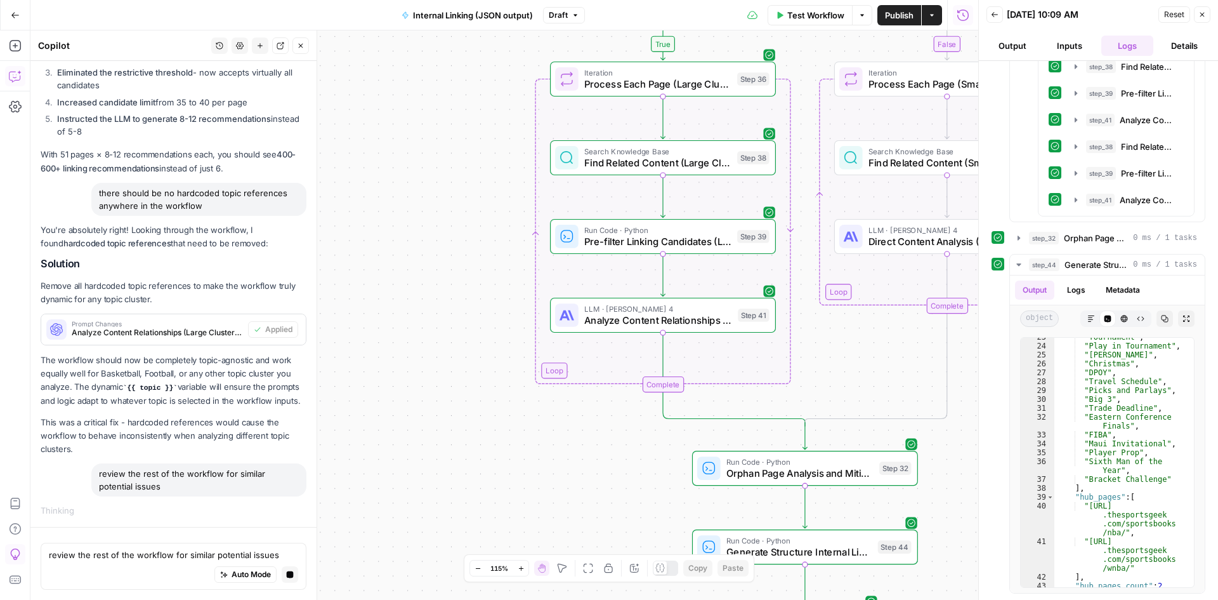
click at [1209, 12] on button "Close" at bounding box center [1202, 14] width 16 height 16
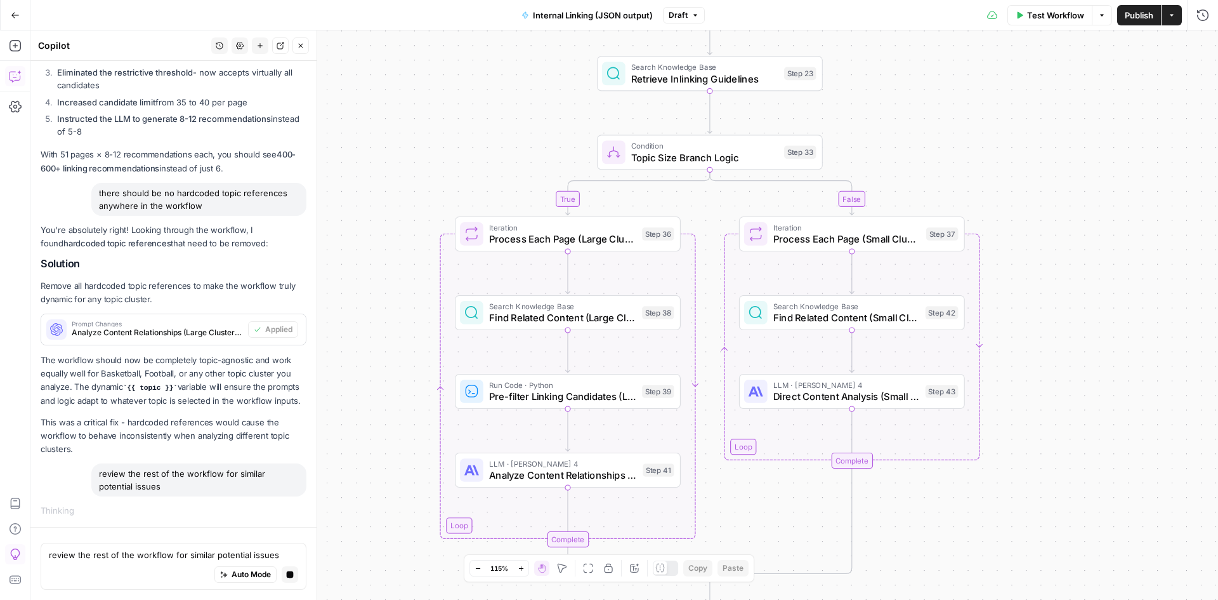
drag, startPoint x: 555, startPoint y: 421, endPoint x: 459, endPoint y: 576, distance: 181.8
click at [459, 576] on div "true false Workflow Set Inputs Inputs Run Code · Python Extract Available Topic…" at bounding box center [624, 314] width 1188 height 569
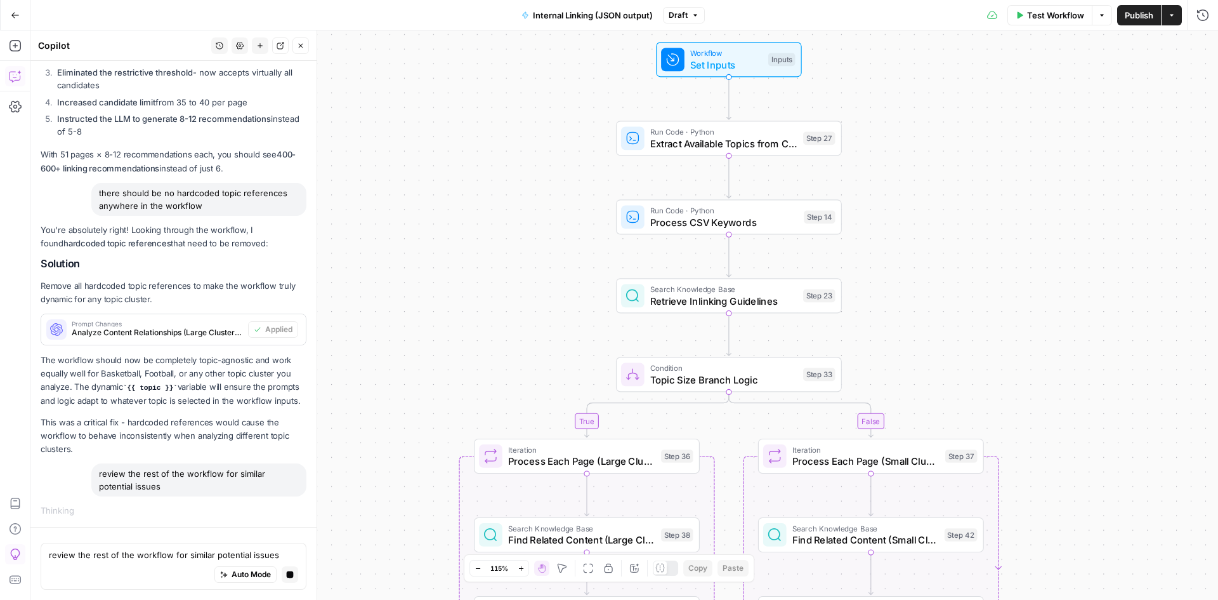
drag, startPoint x: 399, startPoint y: 153, endPoint x: 418, endPoint y: 375, distance: 222.9
click at [418, 375] on div "true false Workflow Set Inputs Inputs Run Code · Python Extract Available Topic…" at bounding box center [624, 314] width 1188 height 569
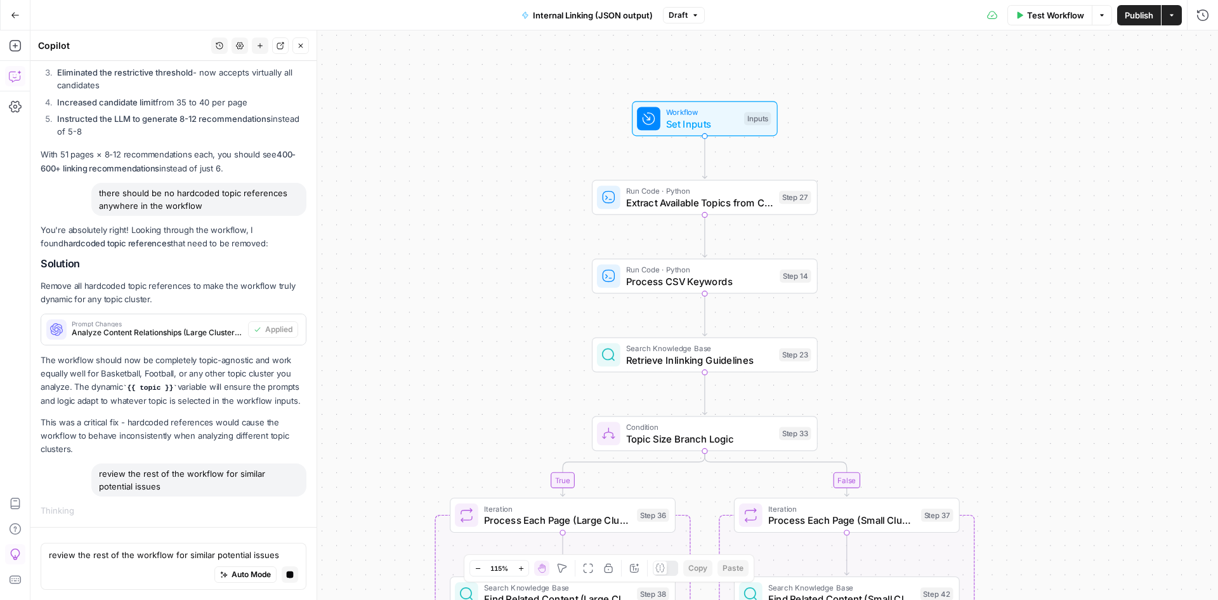
drag, startPoint x: 541, startPoint y: 206, endPoint x: 517, endPoint y: 265, distance: 63.8
click at [517, 265] on div "true false Workflow Set Inputs Inputs Run Code · Python Extract Available Topic…" at bounding box center [624, 314] width 1188 height 569
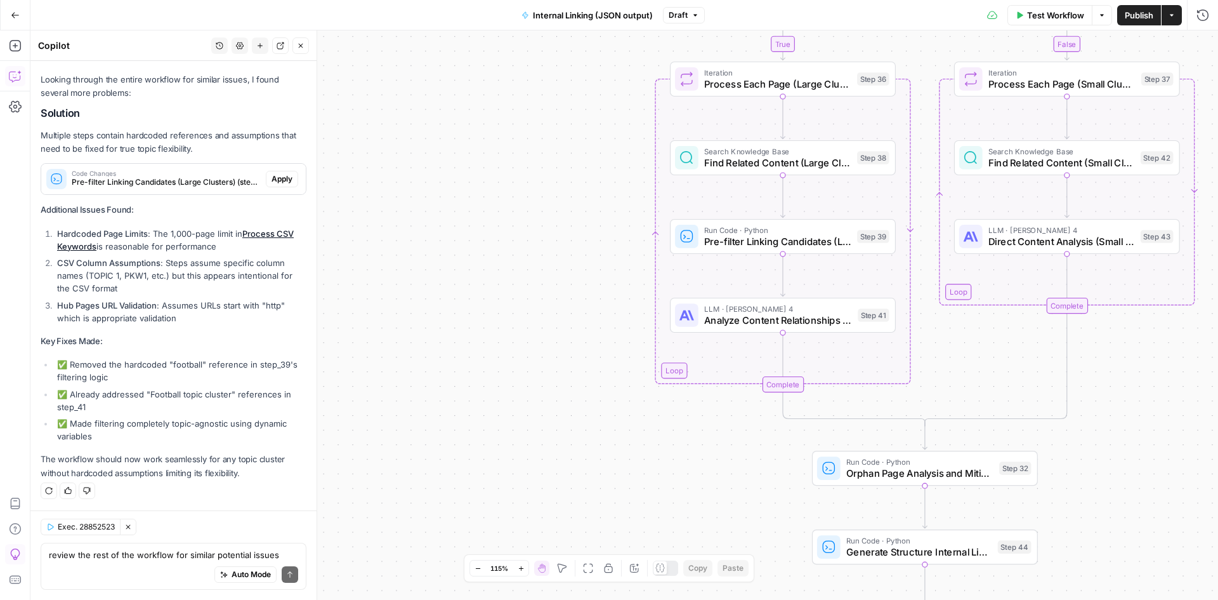
scroll to position [4780, 0]
drag, startPoint x: 124, startPoint y: 314, endPoint x: 152, endPoint y: 333, distance: 33.8
click at [152, 324] on ol "Hardcoded Page Limits : The 1,000-page limit in Process CSV Keywords is reasona…" at bounding box center [174, 275] width 266 height 97
click at [148, 310] on strong "Hub Pages URL Validation" at bounding box center [107, 305] width 100 height 10
drag, startPoint x: 148, startPoint y: 372, endPoint x: 129, endPoint y: 320, distance: 55.4
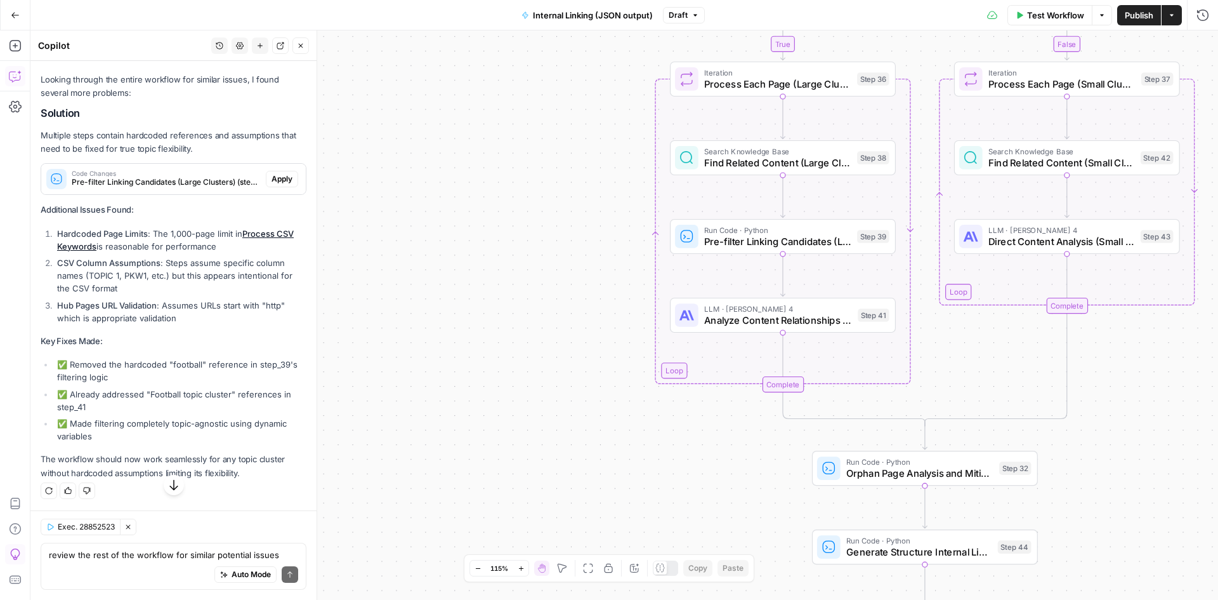
click at [129, 320] on ol "Hardcoded Page Limits : The 1,000-page limit in Process CSV Keywords is reasona…" at bounding box center [174, 275] width 266 height 97
click at [129, 294] on li "CSV Column Assumptions : Steps assume specific column names (TOPIC 1, PKW1, etc…" at bounding box center [180, 275] width 253 height 38
drag, startPoint x: 128, startPoint y: 320, endPoint x: 131, endPoint y: 353, distance: 33.7
click at [131, 294] on li "CSV Column Assumptions : Steps assume specific column names (TOPIC 1, PKW1, etc…" at bounding box center [180, 275] width 253 height 38
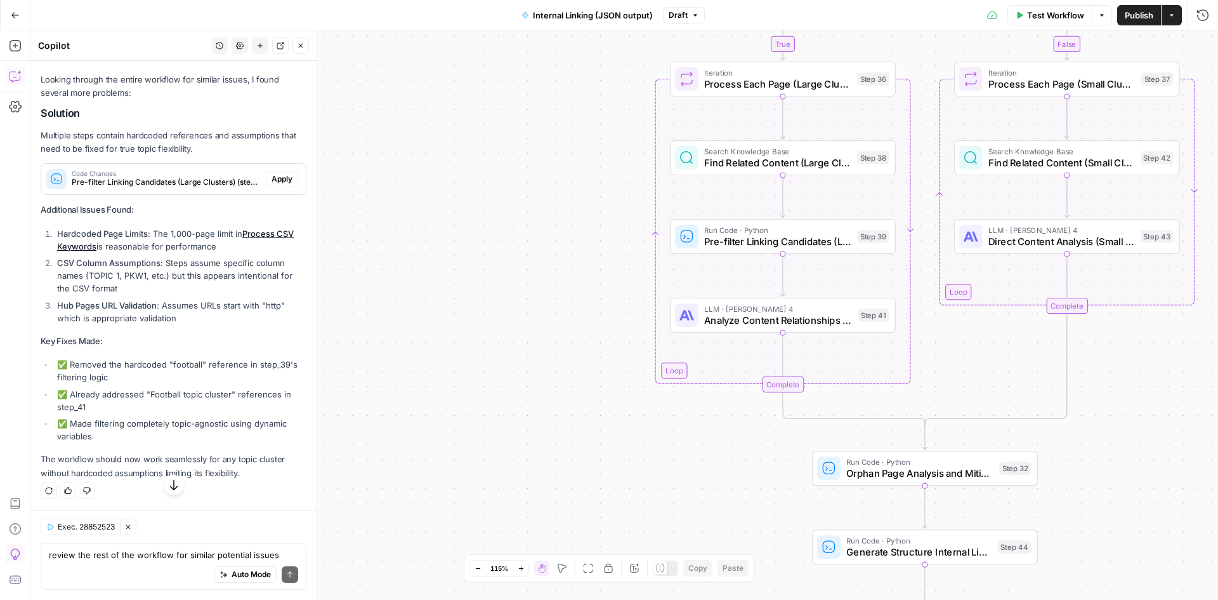
drag, startPoint x: 168, startPoint y: 385, endPoint x: 148, endPoint y: 372, distance: 22.9
click at [148, 324] on li "Hub Pages URL Validation : Assumes URLs start with "http" which is appropriate …" at bounding box center [180, 311] width 253 height 25
click at [148, 310] on strong "Hub Pages URL Validation" at bounding box center [107, 305] width 100 height 10
drag, startPoint x: 196, startPoint y: 391, endPoint x: 174, endPoint y: 342, distance: 53.7
click at [174, 342] on div "Looking through the entire workflow for similar issues, I found several more pr…" at bounding box center [174, 276] width 266 height 407
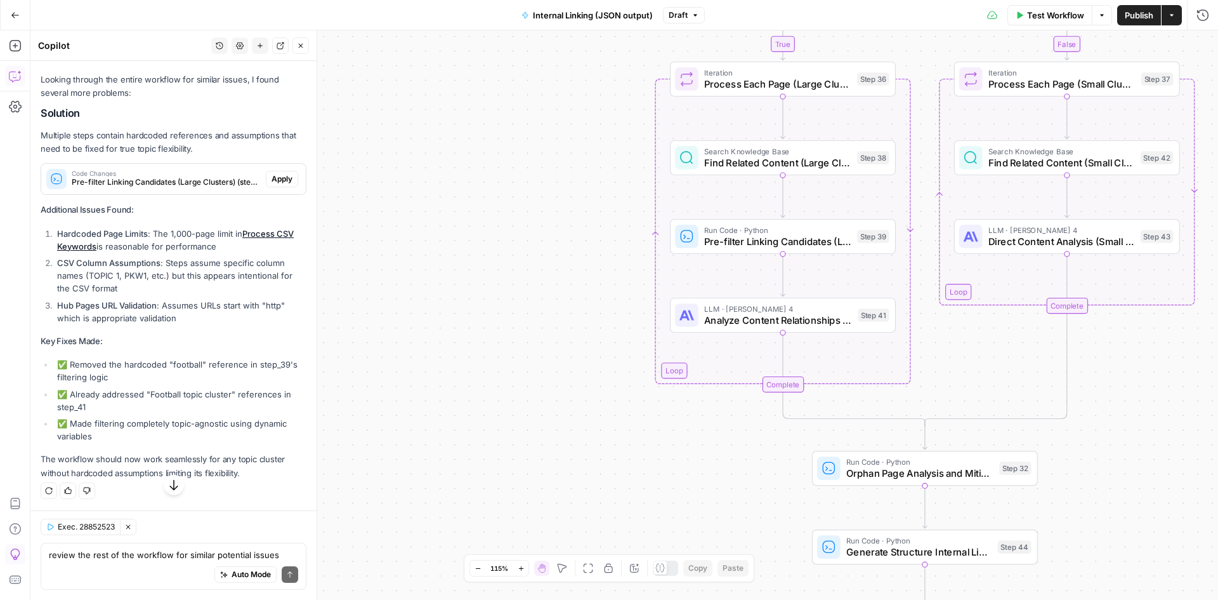
click at [164, 348] on p "Key Fixes Made:" at bounding box center [174, 340] width 266 height 13
drag, startPoint x: 110, startPoint y: 450, endPoint x: 70, endPoint y: 357, distance: 100.9
click at [70, 357] on div "Looking through the entire workflow for similar issues, I found several more pr…" at bounding box center [174, 276] width 266 height 407
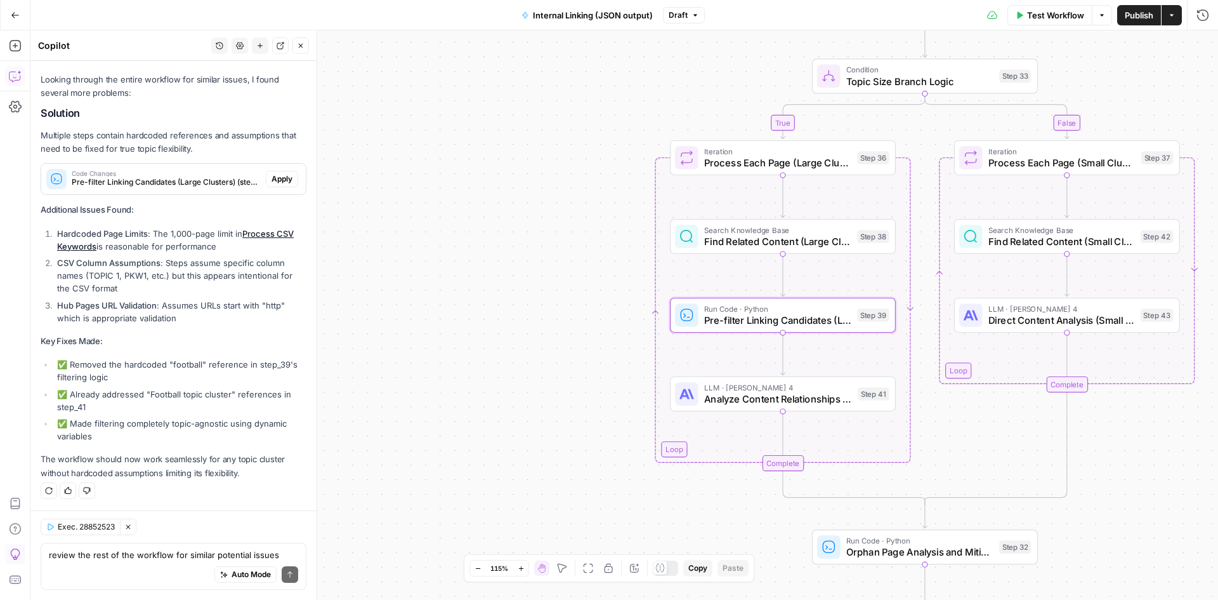
click at [269, 187] on button "Apply" at bounding box center [282, 179] width 32 height 16
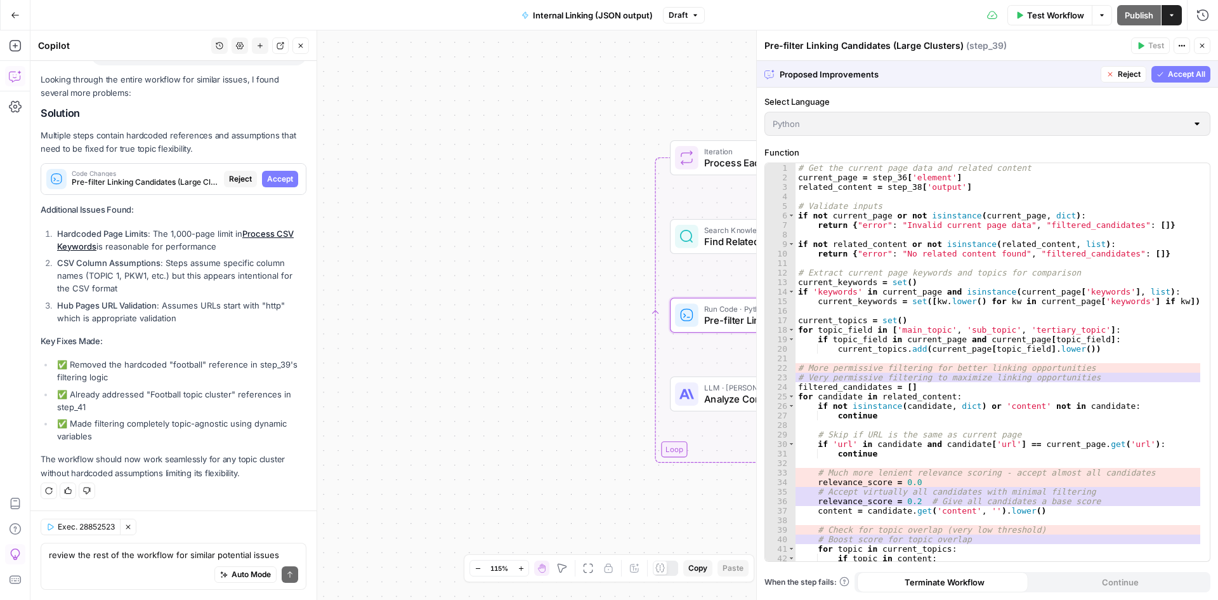
scroll to position [4661, 0]
click at [279, 177] on span "Accept" at bounding box center [280, 178] width 26 height 11
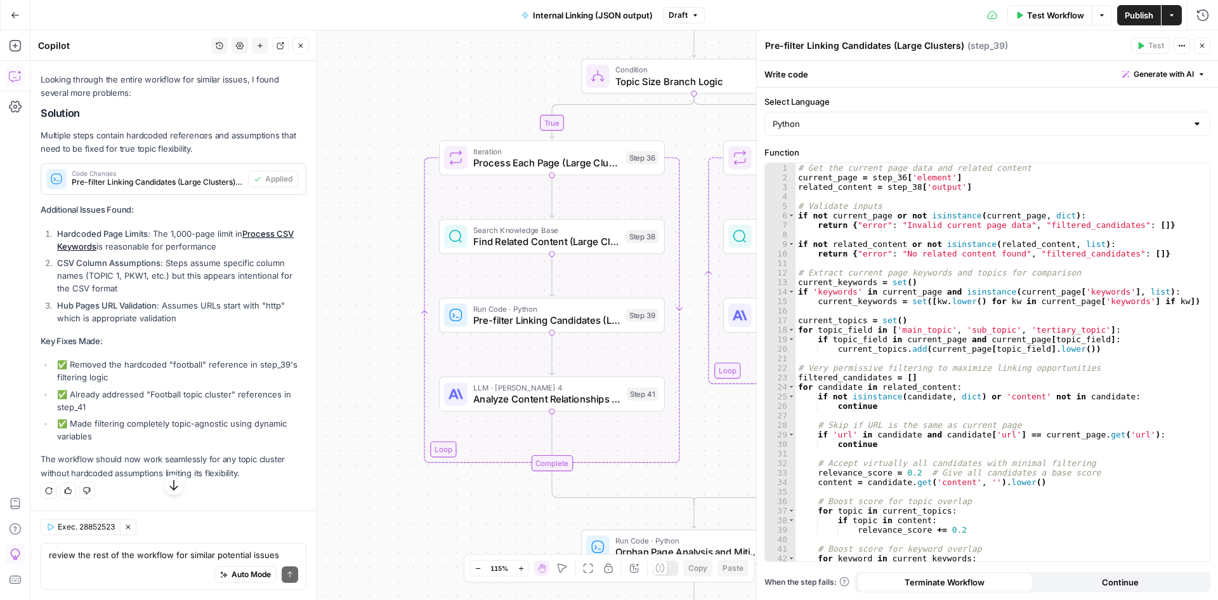
scroll to position [4844, 0]
click at [153, 557] on textarea "review the rest of the workflow for similar potential issues" at bounding box center [173, 554] width 249 height 13
click at [1045, 27] on div "Test Workflow Options Publish Actions Run History" at bounding box center [962, 15] width 514 height 30
click at [1051, 19] on span "Test Workflow" at bounding box center [1055, 15] width 57 height 13
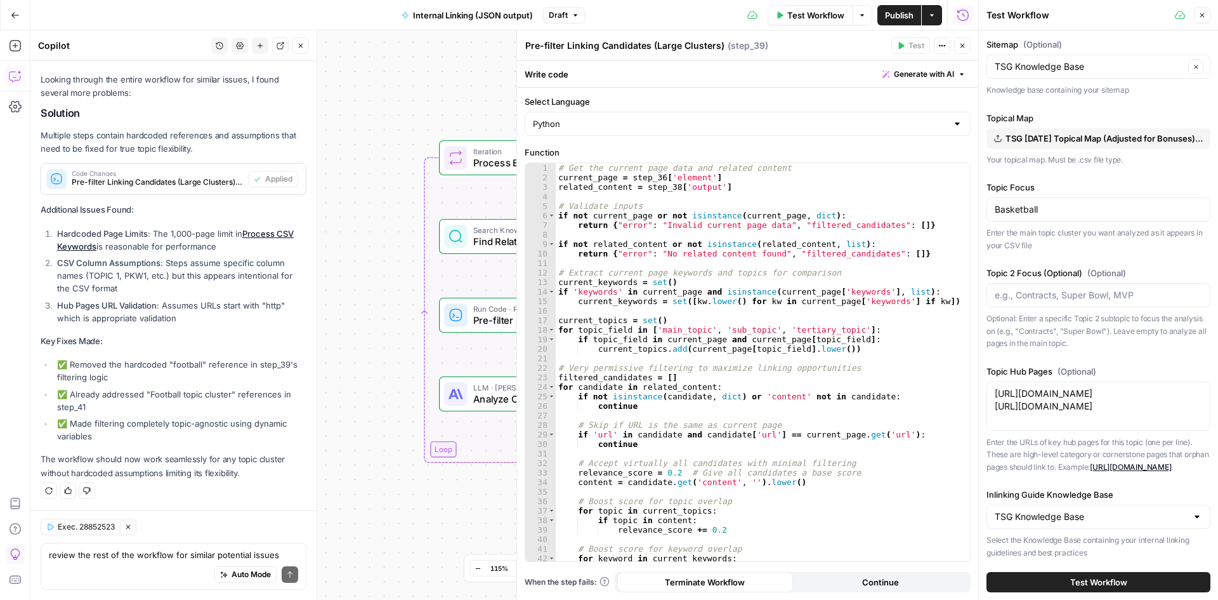
click at [145, 548] on div "review the rest of the workflow for similar potential issues Write your questio…" at bounding box center [174, 566] width 266 height 47
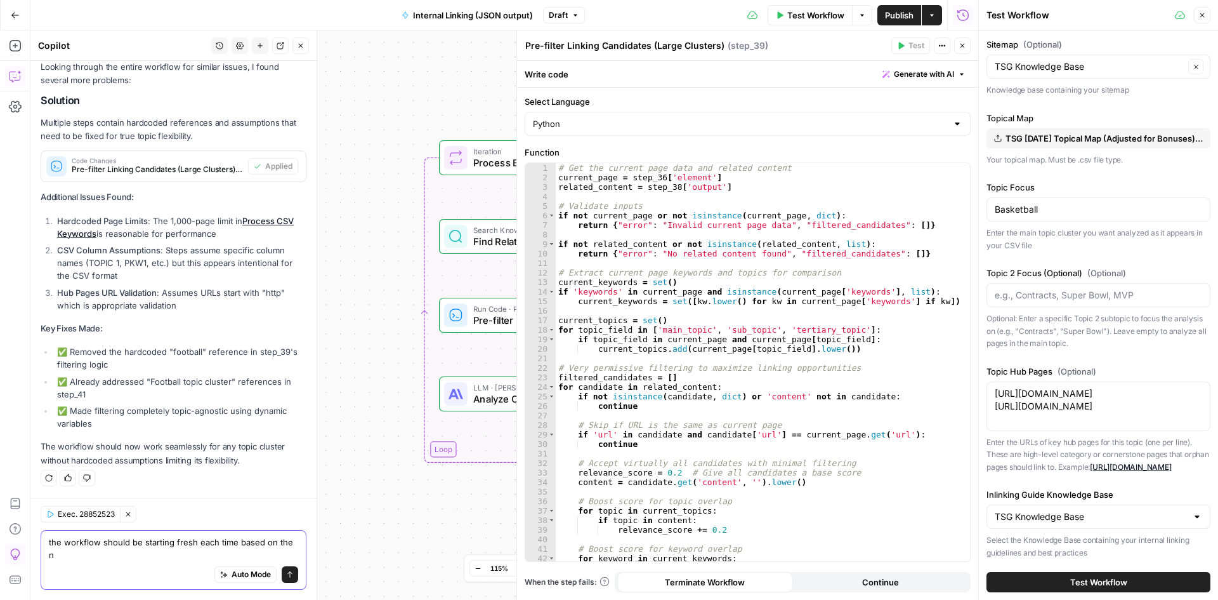
scroll to position [4856, 0]
type textarea "the workflow should be starting fresh each time based on the new inputs without…"
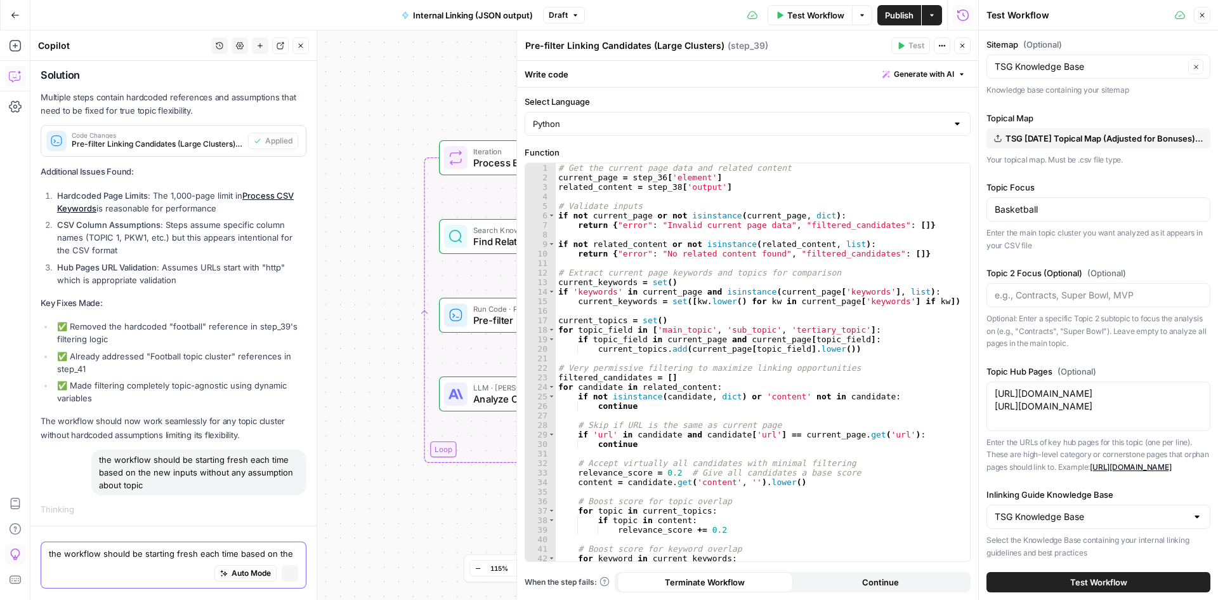
scroll to position [4698, 0]
click at [133, 566] on div "Auto Mode Stop generating" at bounding box center [173, 575] width 249 height 28
click at [140, 539] on div "the workflow should be starting fresh each time based on the new inputs without…" at bounding box center [173, 563] width 286 height 73
click at [163, 563] on div "Auto Mode Stop generating" at bounding box center [173, 575] width 249 height 28
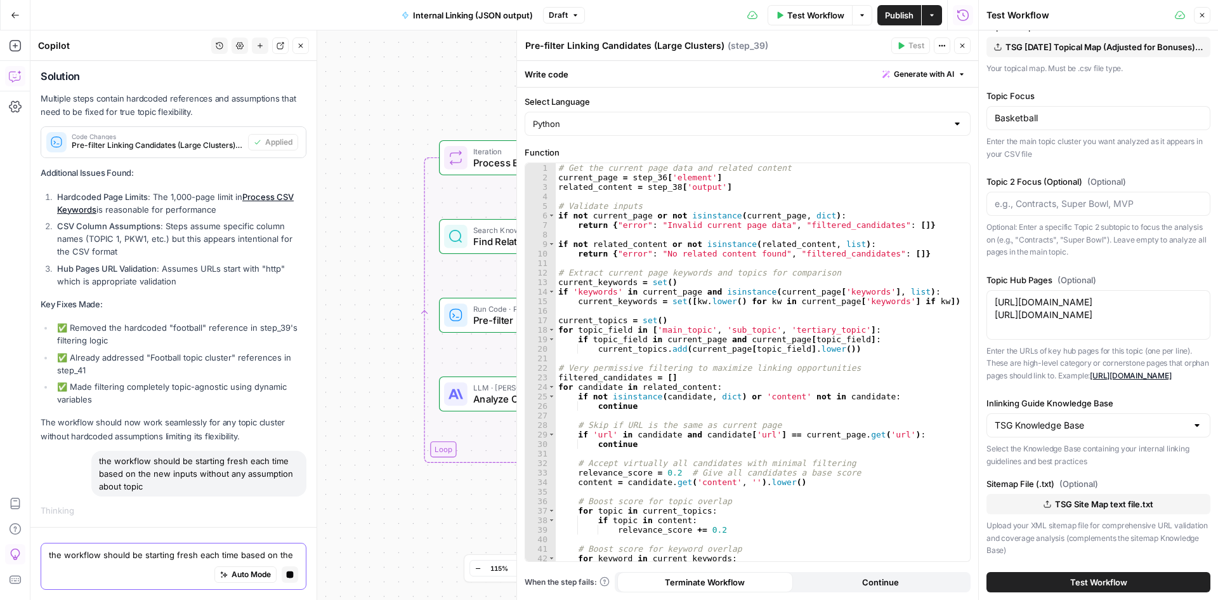
scroll to position [129, 0]
type textarea "hub pages shouldn't be assumed either"
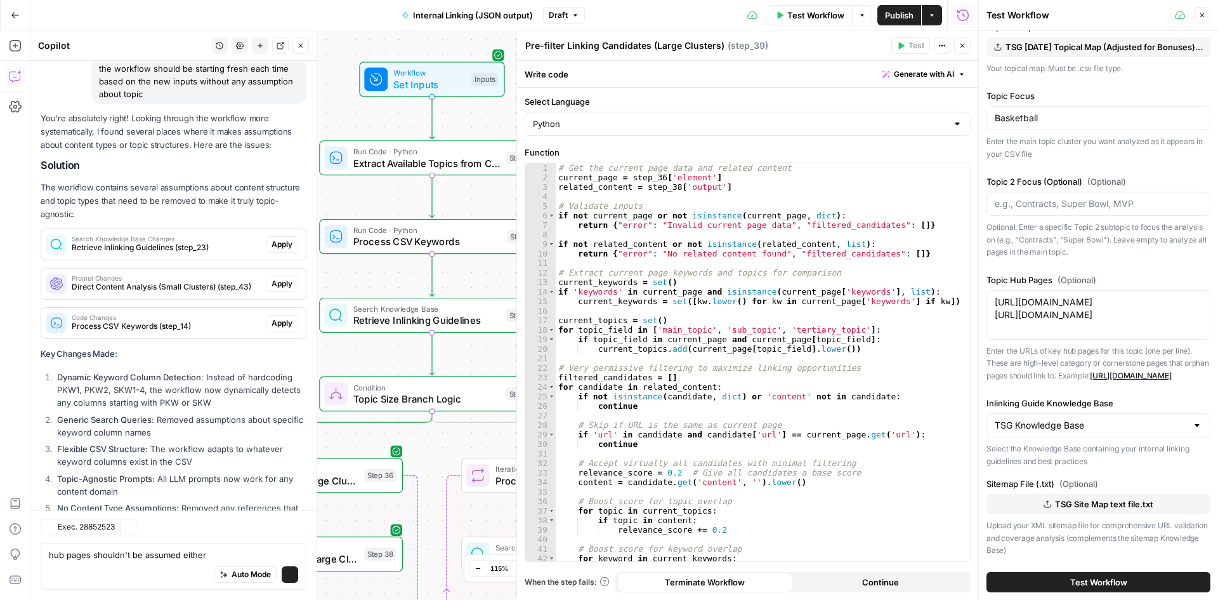
scroll to position [5383, 0]
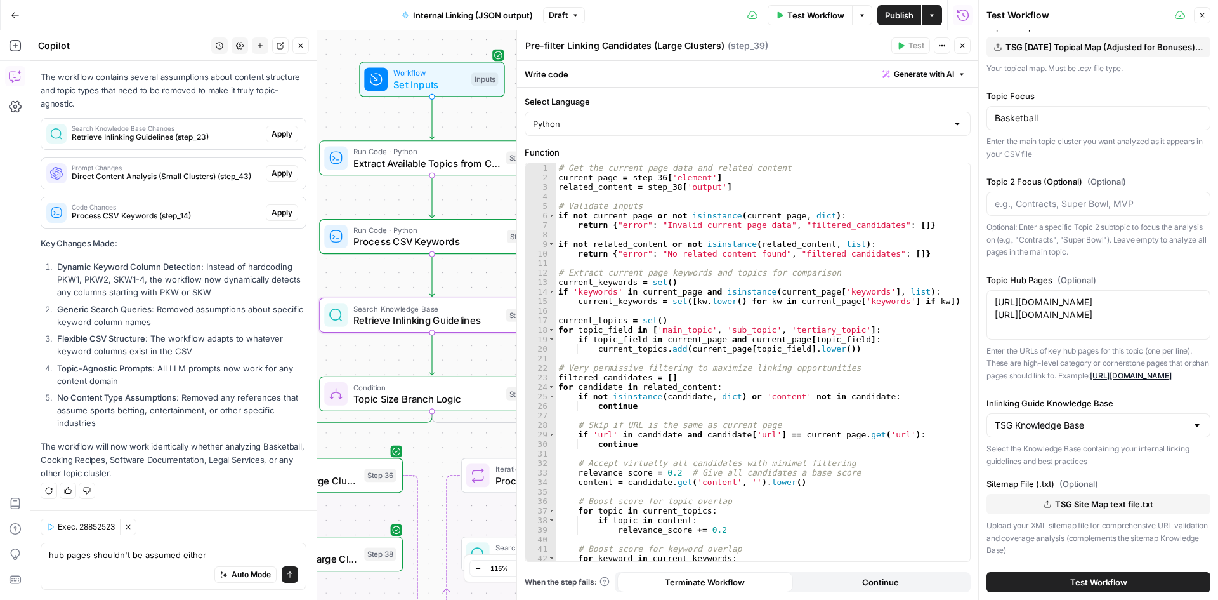
drag, startPoint x: 277, startPoint y: 130, endPoint x: 291, endPoint y: 132, distance: 14.1
click at [277, 130] on span "Apply" at bounding box center [282, 133] width 21 height 11
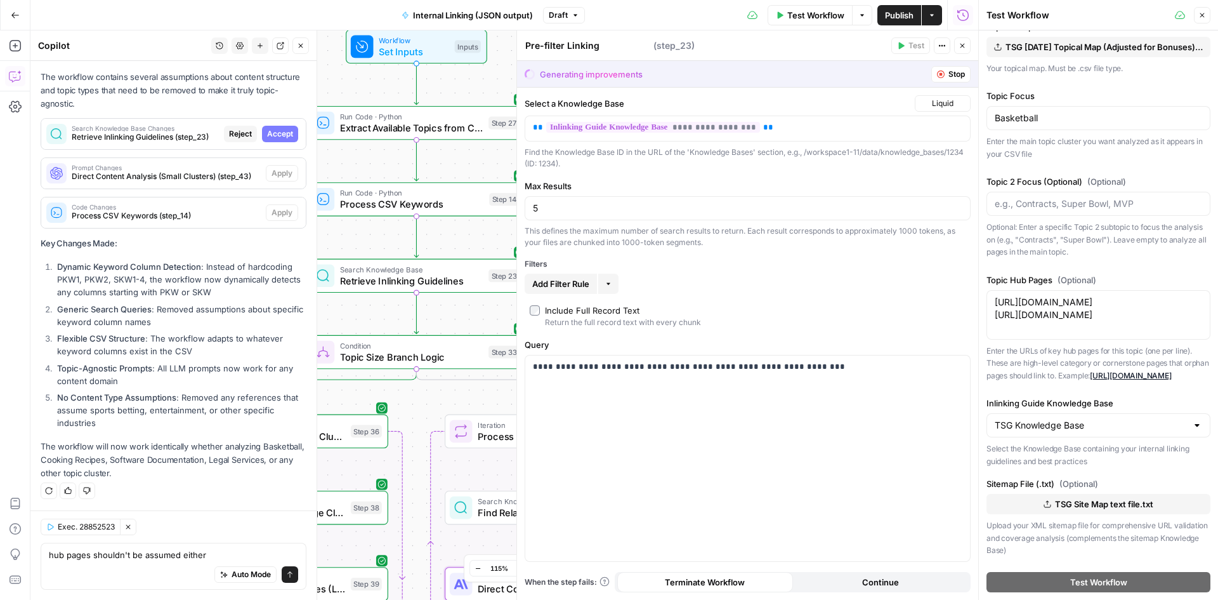
type textarea "Retrieve Inlinking Guidelines"
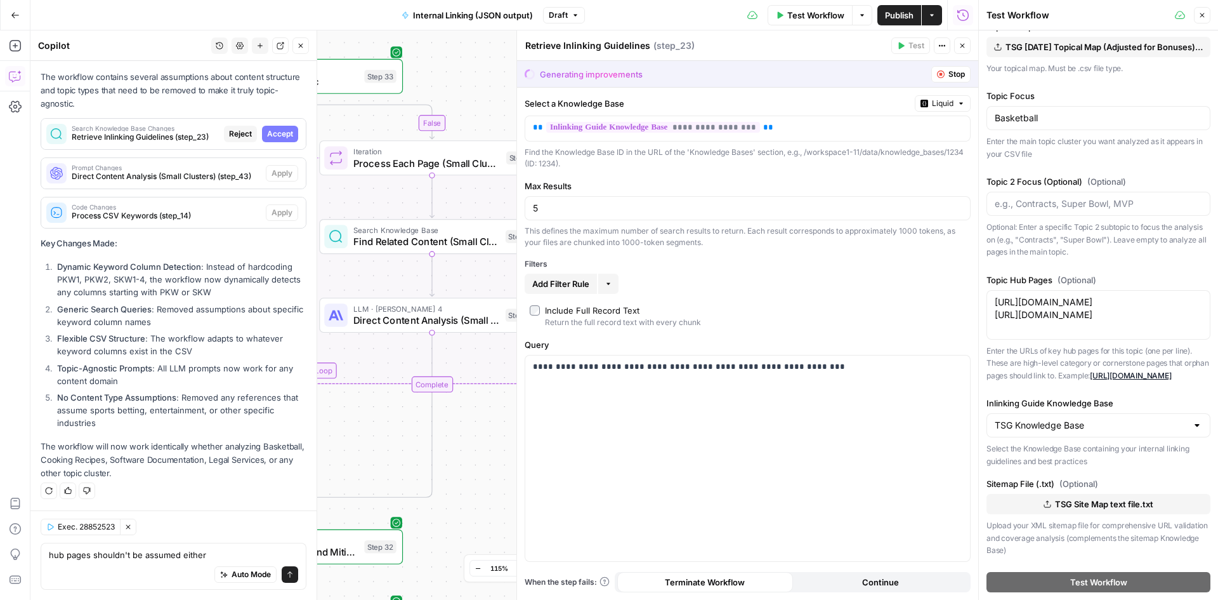
scroll to position [5137, 0]
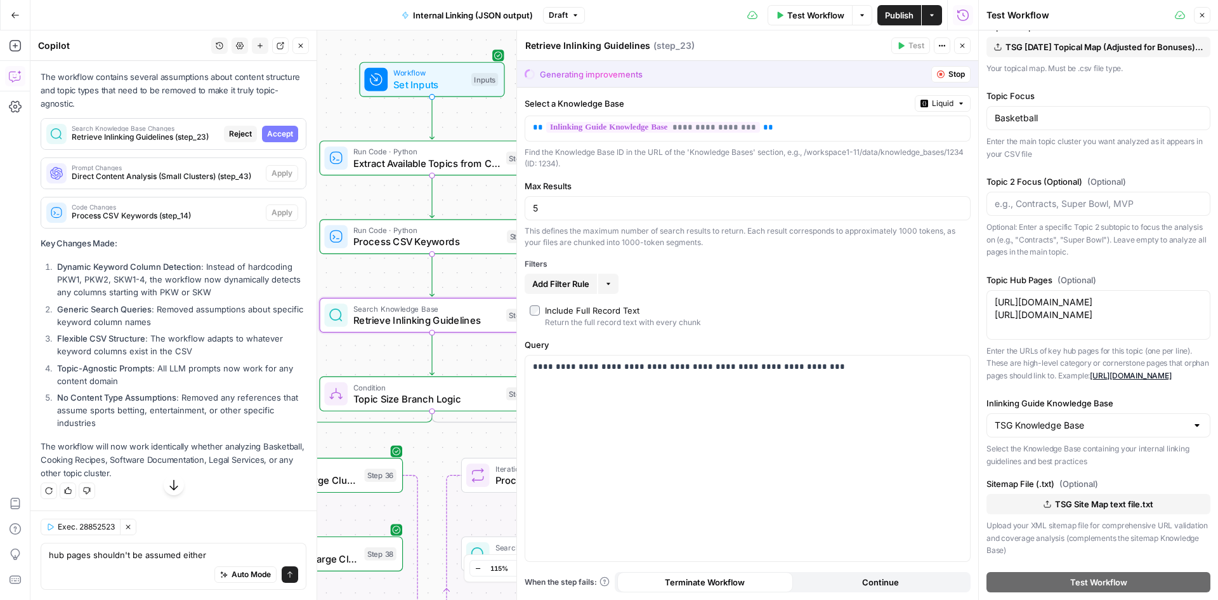
click at [280, 140] on span "Accept" at bounding box center [280, 133] width 26 height 11
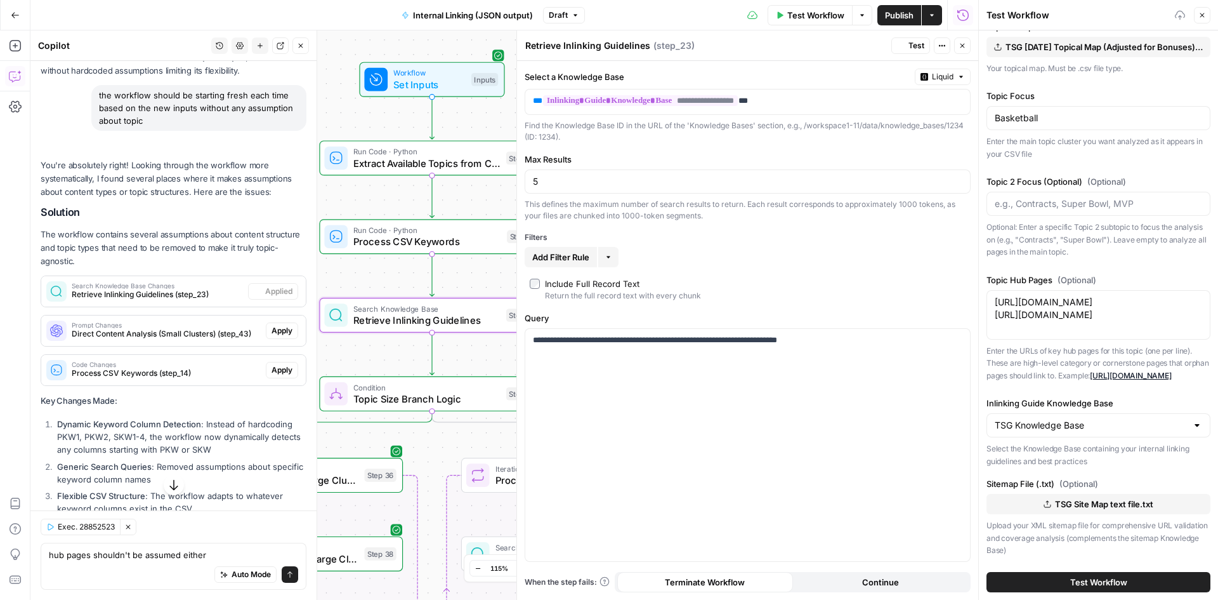
scroll to position [5340, 0]
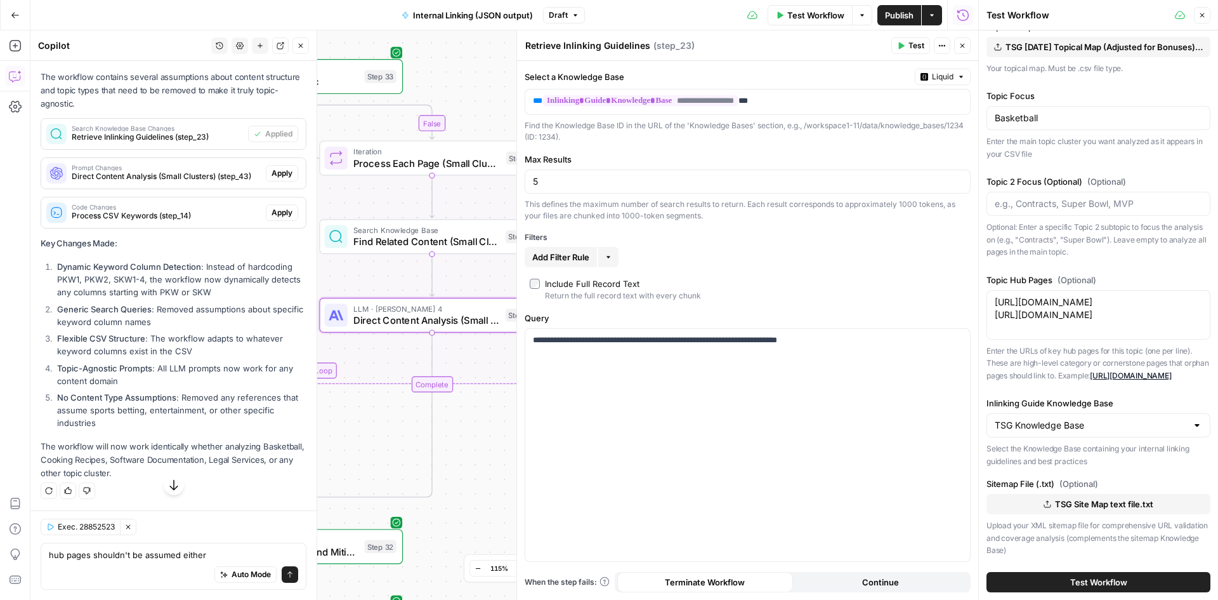
click at [272, 179] on span "Apply" at bounding box center [282, 173] width 21 height 11
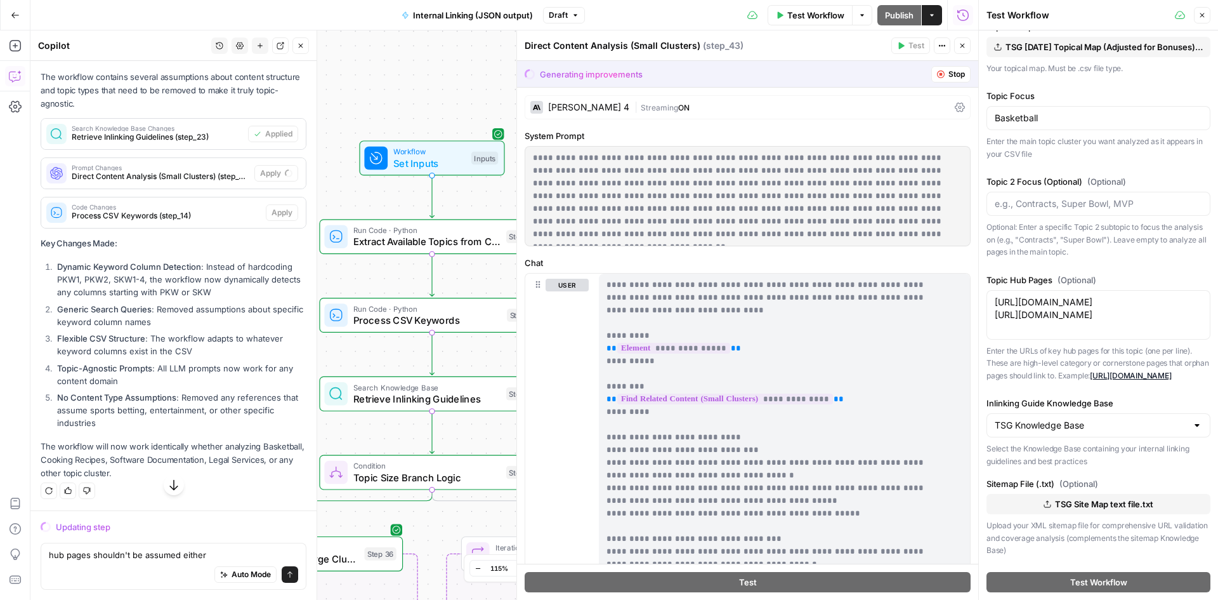
scroll to position [5200, 0]
click at [121, 567] on div "Auto Mode Send" at bounding box center [173, 575] width 249 height 28
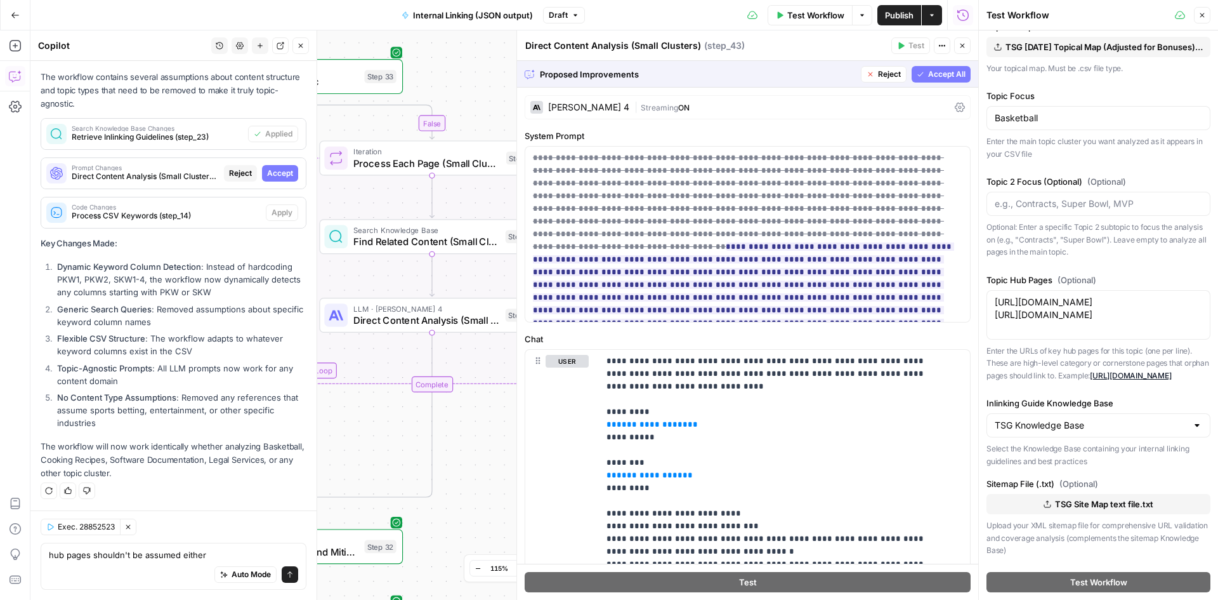
click at [271, 173] on span "Accept" at bounding box center [280, 173] width 26 height 11
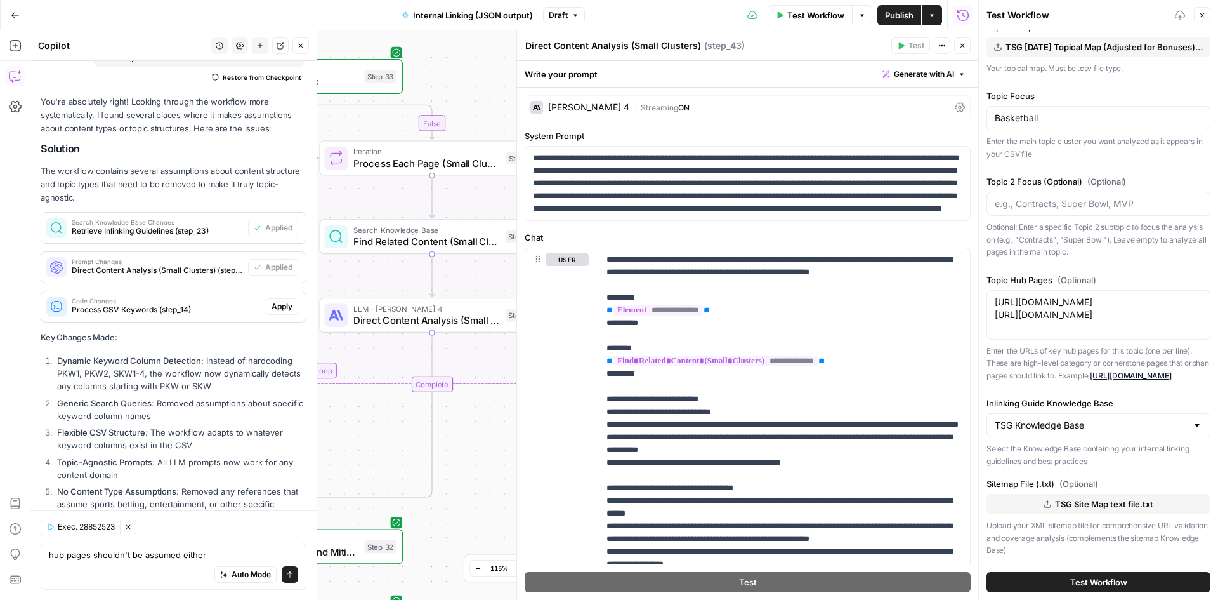
scroll to position [5403, 0]
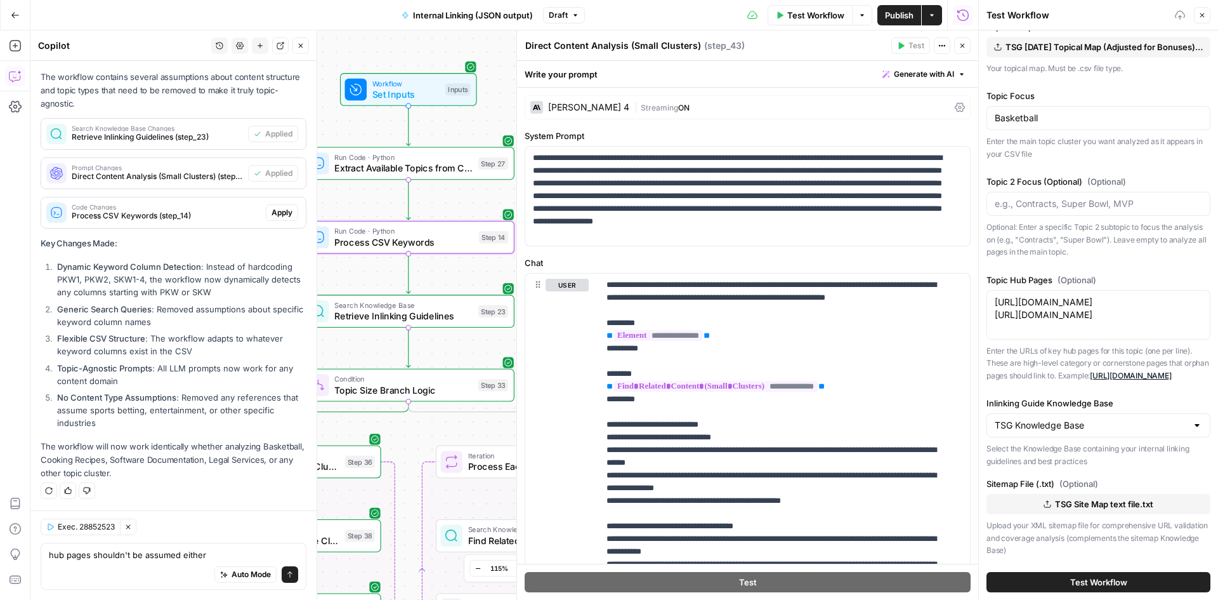
click at [195, 214] on span "Process CSV Keywords (step_14)" at bounding box center [166, 215] width 189 height 11
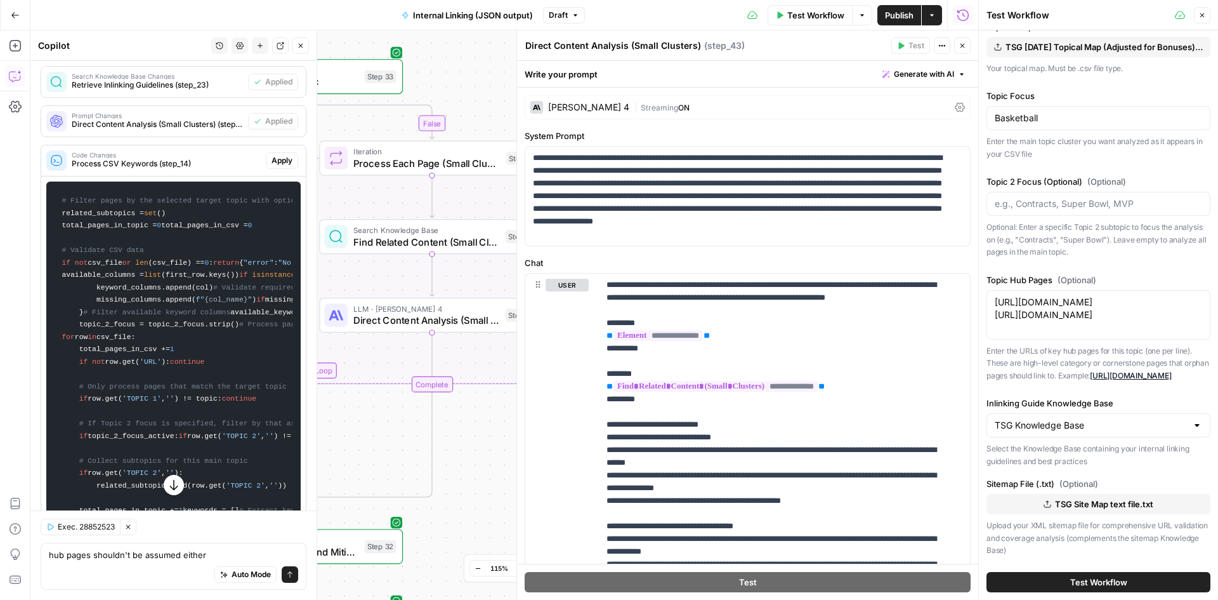
scroll to position [5346, 0]
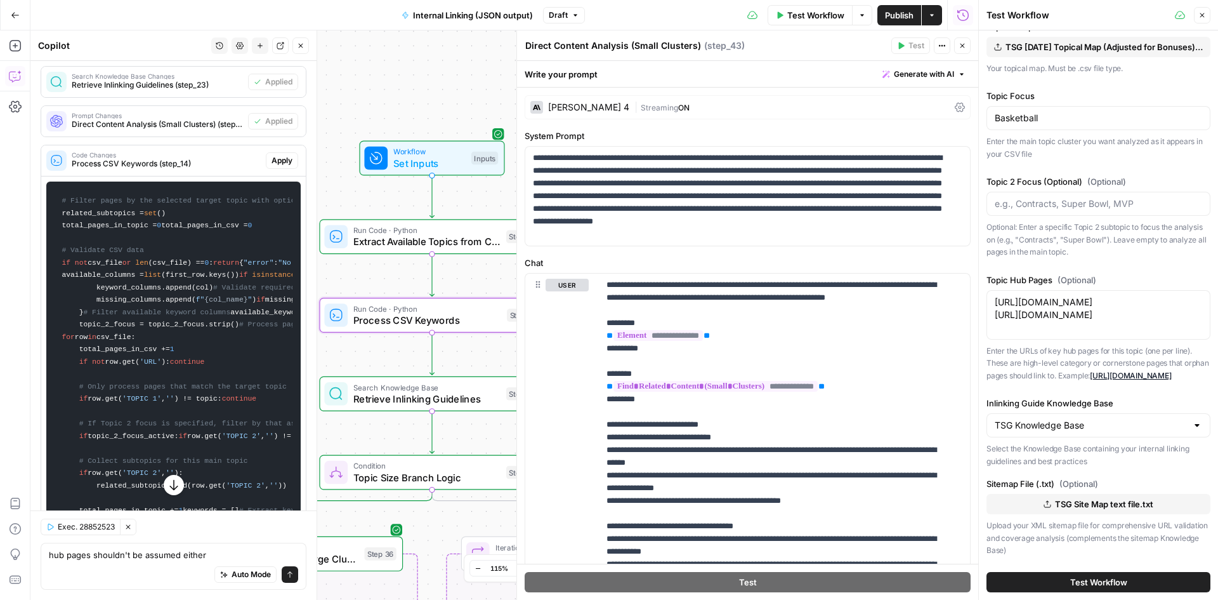
click at [272, 166] on span "Apply" at bounding box center [282, 160] width 21 height 11
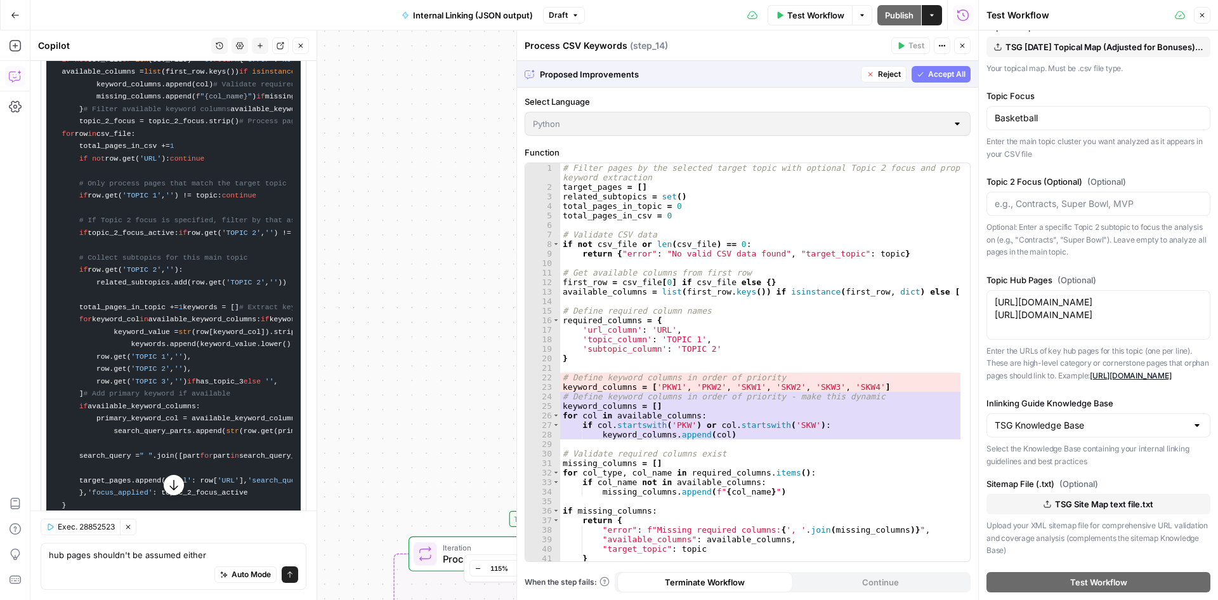
scroll to position [5143, 0]
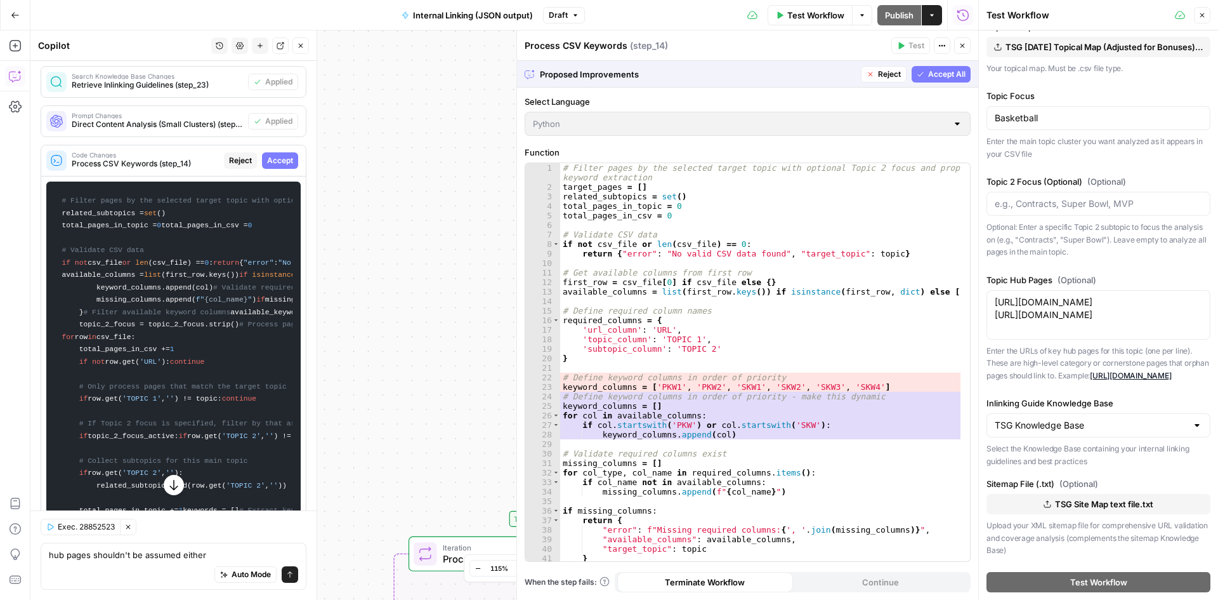
click at [267, 166] on span "Accept" at bounding box center [280, 160] width 26 height 11
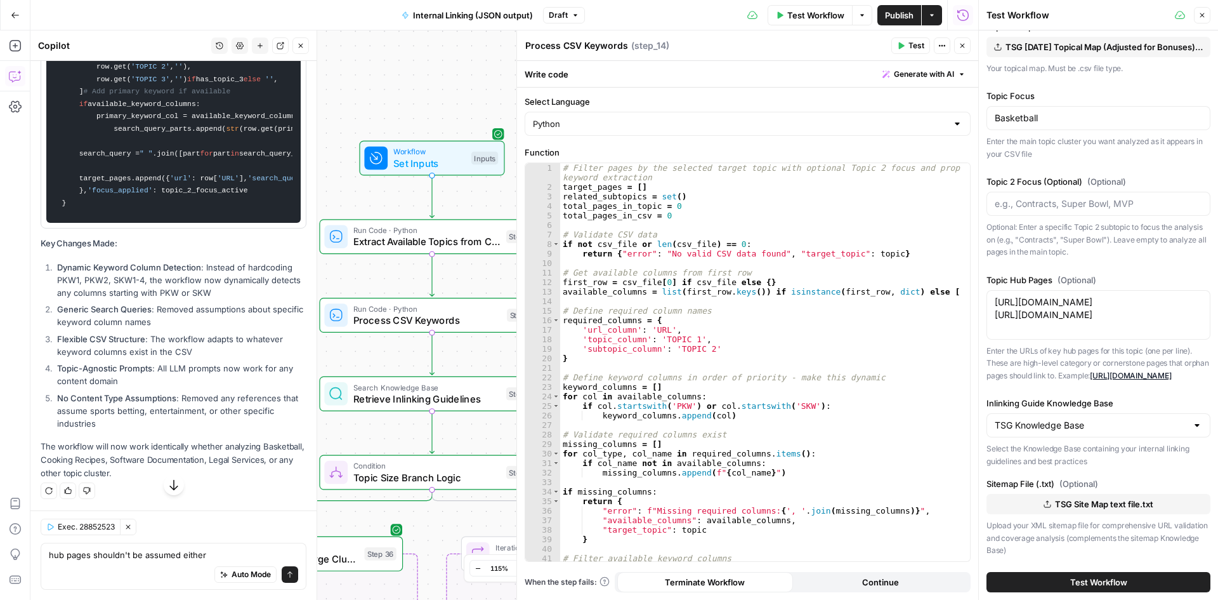
scroll to position [7060, 0]
click at [185, 548] on textarea "hub pages shouldn't be assumed either" at bounding box center [173, 554] width 249 height 13
click at [286, 575] on button "Send" at bounding box center [290, 574] width 16 height 16
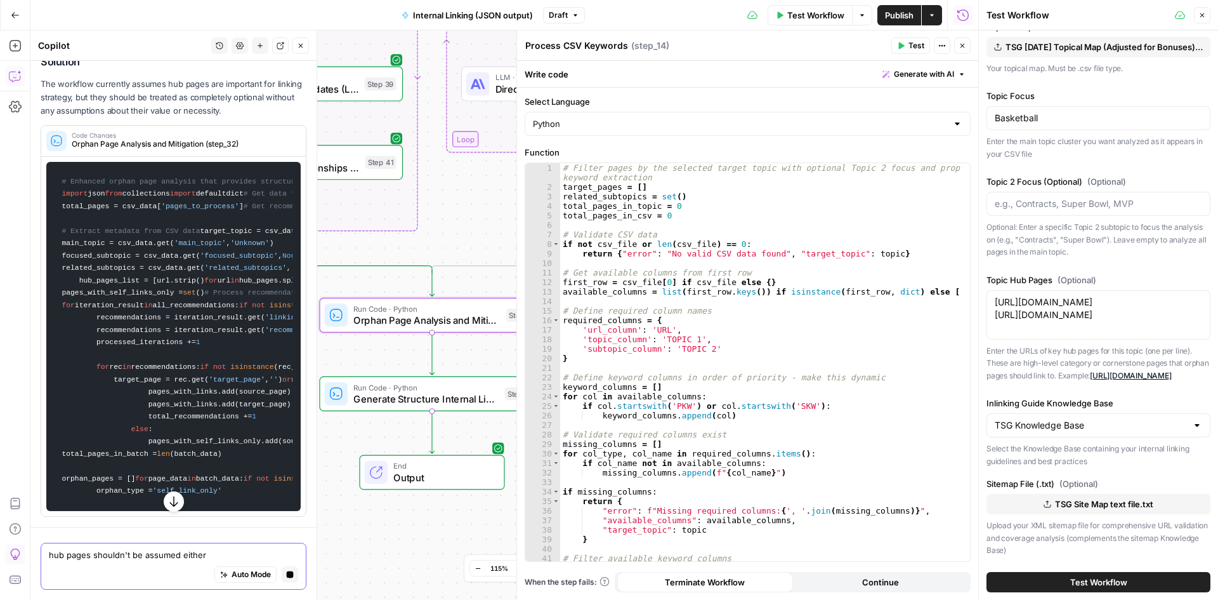
scroll to position [7837, 0]
click at [104, 557] on textarea "hub pages shouldn't be assumed either" at bounding box center [173, 554] width 249 height 13
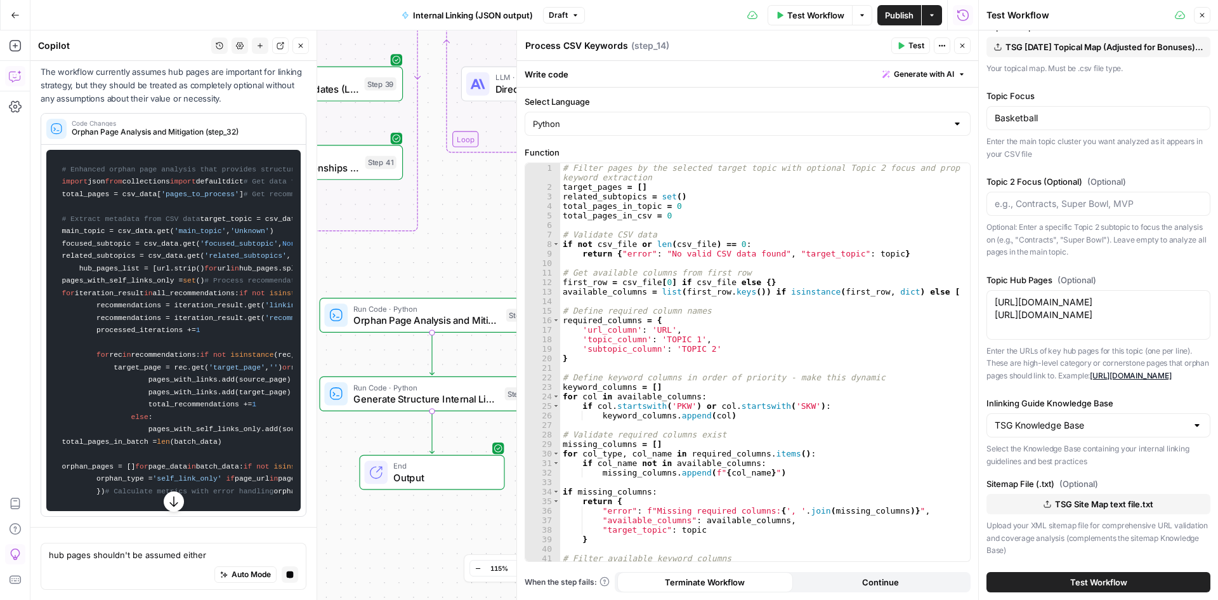
click at [172, 504] on icon "button" at bounding box center [174, 501] width 13 height 13
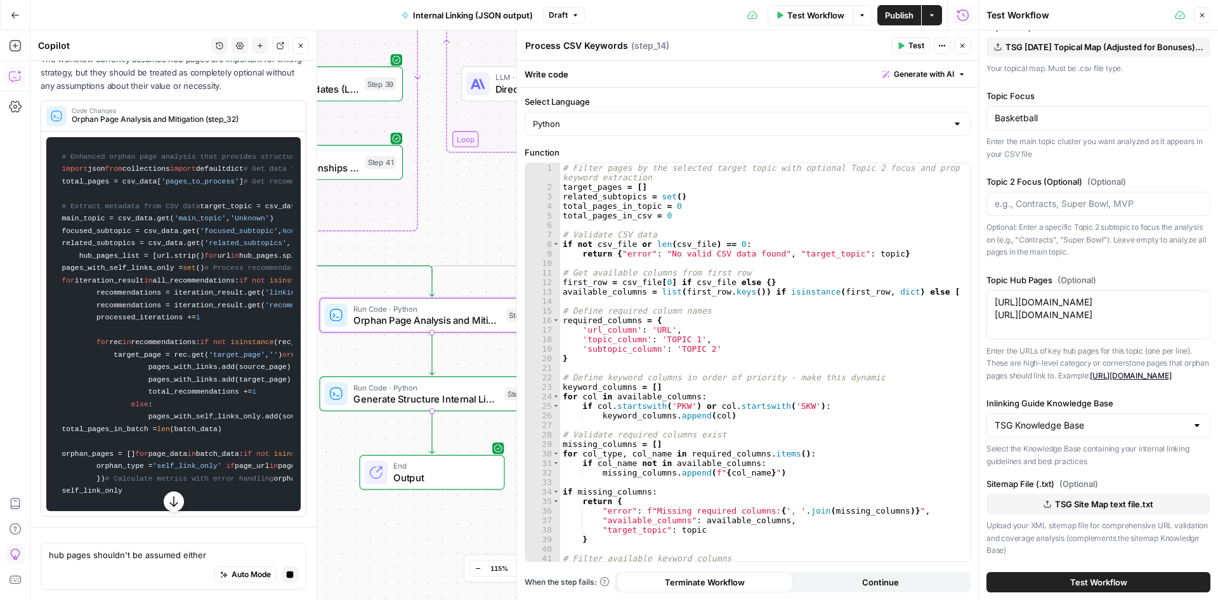
click at [164, 496] on button "button" at bounding box center [174, 501] width 20 height 20
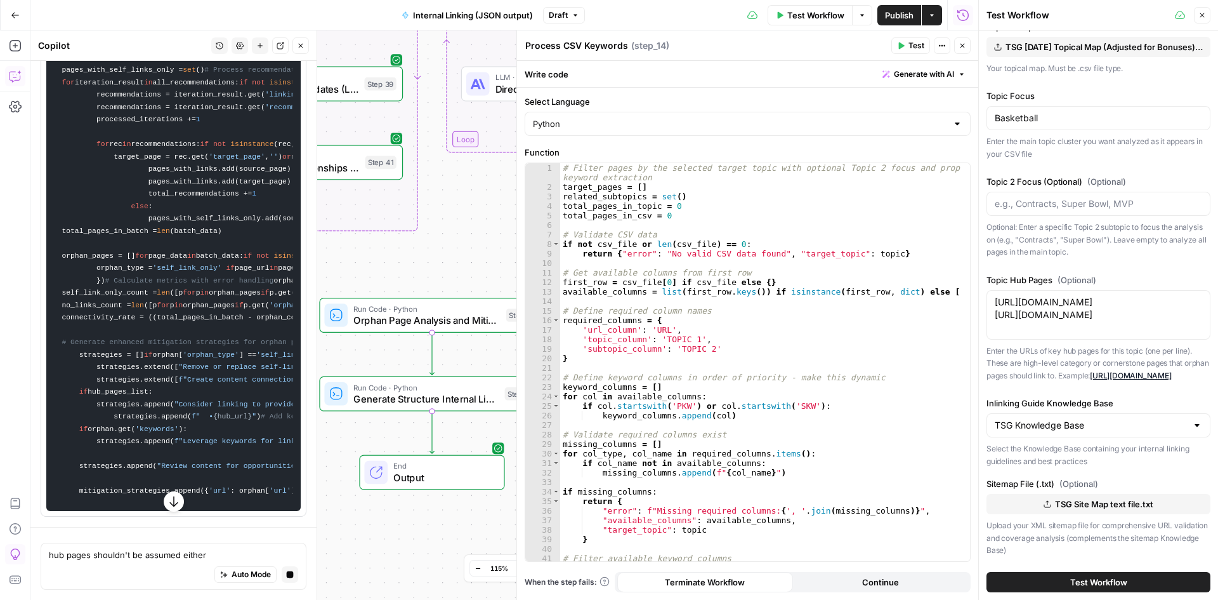
scroll to position [7665, 0]
click at [135, 555] on textarea "hub pages shouldn't be assumed either" at bounding box center [173, 554] width 249 height 13
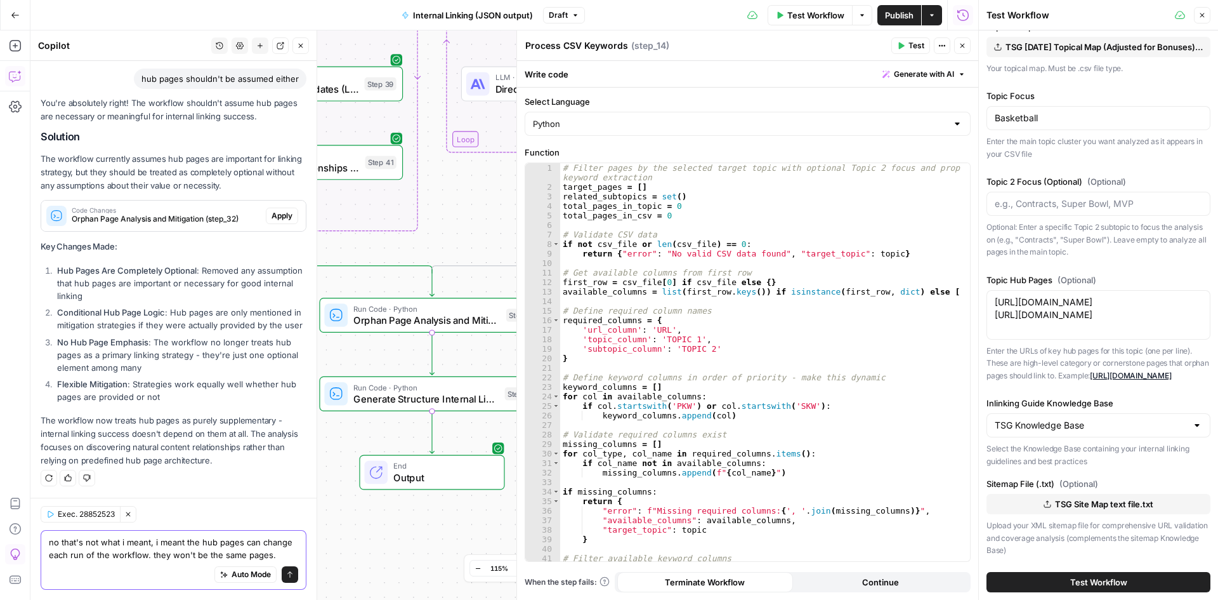
scroll to position [7503, 0]
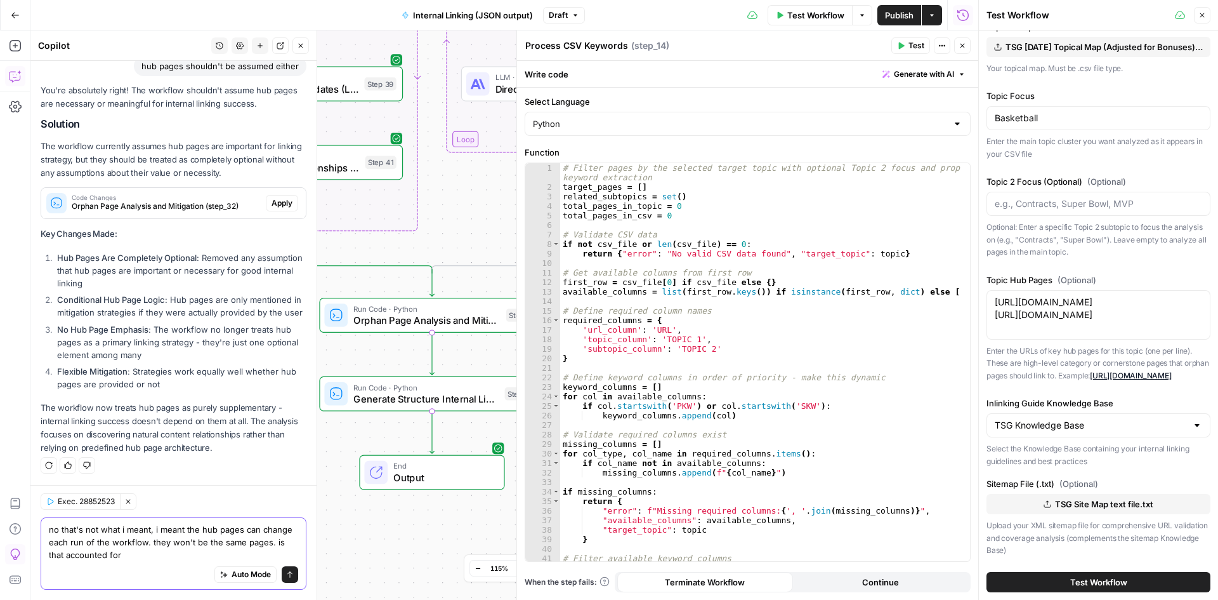
type textarea "no that's not what i meant, i meant the hub pages can change each run of the wo…"
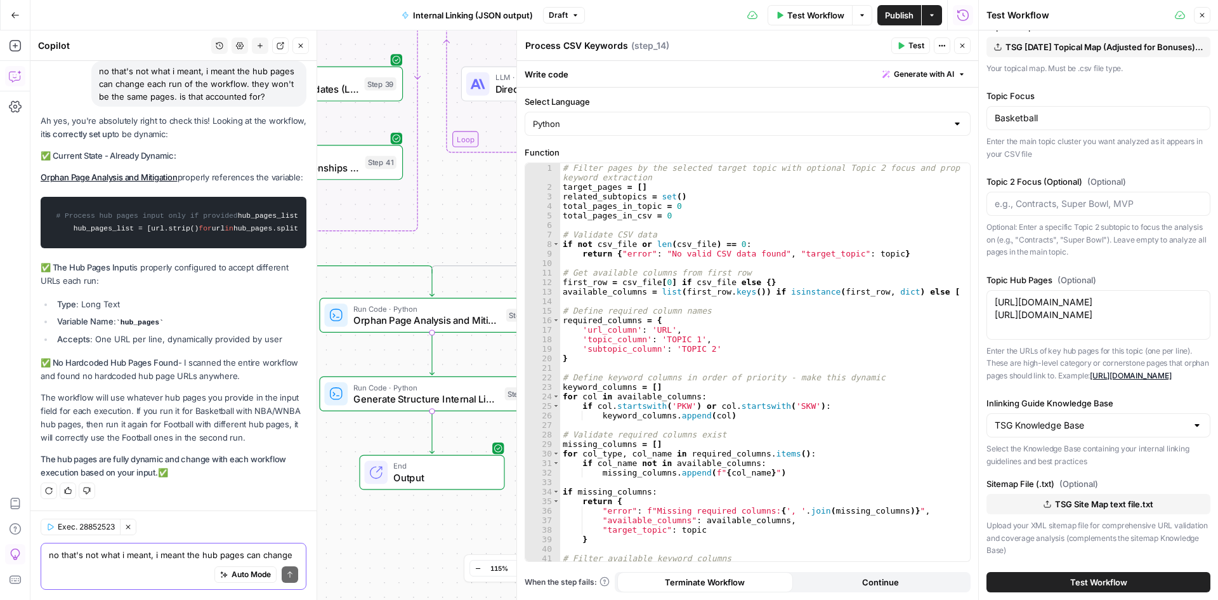
scroll to position [7838, 0]
click at [840, 18] on span "Test Workflow" at bounding box center [816, 15] width 57 height 13
click at [791, 23] on button "Test Workflow" at bounding box center [810, 15] width 85 height 20
click at [966, 44] on button "Close" at bounding box center [962, 45] width 16 height 16
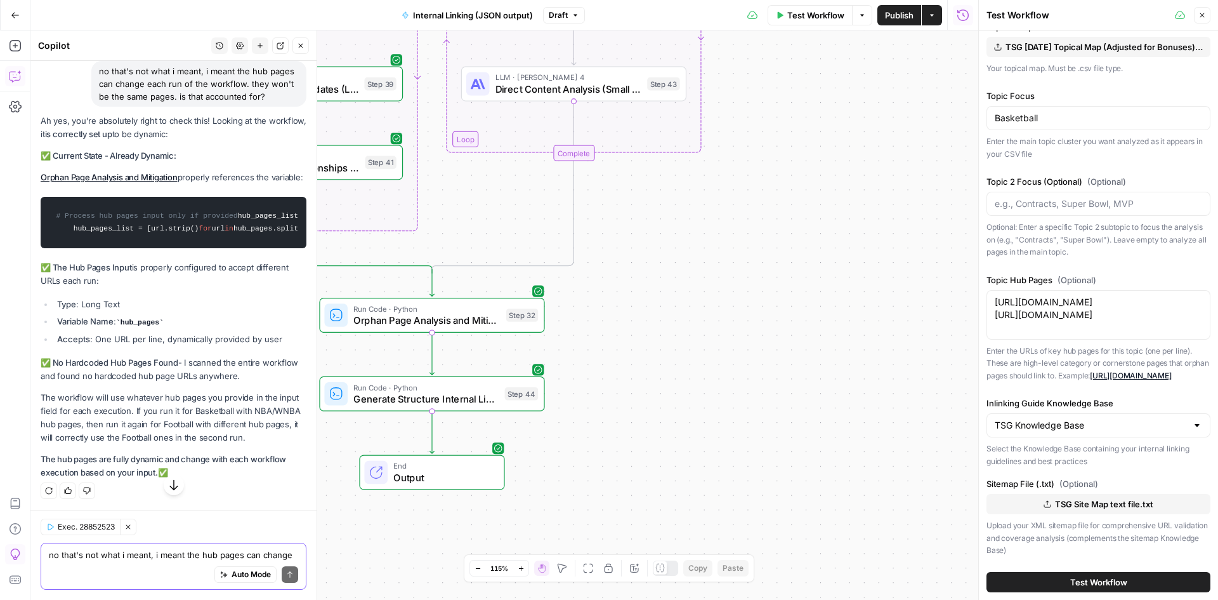
click at [121, 560] on textarea "no that's not what i meant, i meant the hub pages can change each run of the wo…" at bounding box center [173, 554] width 249 height 13
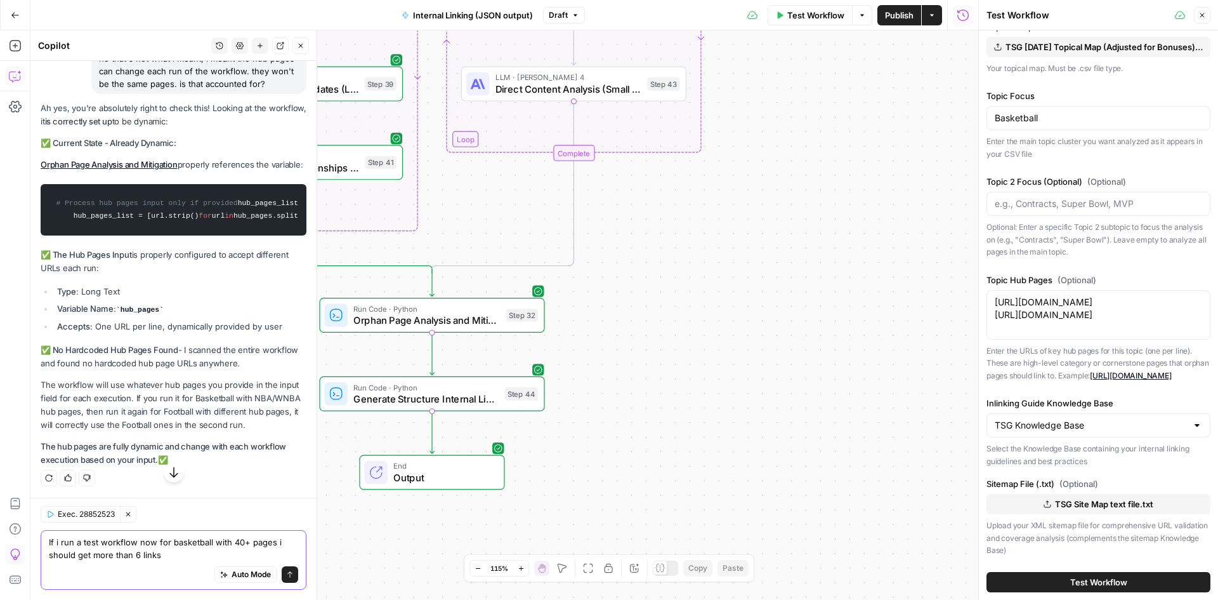
click at [167, 544] on textarea "If i run a test workflow now for basketball with 40+ pages i should get more th…" at bounding box center [173, 548] width 249 height 25
click at [225, 537] on textarea "If i run a test workflow now for the basketball with 40+ pages i should get mor…" at bounding box center [173, 548] width 249 height 25
click at [202, 565] on div "Auto Mode Send" at bounding box center [173, 575] width 249 height 28
click at [194, 560] on textarea "If i run a test workflow now for the basketball topic with 40+ pages i should g…" at bounding box center [173, 548] width 249 height 25
type textarea "If i run a test workflow now for the basketball topic with 40+ pages i should g…"
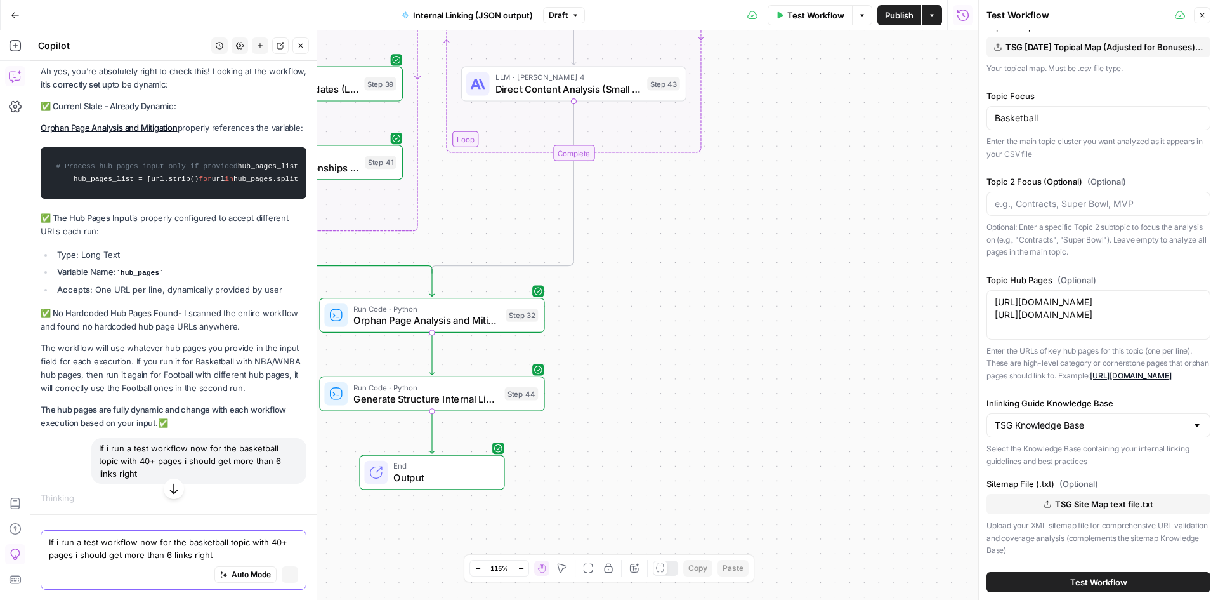
scroll to position [7635, 0]
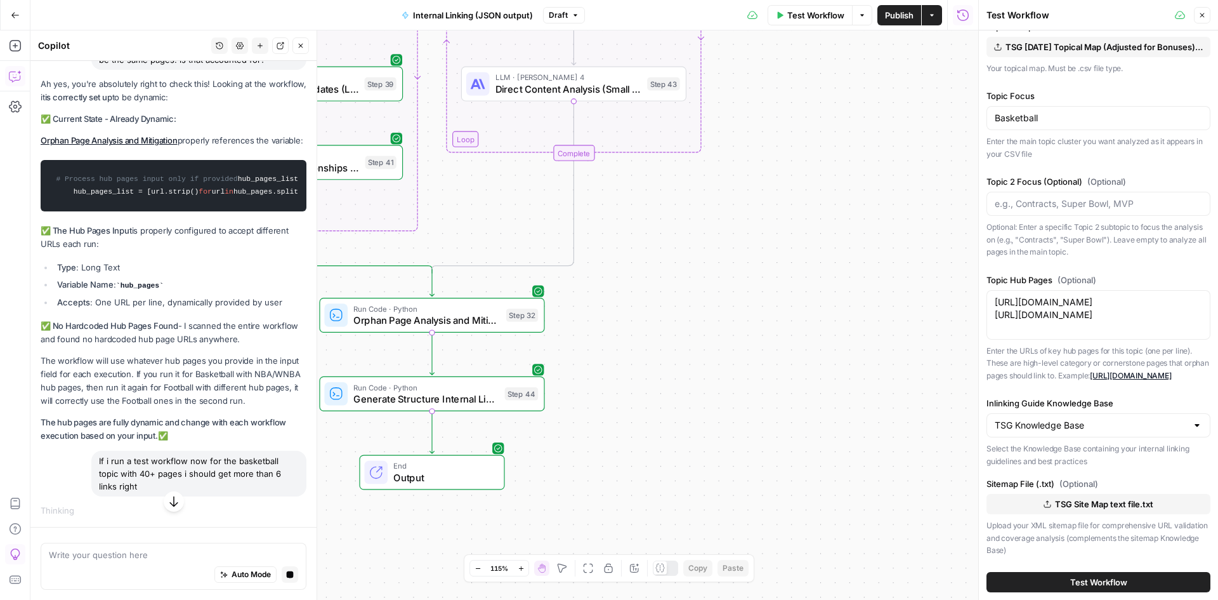
click at [168, 498] on icon "button" at bounding box center [174, 501] width 13 height 13
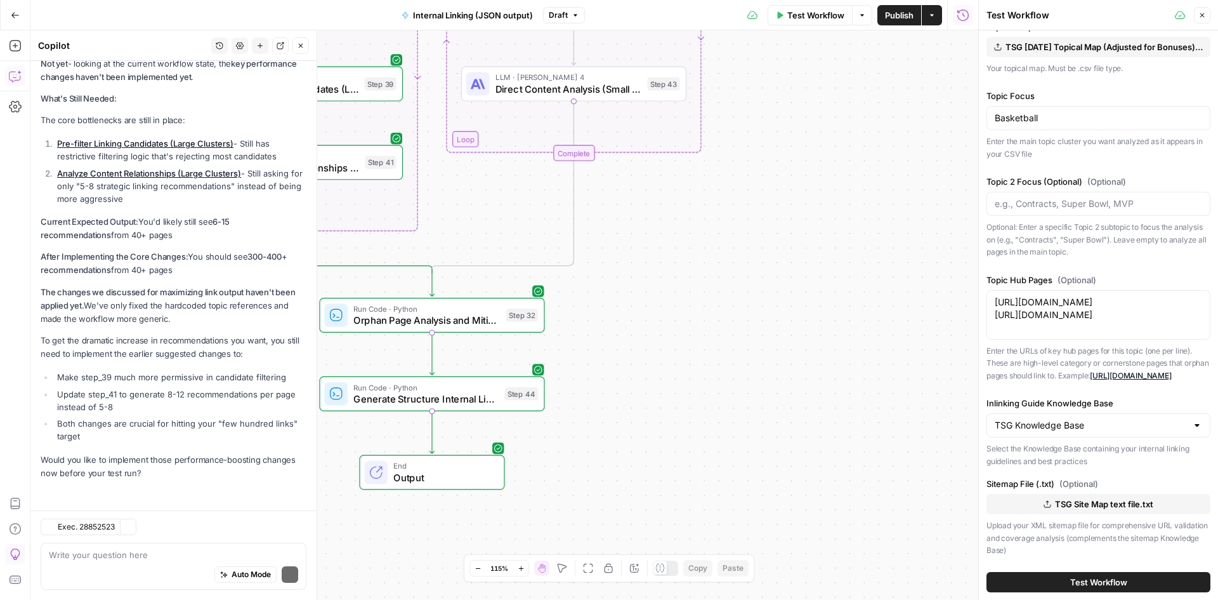
scroll to position [8448, 0]
click at [132, 548] on div "Write your question here Auto Mode Send" at bounding box center [174, 566] width 266 height 47
type textarea "are you sure those changes haven't been made? double check"
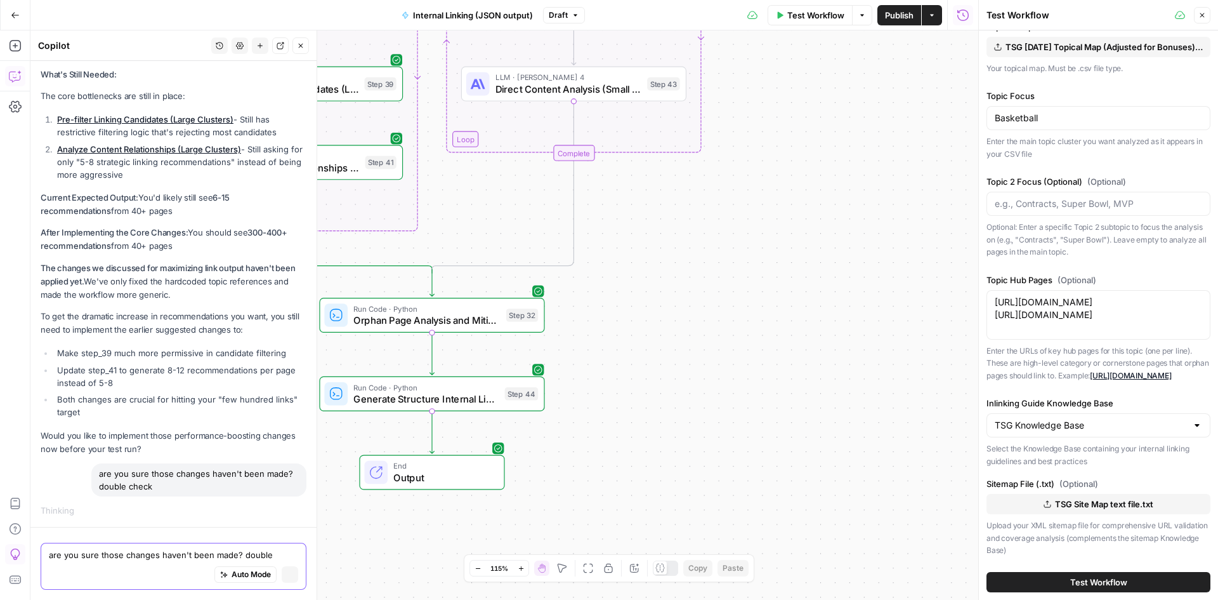
scroll to position [8269, 0]
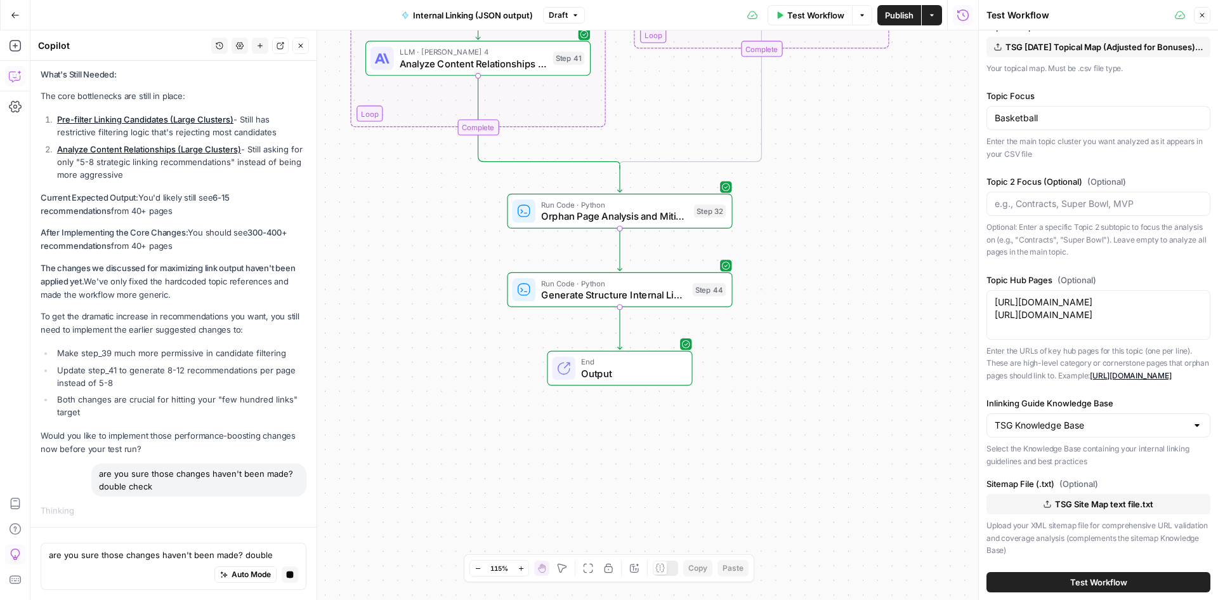
drag, startPoint x: 708, startPoint y: 277, endPoint x: 896, endPoint y: 173, distance: 214.7
click at [896, 173] on div "true false Workflow Set Inputs Inputs Run Code · Python Extract Available Topic…" at bounding box center [504, 314] width 948 height 569
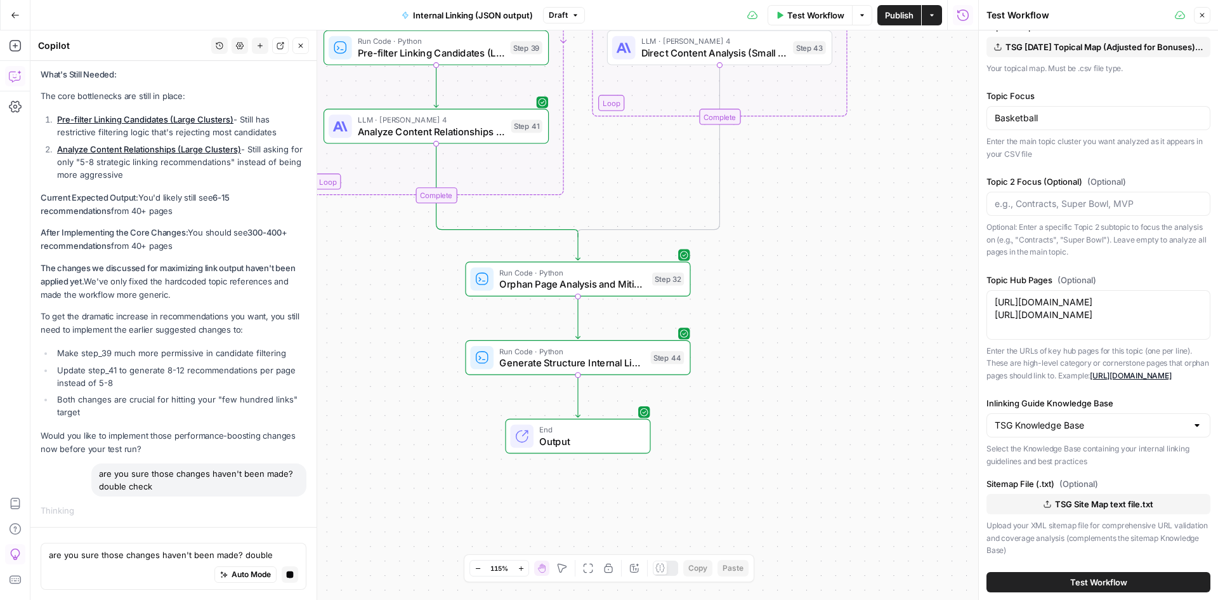
drag, startPoint x: 371, startPoint y: 388, endPoint x: 332, endPoint y: 454, distance: 76.8
click at [332, 454] on div "true false Workflow Set Inputs Inputs Run Code · Python Extract Available Topic…" at bounding box center [504, 314] width 948 height 569
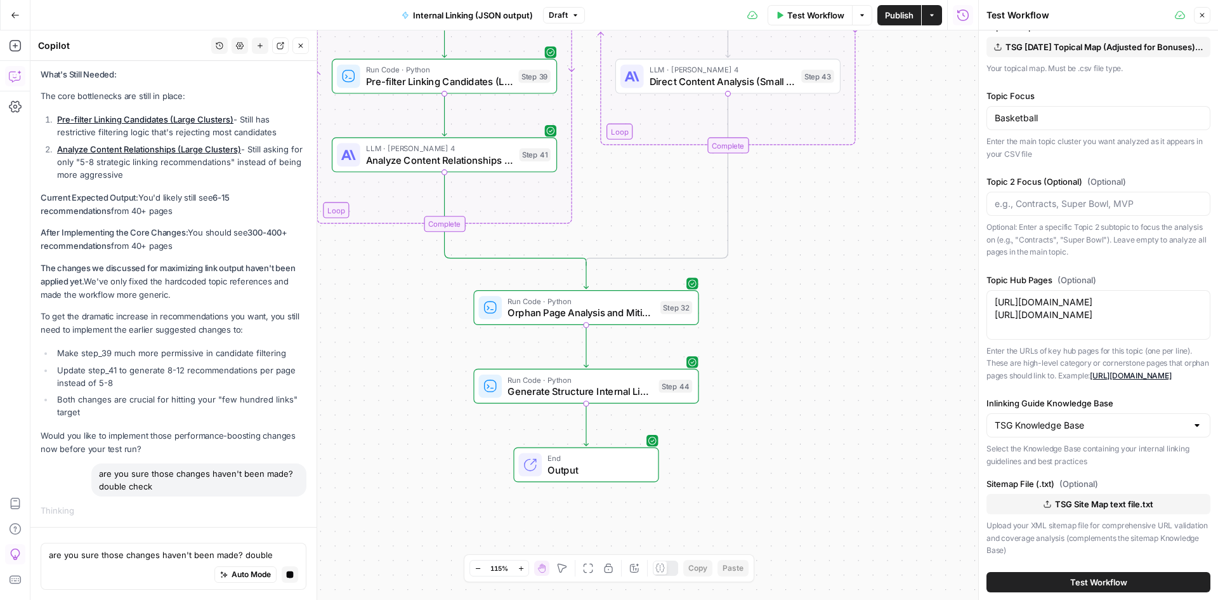
drag, startPoint x: 355, startPoint y: 277, endPoint x: 362, endPoint y: 306, distance: 29.6
click at [362, 306] on div "true false Workflow Set Inputs Inputs Run Code · Python Extract Available Topic…" at bounding box center [504, 314] width 948 height 569
click at [126, 562] on div "Auto Mode Stop generating" at bounding box center [173, 575] width 249 height 28
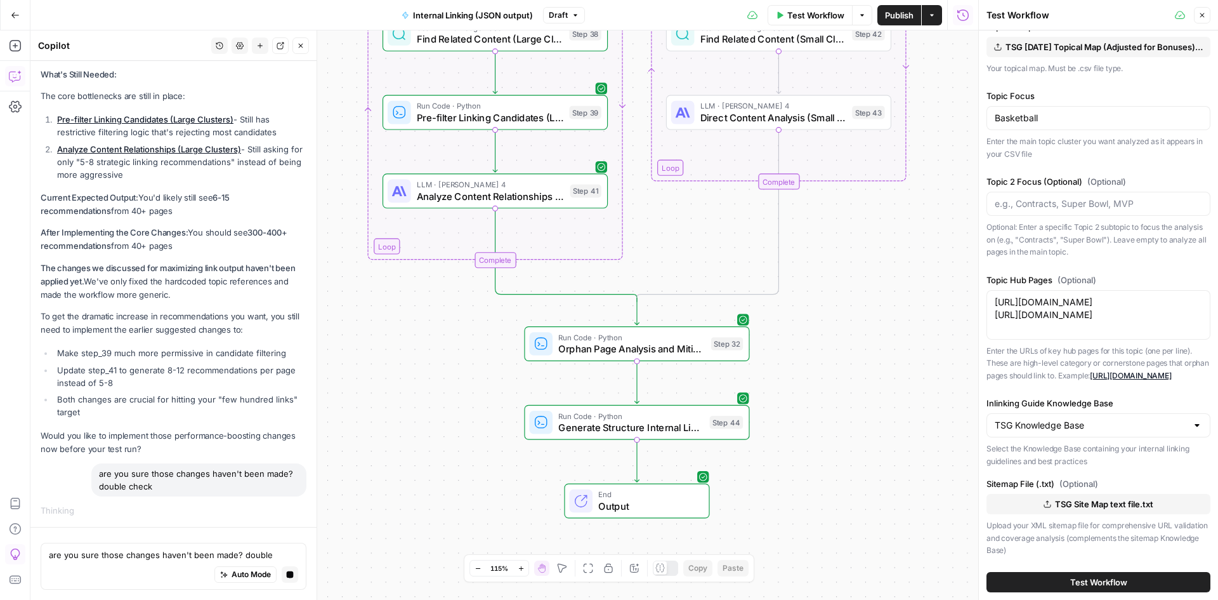
drag, startPoint x: 439, startPoint y: 490, endPoint x: 461, endPoint y: 484, distance: 22.5
click at [461, 484] on div "true false Workflow Set Inputs Inputs Run Code · Python Extract Available Topic…" at bounding box center [504, 314] width 948 height 569
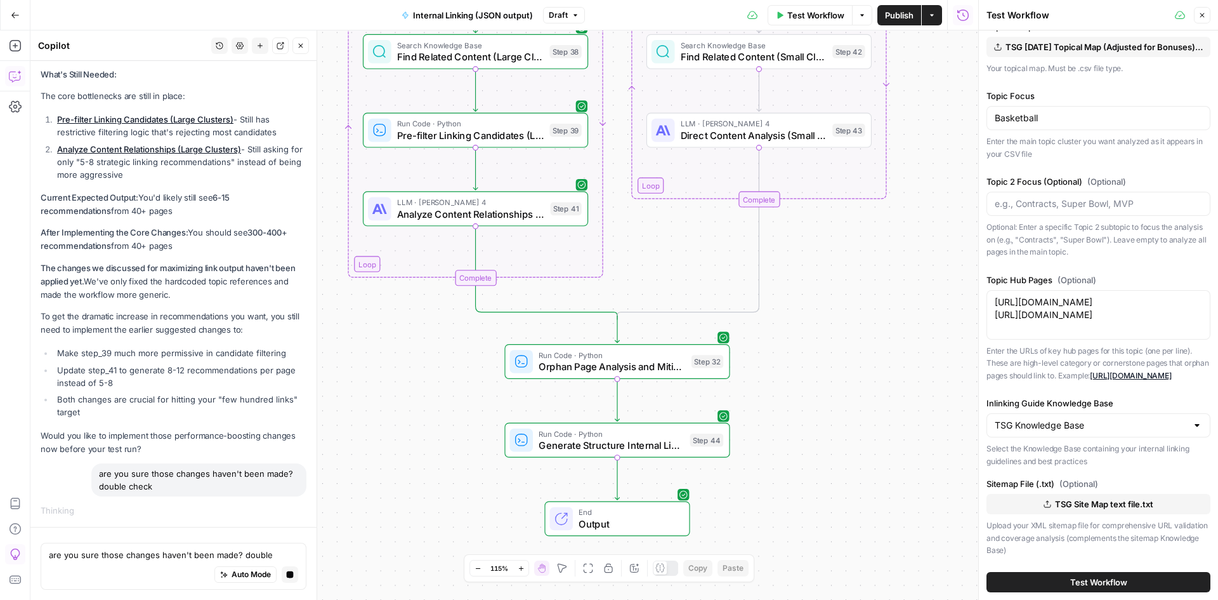
drag, startPoint x: 402, startPoint y: 333, endPoint x: 379, endPoint y: 352, distance: 29.3
click at [379, 352] on div "true false Workflow Set Inputs Inputs Run Code · Python Extract Available Topic…" at bounding box center [504, 314] width 948 height 569
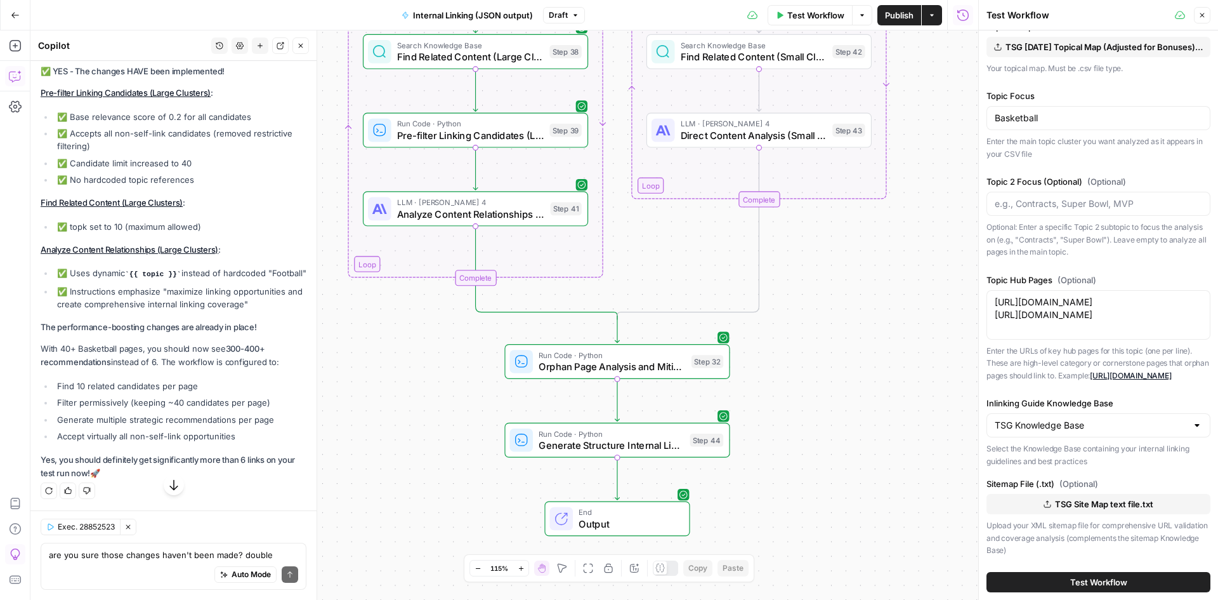
scroll to position [8959, 0]
drag, startPoint x: 68, startPoint y: 438, endPoint x: 67, endPoint y: 378, distance: 60.3
click at [67, 378] on div "You're absolutely right! Let me double-check the current workflow schema... ✅ Y…" at bounding box center [174, 255] width 266 height 450
click at [118, 427] on ul "Find 10 related candidates per page Filter permissively (keeping ~40 candidates…" at bounding box center [174, 410] width 266 height 63
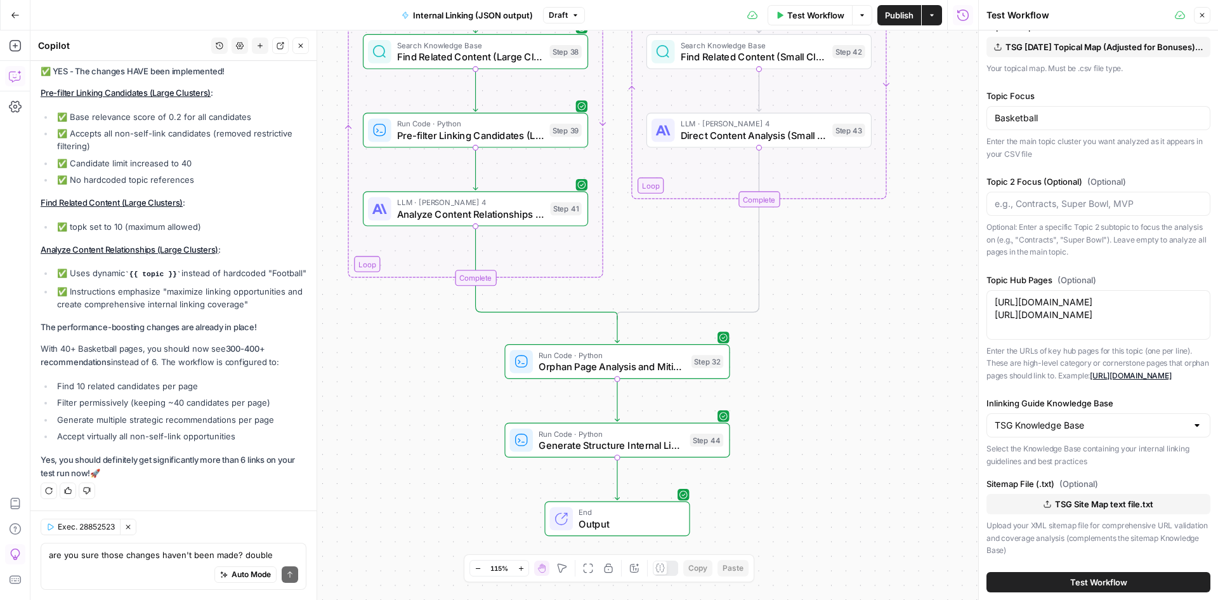
click at [118, 427] on ul "Find 10 related candidates per page Filter permissively (keeping ~40 candidates…" at bounding box center [174, 410] width 266 height 63
click at [60, 346] on p "With 40+ Basketball pages, you should now see 300-400+ recommendations instead …" at bounding box center [174, 355] width 266 height 27
drag, startPoint x: 135, startPoint y: 389, endPoint x: 180, endPoint y: 411, distance: 49.7
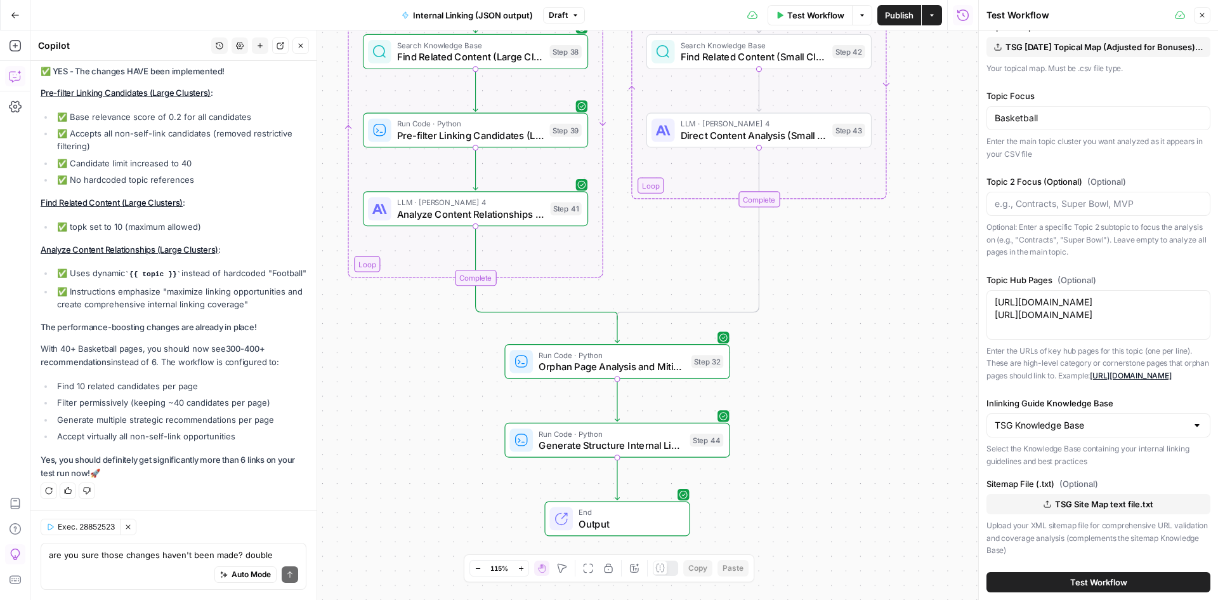
click at [175, 409] on div "You're absolutely right! Let me double-check the current workflow schema... ✅ Y…" at bounding box center [174, 255] width 266 height 450
click at [215, 423] on li "Generate multiple strategic recommendations per page" at bounding box center [180, 419] width 253 height 13
drag, startPoint x: 247, startPoint y: 454, endPoint x: 140, endPoint y: 398, distance: 120.9
click at [140, 398] on div "You're absolutely right! Let me double-check the current workflow schema... ✅ Y…" at bounding box center [174, 255] width 266 height 450
click at [138, 397] on li "Filter permissively (keeping ~40 candidates per page)" at bounding box center [180, 402] width 253 height 13
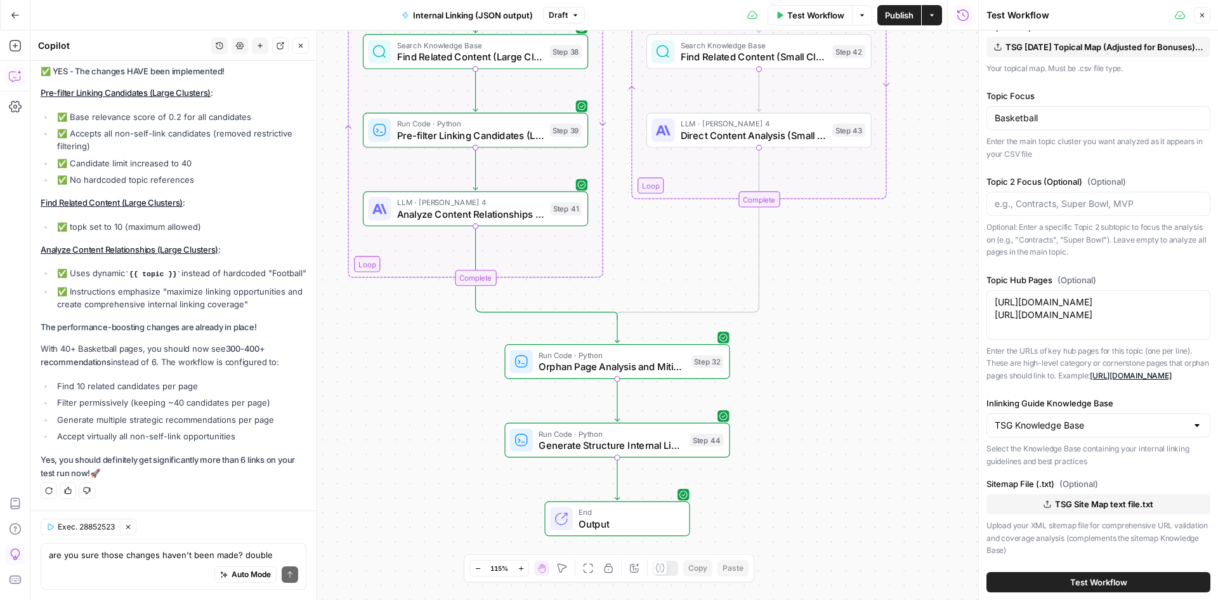
drag, startPoint x: 72, startPoint y: 369, endPoint x: 245, endPoint y: 407, distance: 176.8
click at [245, 407] on div "You're absolutely right! Let me double-check the current workflow schema... ✅ Y…" at bounding box center [174, 255] width 266 height 450
click at [257, 431] on li "Accept virtually all non-self-link opportunities" at bounding box center [180, 436] width 253 height 13
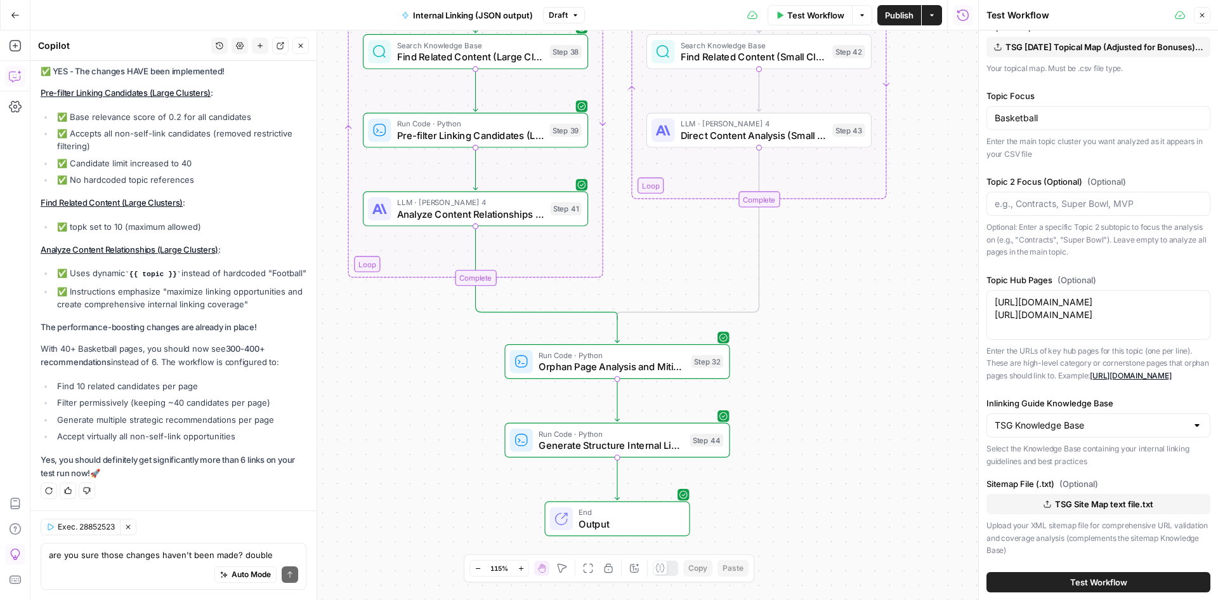
click at [257, 431] on li "Accept virtually all non-self-link opportunities" at bounding box center [180, 436] width 253 height 13
drag, startPoint x: 183, startPoint y: 468, endPoint x: 164, endPoint y: 438, distance: 35.4
click at [164, 438] on div "You're absolutely right! Let me double-check the current workflow schema... ✅ Y…" at bounding box center [174, 255] width 266 height 450
click at [164, 438] on li "Accept virtually all non-self-link opportunities" at bounding box center [180, 436] width 253 height 13
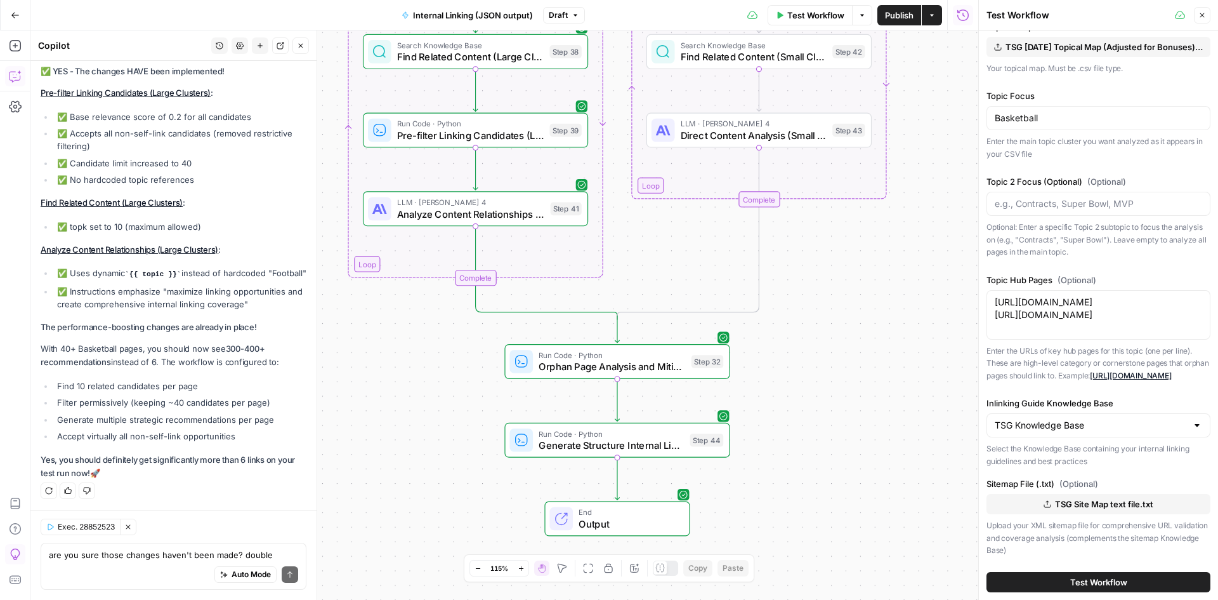
drag, startPoint x: 53, startPoint y: 424, endPoint x: 166, endPoint y: 454, distance: 117.0
click at [166, 454] on div "You're absolutely right! Let me double-check the current workflow schema... ✅ Y…" at bounding box center [174, 255] width 266 height 450
click at [166, 454] on strong "Yes, you should definitely get significantly more than 6 links on your test run…" at bounding box center [168, 465] width 254 height 23
click at [830, 13] on span "Test Workflow" at bounding box center [816, 15] width 57 height 13
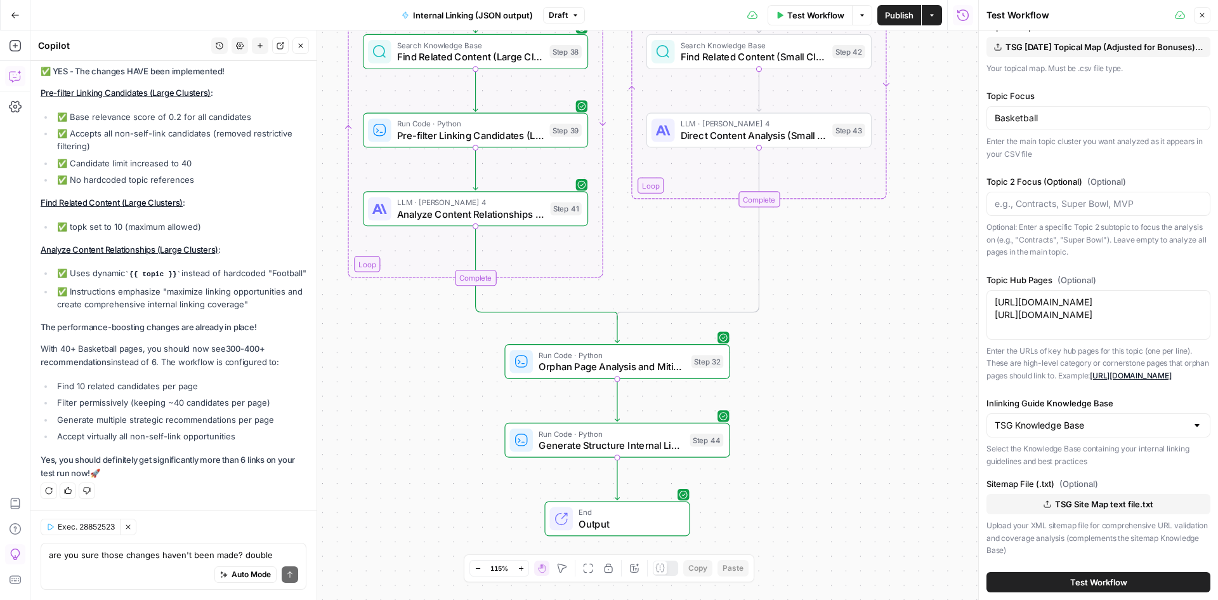
click at [1088, 576] on span "Test Workflow" at bounding box center [1099, 582] width 57 height 13
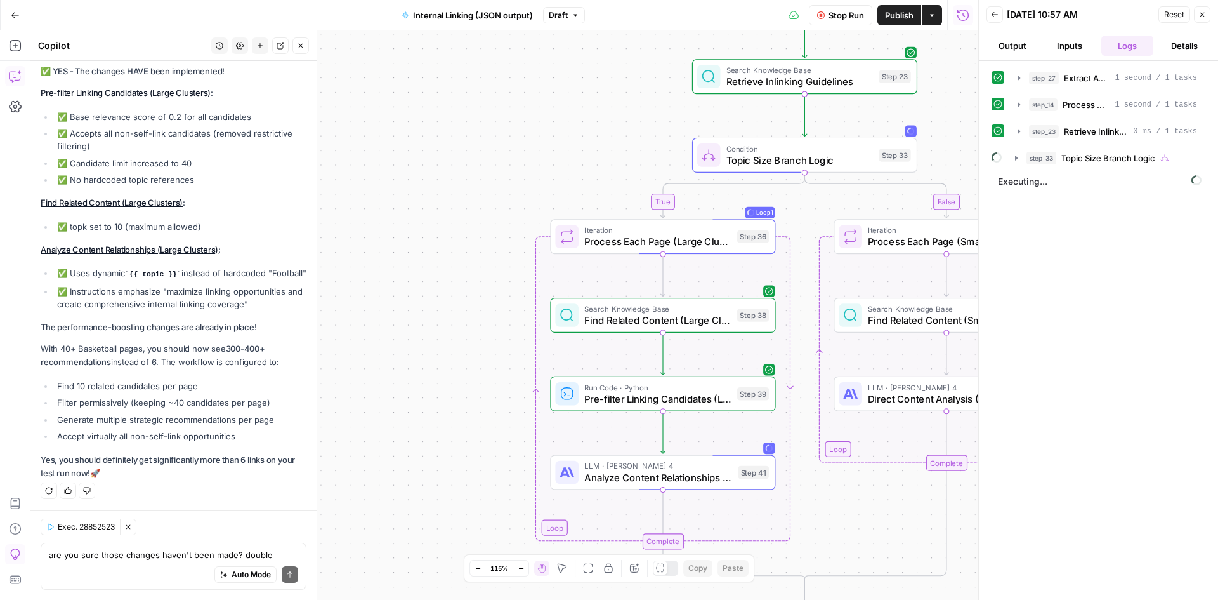
scroll to position [8705, 0]
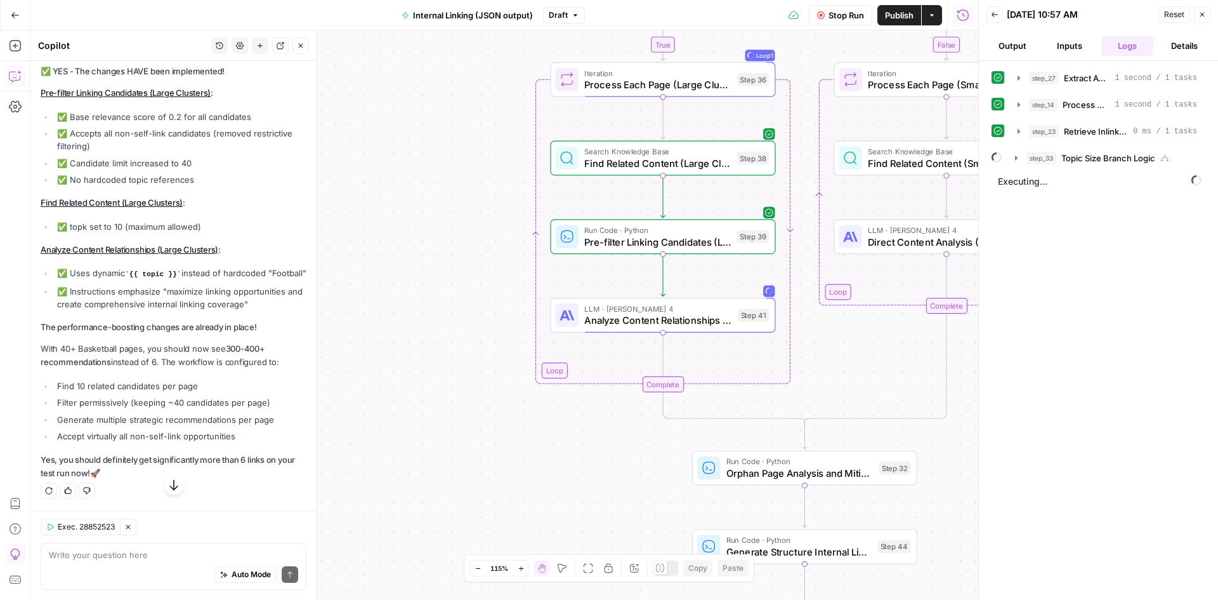
scroll to position [8324, 0]
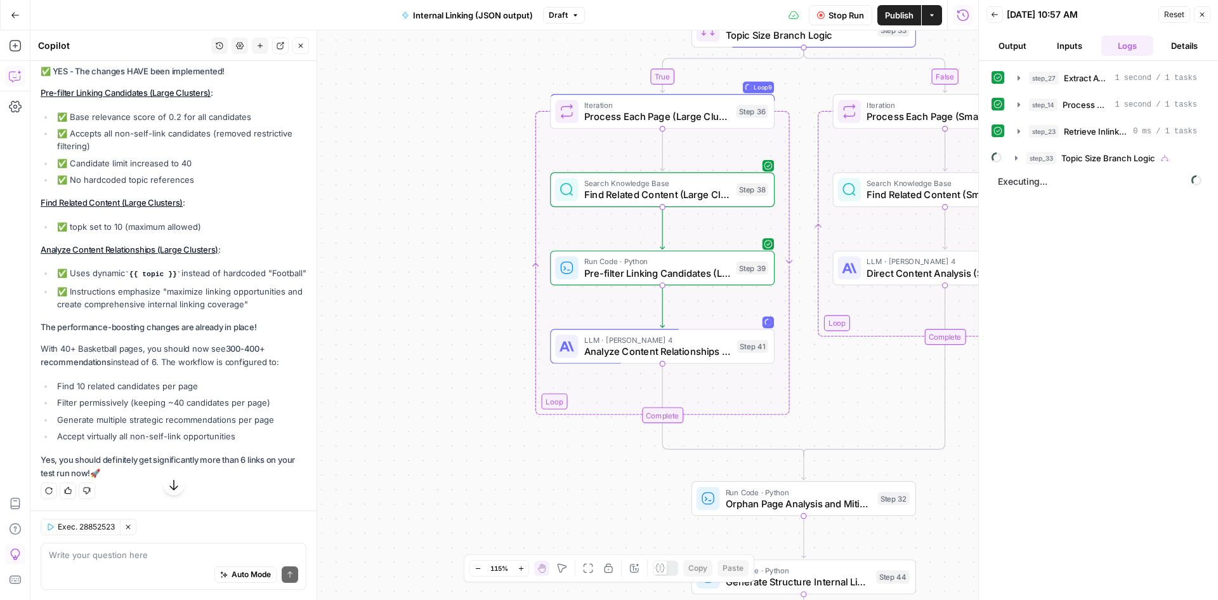
click at [168, 485] on icon "button" at bounding box center [174, 484] width 13 height 13
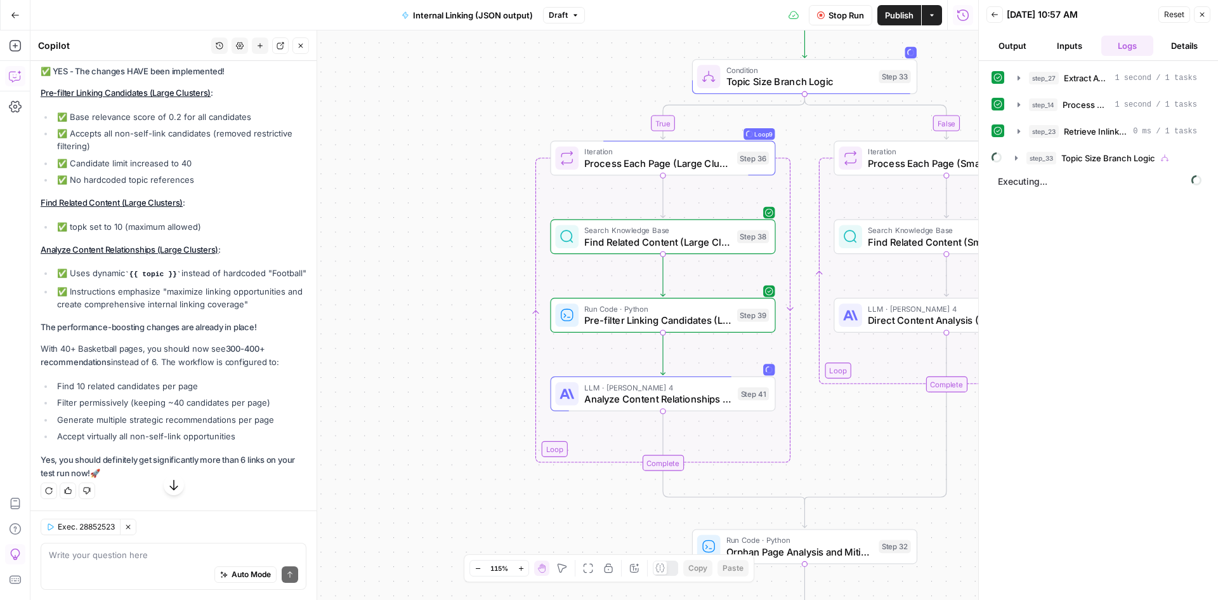
scroll to position [8959, 0]
drag, startPoint x: 83, startPoint y: 400, endPoint x: 254, endPoint y: 400, distance: 171.3
click at [254, 400] on li "Filter permissively (keeping ~40 candidates per page)" at bounding box center [180, 402] width 253 height 13
drag, startPoint x: 254, startPoint y: 400, endPoint x: 53, endPoint y: 399, distance: 201.2
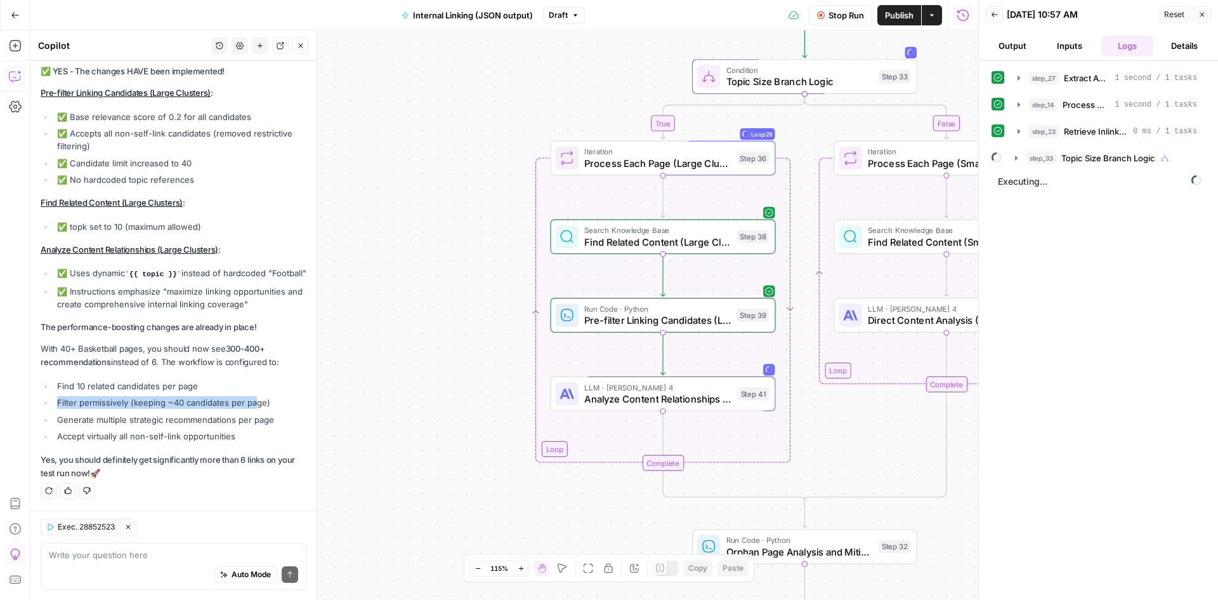
click at [53, 399] on ul "Find 10 related candidates per page Filter permissively (keeping ~40 candidates…" at bounding box center [174, 410] width 266 height 63
click at [62, 440] on li "Accept virtually all non-self-link opportunities" at bounding box center [180, 436] width 253 height 13
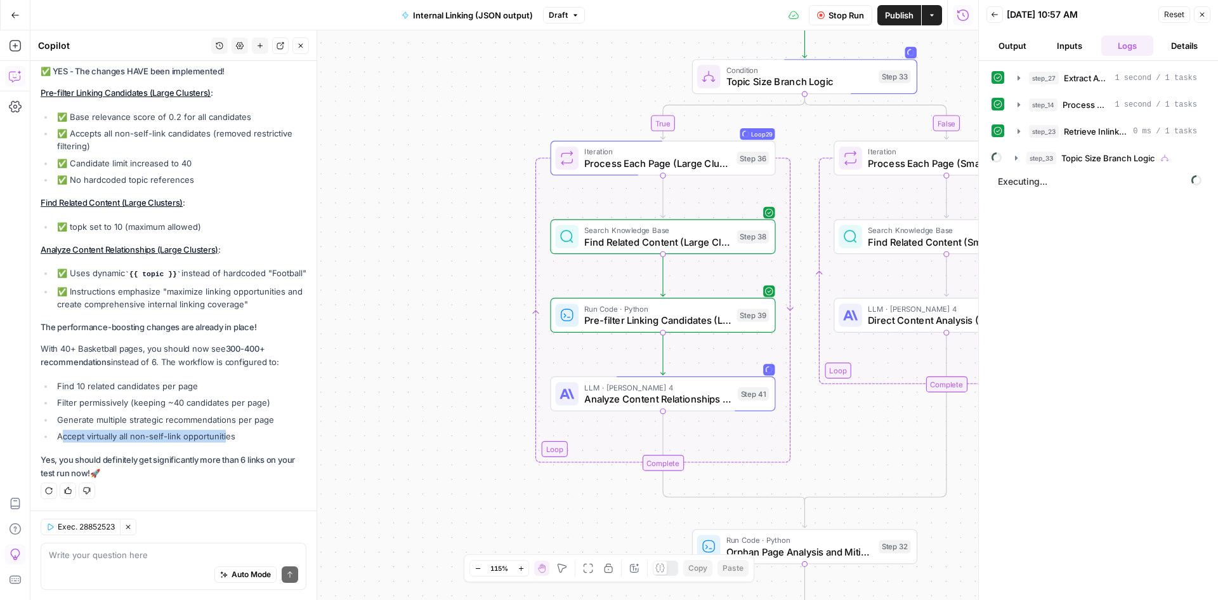
drag, startPoint x: 63, startPoint y: 437, endPoint x: 225, endPoint y: 438, distance: 162.5
click at [225, 438] on li "Accept virtually all non-self-link opportunities" at bounding box center [180, 436] width 253 height 13
click at [121, 537] on div "Exec. 28852523 Clear Selection Write your question here Auto Mode Send" at bounding box center [173, 554] width 286 height 89
click at [117, 553] on textarea at bounding box center [173, 554] width 249 height 13
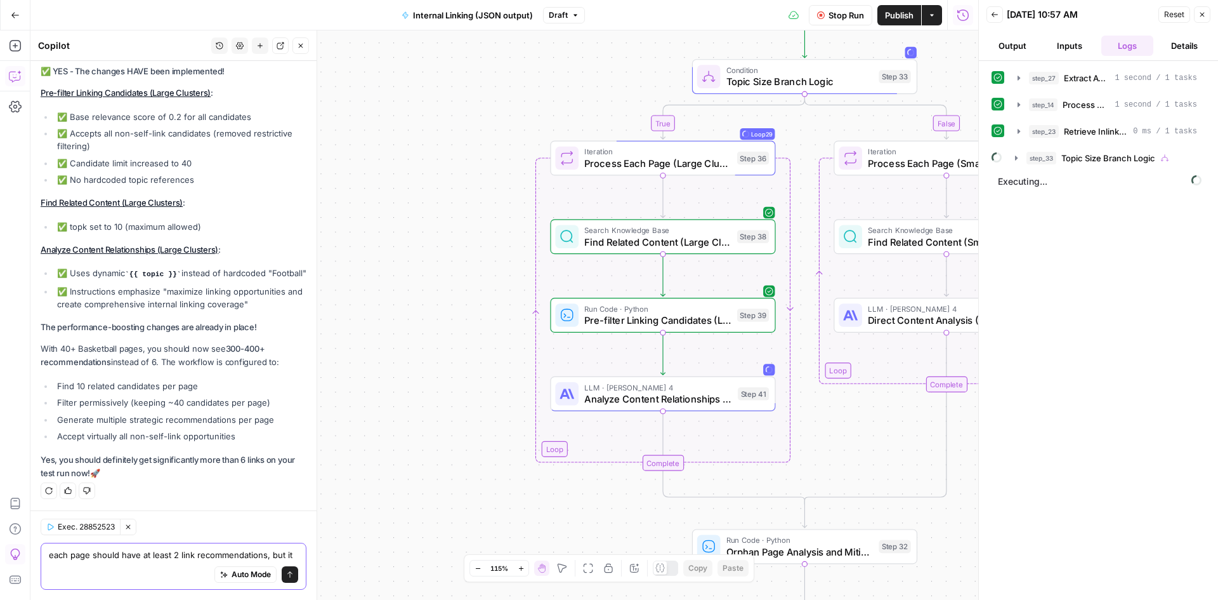
scroll to position [8972, 0]
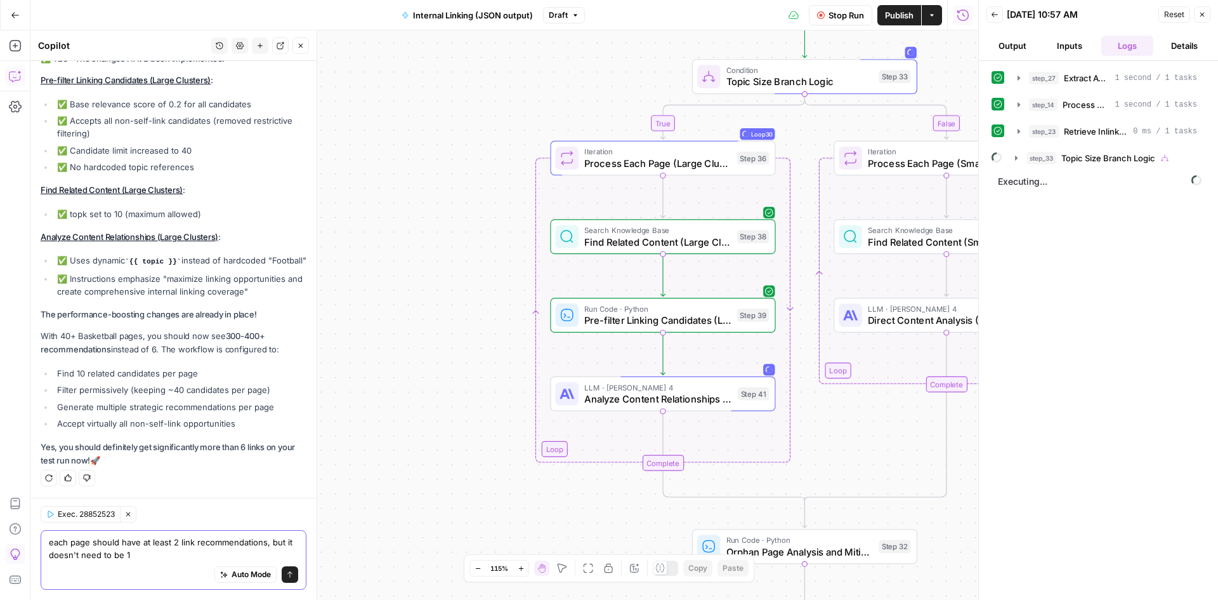
type textarea "each page should have at least 2 link recommendations, but it doesn't need to b…"
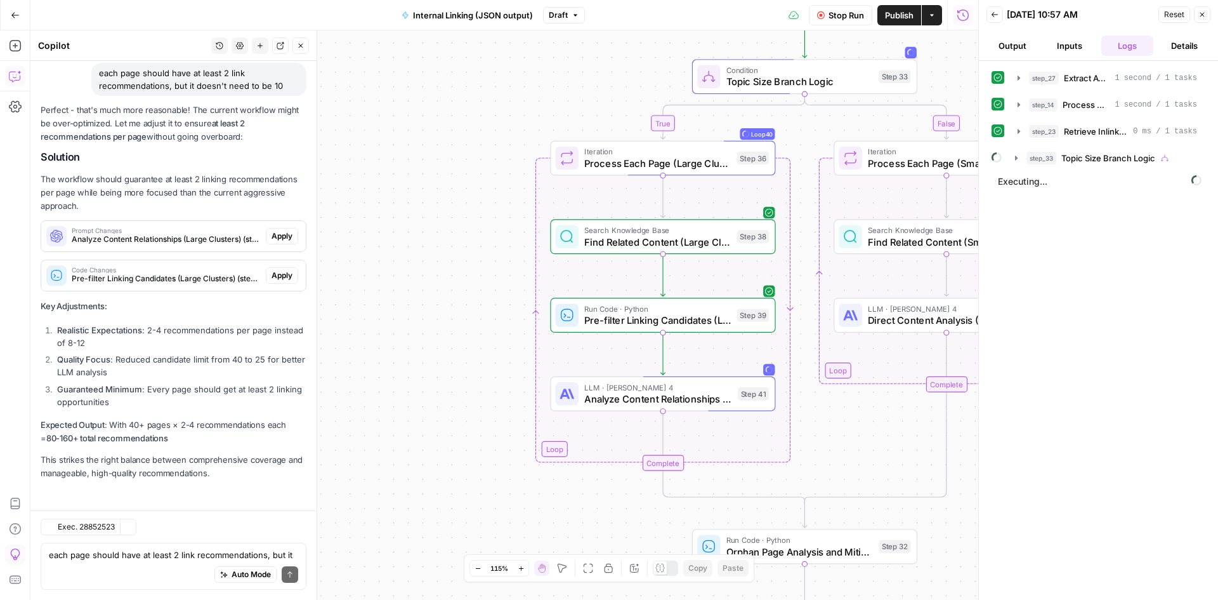
scroll to position [9384, 0]
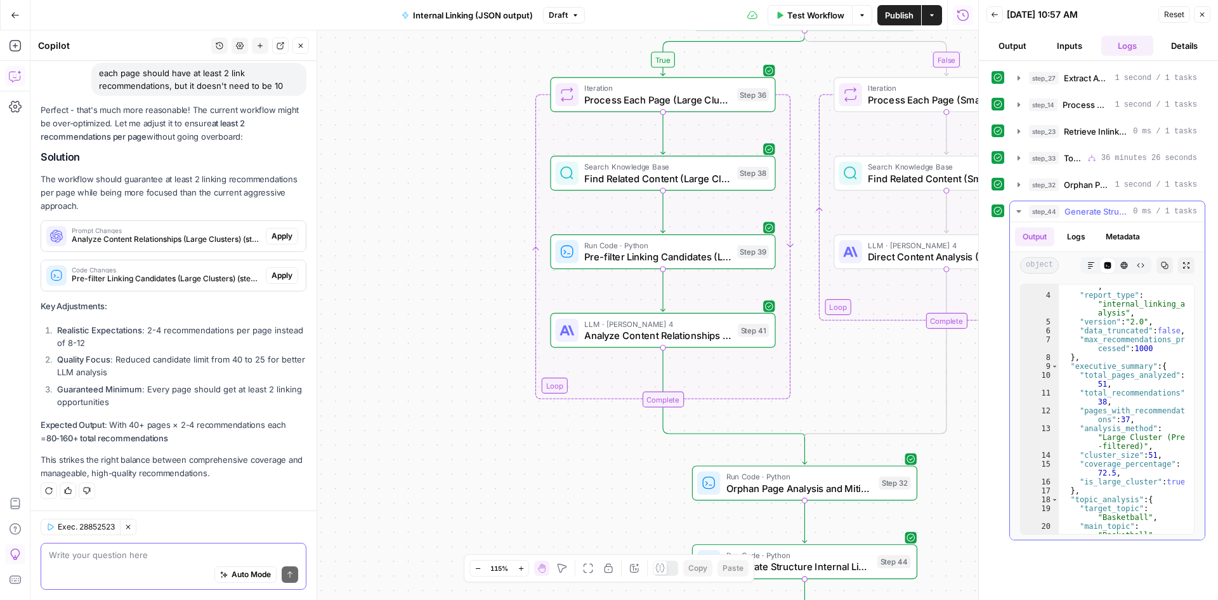
scroll to position [26, 0]
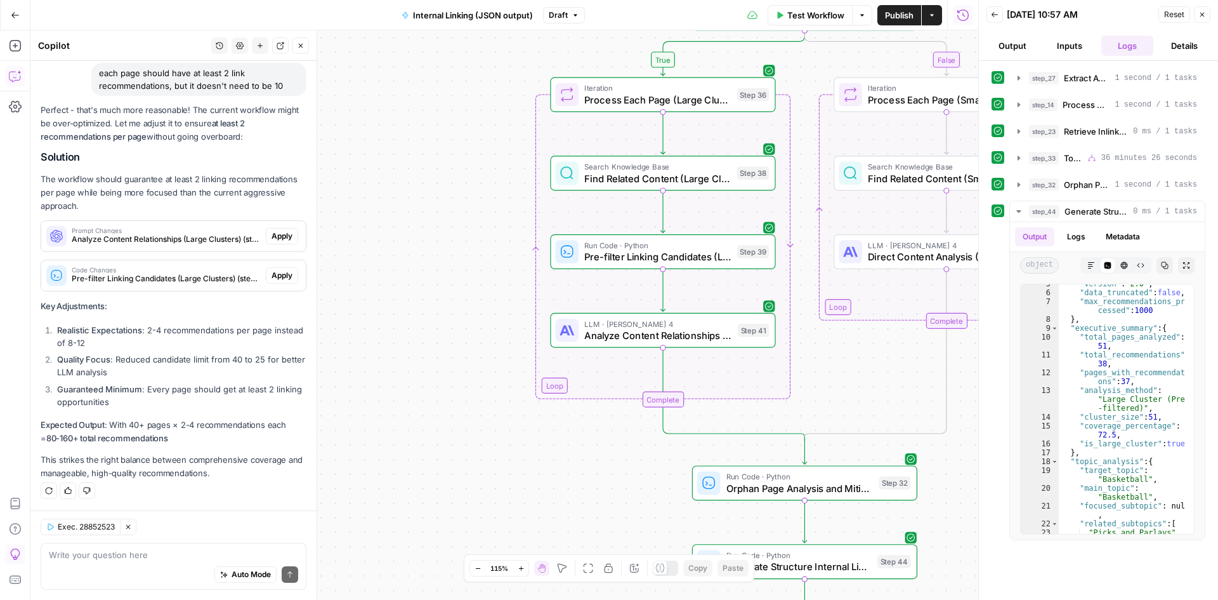
click at [86, 565] on div "Auto Mode Send" at bounding box center [173, 575] width 249 height 28
click at [132, 530] on icon "button" at bounding box center [128, 527] width 8 height 8
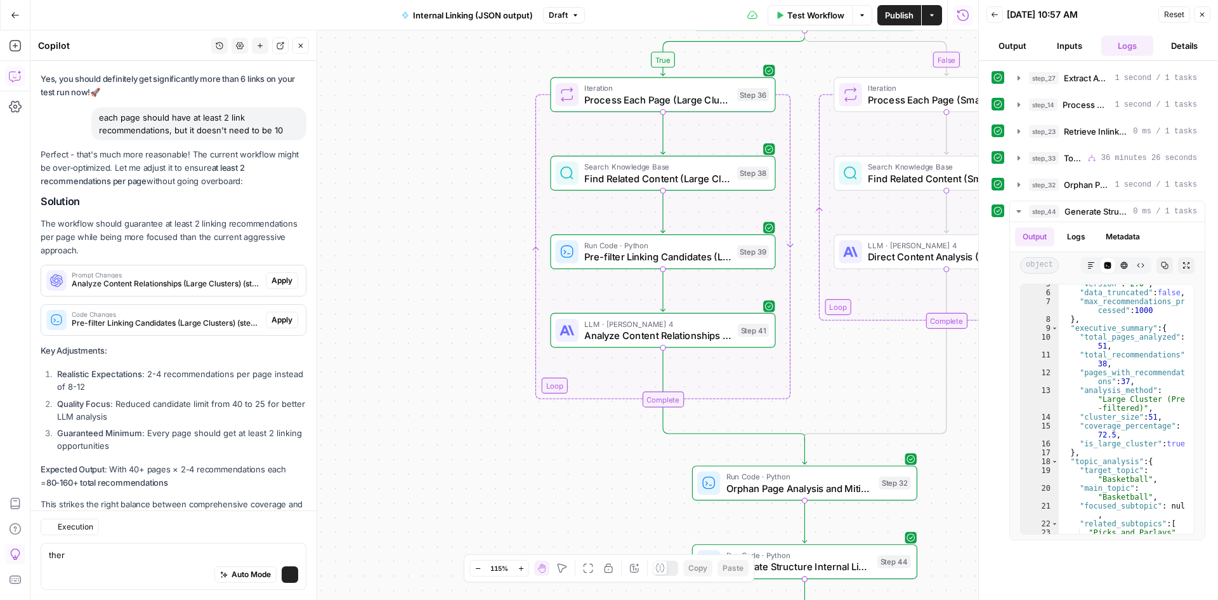
scroll to position [7728, 0]
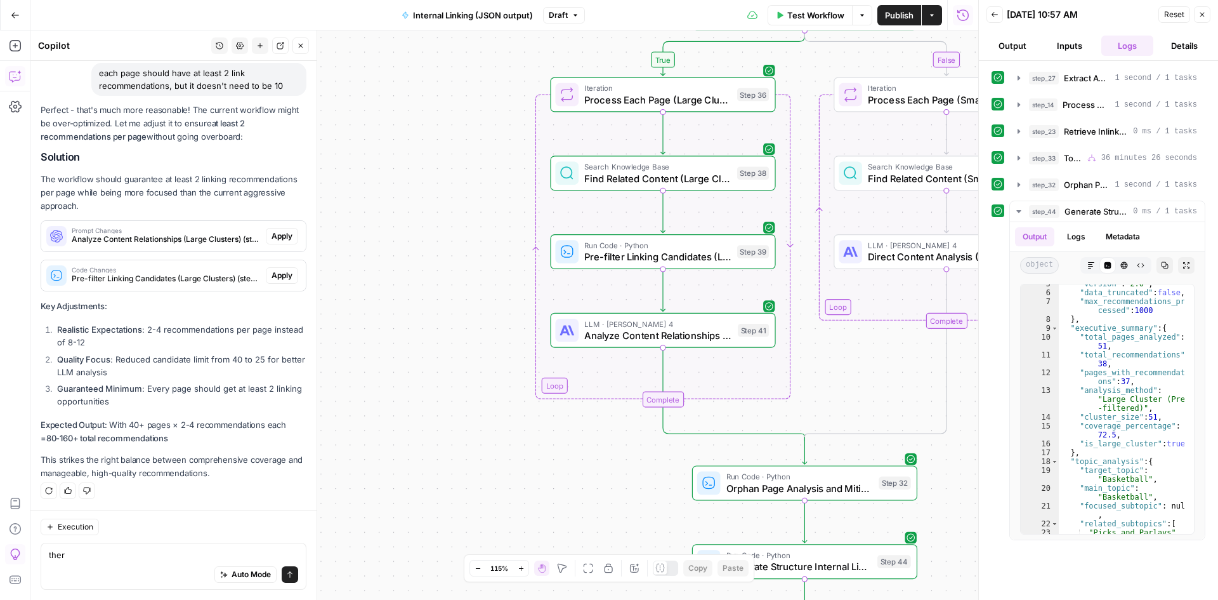
click at [87, 543] on div "ther ther Auto Mode Send" at bounding box center [174, 566] width 266 height 47
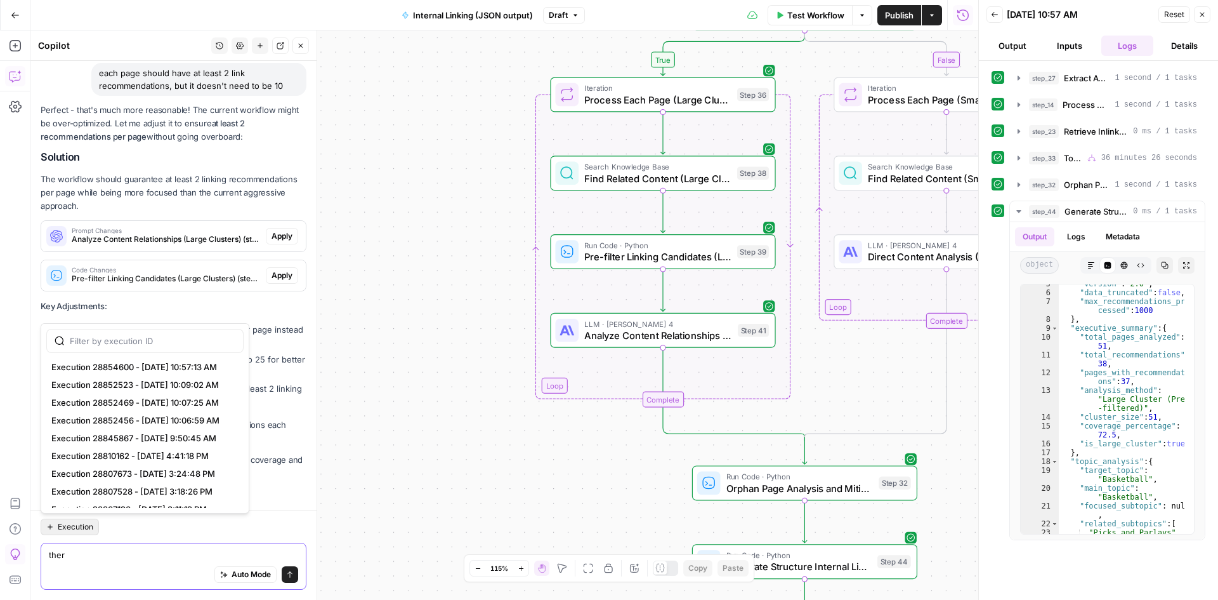
click at [89, 527] on span "Execution" at bounding box center [76, 526] width 36 height 11
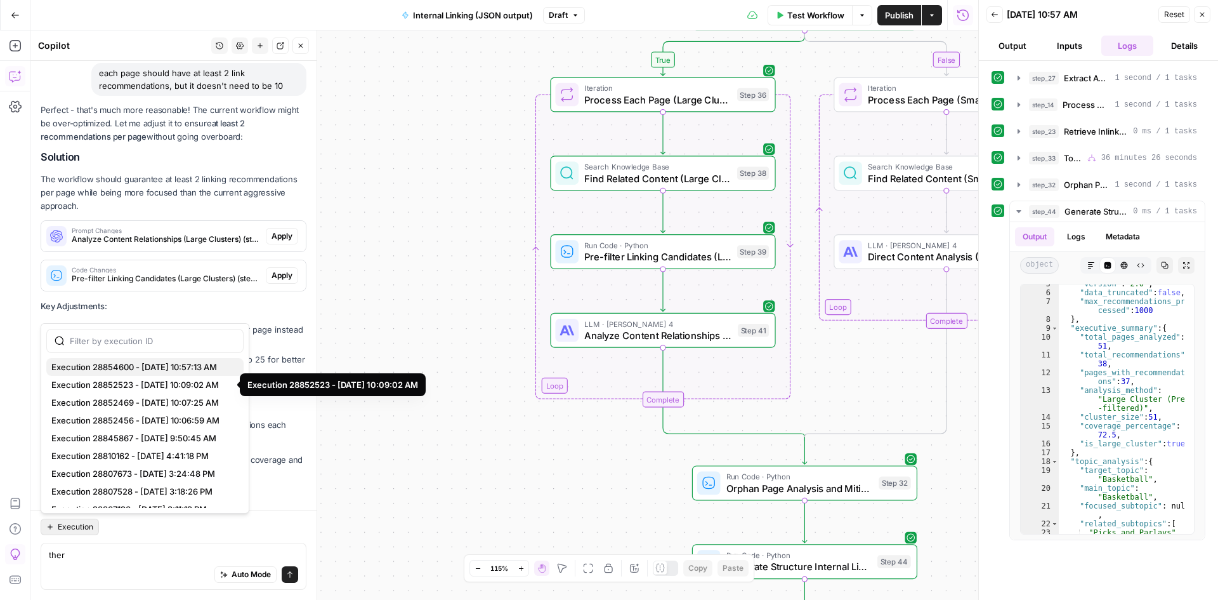
click at [194, 369] on span "Execution 28854600 - 9/11/2025, 10:57:13 AM" at bounding box center [142, 366] width 182 height 13
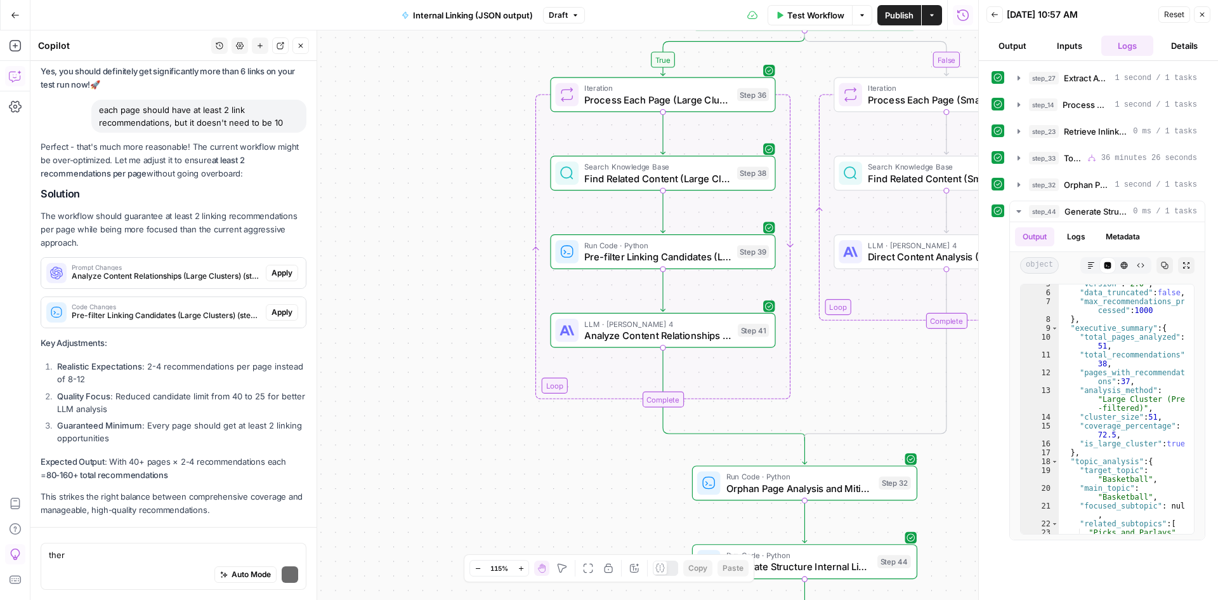
scroll to position [7489, 0]
click at [84, 556] on textarea "ther" at bounding box center [173, 554] width 249 height 13
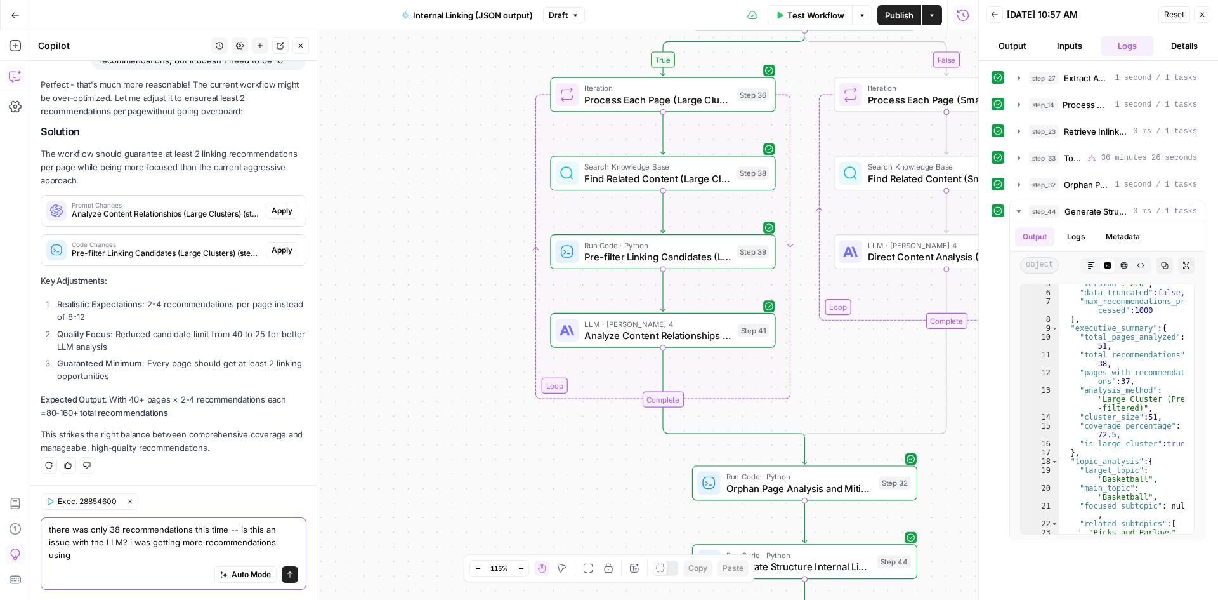
scroll to position [7754, 0]
type textarea "there was only 38 recommendations this time -- is this an issue with the LLM? i…"
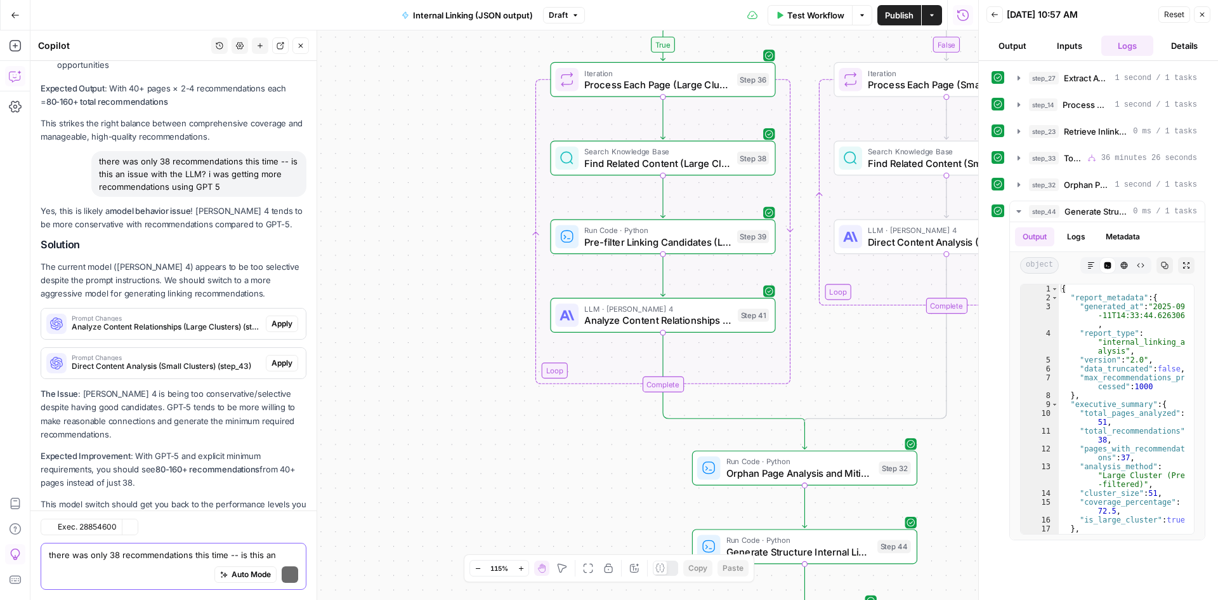
scroll to position [8109, 0]
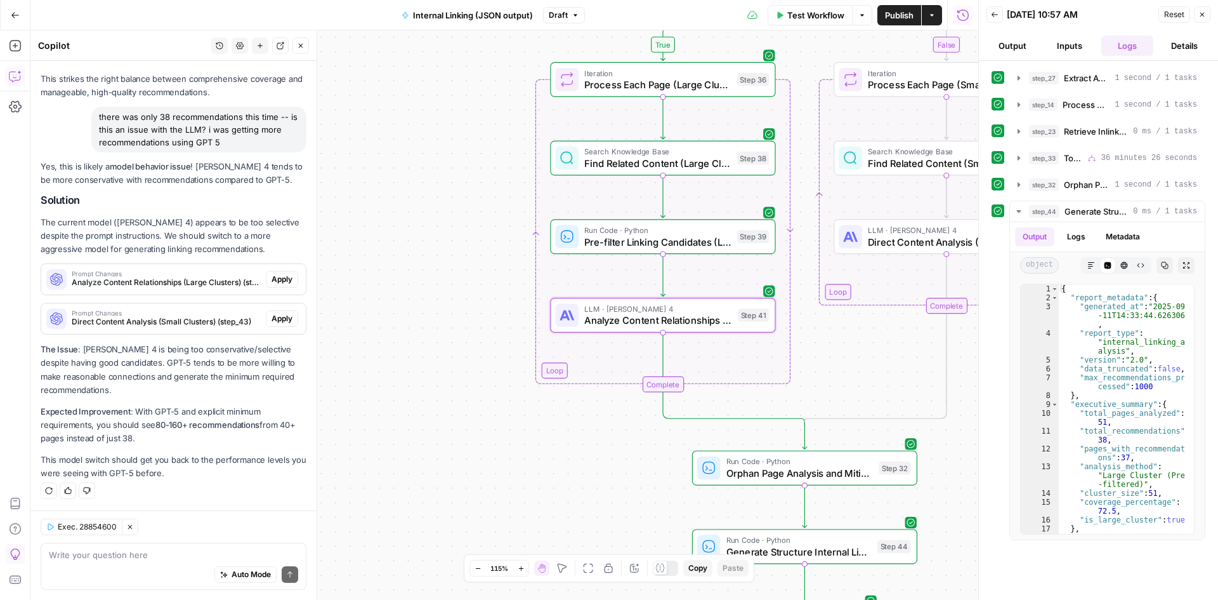
click at [279, 282] on span "Apply" at bounding box center [282, 278] width 21 height 11
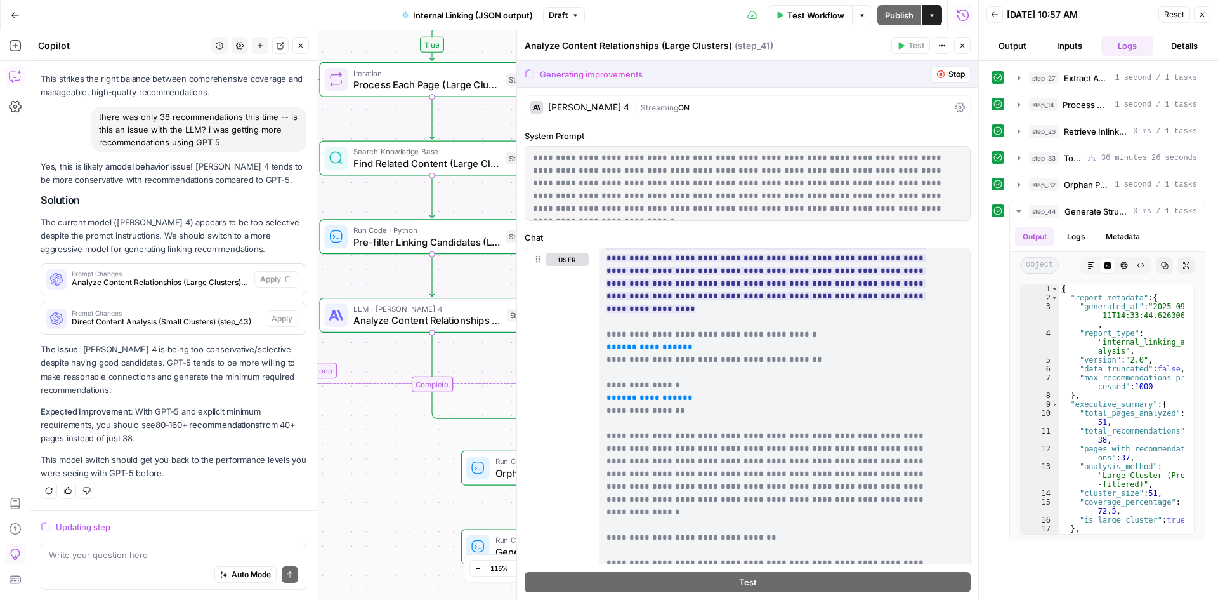
scroll to position [190, 0]
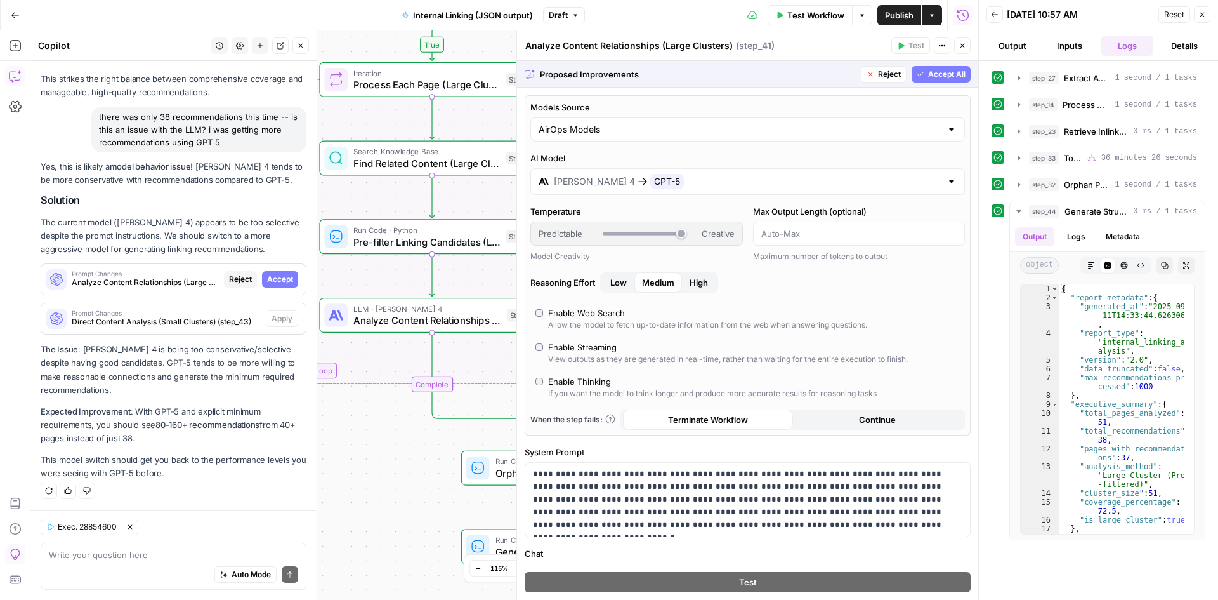
click at [923, 66] on button "Accept All" at bounding box center [941, 74] width 59 height 16
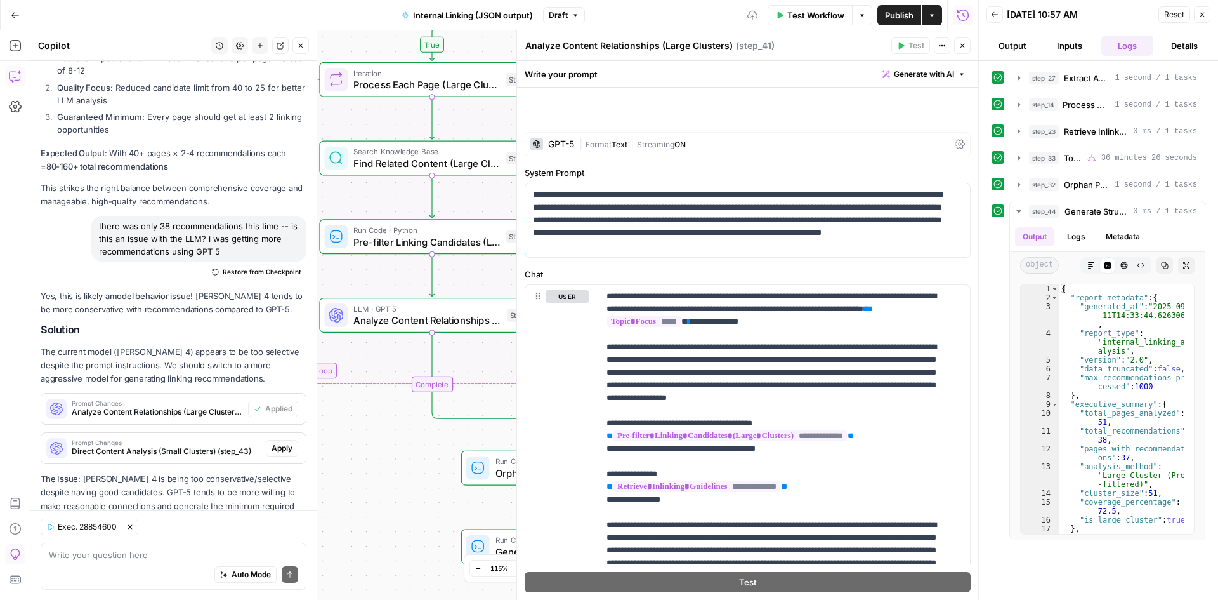
scroll to position [8231, 0]
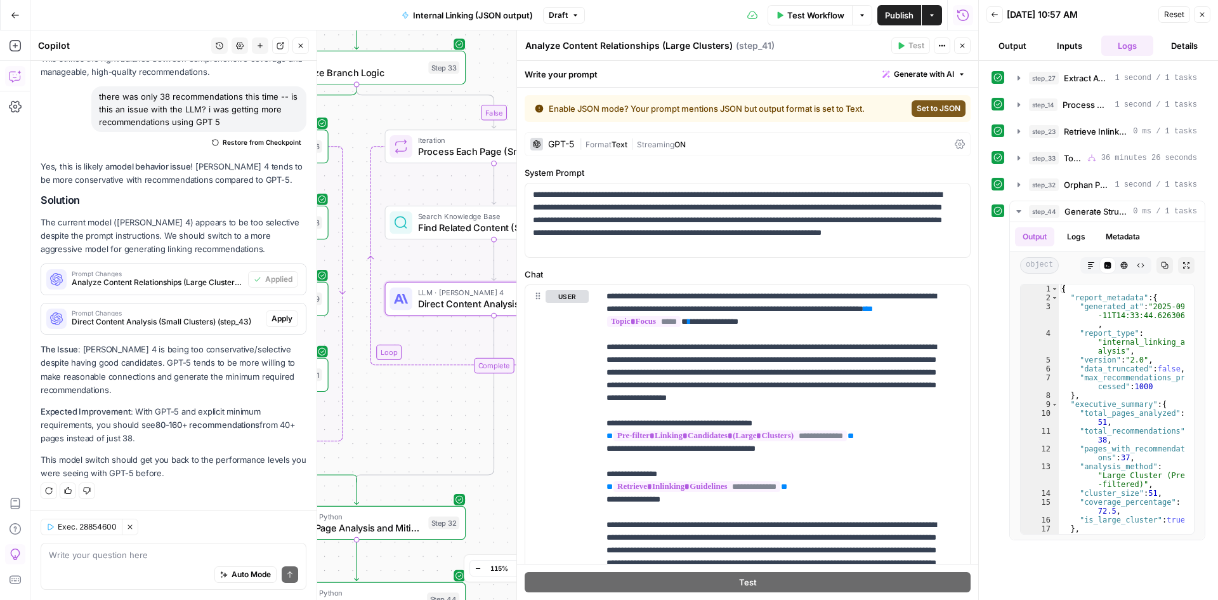
click at [272, 317] on span "Apply" at bounding box center [282, 318] width 21 height 11
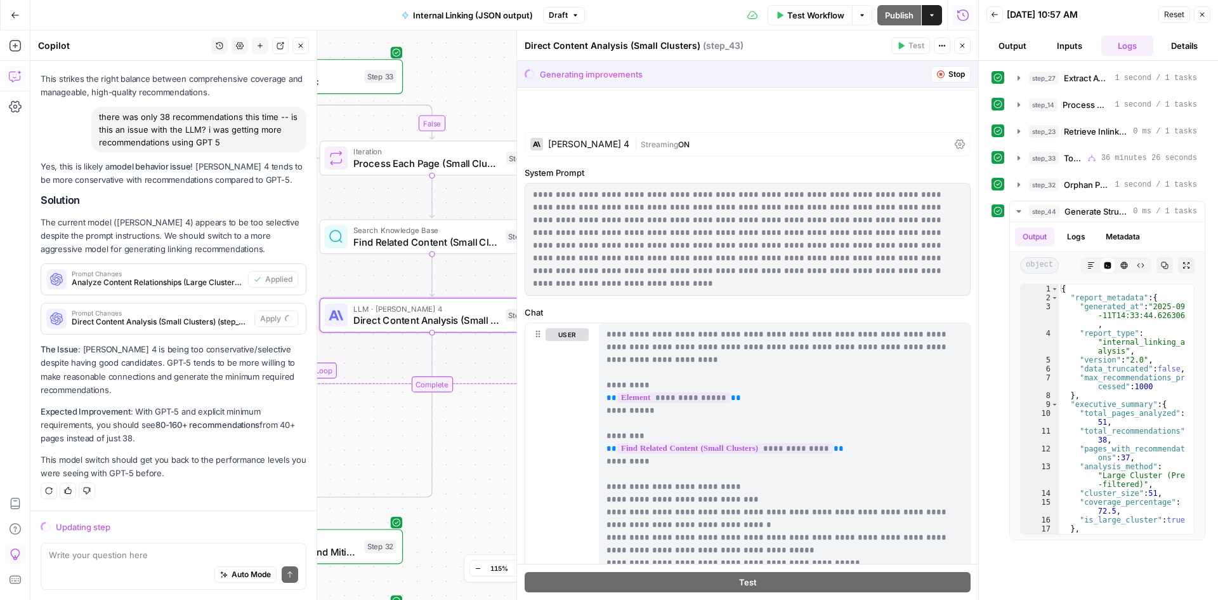
scroll to position [7906, 0]
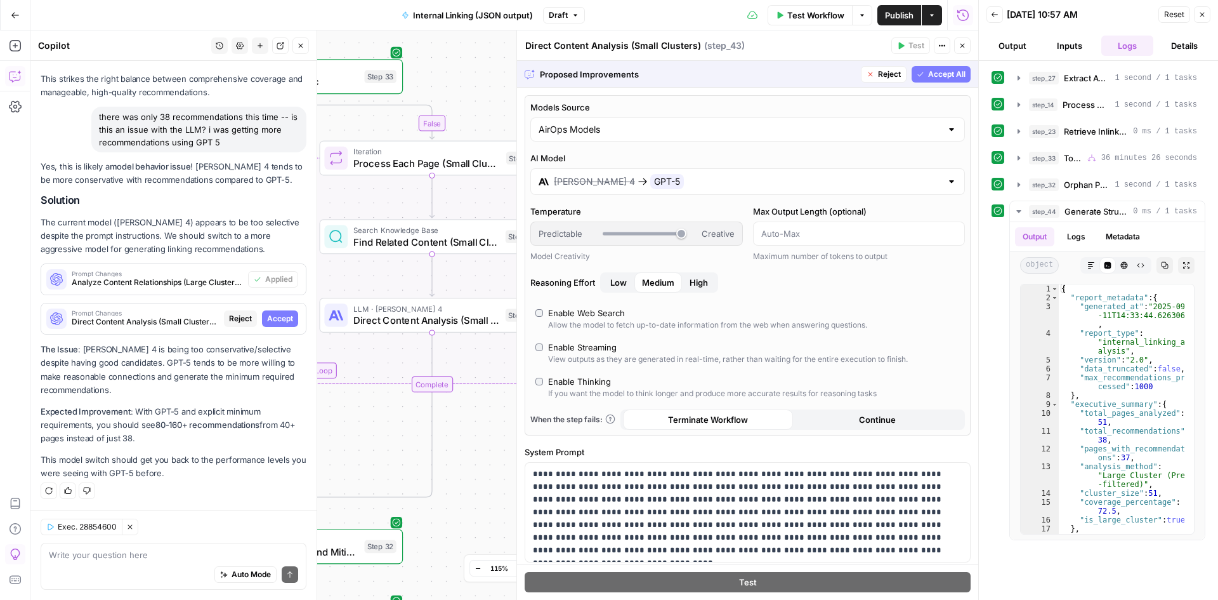
click at [949, 73] on span "Accept All" at bounding box center [946, 74] width 37 height 11
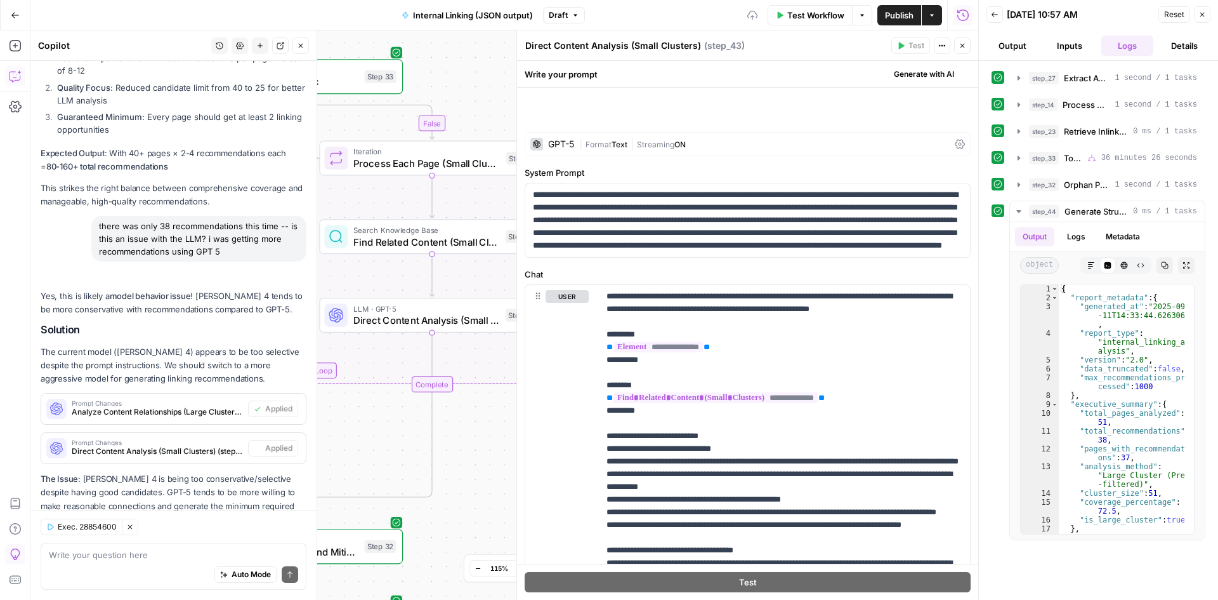
scroll to position [8231, 0]
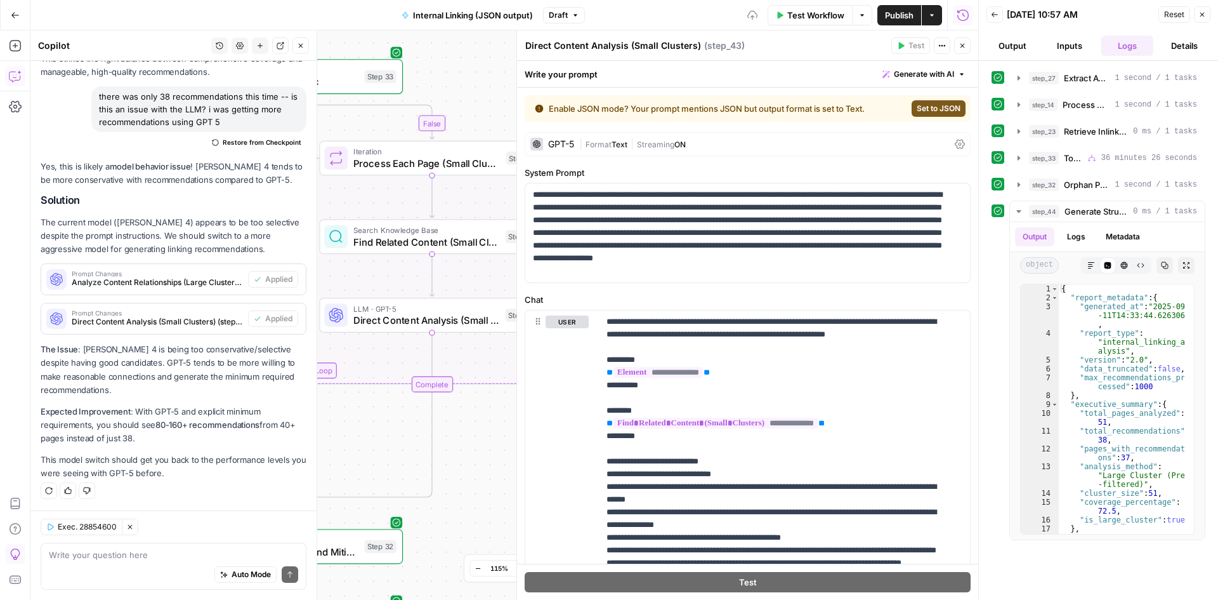
click at [78, 566] on div "Auto Mode Send" at bounding box center [173, 575] width 249 height 28
click at [98, 556] on textarea "SHoulw we make" at bounding box center [173, 554] width 249 height 13
type textarea "should we enable JSON mode"
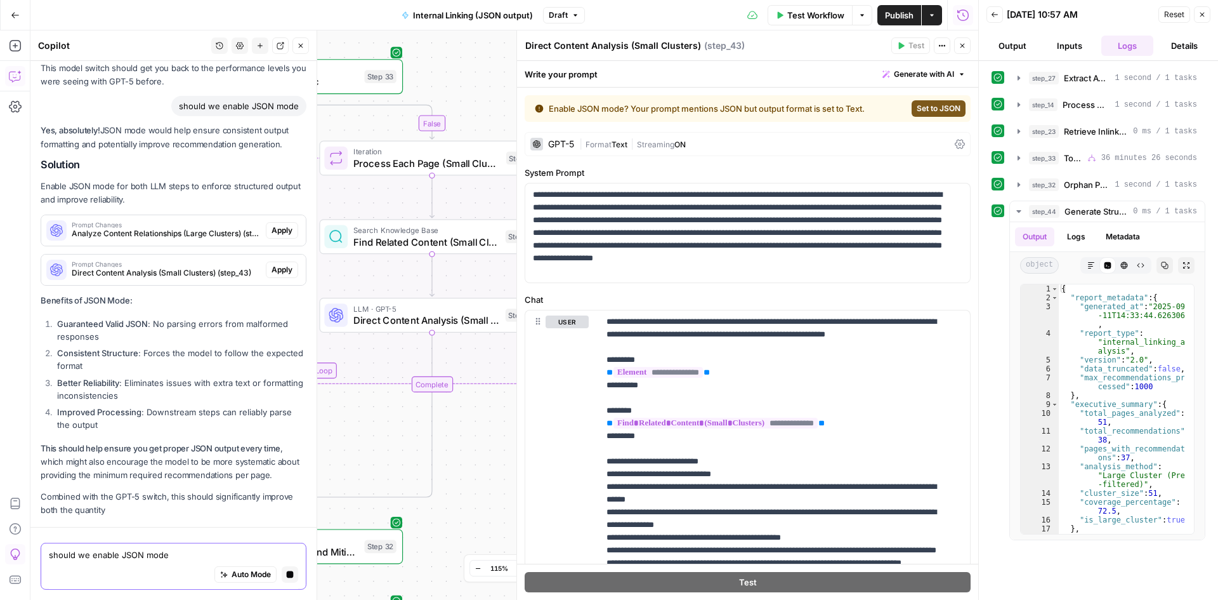
scroll to position [8298, 0]
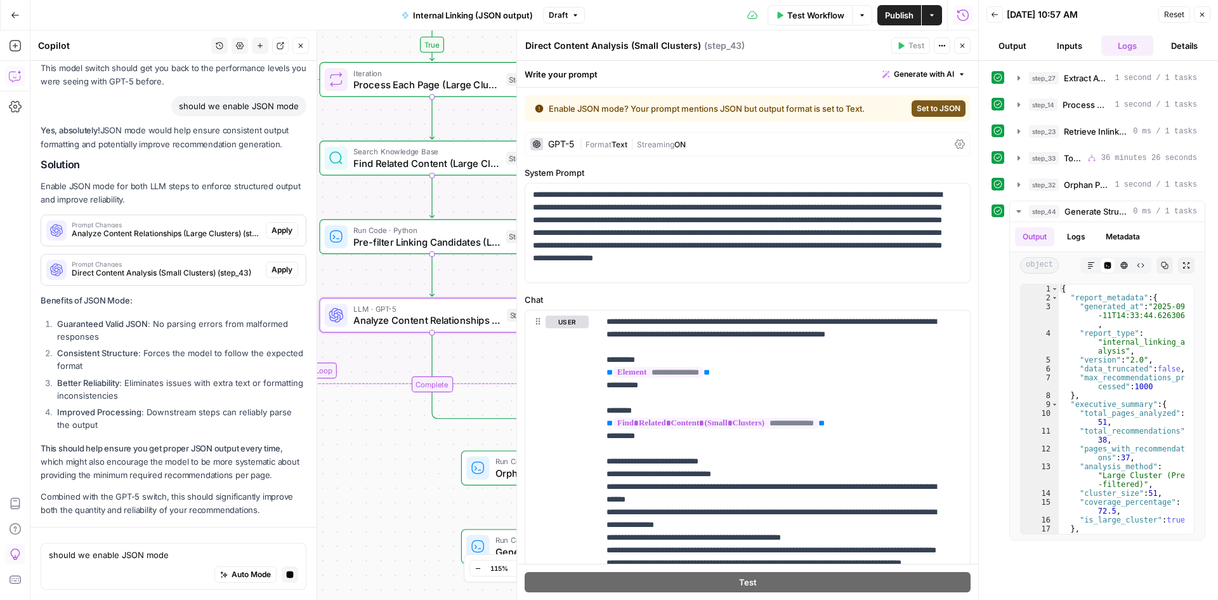
click at [268, 261] on button "Apply" at bounding box center [282, 269] width 32 height 16
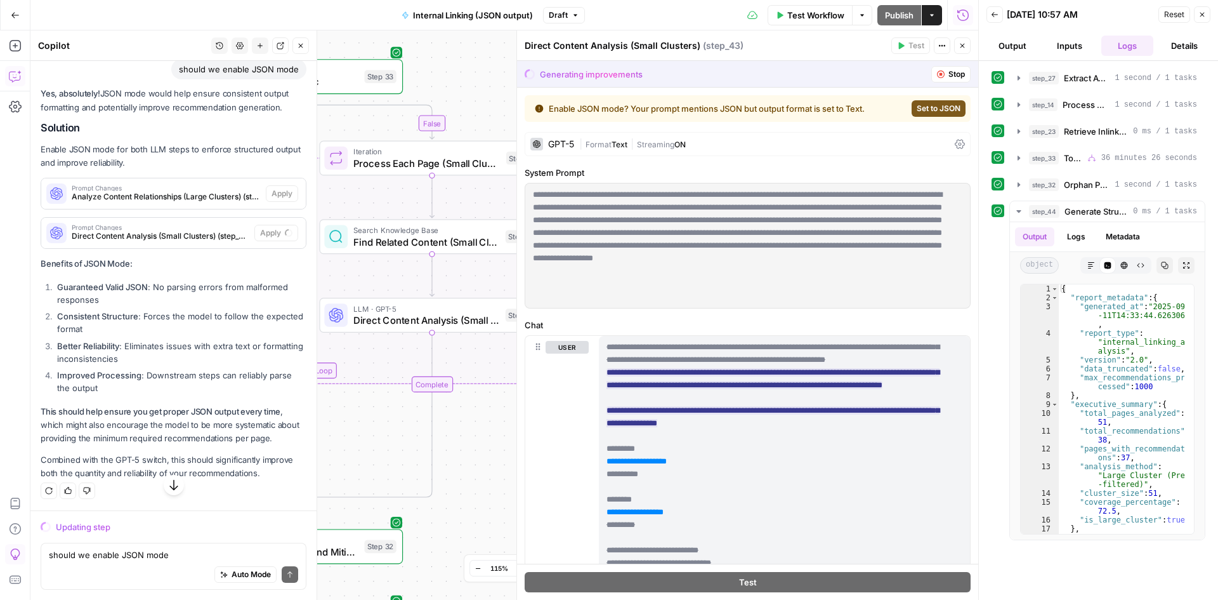
scroll to position [8271, 0]
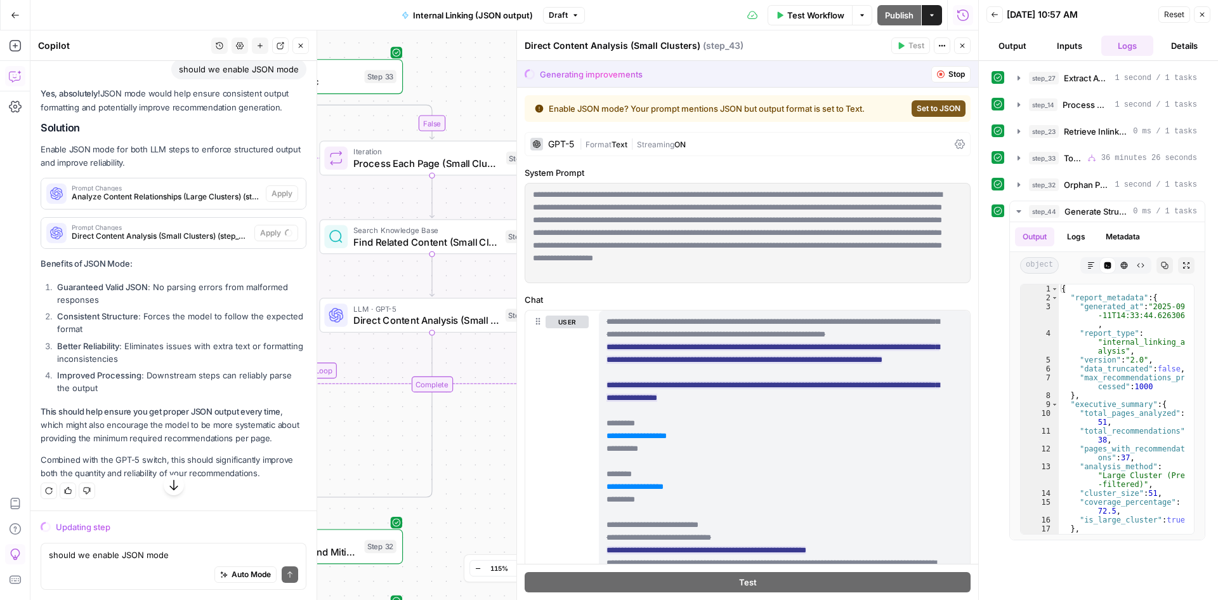
click at [921, 107] on span "Set to JSON" at bounding box center [939, 108] width 44 height 11
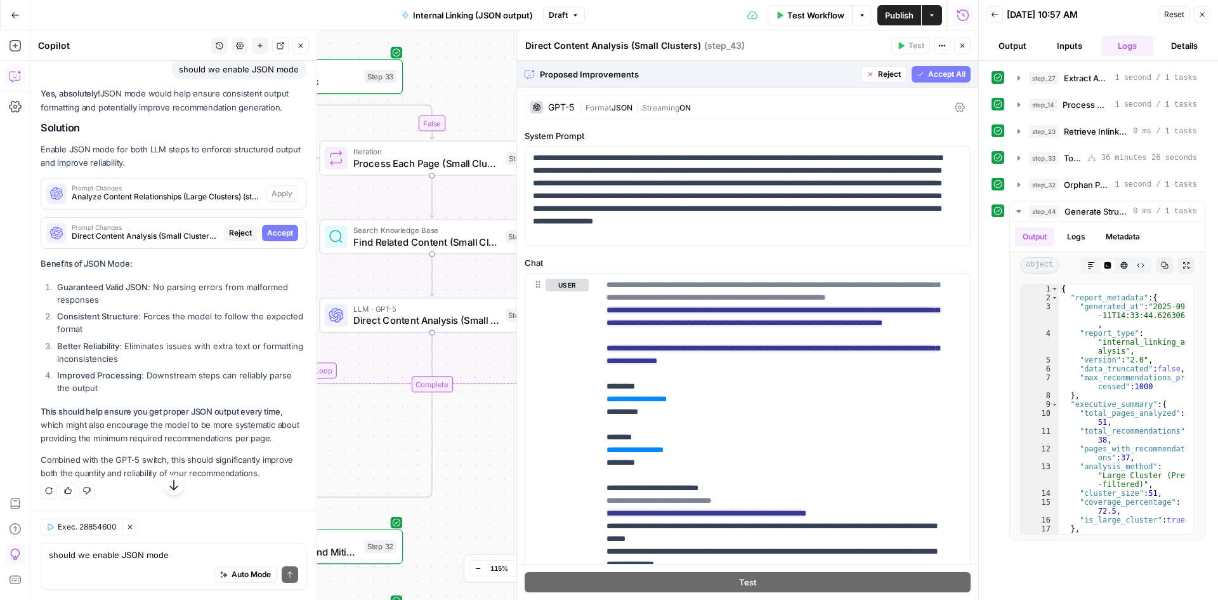
click at [917, 72] on icon "button" at bounding box center [921, 74] width 8 height 8
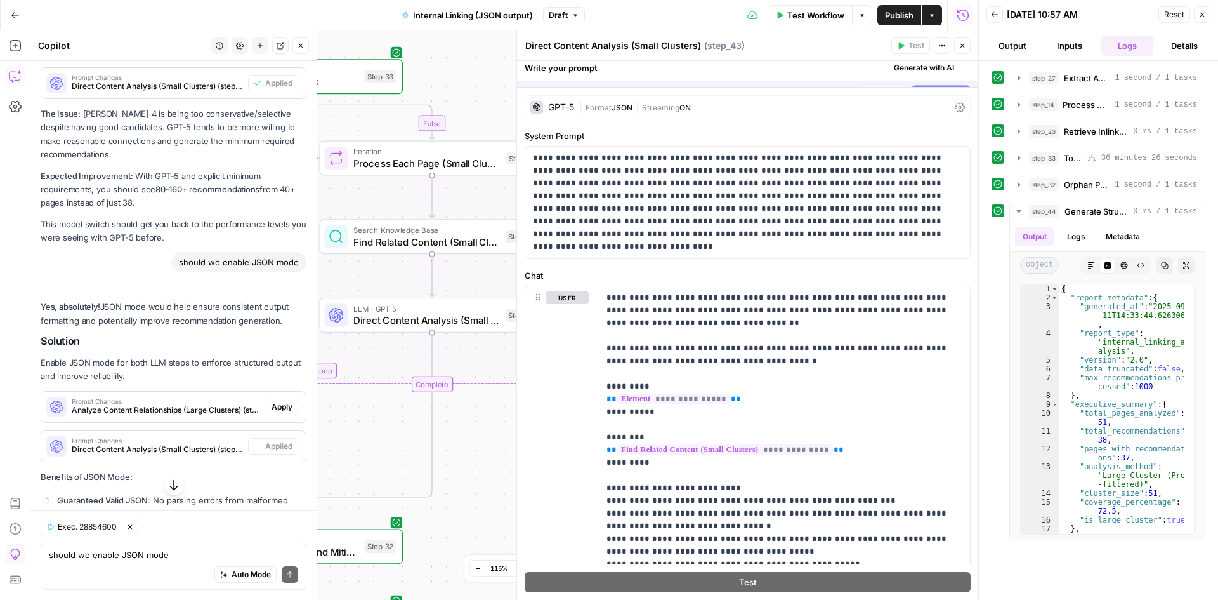
scroll to position [8596, 0]
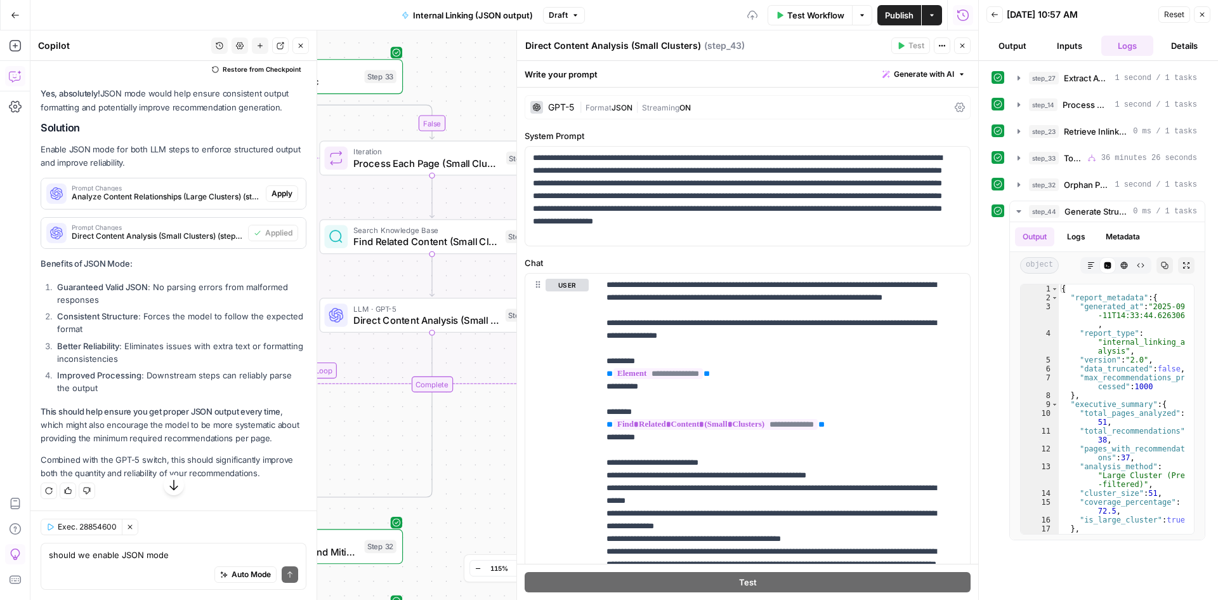
click at [168, 191] on span "Prompt Changes" at bounding box center [166, 188] width 189 height 6
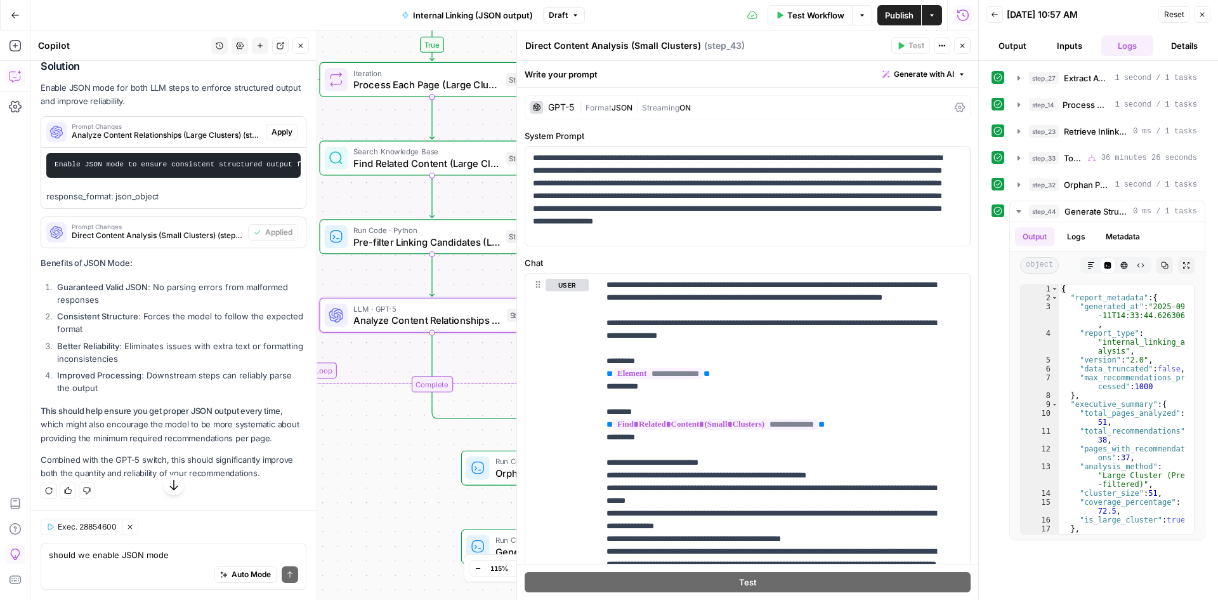
drag, startPoint x: 93, startPoint y: 320, endPoint x: 117, endPoint y: 326, distance: 24.9
click at [117, 178] on pre "Enable JSON mode to ensure consistent structured output format. Update the prom…" at bounding box center [173, 165] width 254 height 25
click at [266, 140] on button "Apply" at bounding box center [282, 132] width 32 height 16
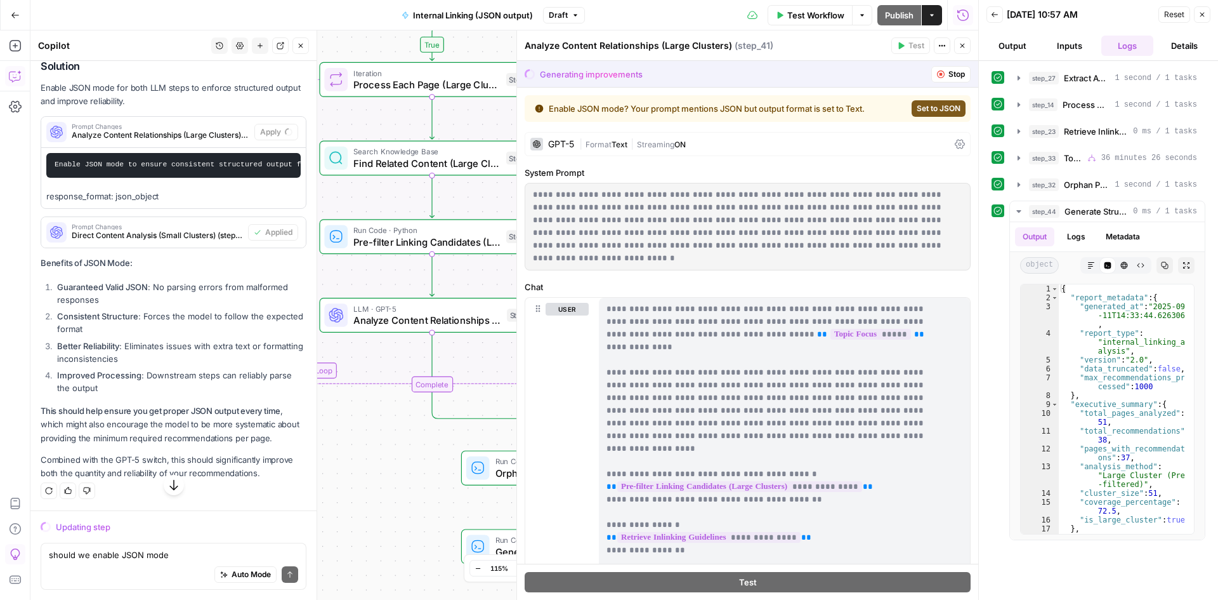
scroll to position [8271, 0]
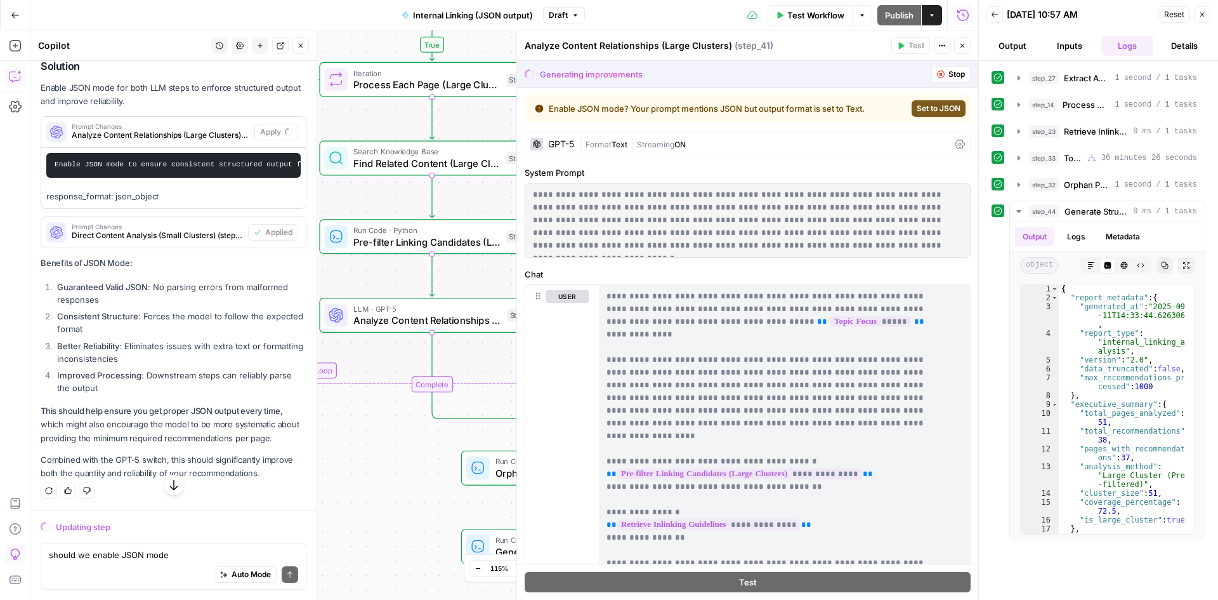
click at [921, 106] on span "Set to JSON" at bounding box center [939, 108] width 44 height 11
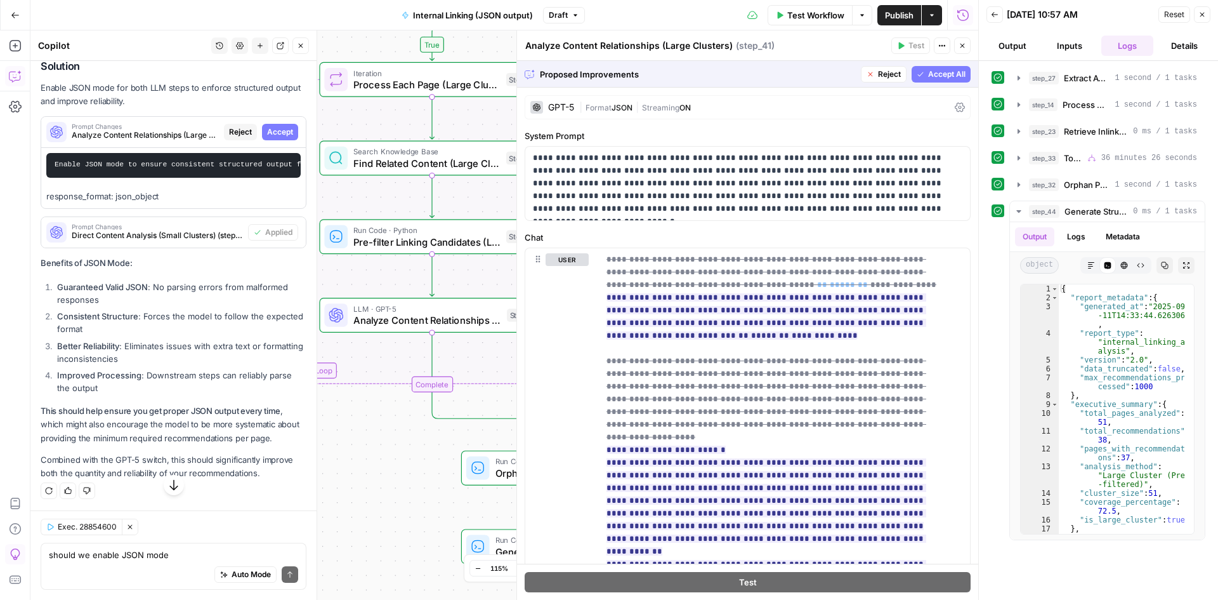
click at [928, 77] on span "Accept All" at bounding box center [946, 74] width 37 height 11
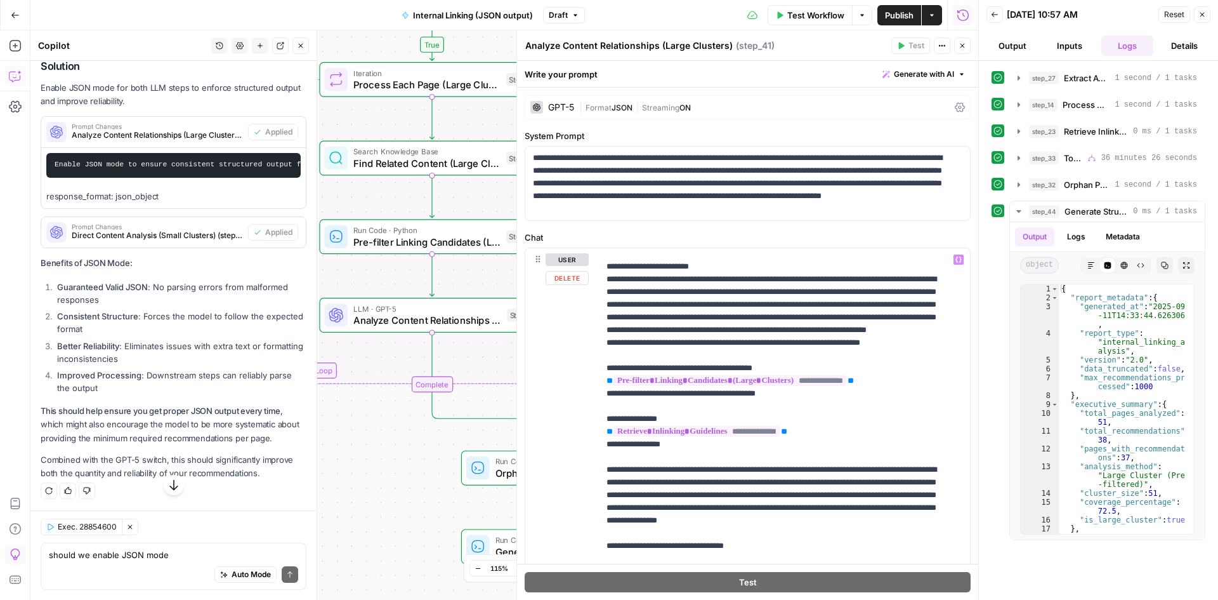
scroll to position [63, 0]
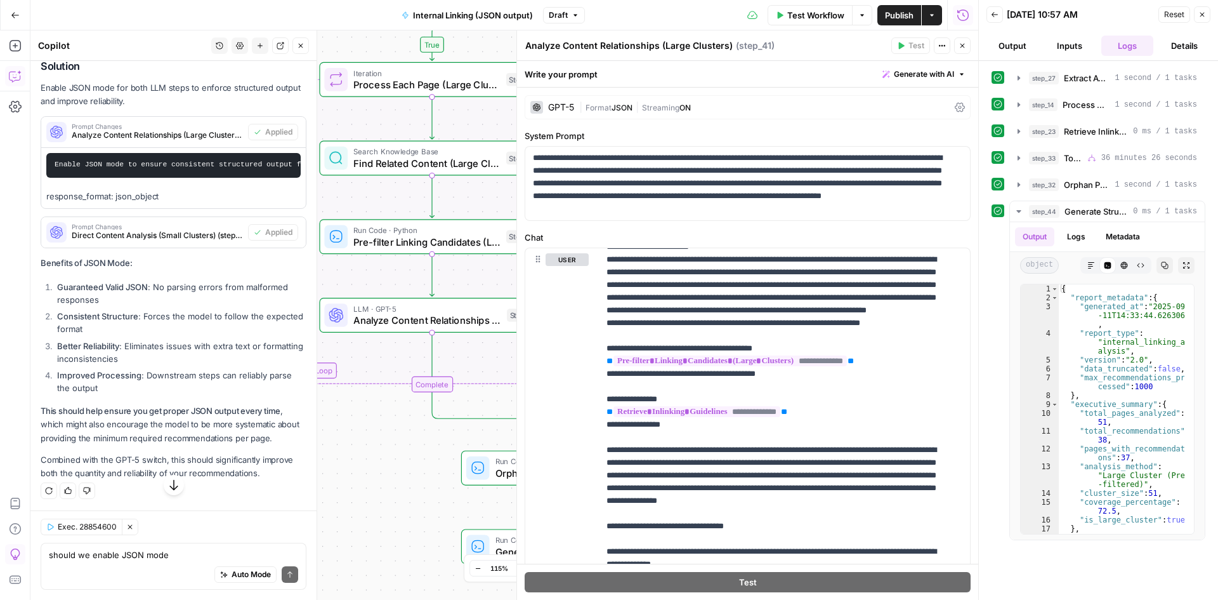
click at [169, 491] on icon "button" at bounding box center [174, 484] width 13 height 13
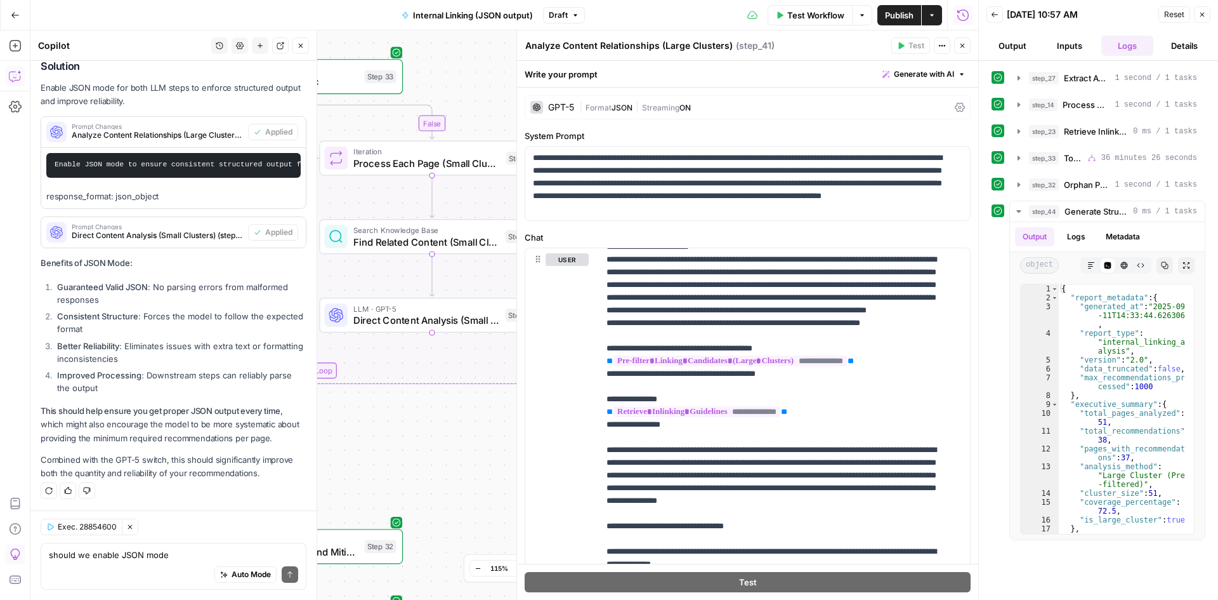
click at [166, 89] on p "Enable JSON mode for both LLM steps to enforce structured output and improve re…" at bounding box center [174, 94] width 266 height 27
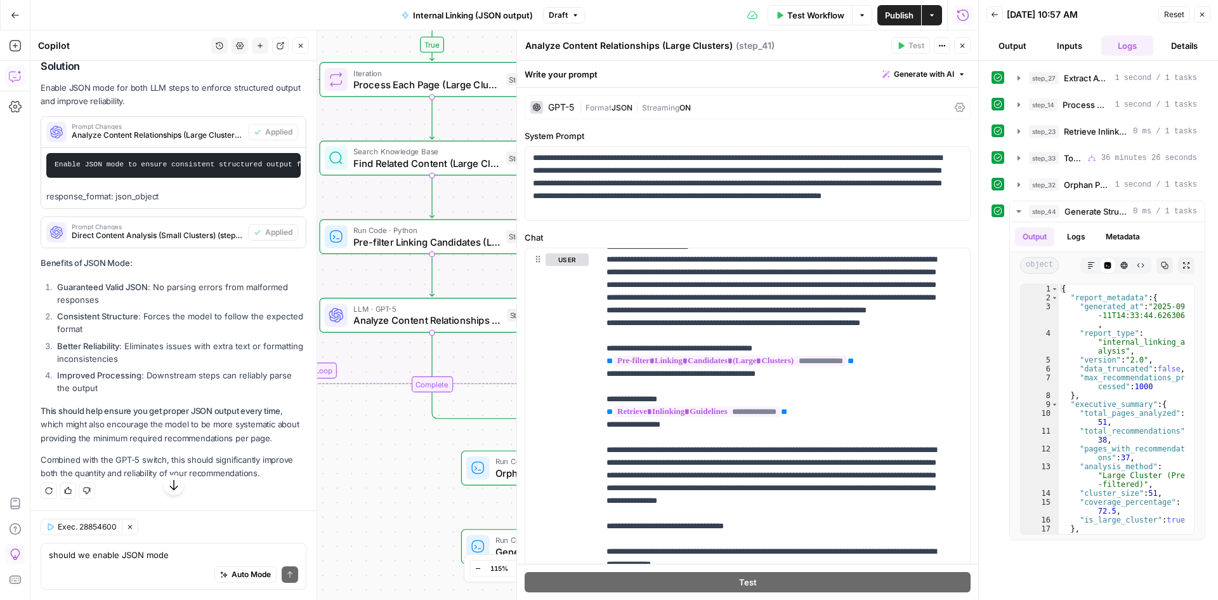
click at [168, 479] on icon "button" at bounding box center [174, 484] width 13 height 13
click at [808, 11] on span "Test Workflow" at bounding box center [816, 15] width 57 height 13
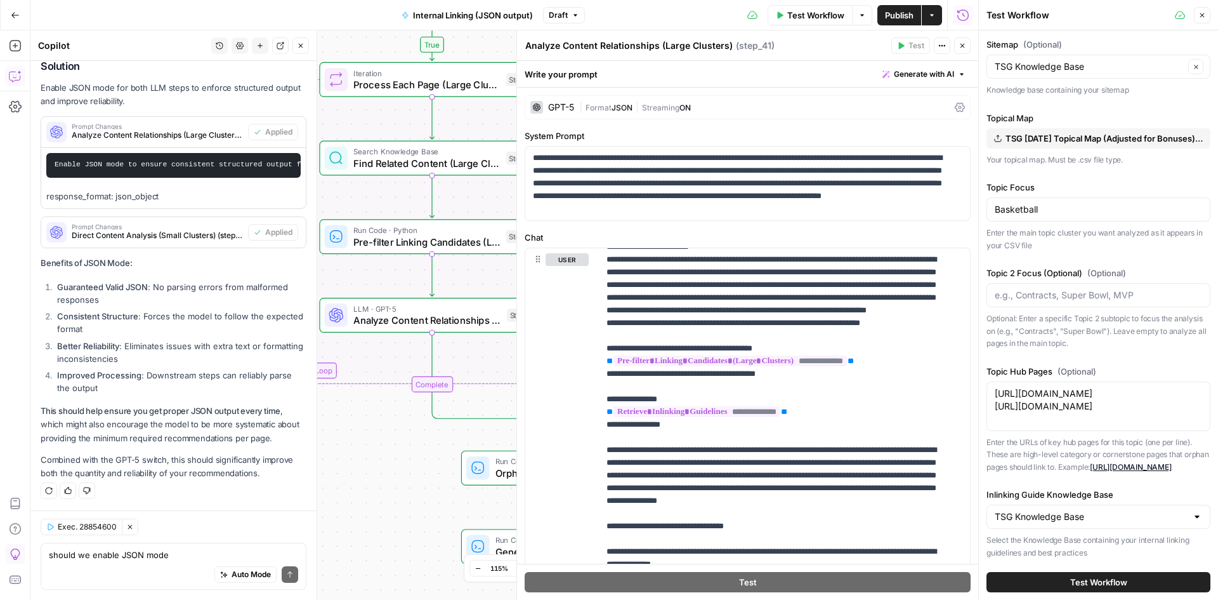
click at [831, 9] on span "Test Workflow" at bounding box center [816, 15] width 57 height 13
click at [960, 45] on icon "button" at bounding box center [963, 46] width 8 height 8
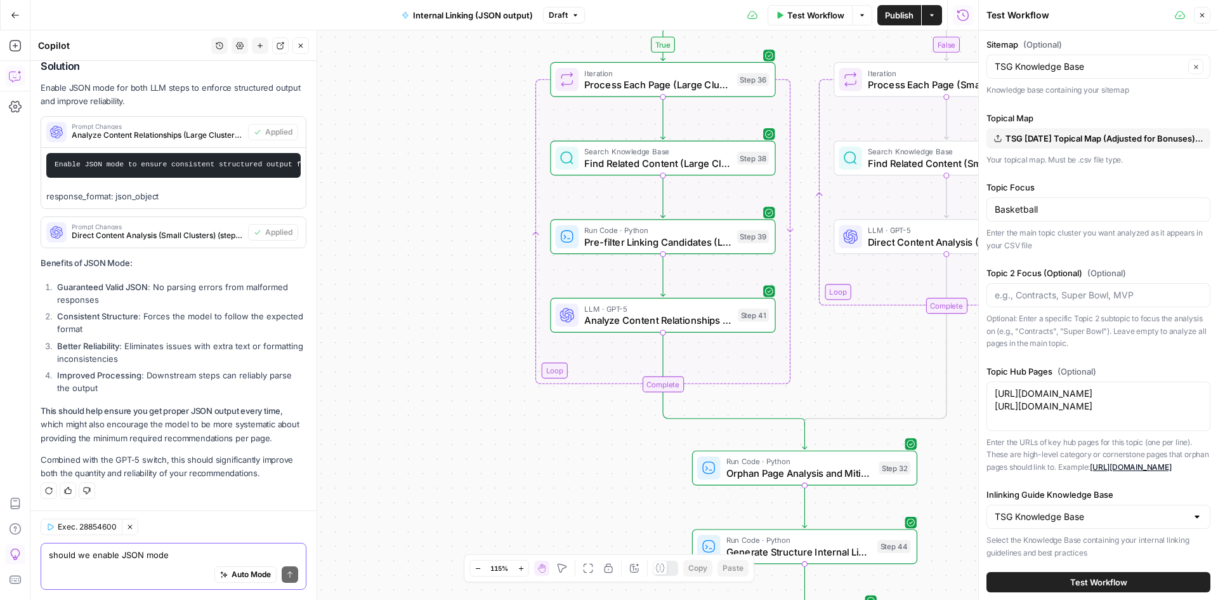
click at [193, 557] on textarea "should we enable JSON mode" at bounding box center [173, 554] width 249 height 13
click at [172, 488] on icon "button" at bounding box center [174, 484] width 13 height 13
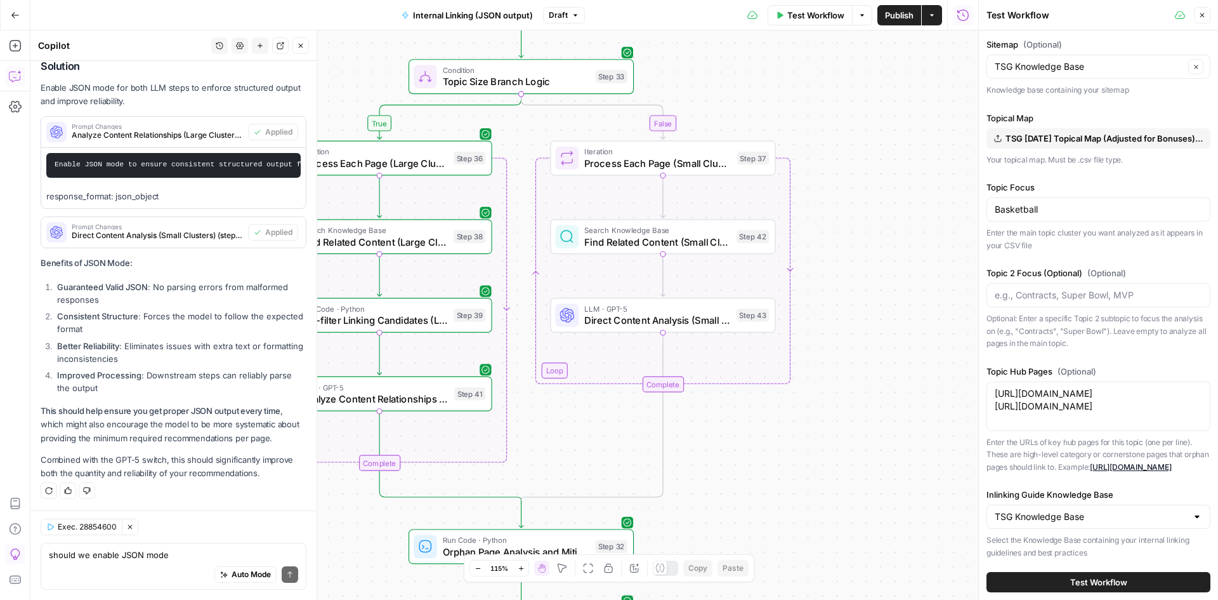
click at [147, 571] on div "Auto Mode Send" at bounding box center [173, 575] width 249 height 28
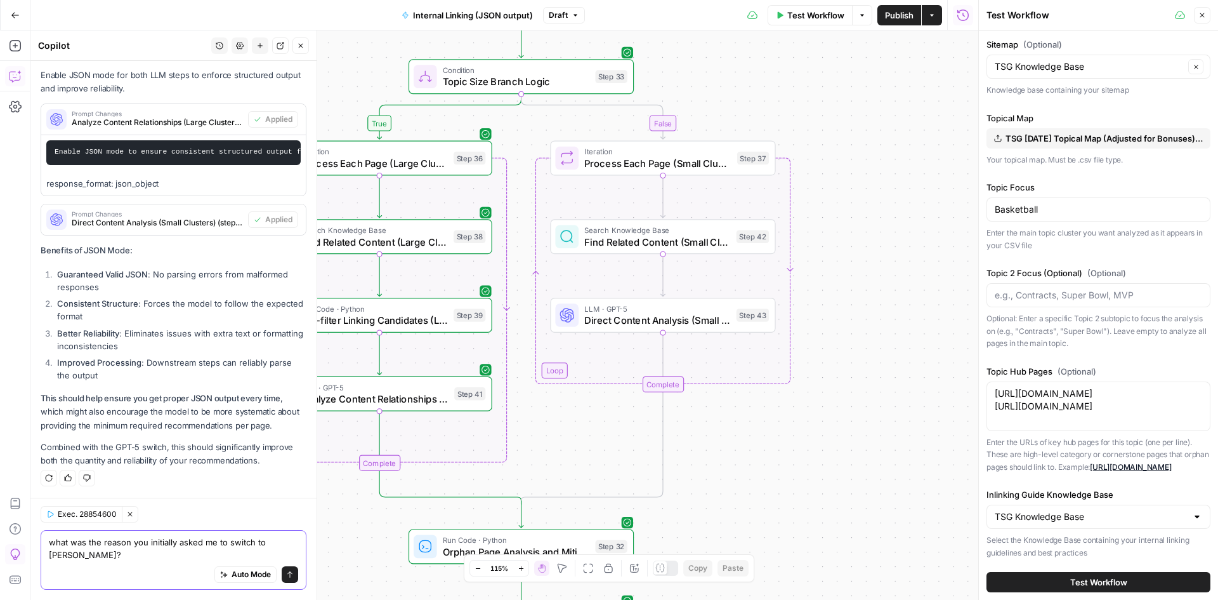
type textarea "what was the reason you initially asked me to switch to [PERSON_NAME]?"
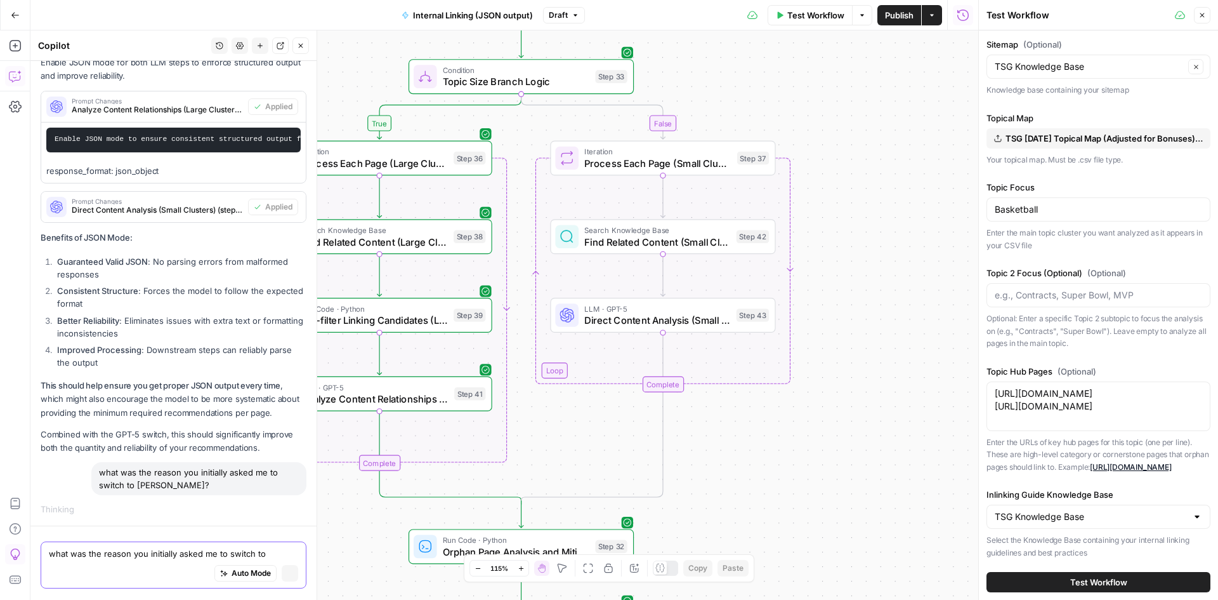
scroll to position [8429, 0]
click at [802, 20] on span "Test Workflow" at bounding box center [816, 15] width 57 height 13
click at [809, 13] on span "Test Workflow" at bounding box center [816, 15] width 57 height 13
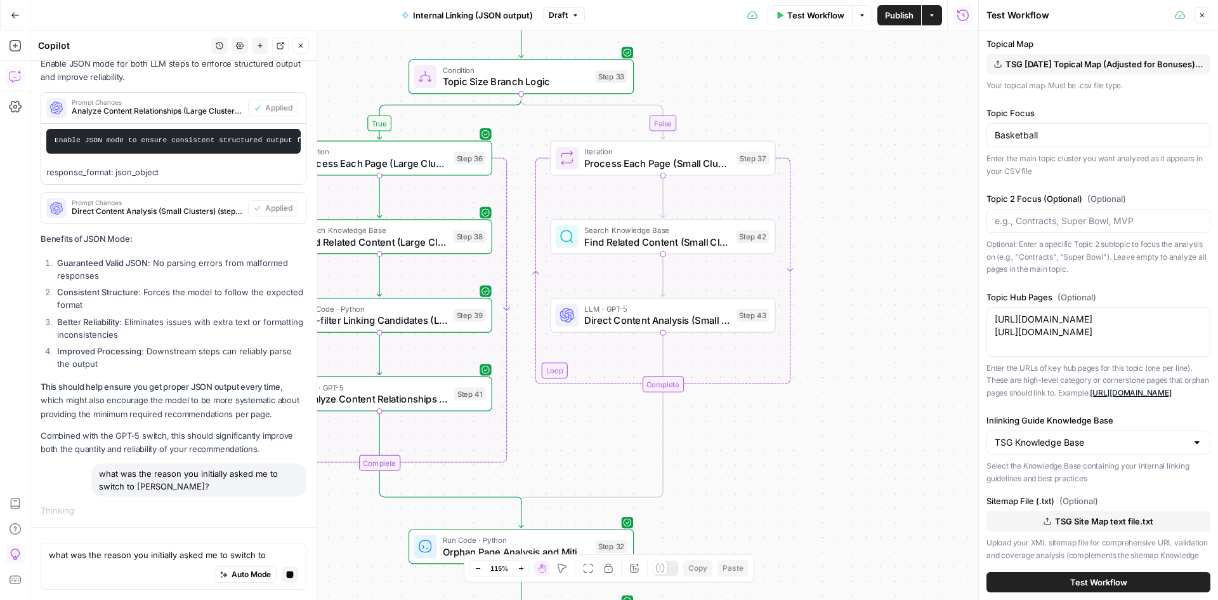
scroll to position [127, 0]
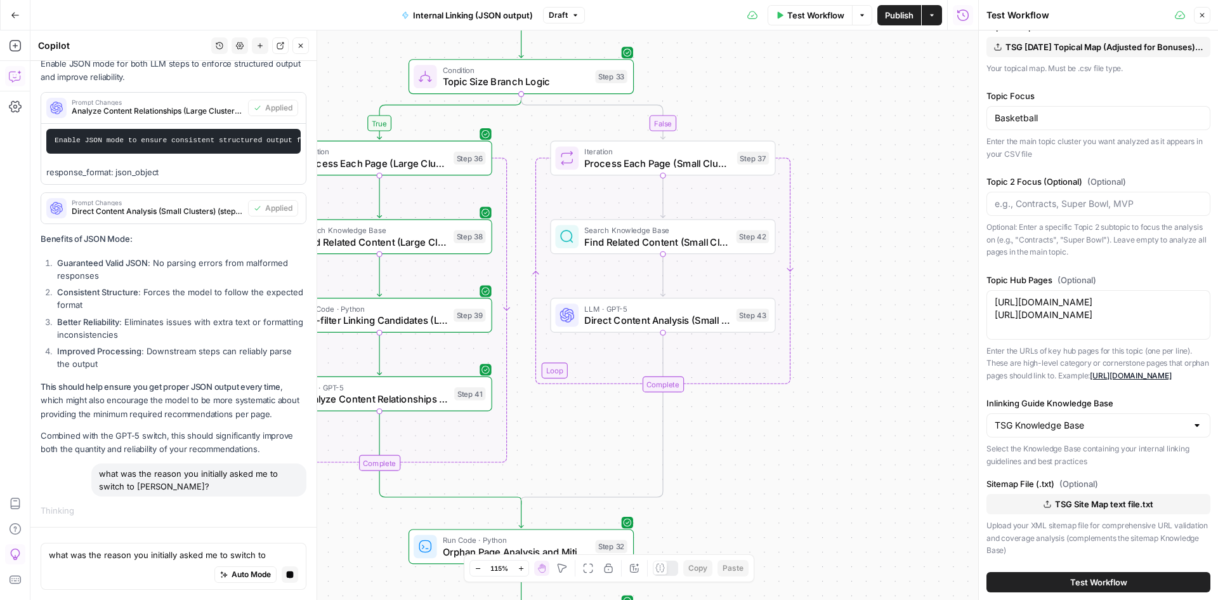
click at [1048, 577] on button "Test Workflow" at bounding box center [1099, 582] width 224 height 20
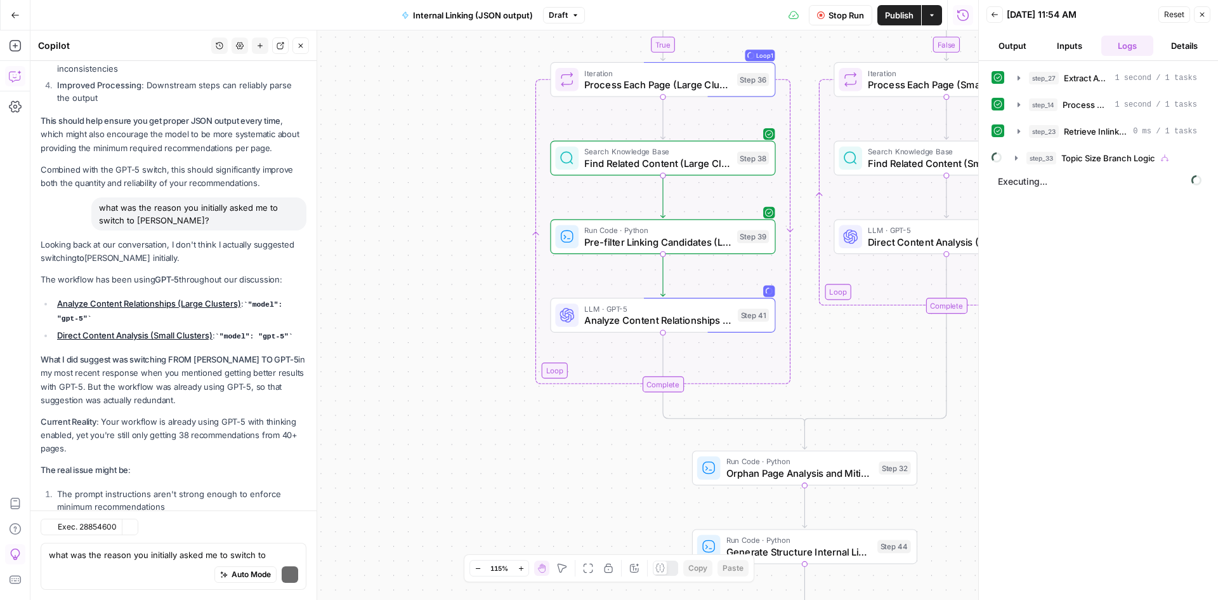
scroll to position [9218, 0]
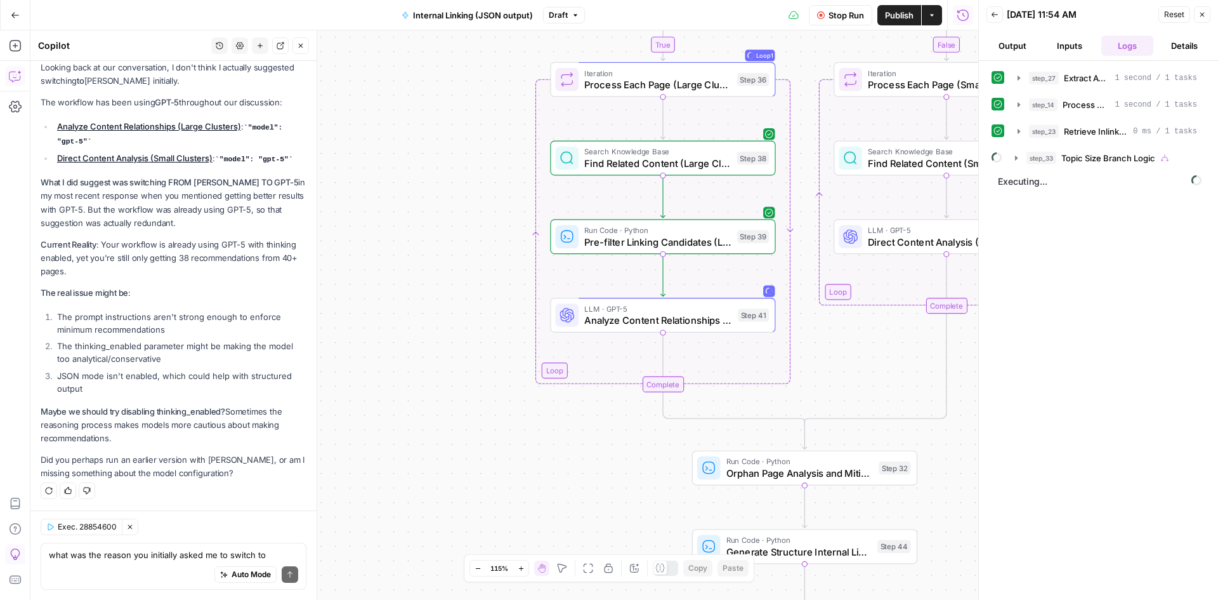
click at [165, 562] on div "Auto Mode Send" at bounding box center [173, 575] width 249 height 28
click at [199, 326] on li "The prompt instructions aren't strong enough to enforce minimum recommendations" at bounding box center [180, 322] width 253 height 25
click at [105, 242] on p "Current Reality : Your workflow is already using GPT-5 with thinking enabled, y…" at bounding box center [174, 258] width 266 height 40
click at [133, 561] on div "Auto Mode Send" at bounding box center [173, 575] width 249 height 28
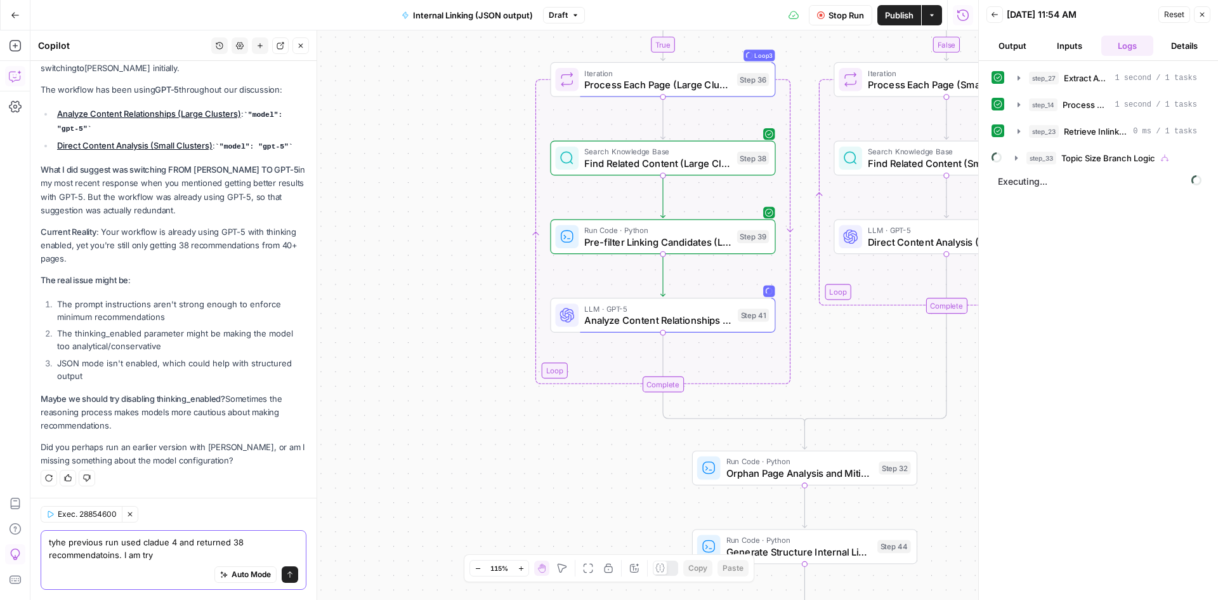
scroll to position [9230, 0]
click at [167, 554] on textarea "tyhe previous run used cladue 4 and returned 38 recommendatoins. I am trying a …" at bounding box center [173, 548] width 249 height 25
click at [174, 556] on textarea "tyhe previous run used cladue 4 and returned 38 recommendatoins. I am trying a …" at bounding box center [173, 548] width 249 height 25
click at [257, 546] on textarea "tyhe previous run used cladue 4 and returned 38 recommendatoins. I am trying ag…" at bounding box center [173, 548] width 249 height 25
click at [248, 552] on textarea "tyhe previous run used cladue 4 and returned 38 recommendatoins. I am trying ag…" at bounding box center [173, 548] width 249 height 25
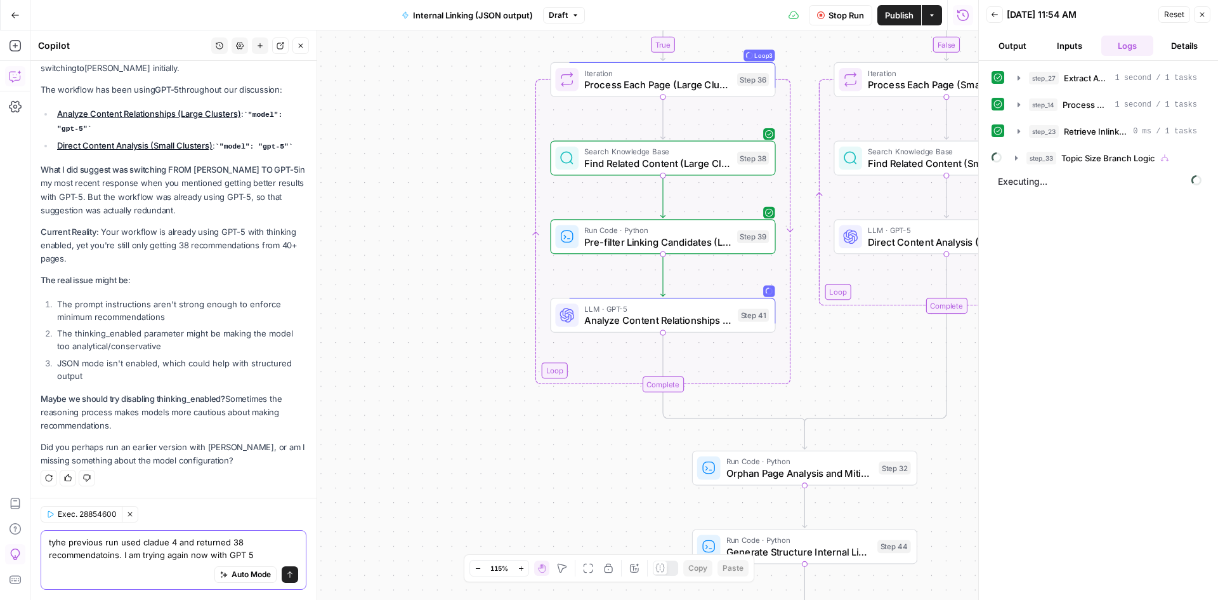
type textarea "tyhe previous run used cladue 4 and returned 38 recommendatoins. I am trying ag…"
click at [286, 575] on icon "submit" at bounding box center [290, 574] width 8 height 8
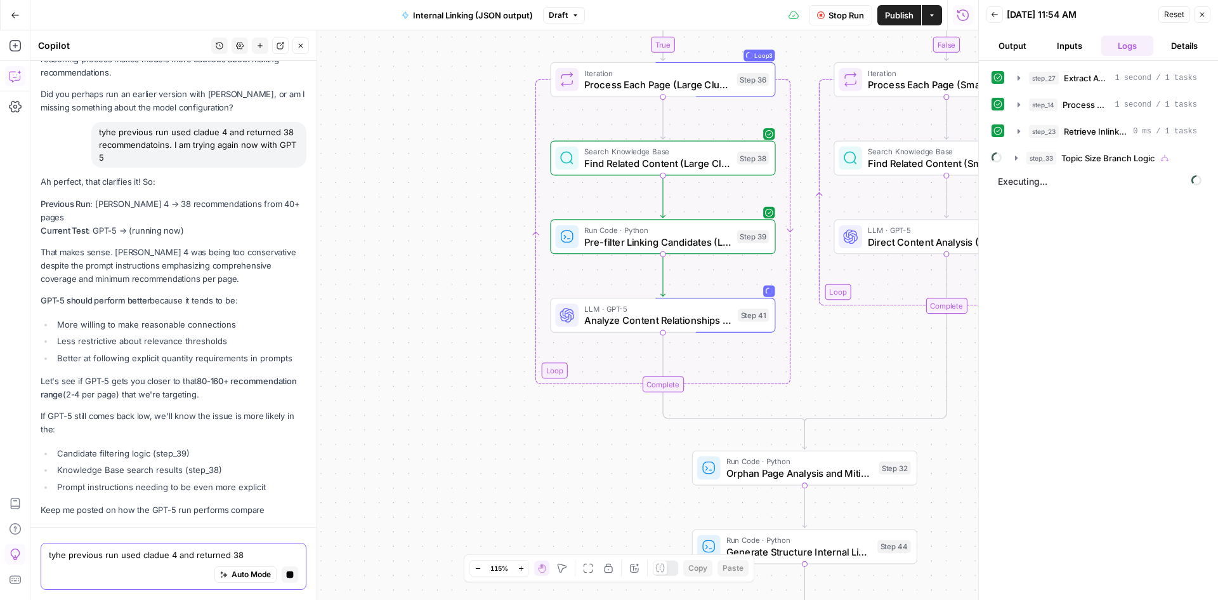
scroll to position [9251, 0]
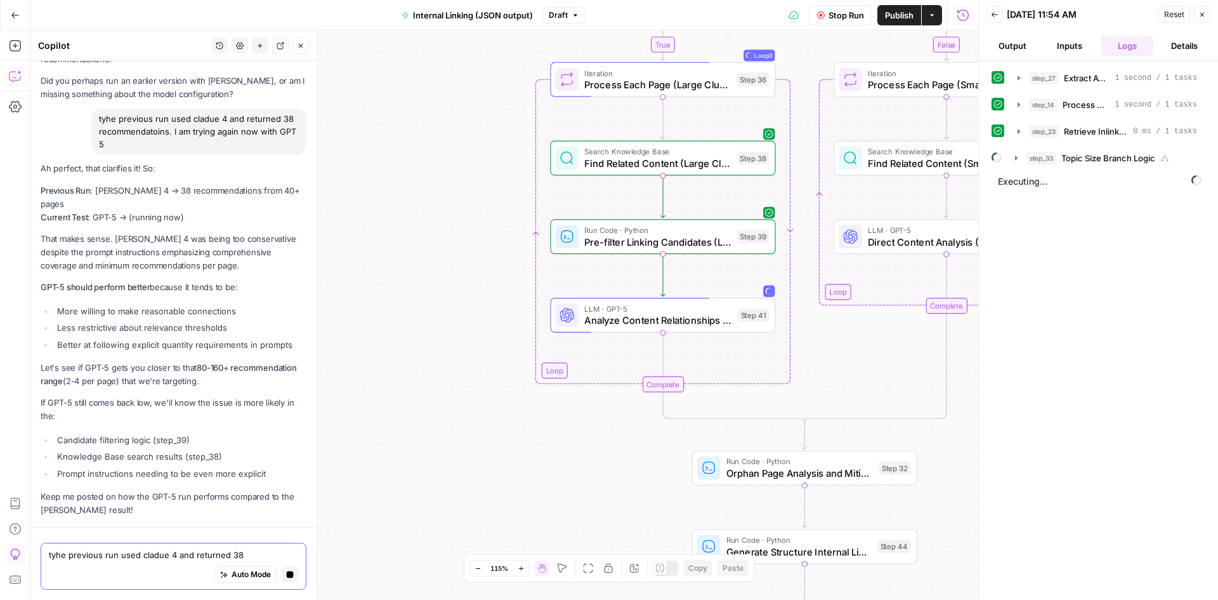
click at [85, 539] on div "tyhe previous run used cladue 4 and returned 38 recommendatoins. I am trying ag…" at bounding box center [173, 563] width 286 height 73
click at [81, 562] on div "Auto Mode Stop generating" at bounding box center [173, 575] width 249 height 28
type textarea "if GPT 5 doesn't work maybe we should use gpt 4.1?"
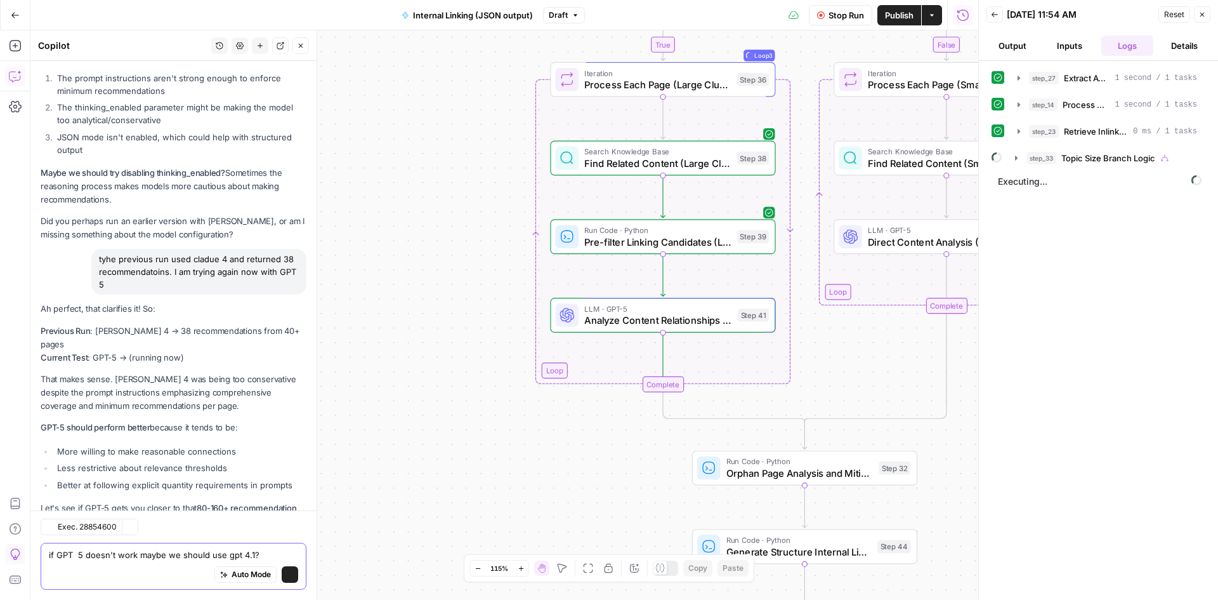
scroll to position [9633, 0]
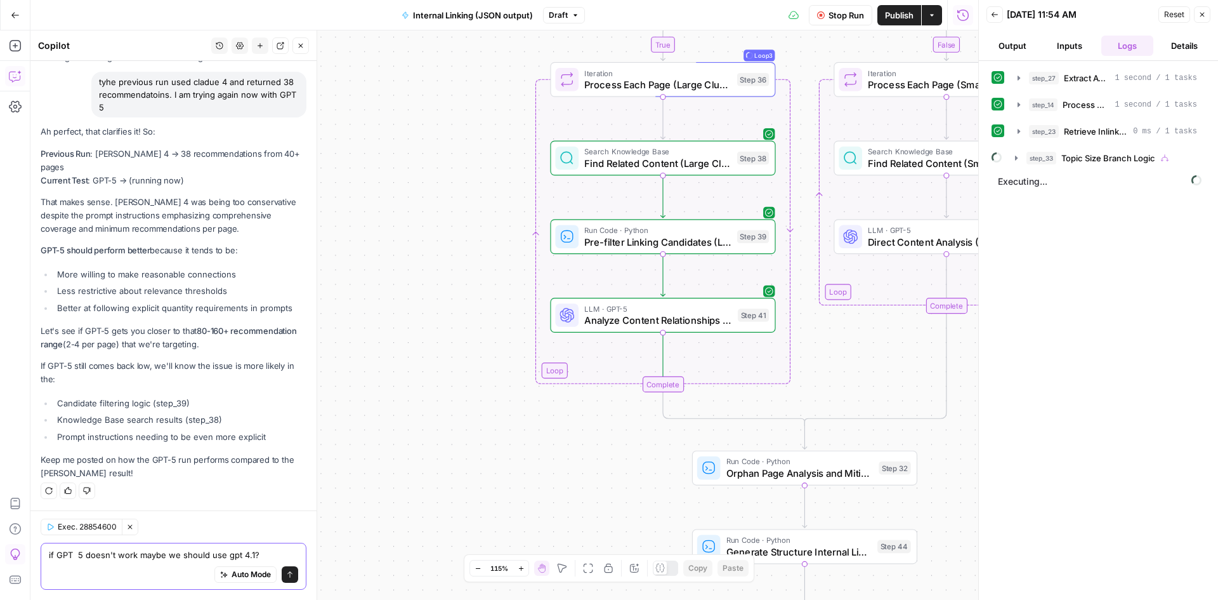
click at [128, 555] on textarea "if GPT 5 doesn't work maybe we should use gpt 4.1?" at bounding box center [173, 554] width 249 height 13
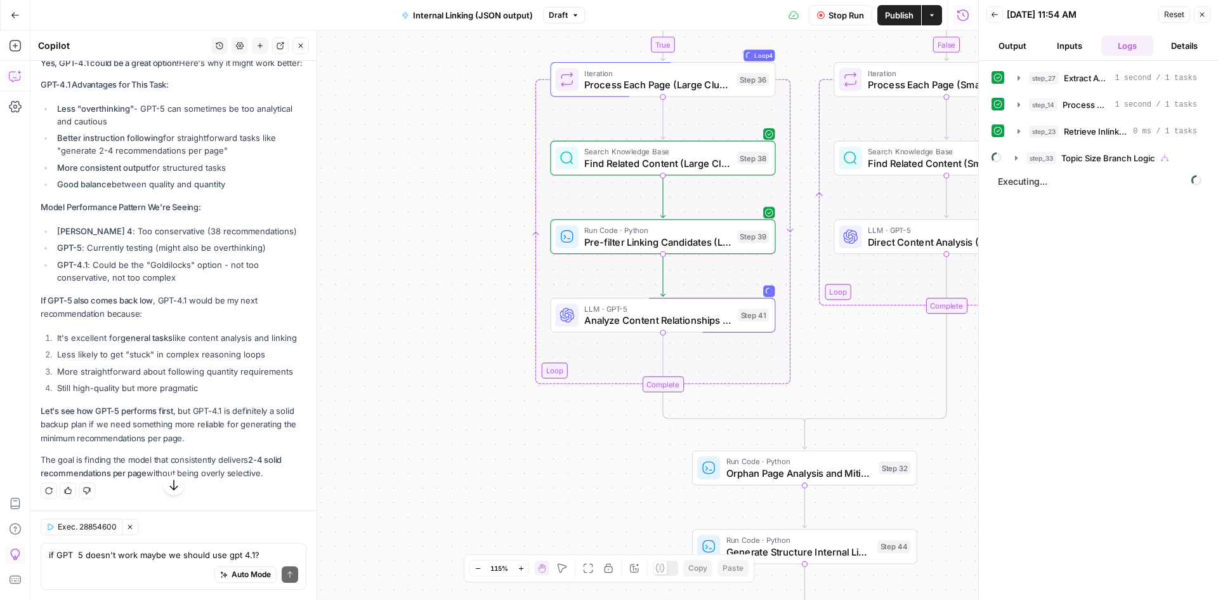
scroll to position [10131, 0]
click at [147, 313] on div "Yes, GPT-4.1 could be a great option! Here's why it might work better: GPT-4.1 …" at bounding box center [174, 267] width 266 height 423
click at [132, 382] on li "Still high-quality but more pragmatic" at bounding box center [180, 387] width 253 height 13
click at [104, 425] on p "Let's see how GPT-5 performs first , but GPT-4.1 is definitely a solid backup p…" at bounding box center [174, 424] width 266 height 40
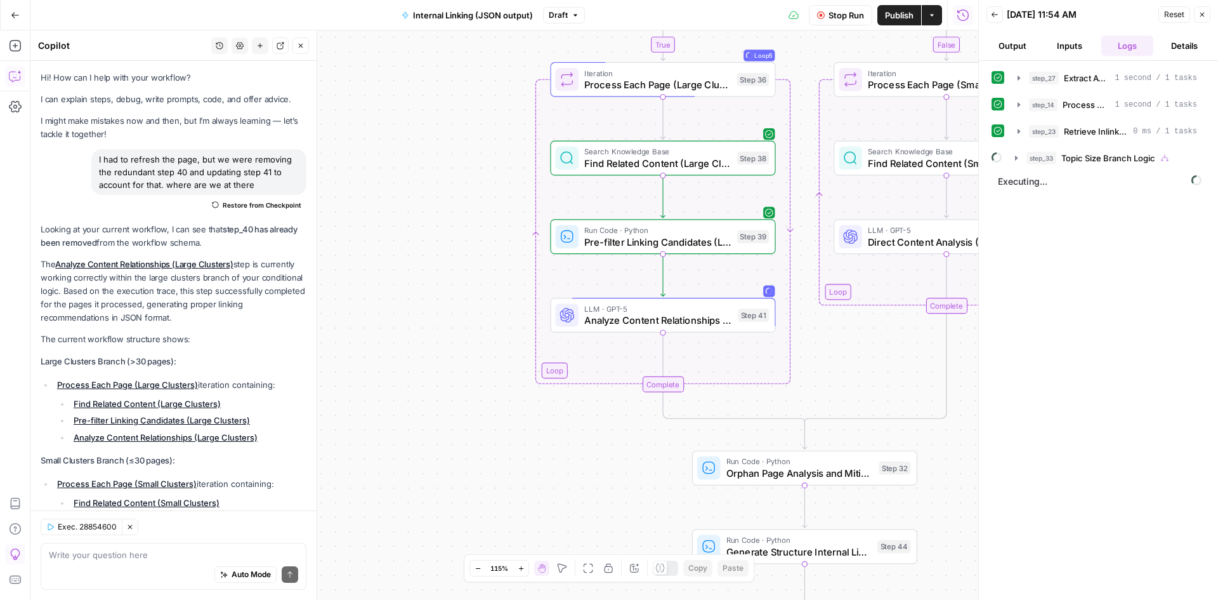
scroll to position [10131, 0]
